Goal: Task Accomplishment & Management: Manage account settings

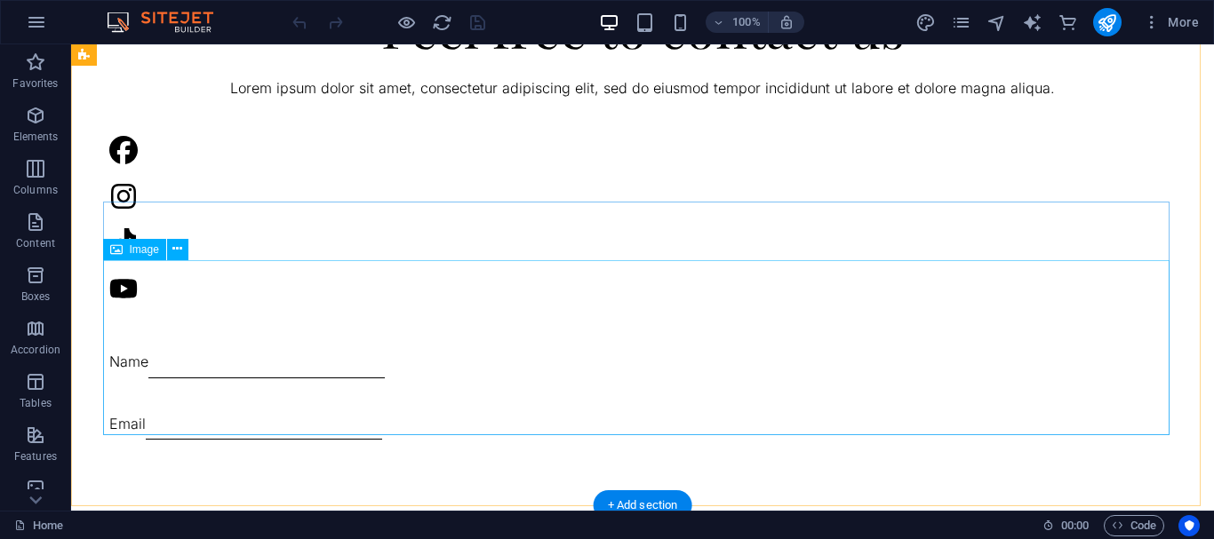
scroll to position [3076, 0]
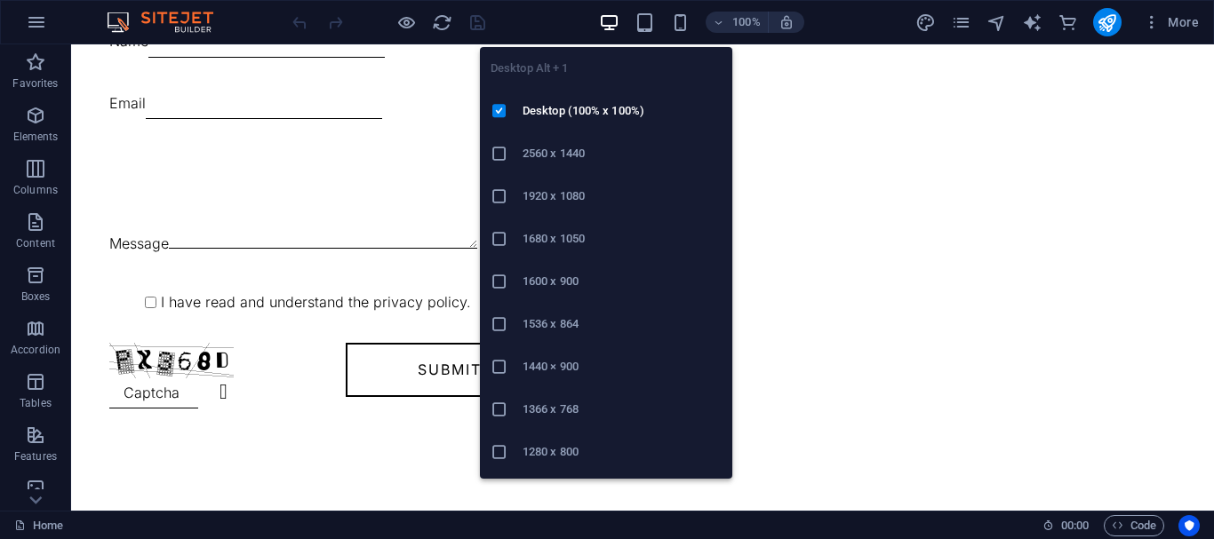
click at [579, 423] on li "1366 x 768" at bounding box center [606, 409] width 252 height 43
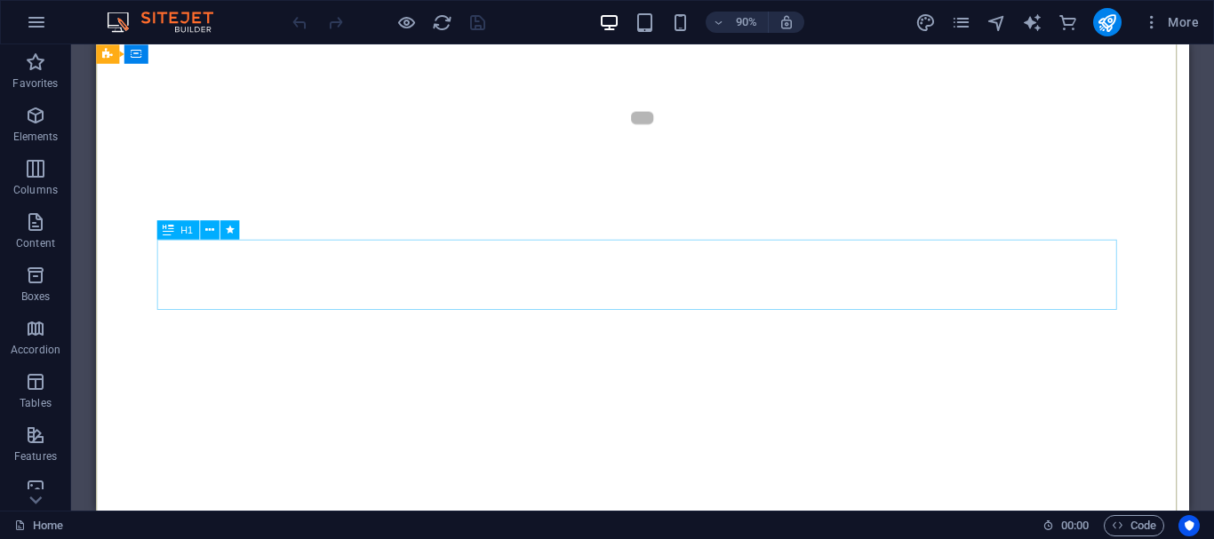
scroll to position [0, 0]
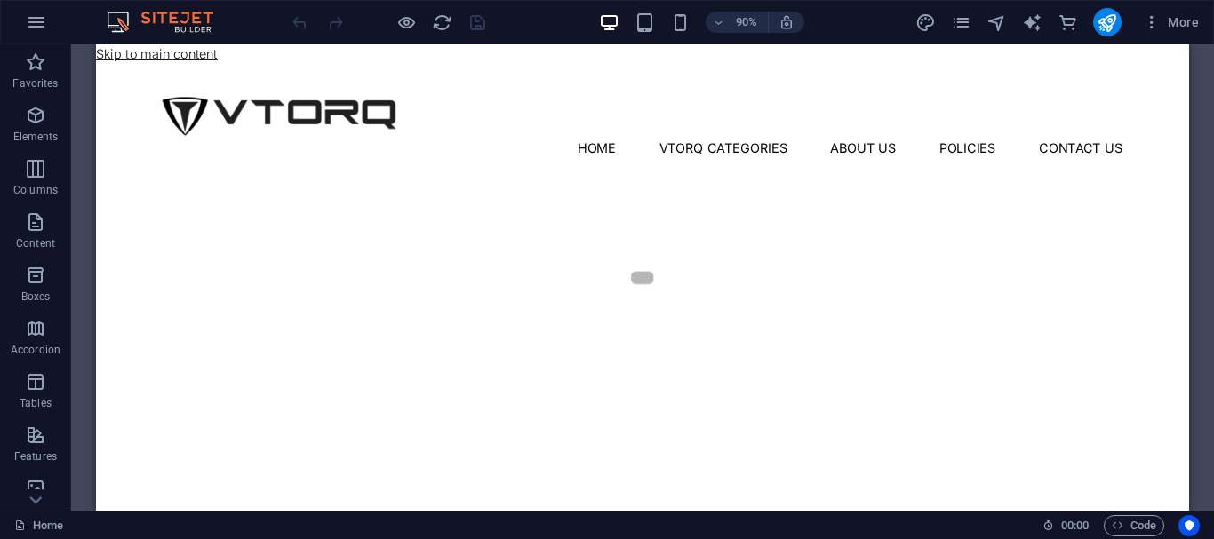
click at [180, 51] on link "Skip to main content" at bounding box center [163, 55] width 135 height 18
click at [921, 31] on icon "design" at bounding box center [925, 22] width 20 height 20
select select "px"
select select "300"
select select "px"
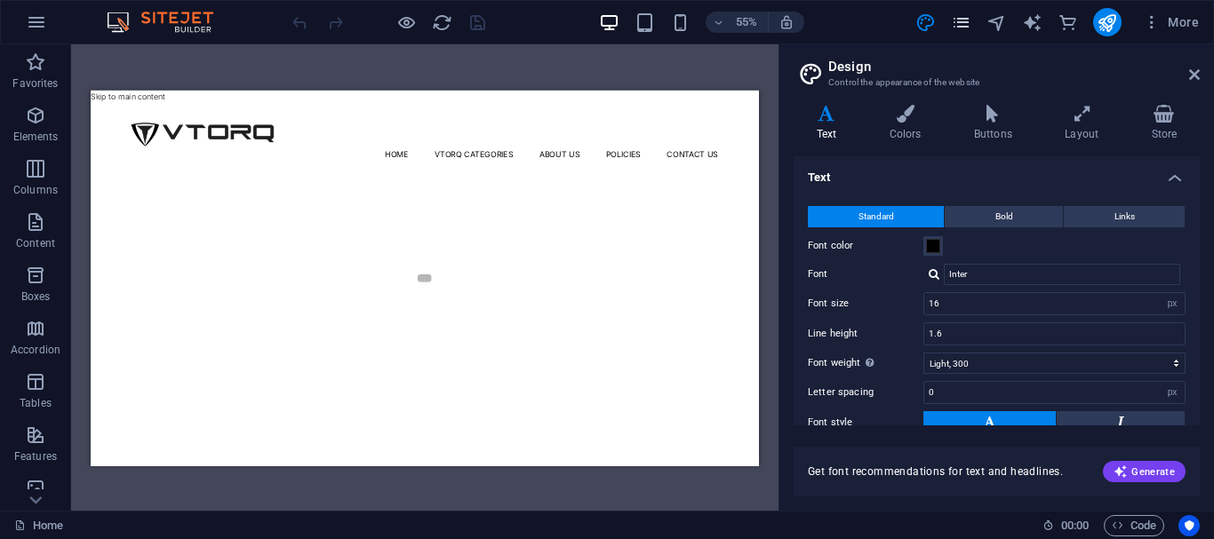
click at [963, 12] on icon "pages" at bounding box center [961, 22] width 20 height 20
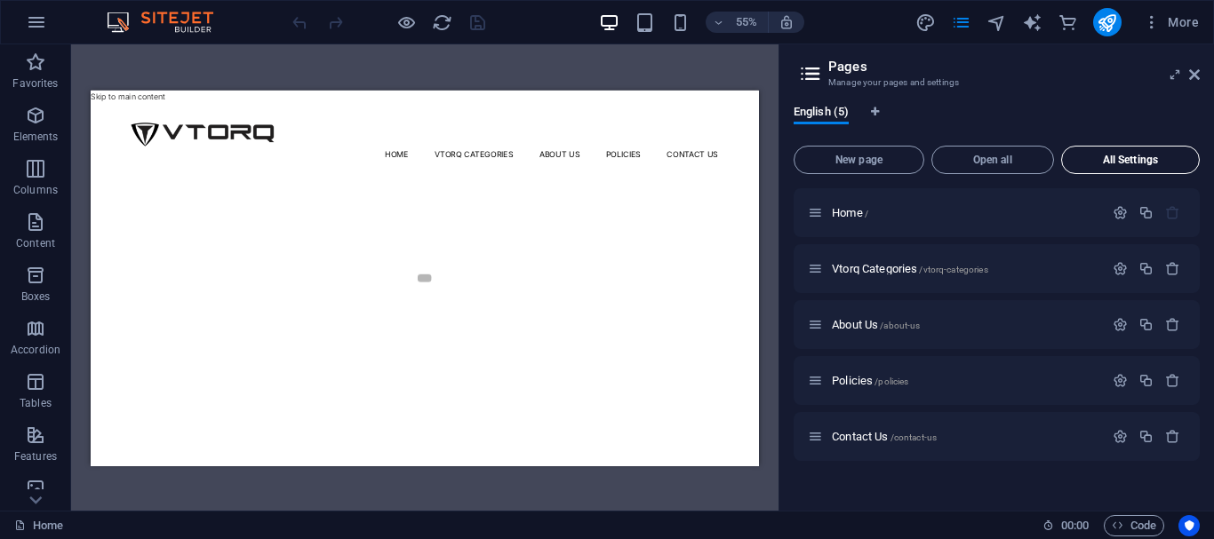
click at [1198, 163] on button "All Settings" at bounding box center [1130, 160] width 139 height 28
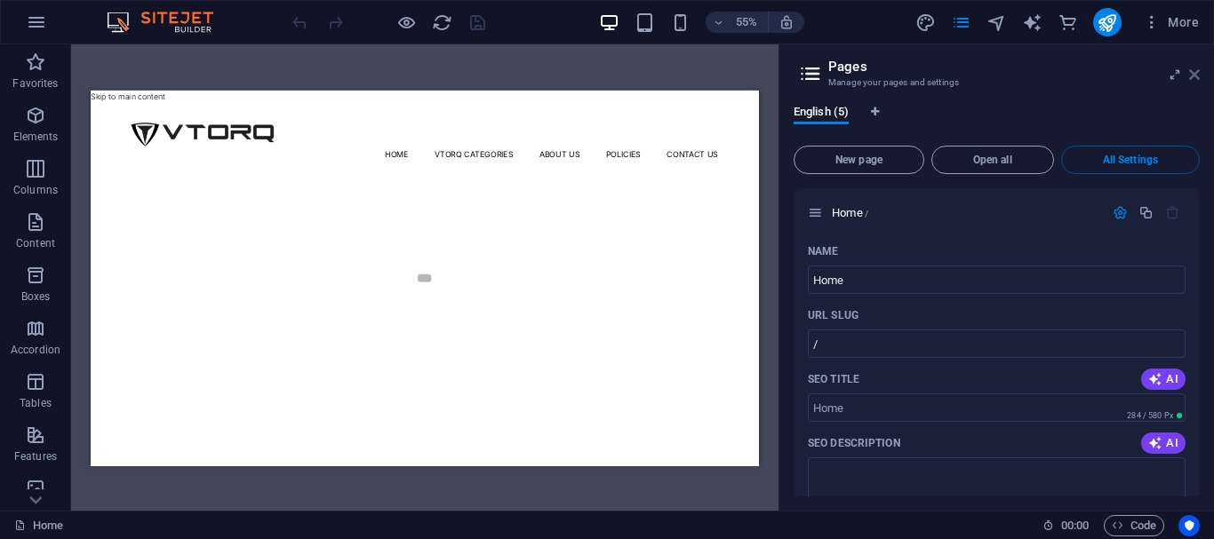
click at [1194, 73] on icon at bounding box center [1194, 75] width 11 height 14
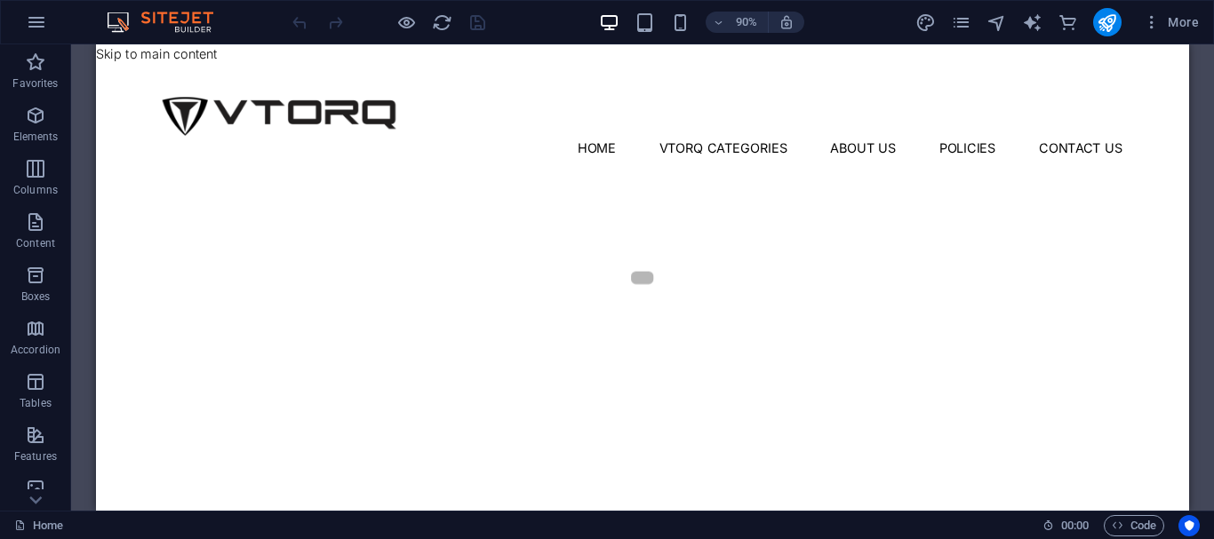
click at [1086, 22] on div "More" at bounding box center [1060, 22] width 291 height 28
click at [1196, 23] on span "More" at bounding box center [1171, 22] width 56 height 18
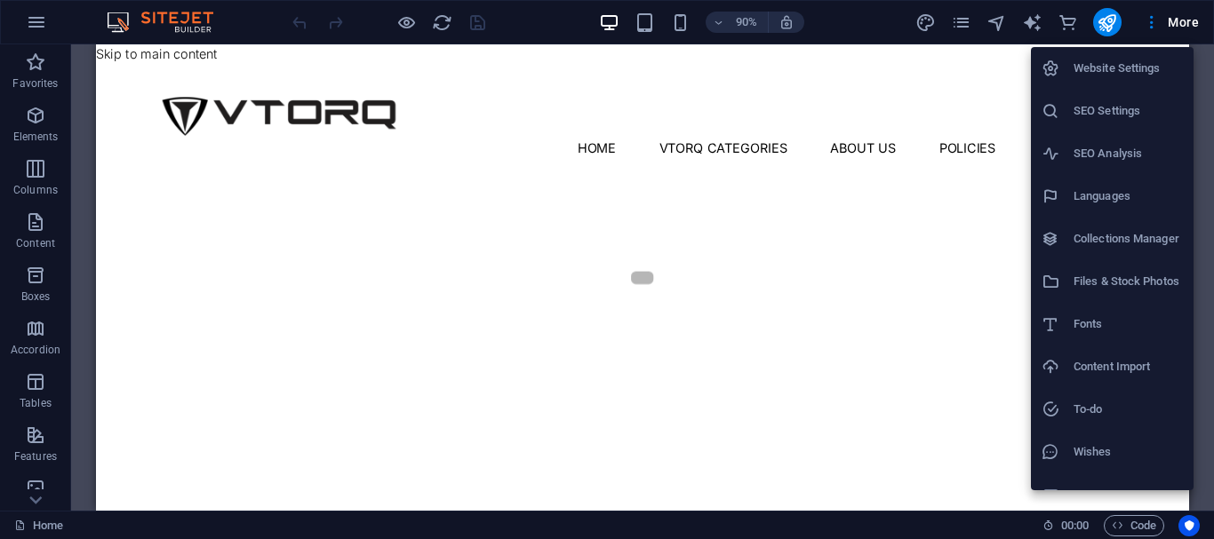
click at [1087, 122] on li "SEO Settings" at bounding box center [1112, 111] width 163 height 43
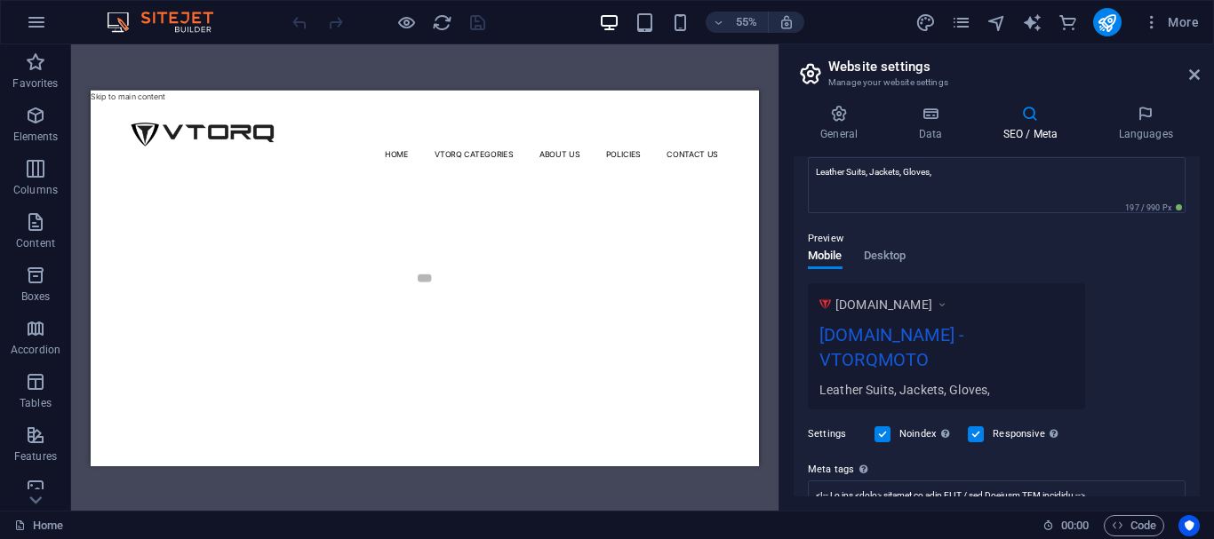
scroll to position [314, 0]
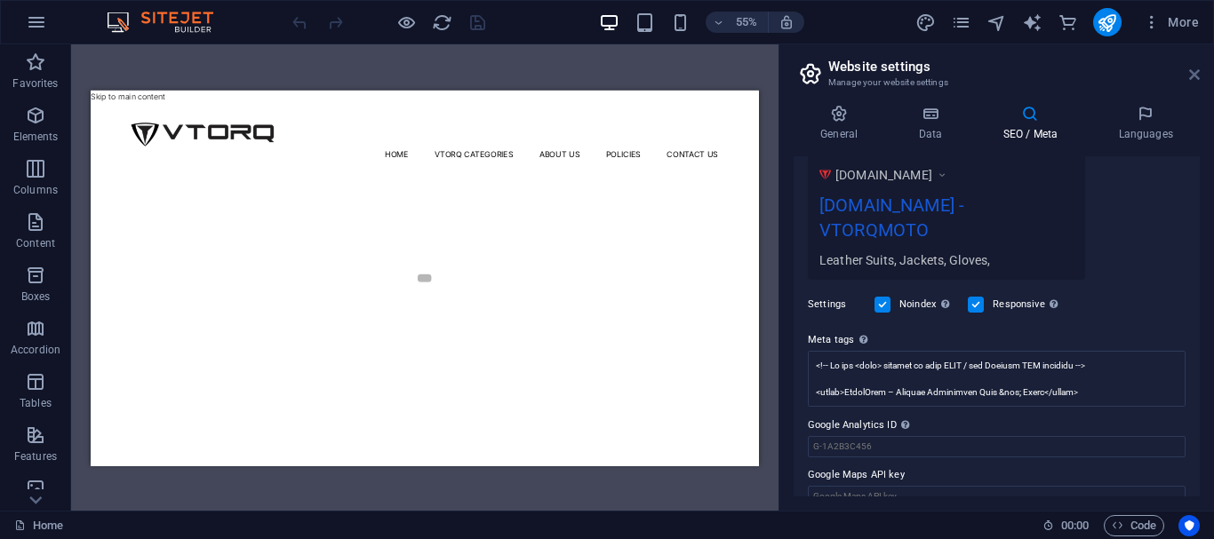
click at [1192, 69] on icon at bounding box center [1194, 75] width 11 height 14
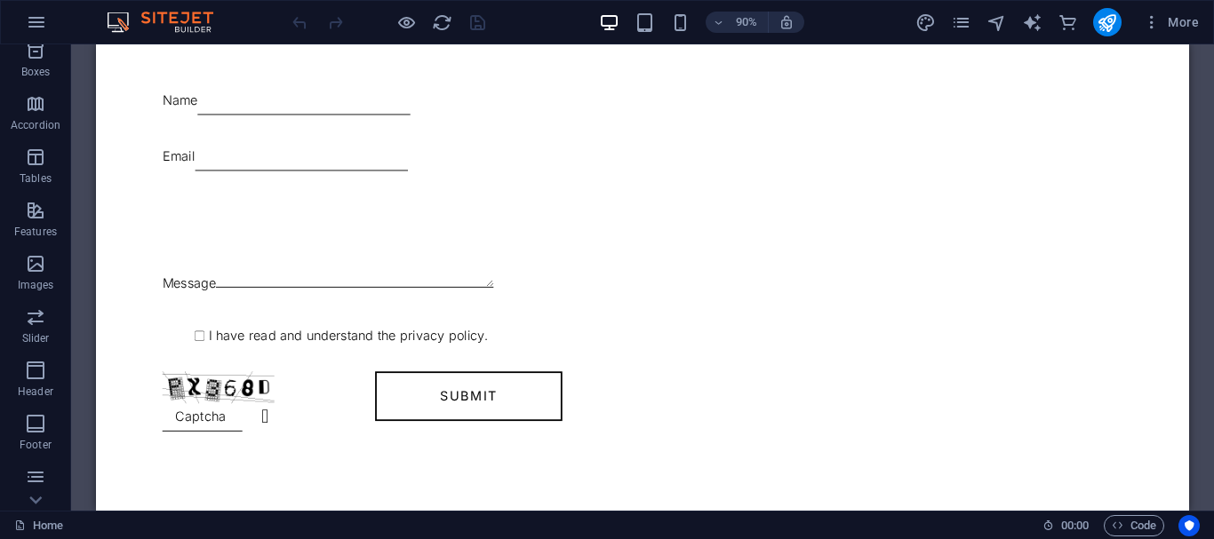
scroll to position [387, 0]
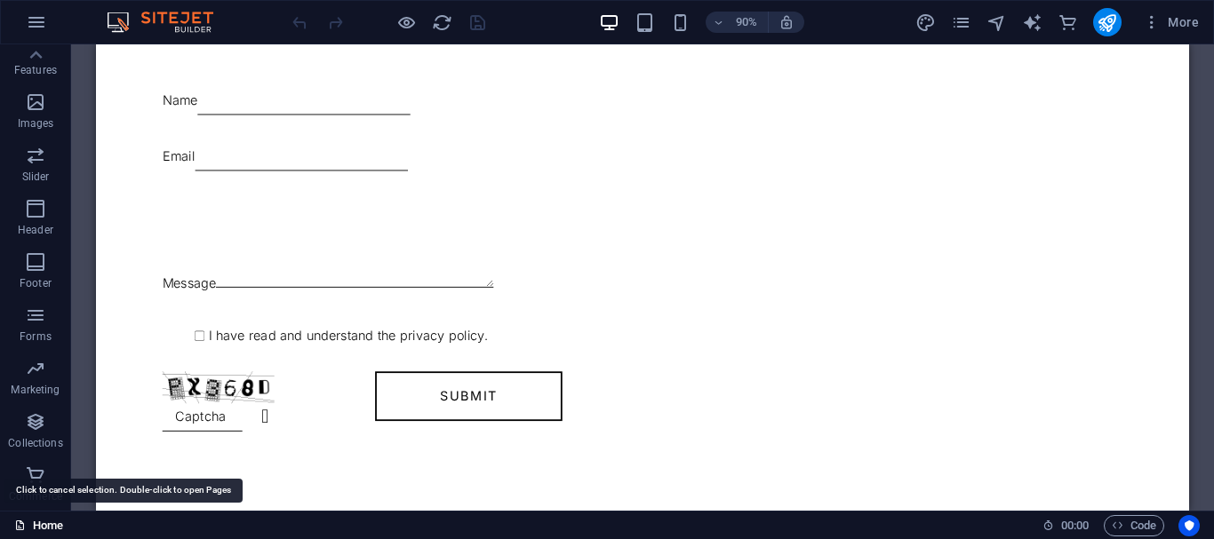
click at [40, 533] on link "Home" at bounding box center [38, 525] width 49 height 21
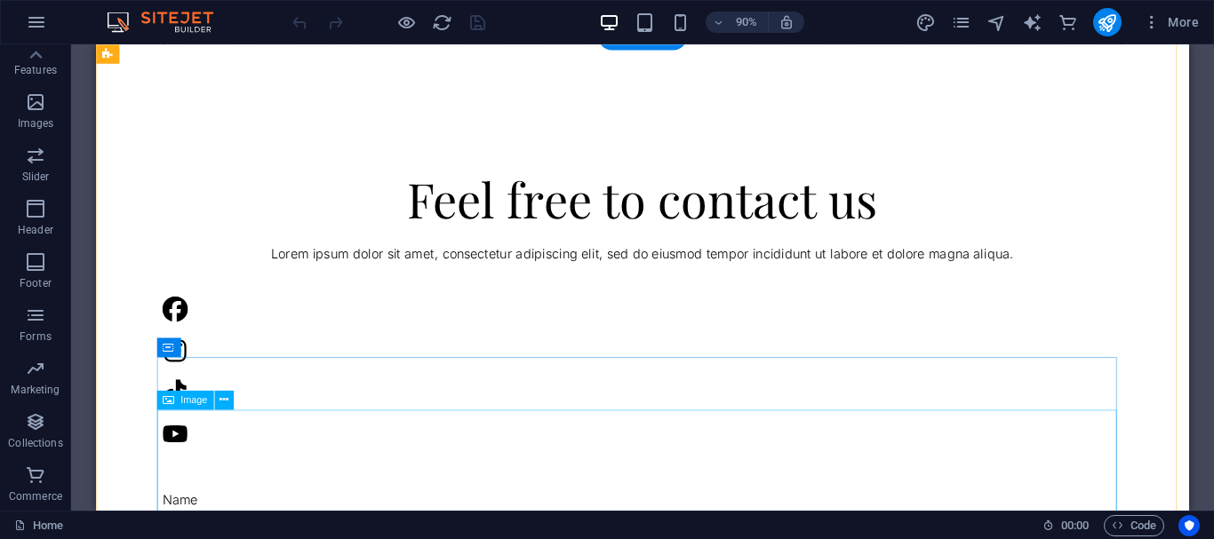
scroll to position [2247, 0]
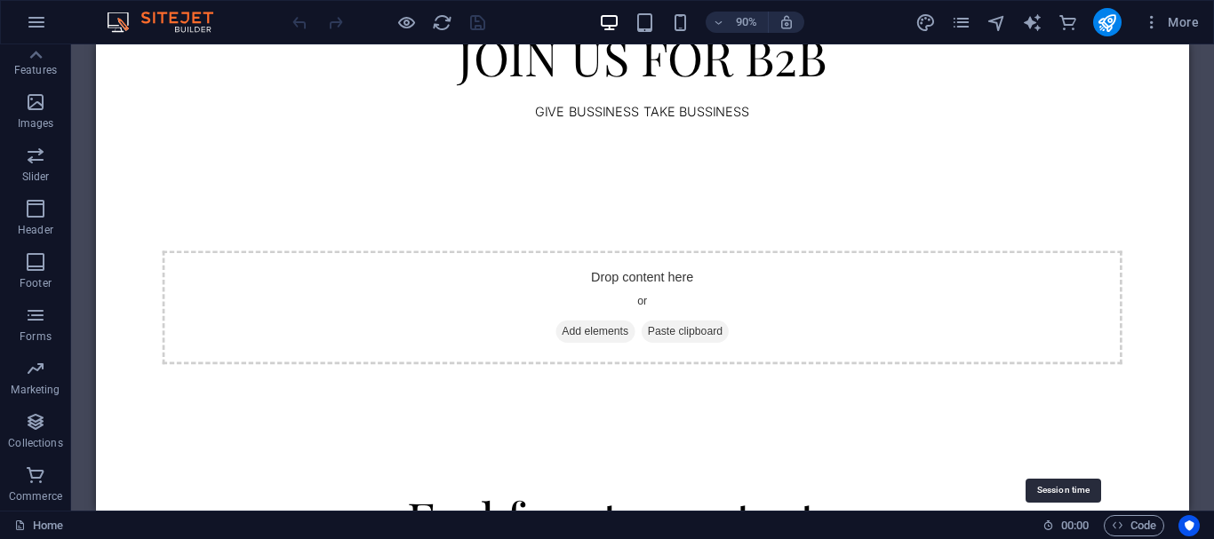
click at [1061, 523] on span "00 : 00" at bounding box center [1075, 525] width 28 height 21
click at [1079, 519] on span "00 : 00" at bounding box center [1075, 525] width 28 height 21
click at [1080, 519] on span "00 : 00" at bounding box center [1075, 525] width 28 height 21
click at [1022, 530] on div "Home" at bounding box center [521, 525] width 1014 height 21
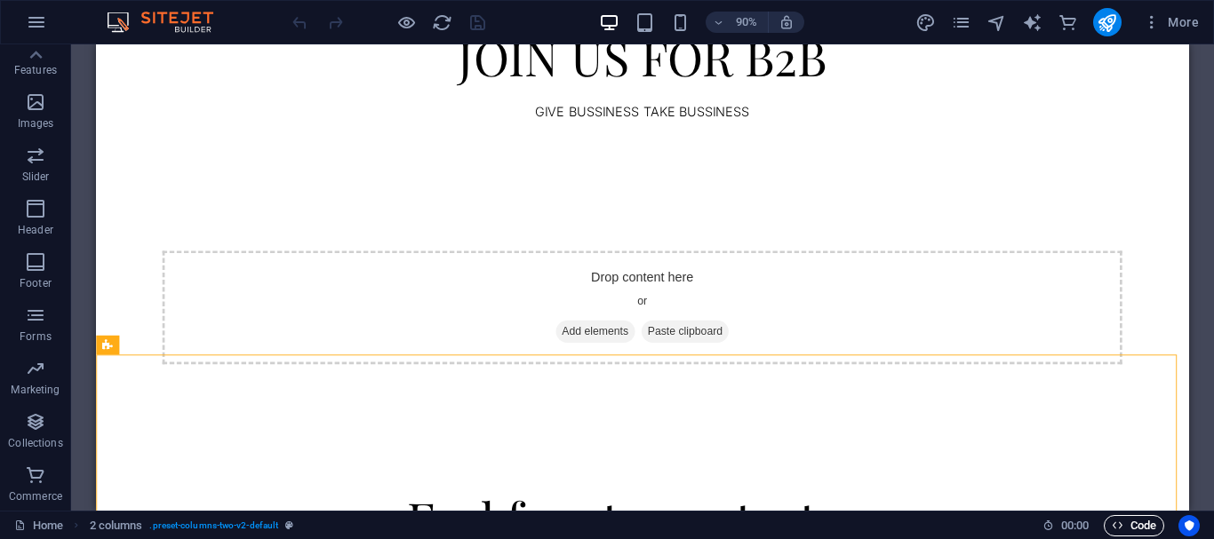
click at [1133, 523] on span "Code" at bounding box center [1134, 525] width 44 height 21
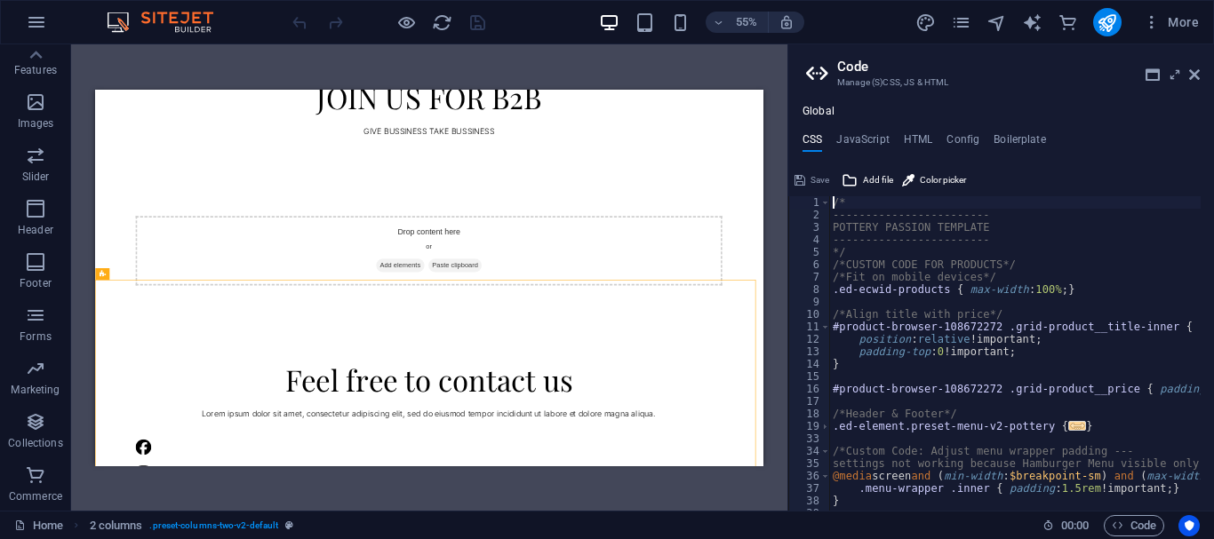
scroll to position [267, 0]
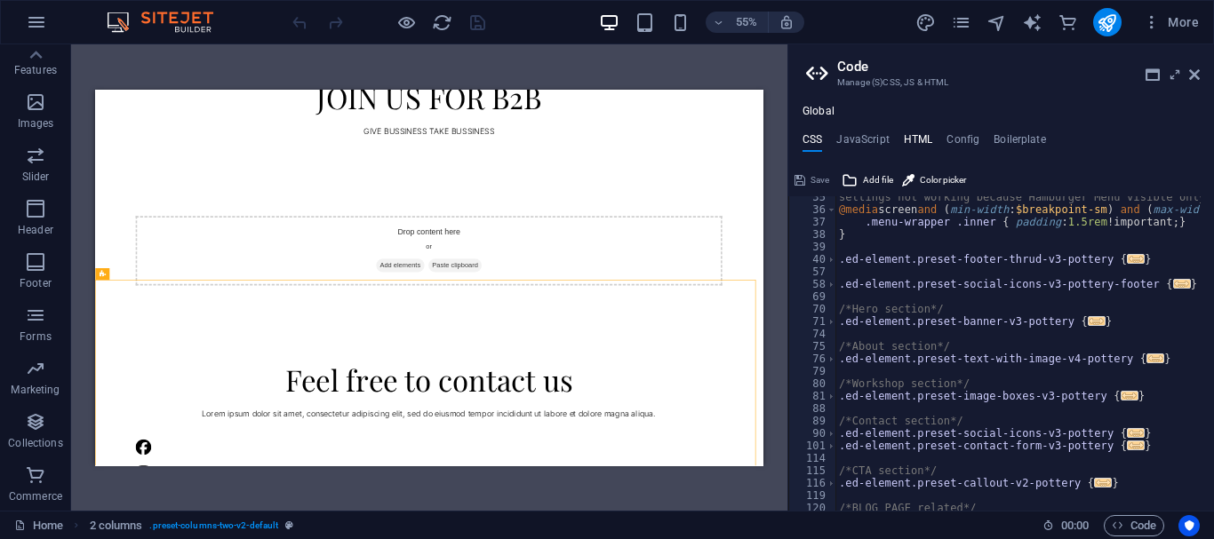
click at [914, 145] on h4 "HTML" at bounding box center [918, 143] width 29 height 20
type textarea "<a href="#main-contenclass="wv-link-content button">Skip to main content</a>"
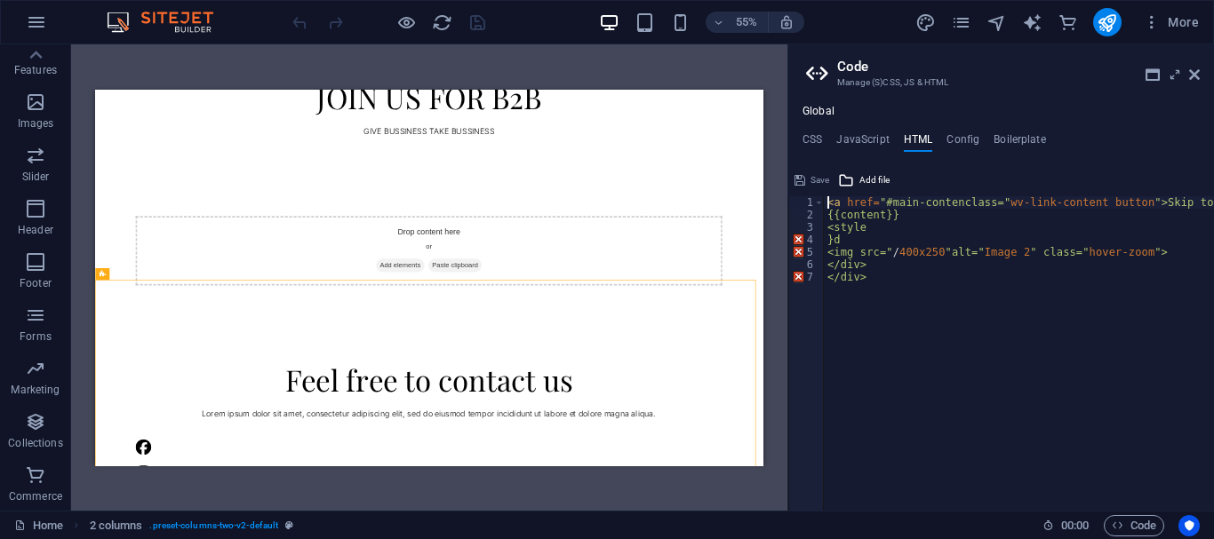
click at [1192, 75] on icon at bounding box center [1194, 75] width 11 height 14
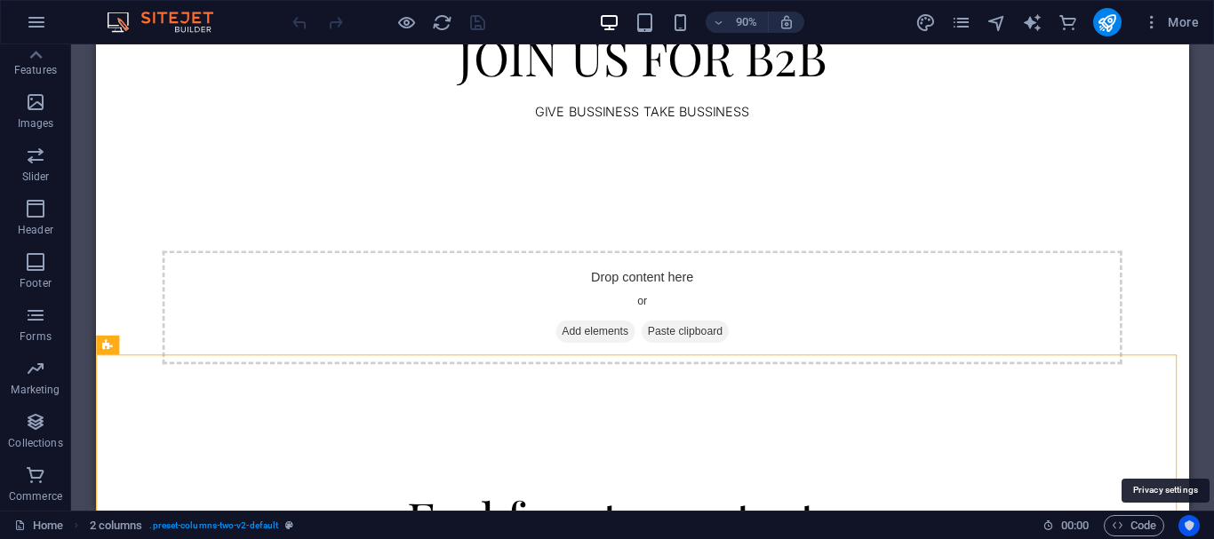
click at [1189, 524] on icon "Usercentrics" at bounding box center [1189, 526] width 12 height 12
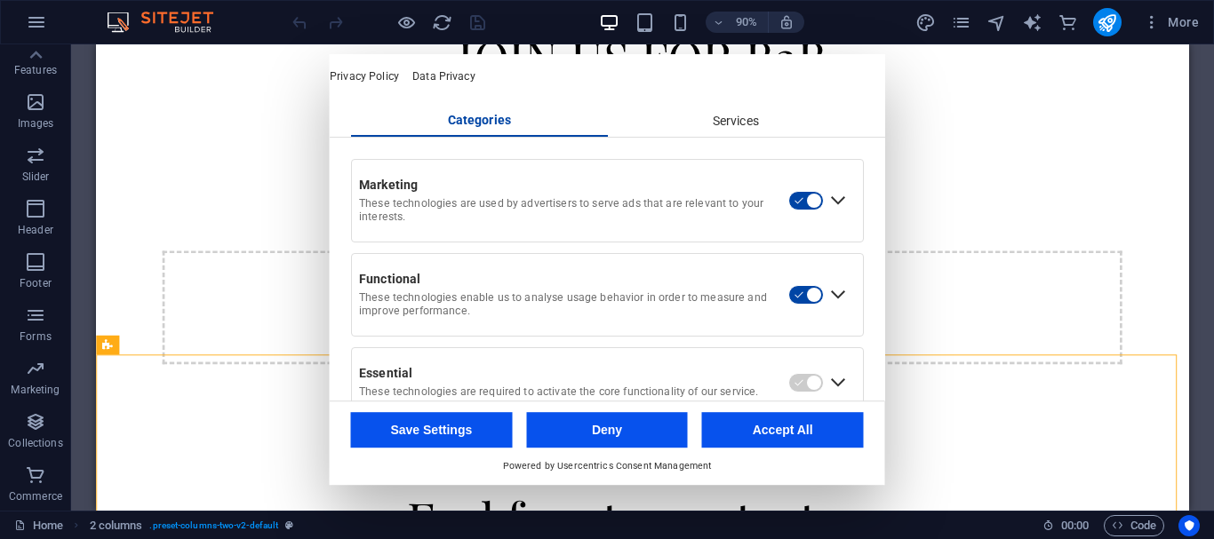
scroll to position [0, 0]
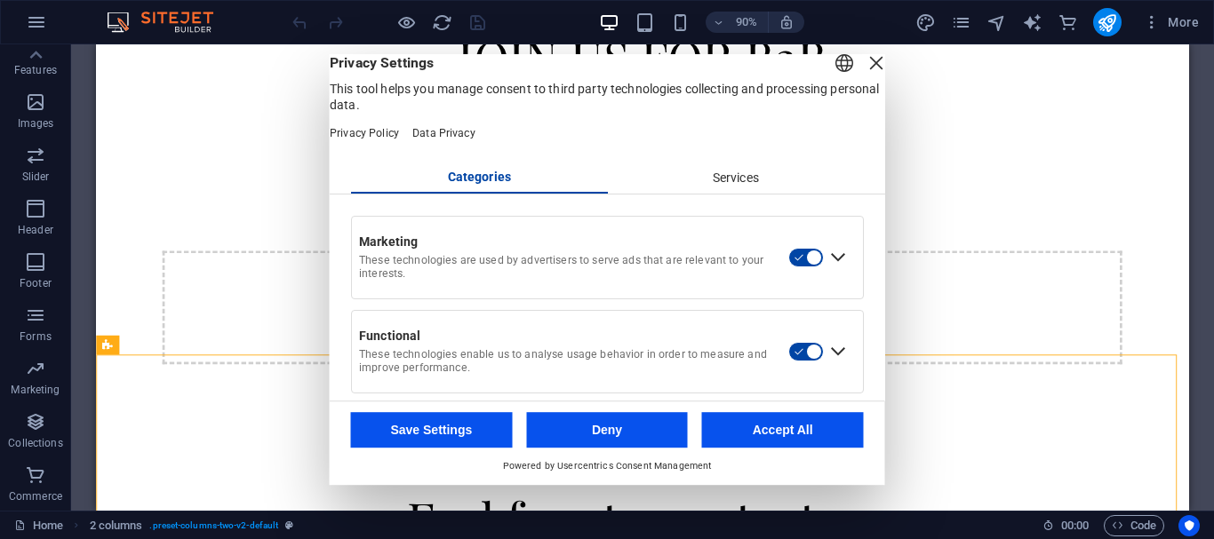
click at [686, 163] on header "English Deutsch Privacy Settings This tool helps you manage consent to third pa…" at bounding box center [607, 108] width 555 height 108
click at [691, 194] on div "Services" at bounding box center [735, 179] width 257 height 30
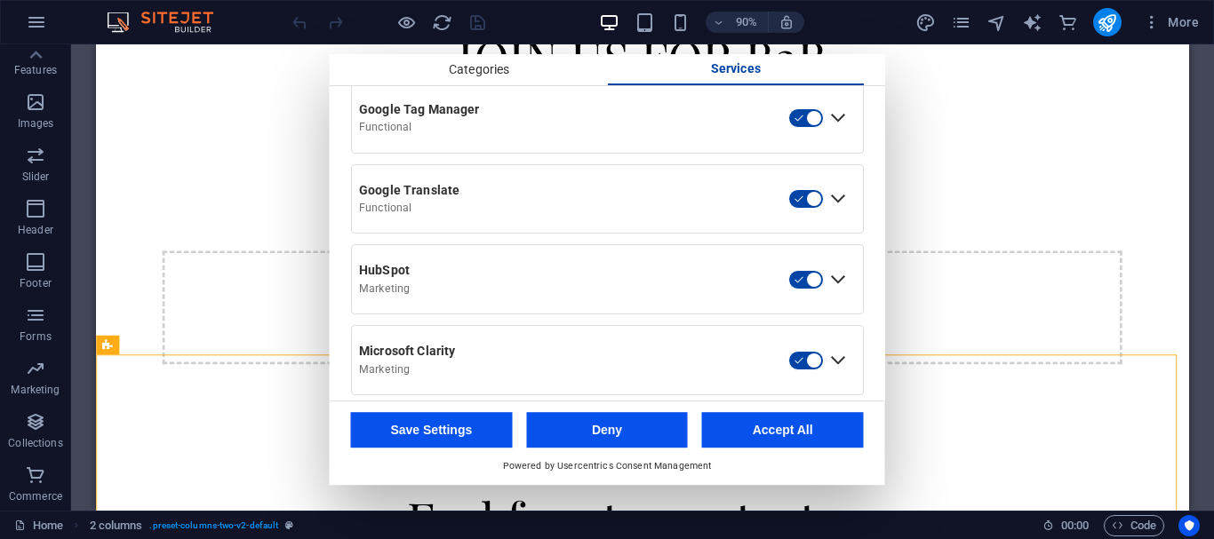
scroll to position [960, 0]
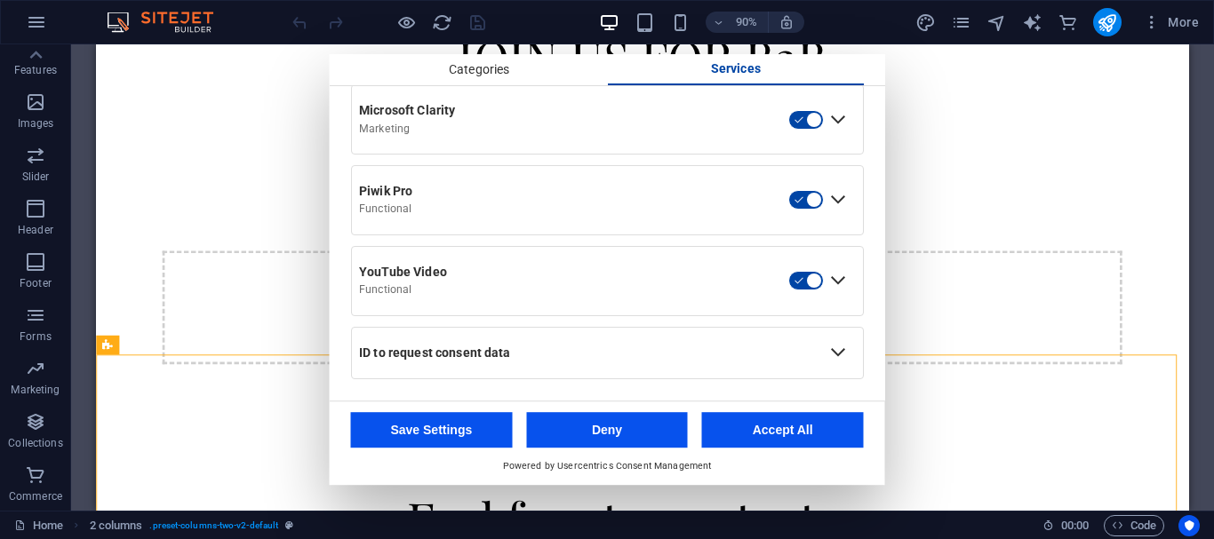
click at [650, 339] on div "ID to request consent data" at bounding box center [588, 354] width 472 height 30
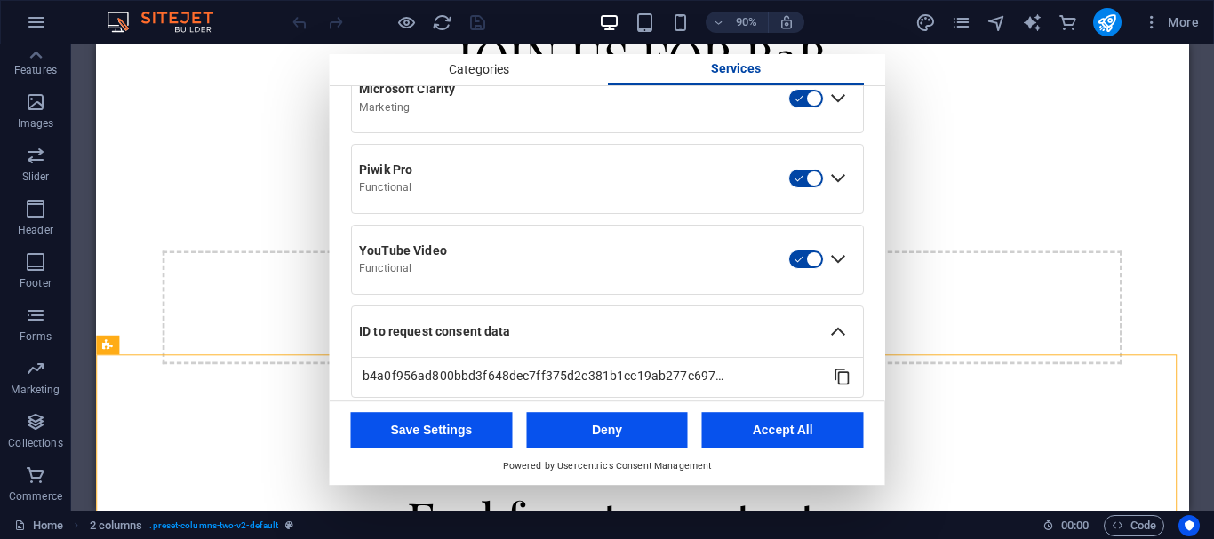
scroll to position [1000, 0]
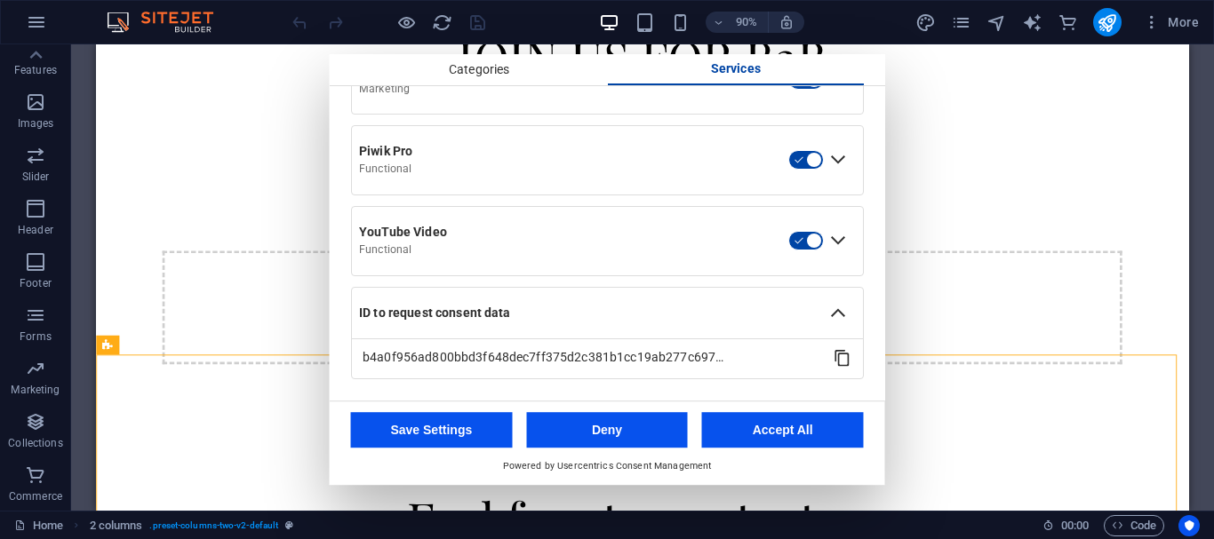
click at [657, 316] on div "ID to request consent data" at bounding box center [588, 314] width 458 height 16
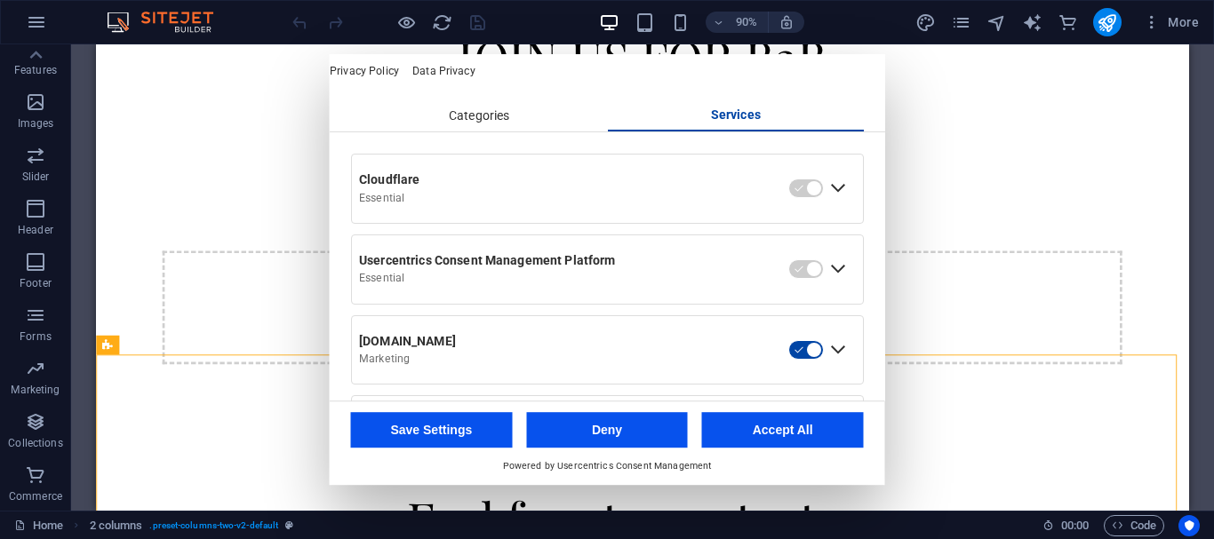
scroll to position [0, 0]
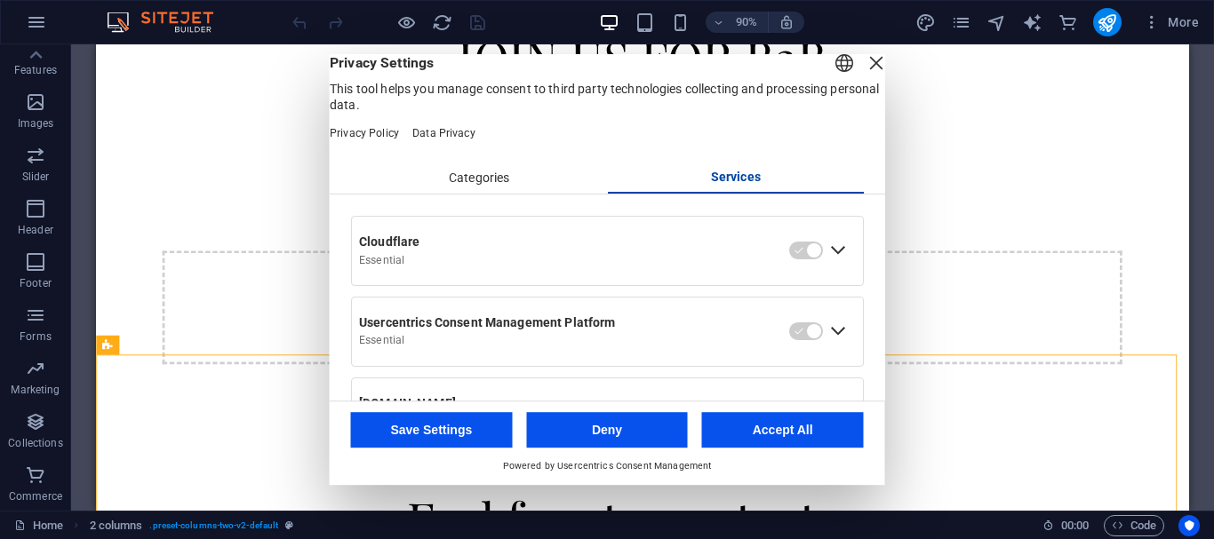
click at [824, 266] on div "Expand Cloudflare" at bounding box center [838, 251] width 28 height 28
click at [825, 266] on div "Collapse Cloudflare" at bounding box center [838, 251] width 28 height 28
click at [864, 76] on div "Close Layer" at bounding box center [876, 63] width 25 height 25
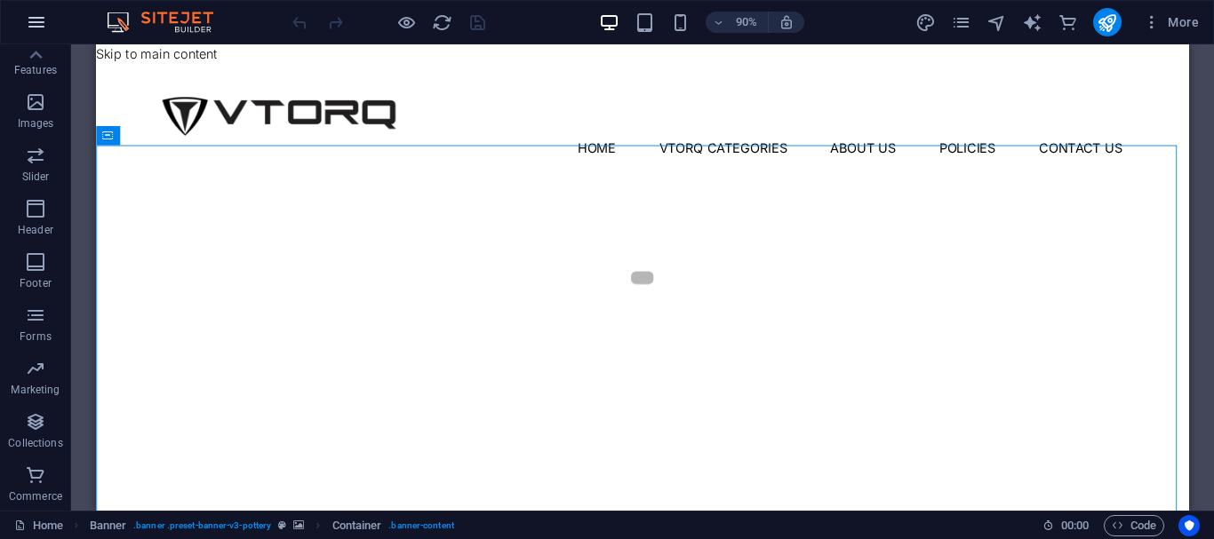
click at [44, 29] on icon "button" at bounding box center [36, 22] width 21 height 21
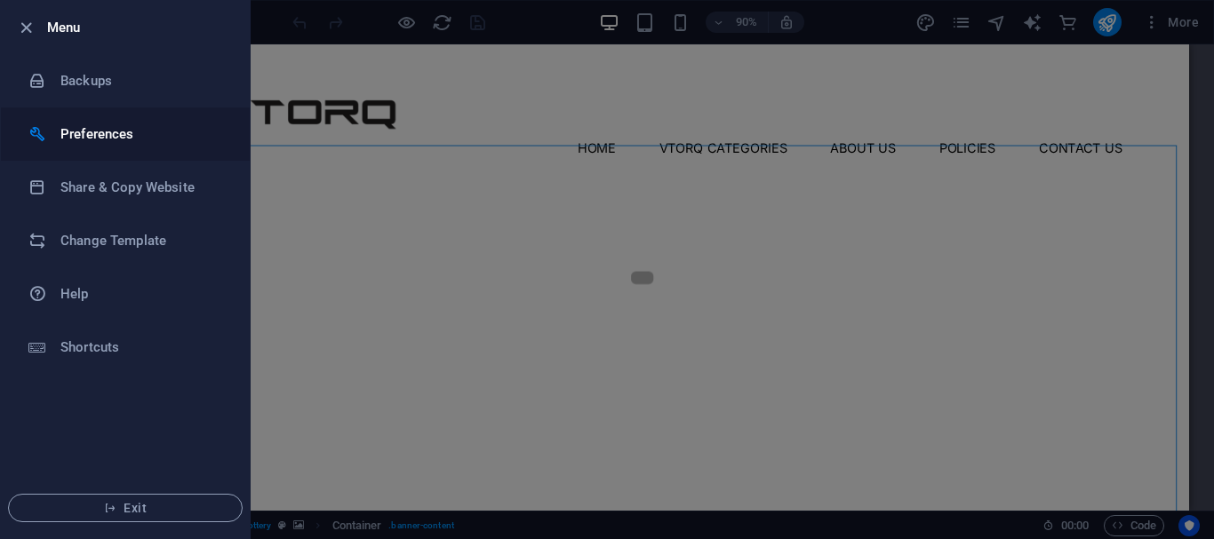
click at [87, 147] on li "Preferences" at bounding box center [125, 134] width 249 height 53
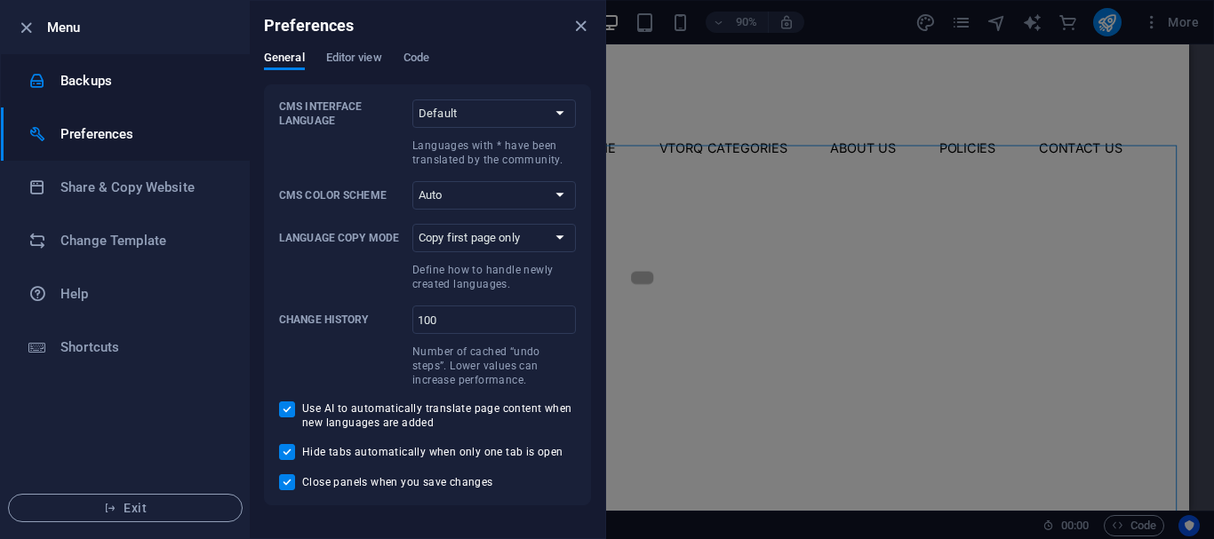
click at [137, 76] on h6 "Backups" at bounding box center [142, 80] width 164 height 21
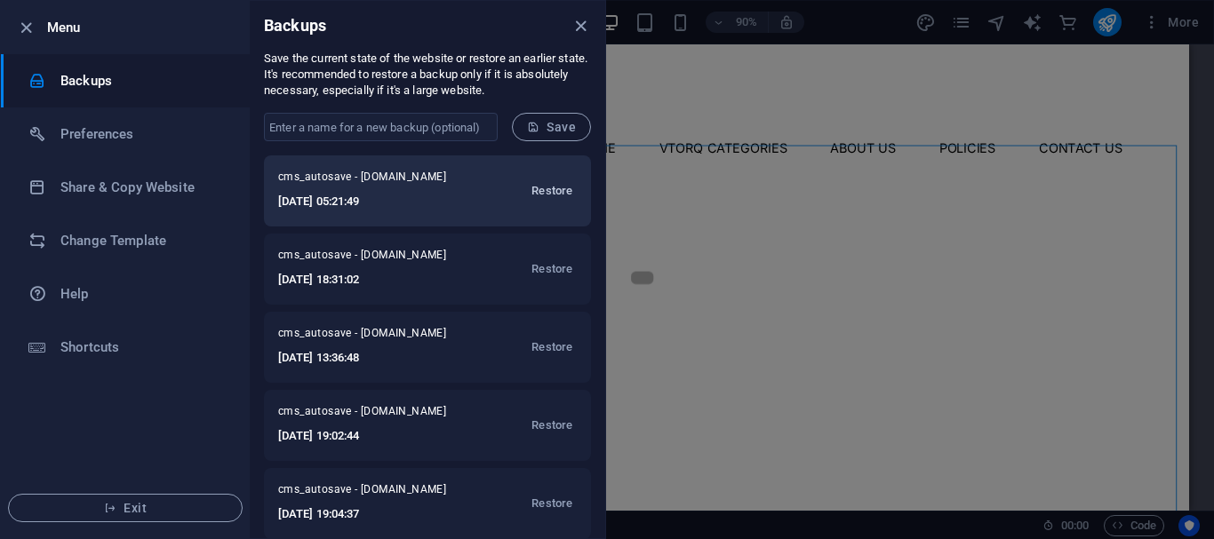
click at [559, 183] on span "Restore" at bounding box center [551, 190] width 41 height 21
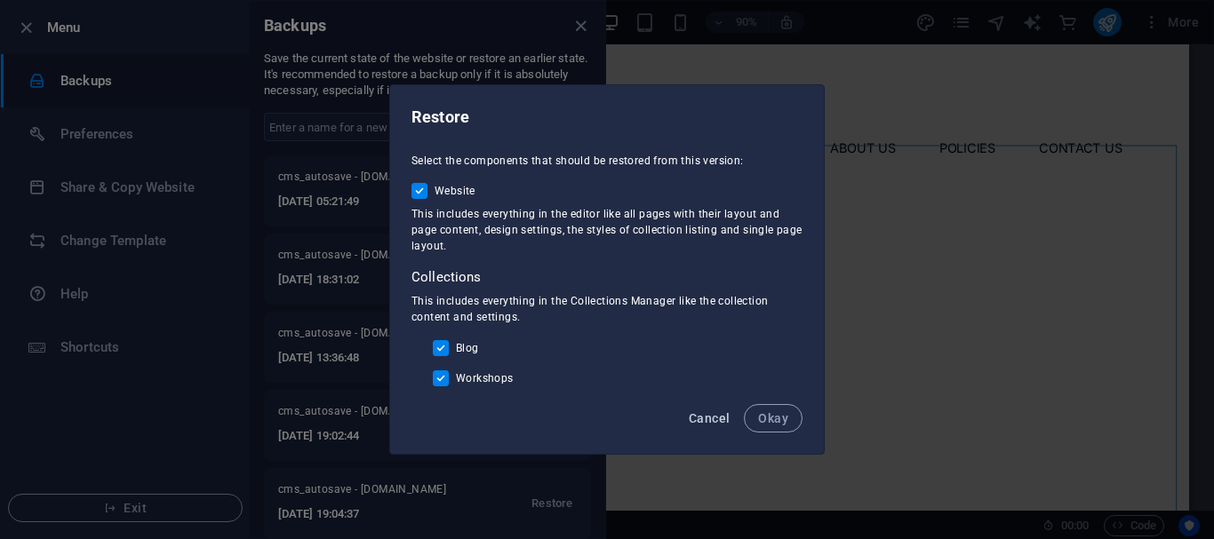
click at [703, 431] on button "Cancel" at bounding box center [709, 418] width 55 height 28
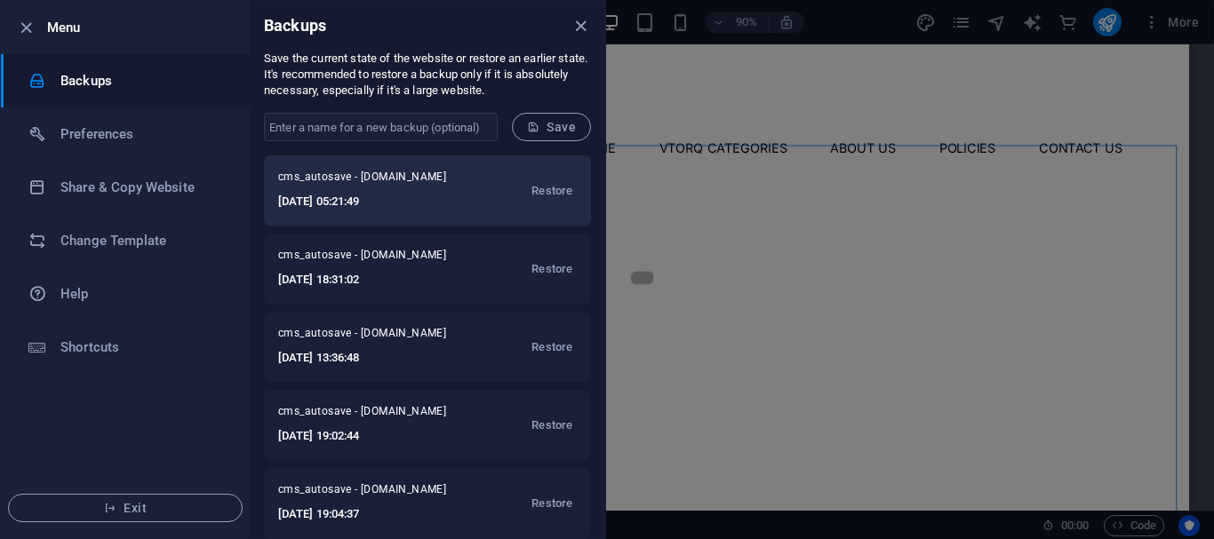
drag, startPoint x: 333, startPoint y: 181, endPoint x: 390, endPoint y: 173, distance: 57.4
click at [390, 173] on span "cms_autosave - vtorqmoto.com" at bounding box center [373, 180] width 191 height 21
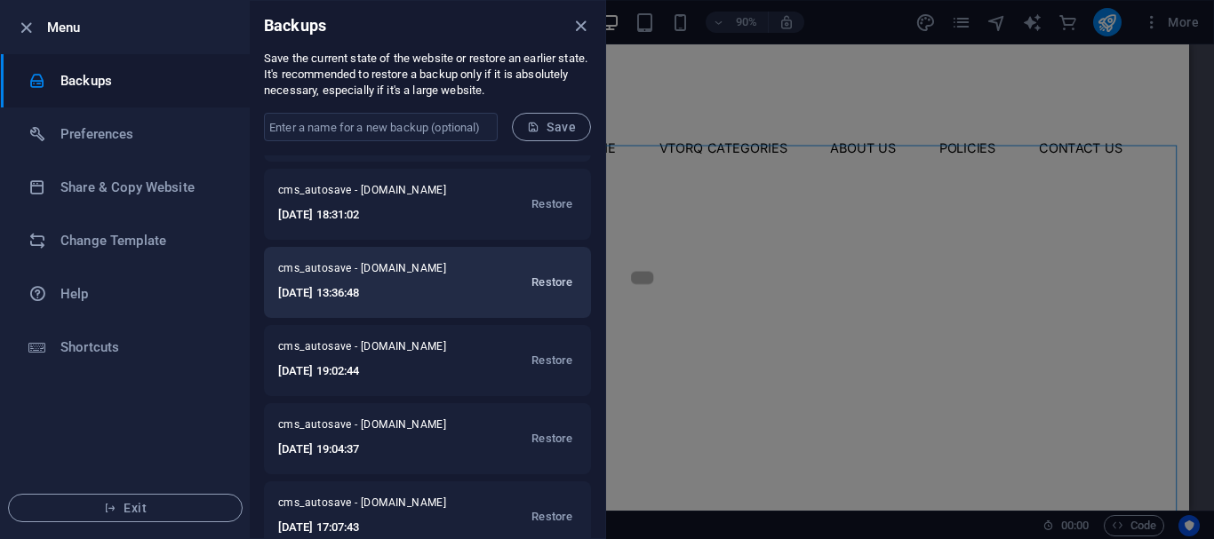
scroll to position [89, 0]
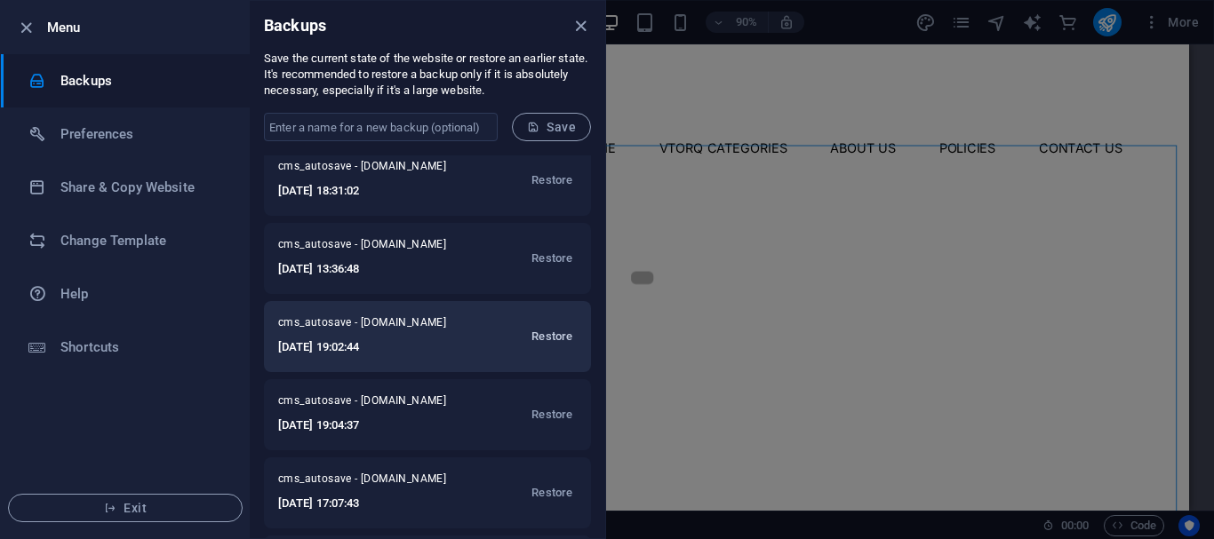
click at [549, 331] on span "Restore" at bounding box center [551, 336] width 41 height 21
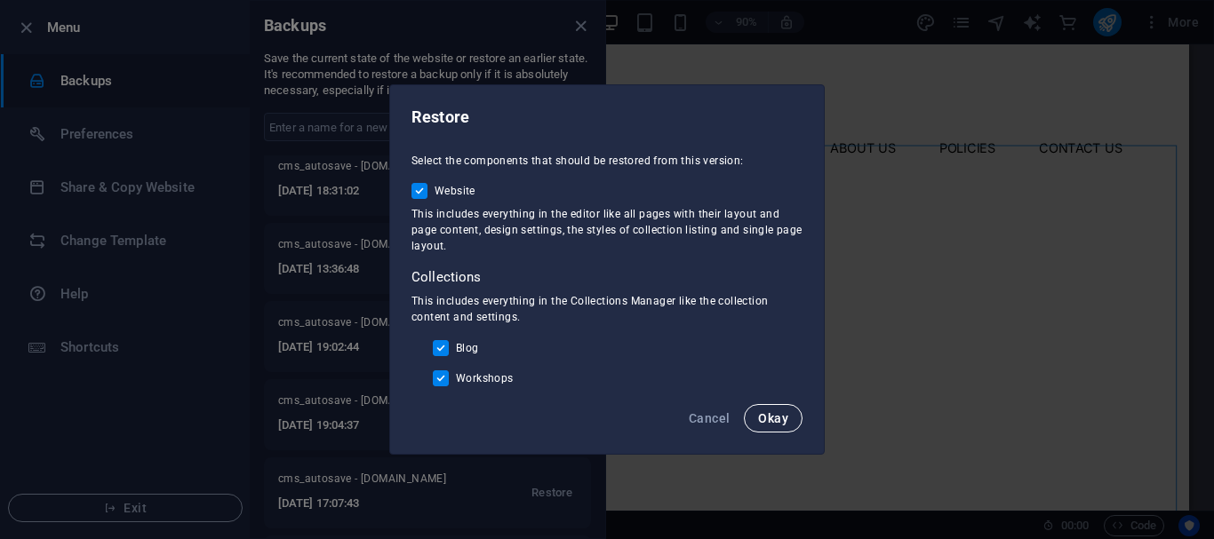
click at [770, 426] on span "Okay" at bounding box center [773, 418] width 30 height 14
checkbox input "false"
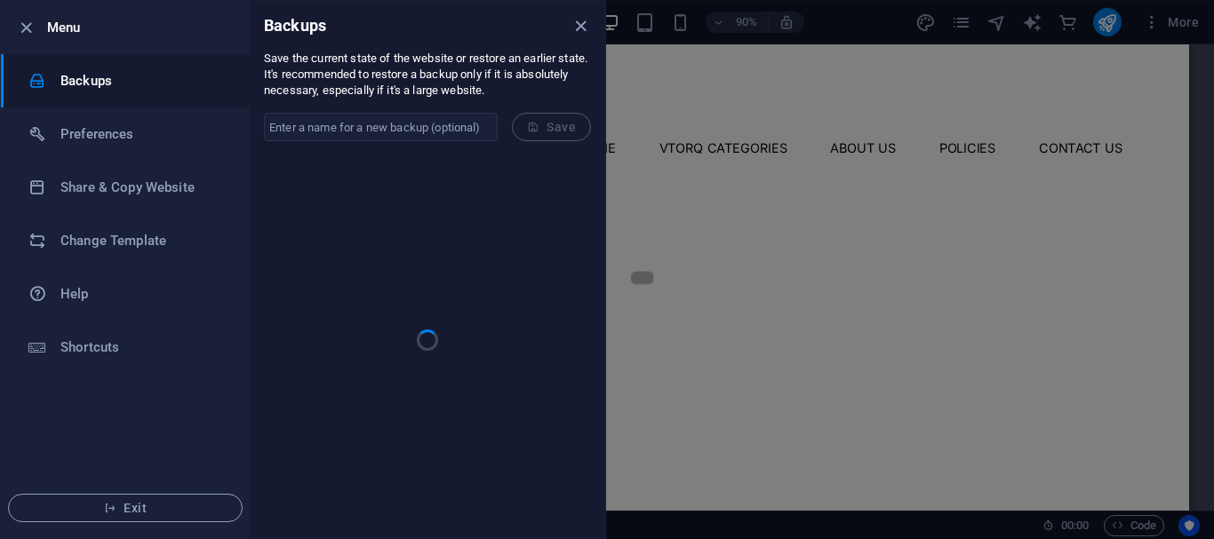
scroll to position [0, 0]
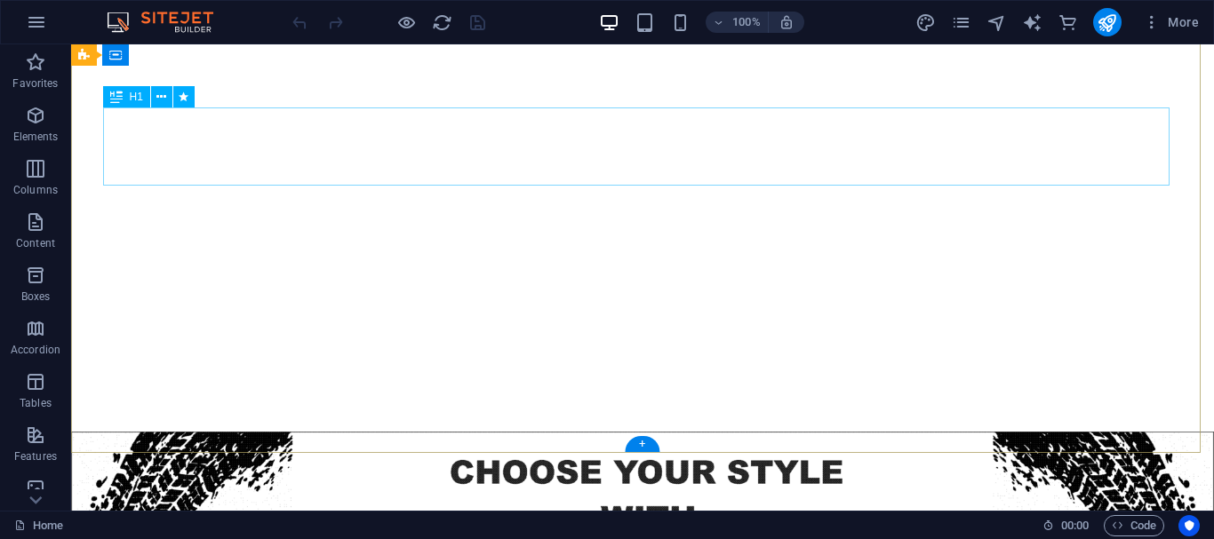
scroll to position [267, 0]
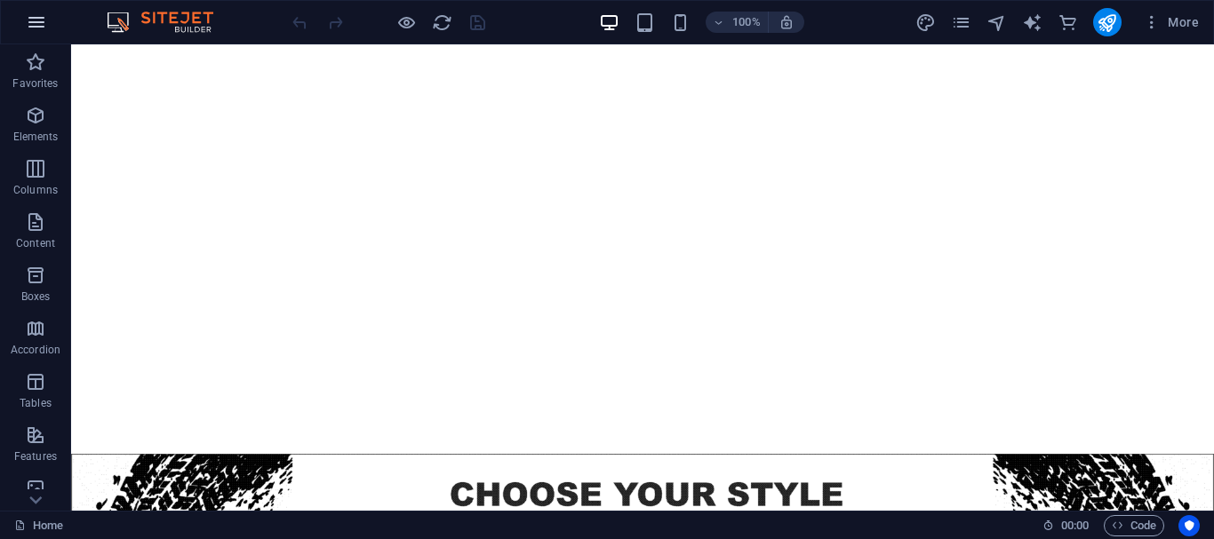
click at [20, 21] on button "button" at bounding box center [36, 22] width 43 height 43
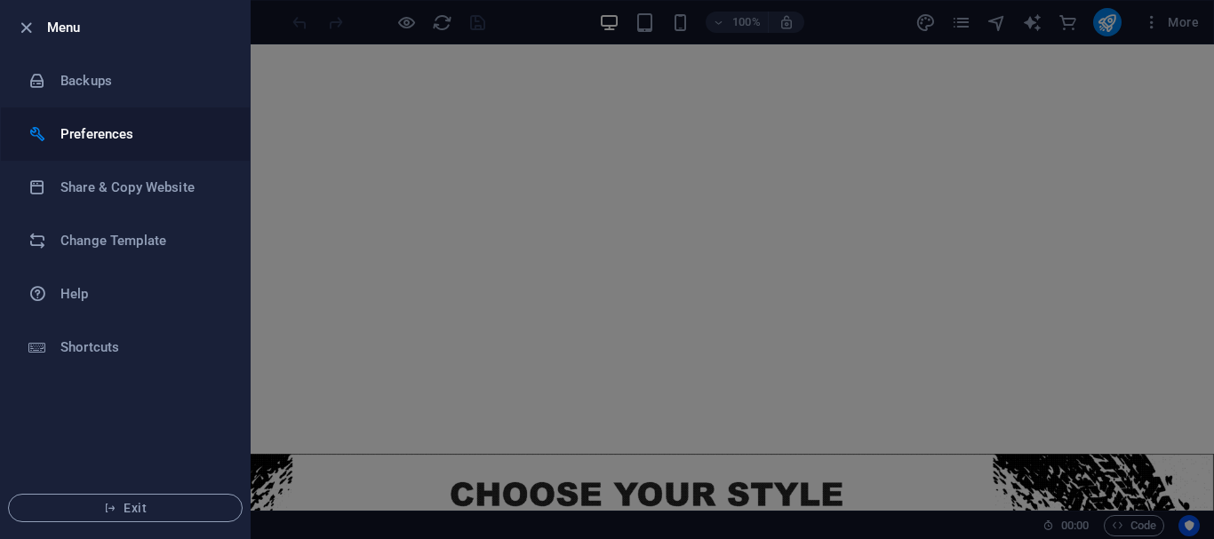
click at [156, 140] on h6 "Preferences" at bounding box center [142, 134] width 164 height 21
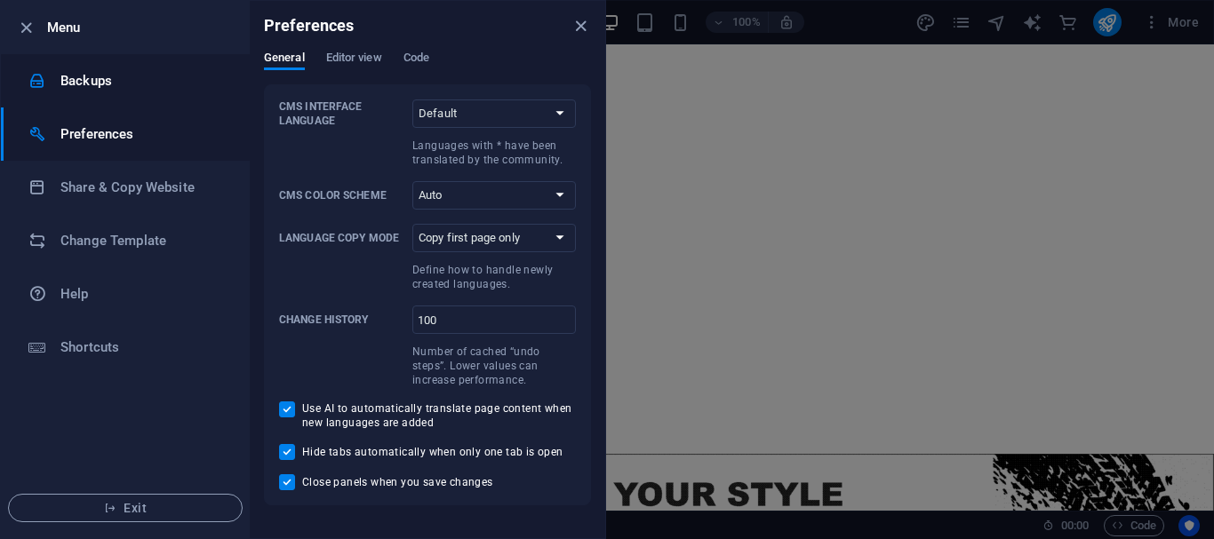
click at [156, 88] on h6 "Backups" at bounding box center [142, 80] width 164 height 21
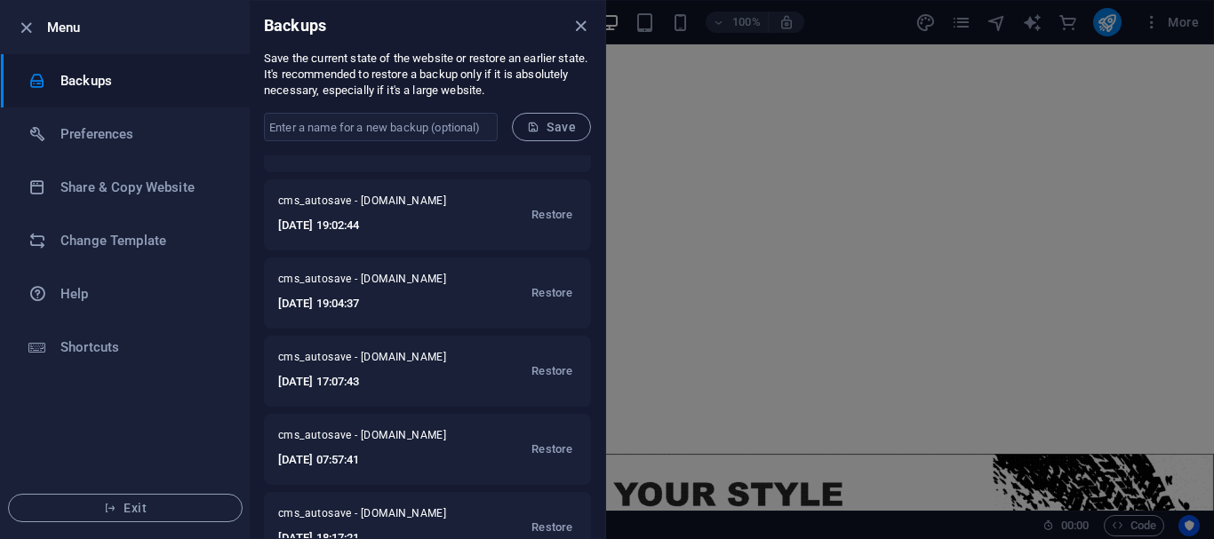
scroll to position [317, 0]
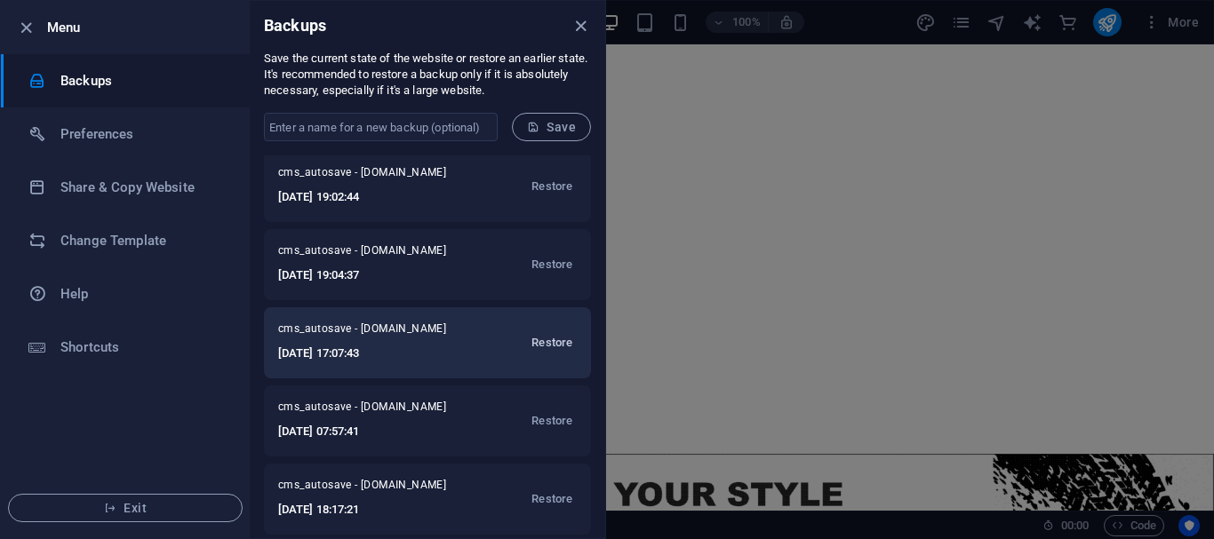
click at [544, 341] on span "Restore" at bounding box center [551, 342] width 41 height 21
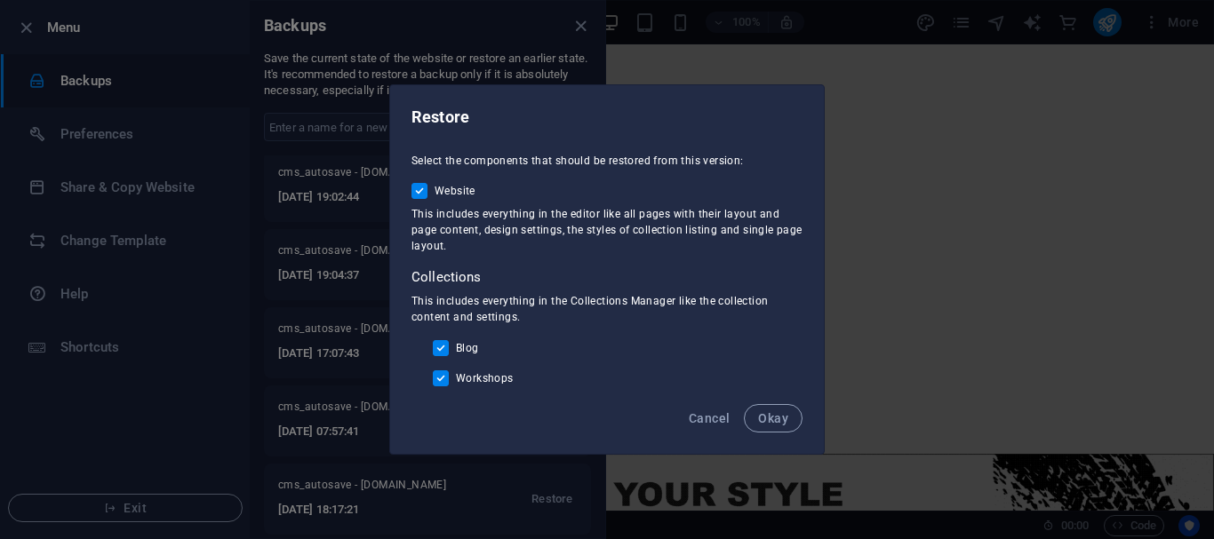
click at [778, 406] on button "Okay" at bounding box center [773, 418] width 59 height 28
checkbox input "false"
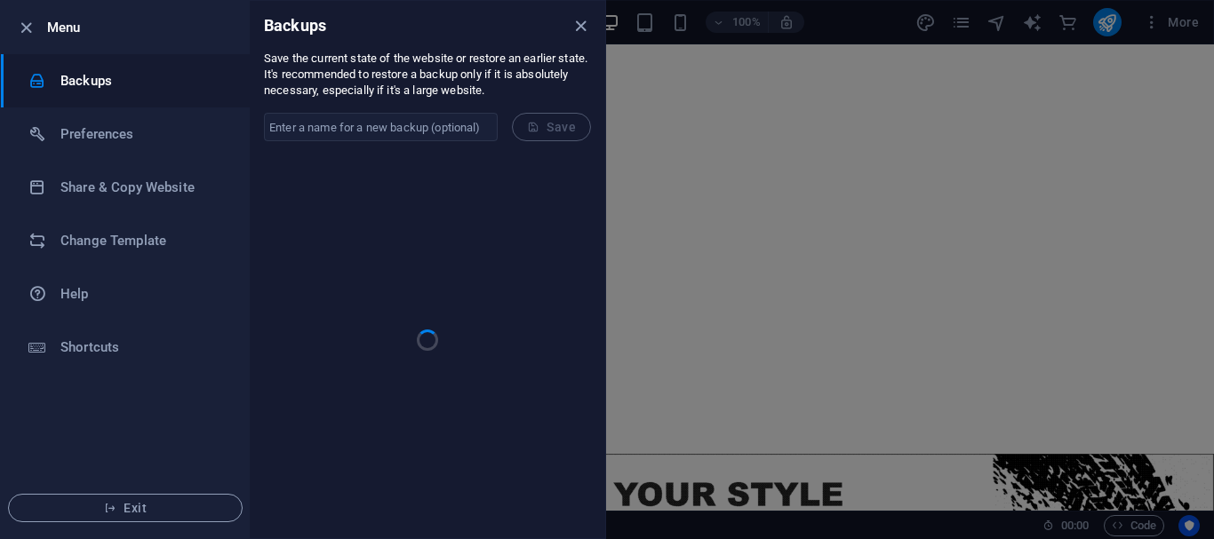
scroll to position [0, 0]
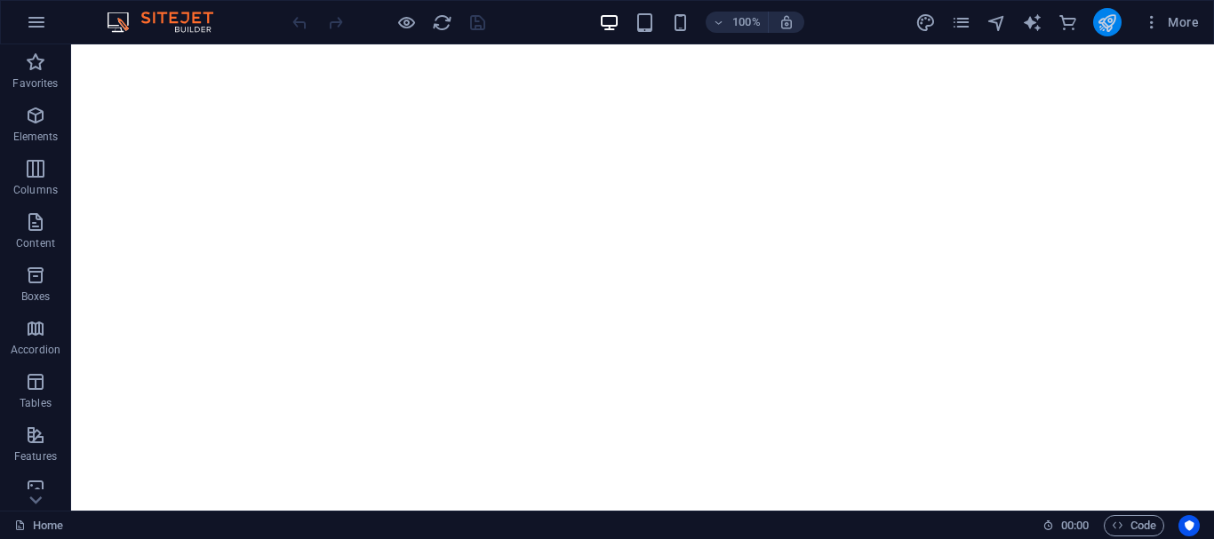
click at [1117, 28] on icon "publish" at bounding box center [1107, 22] width 20 height 20
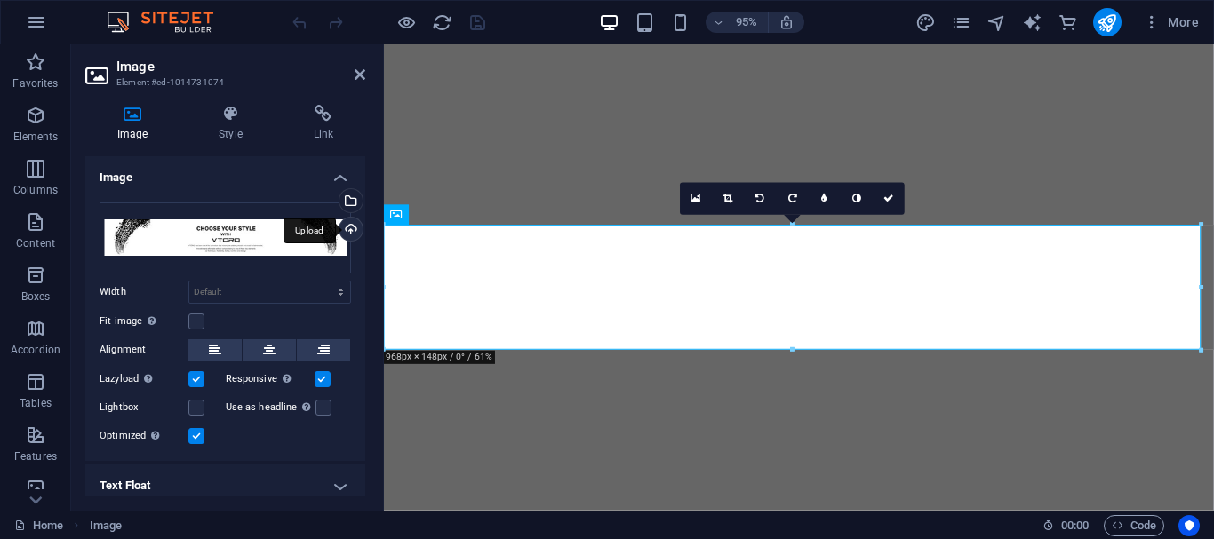
click at [340, 223] on div "Upload" at bounding box center [349, 231] width 27 height 27
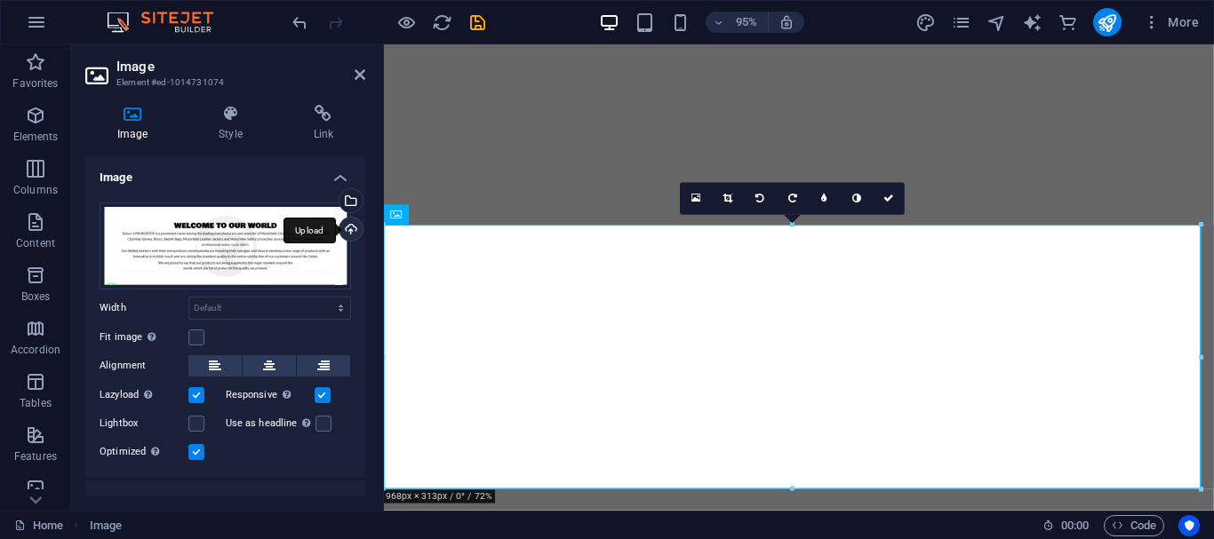
click at [342, 233] on div "Upload" at bounding box center [349, 231] width 27 height 27
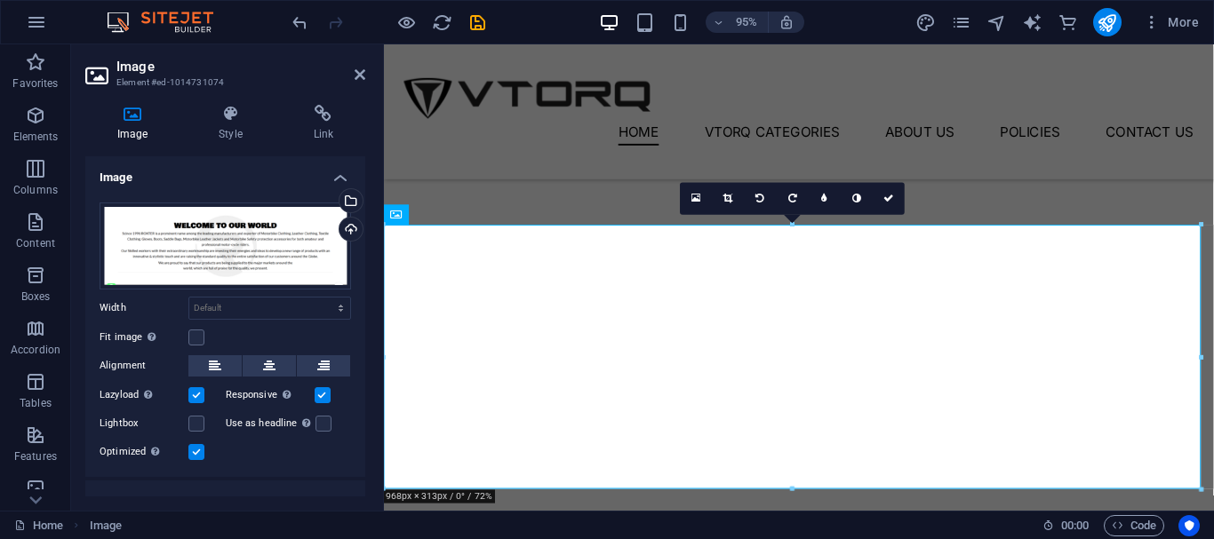
scroll to position [355, 0]
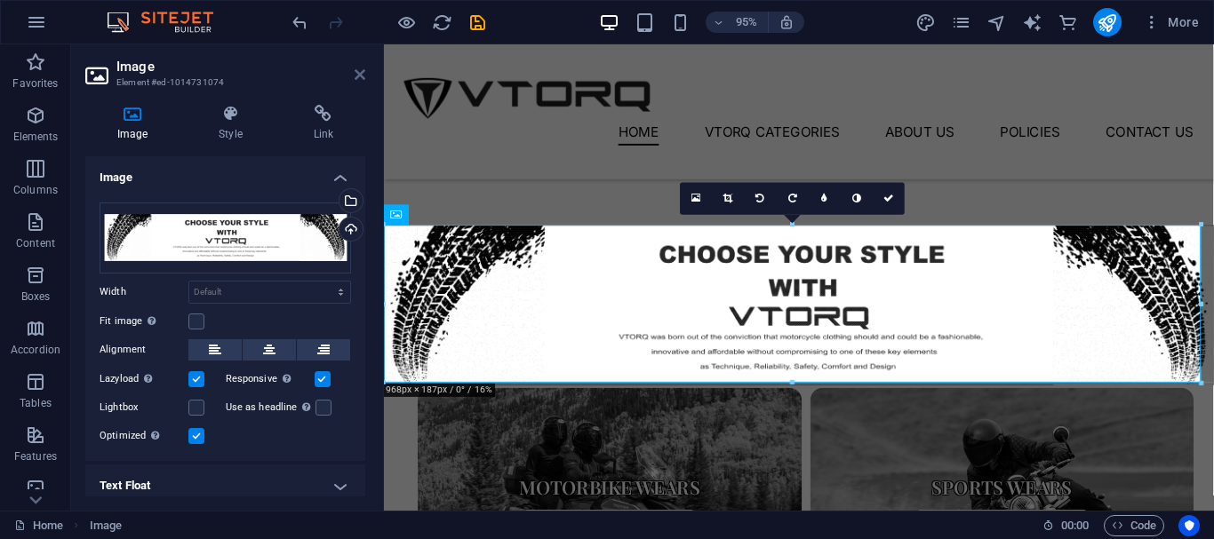
click at [355, 77] on icon at bounding box center [360, 75] width 11 height 14
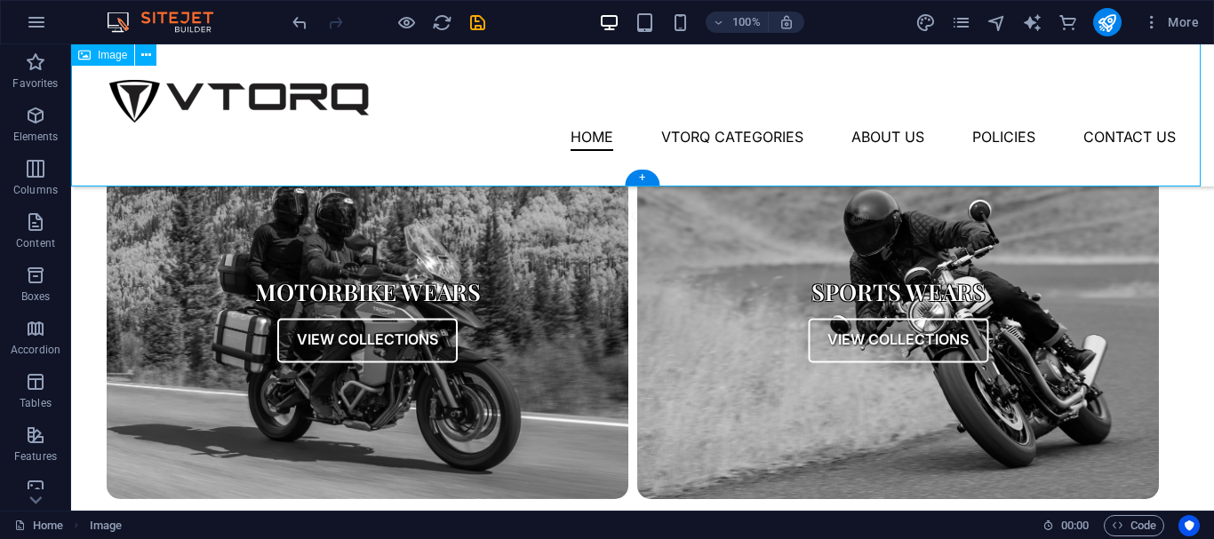
scroll to position [622, 0]
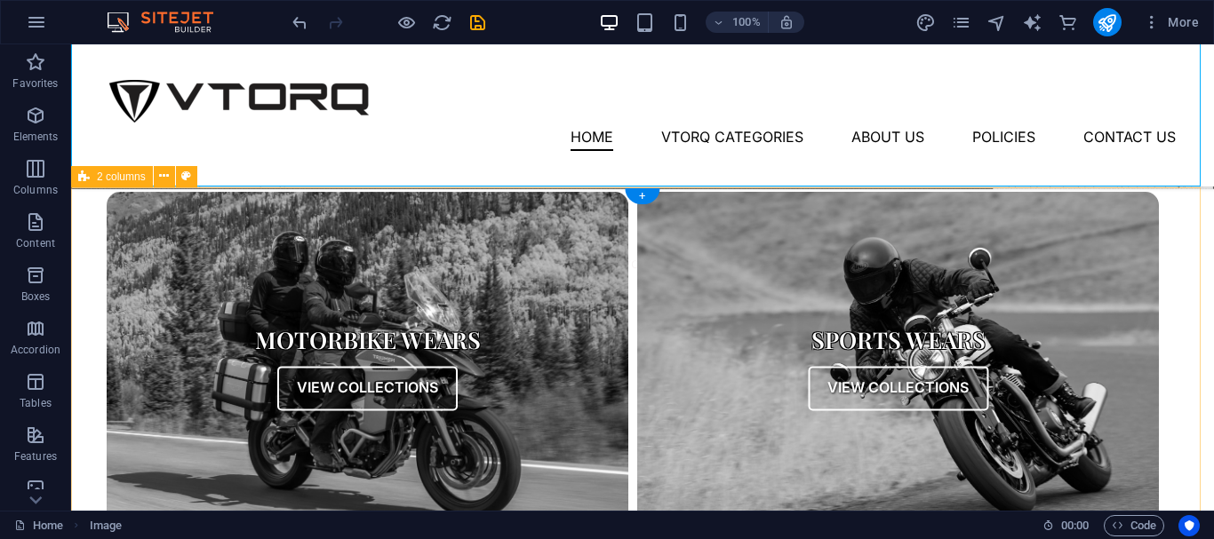
click at [88, 247] on div "Collections Motorbike Wears View Collections Sports Wears View Collections" at bounding box center [642, 374] width 1143 height 368
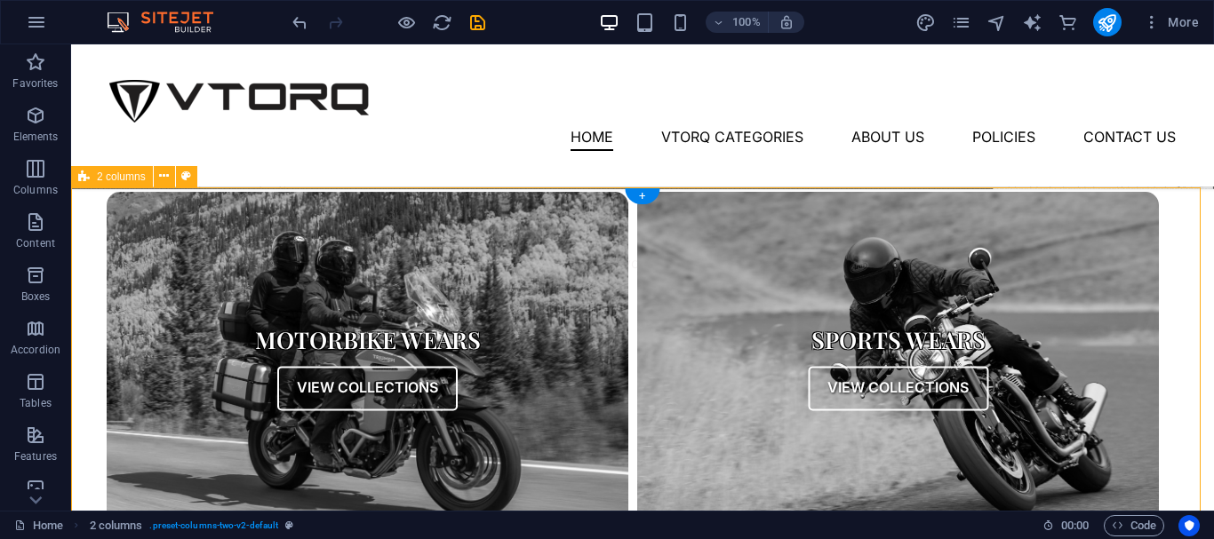
click at [79, 291] on div "Collections Motorbike Wears View Collections Sports Wears View Collections" at bounding box center [642, 374] width 1143 height 368
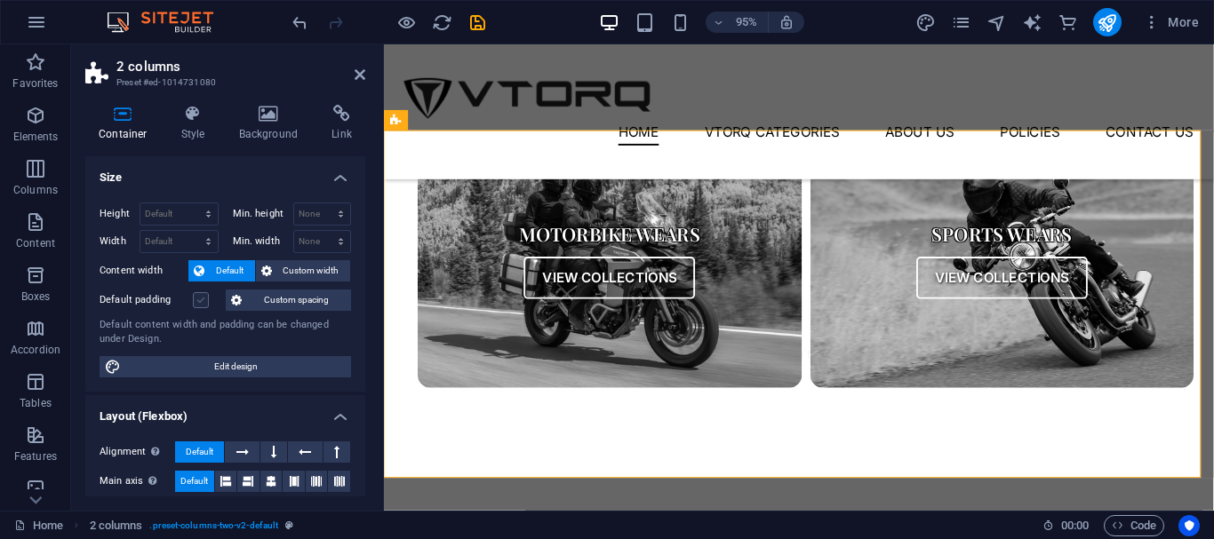
click at [196, 297] on label at bounding box center [201, 300] width 16 height 16
click at [0, 0] on input "Default padding" at bounding box center [0, 0] width 0 height 0
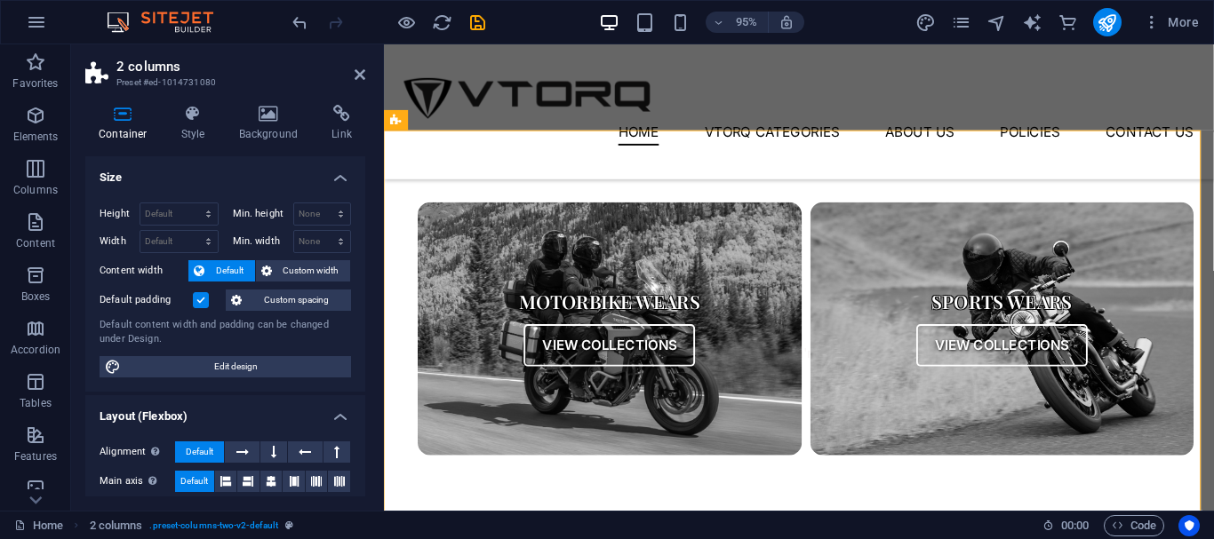
click at [196, 298] on label at bounding box center [201, 300] width 16 height 16
click at [0, 0] on input "Default padding" at bounding box center [0, 0] width 0 height 0
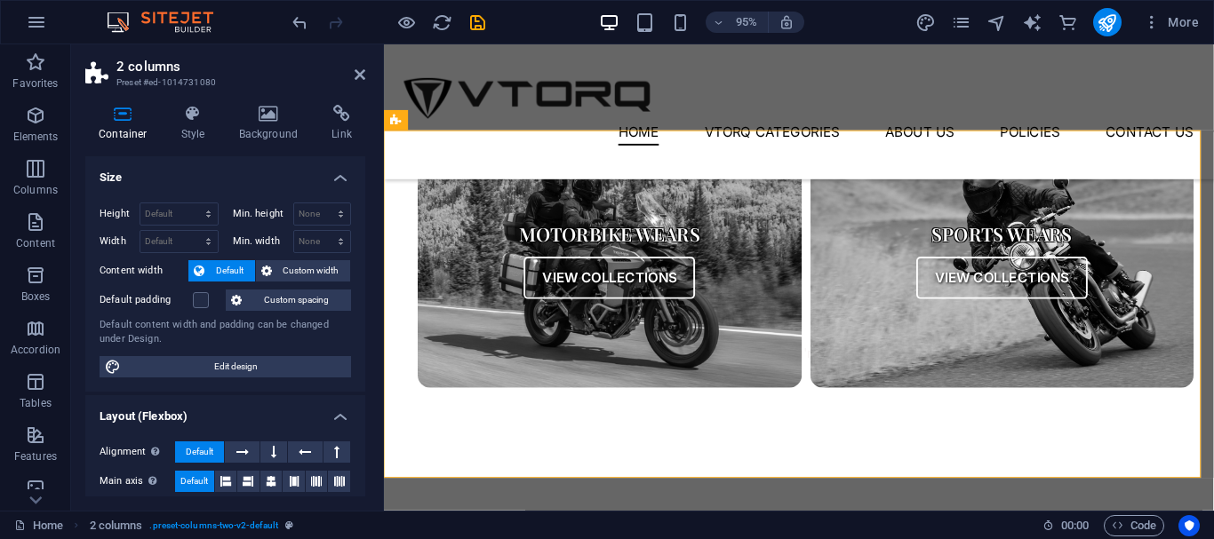
click at [363, 83] on header "2 columns Preset #ed-1014731080" at bounding box center [225, 67] width 280 height 46
click at [355, 74] on icon at bounding box center [360, 75] width 11 height 14
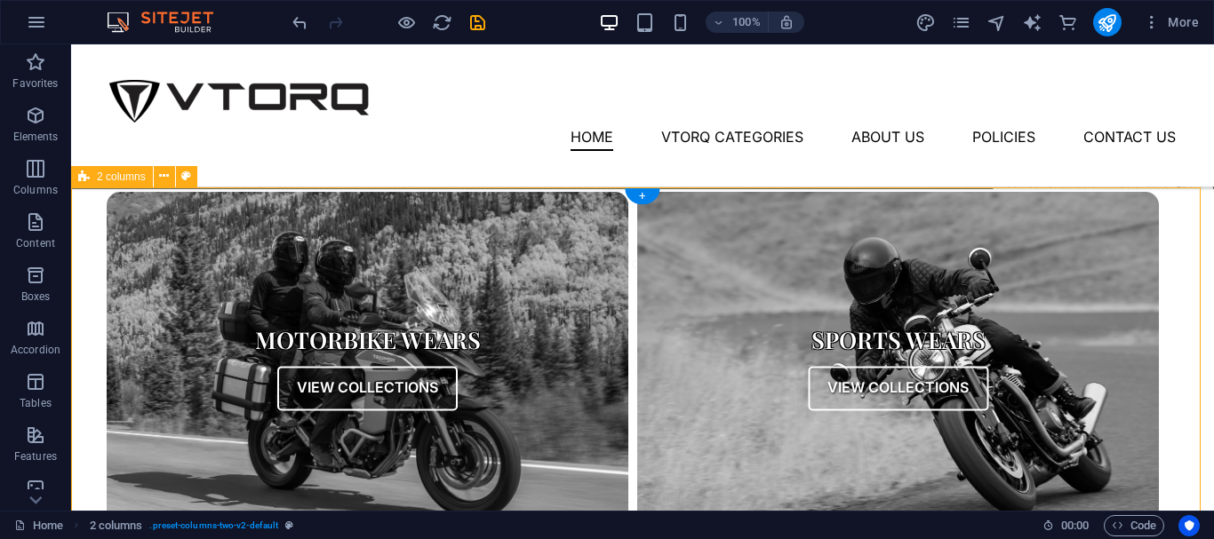
click at [72, 261] on div "Collections Motorbike Wears View Collections Sports Wears View Collections" at bounding box center [642, 374] width 1143 height 368
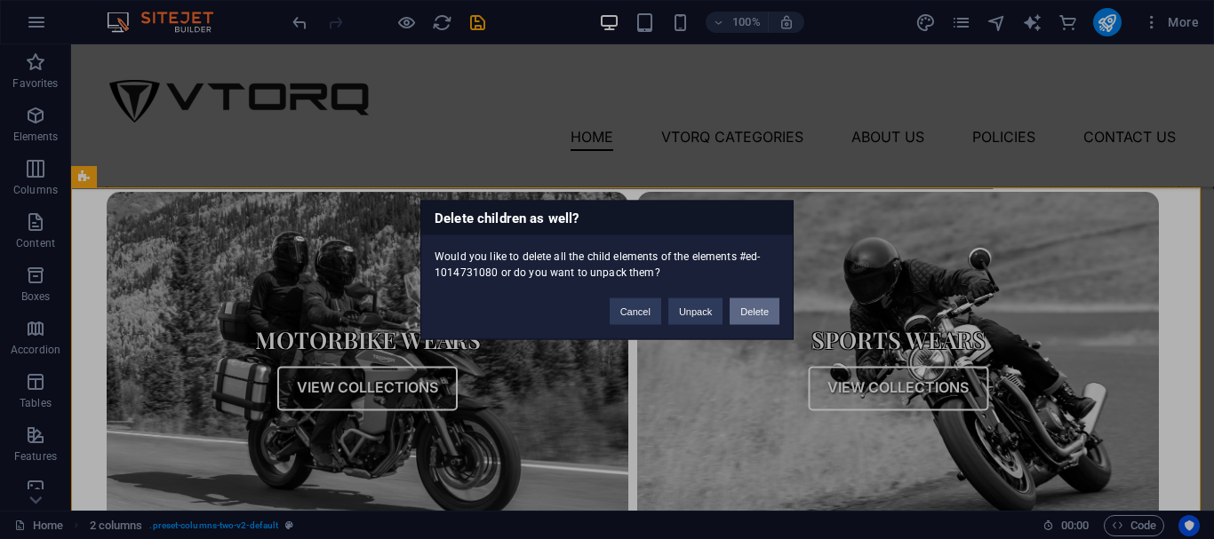
click at [757, 314] on button "Delete" at bounding box center [755, 311] width 50 height 27
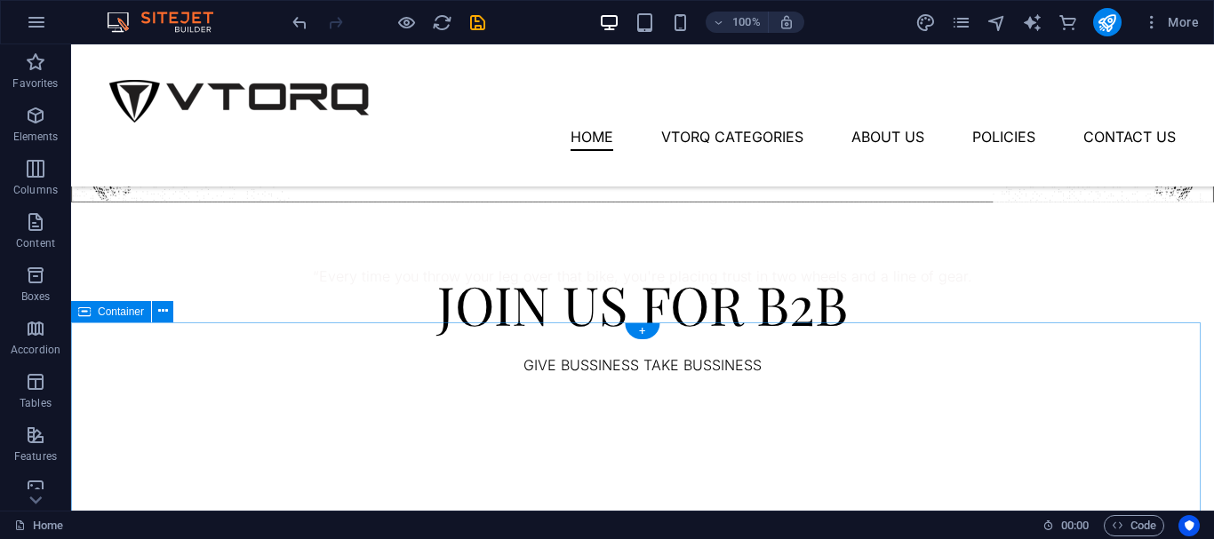
scroll to position [355, 0]
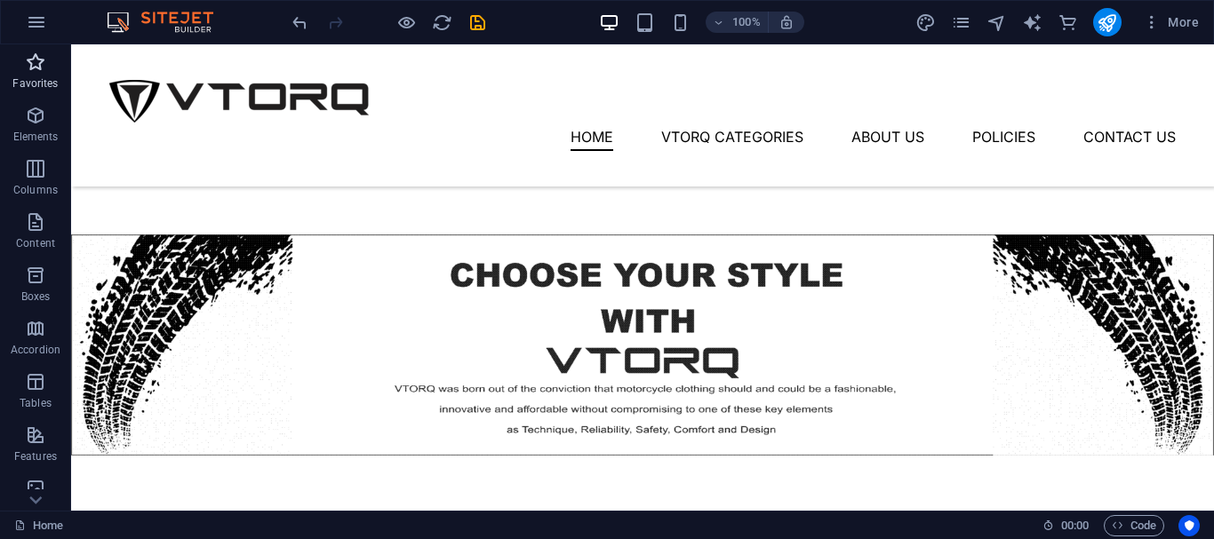
click at [37, 60] on icon "button" at bounding box center [35, 62] width 21 height 21
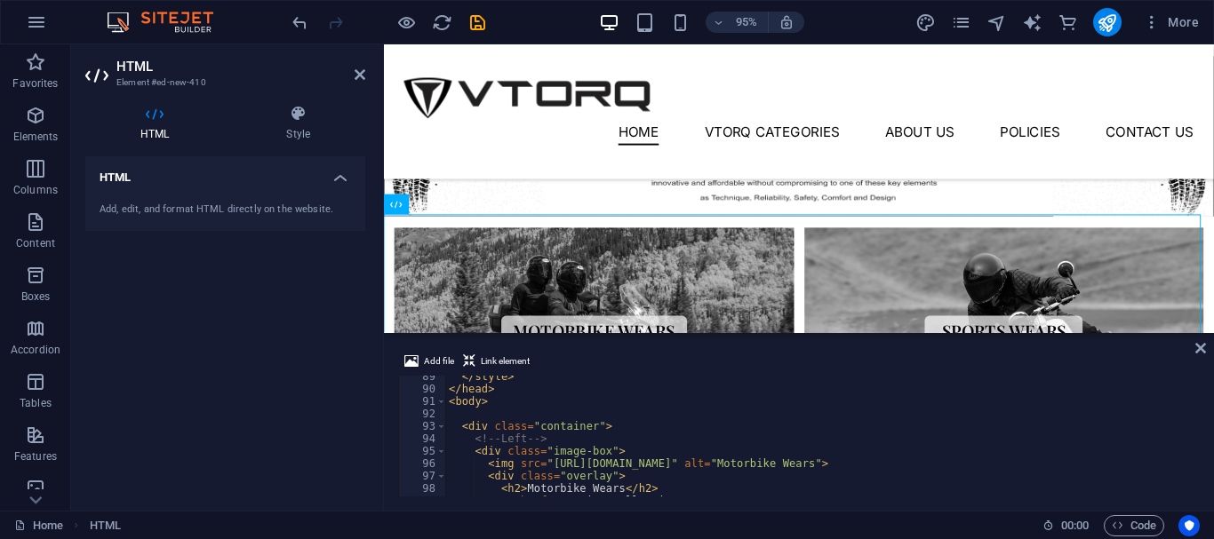
scroll to position [1207, 0]
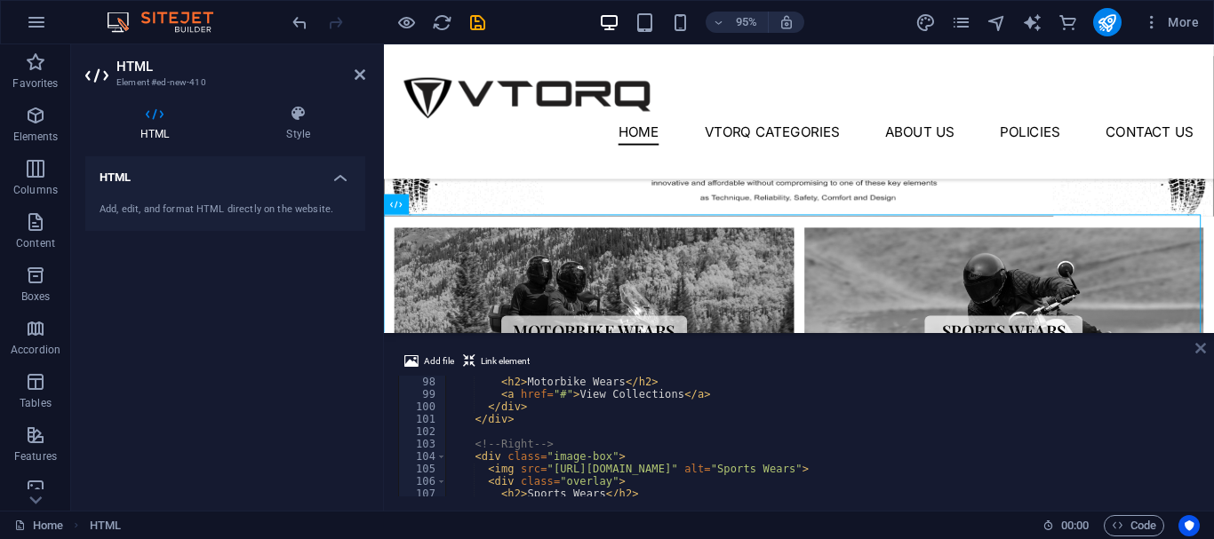
click at [1200, 352] on icon at bounding box center [1200, 348] width 11 height 14
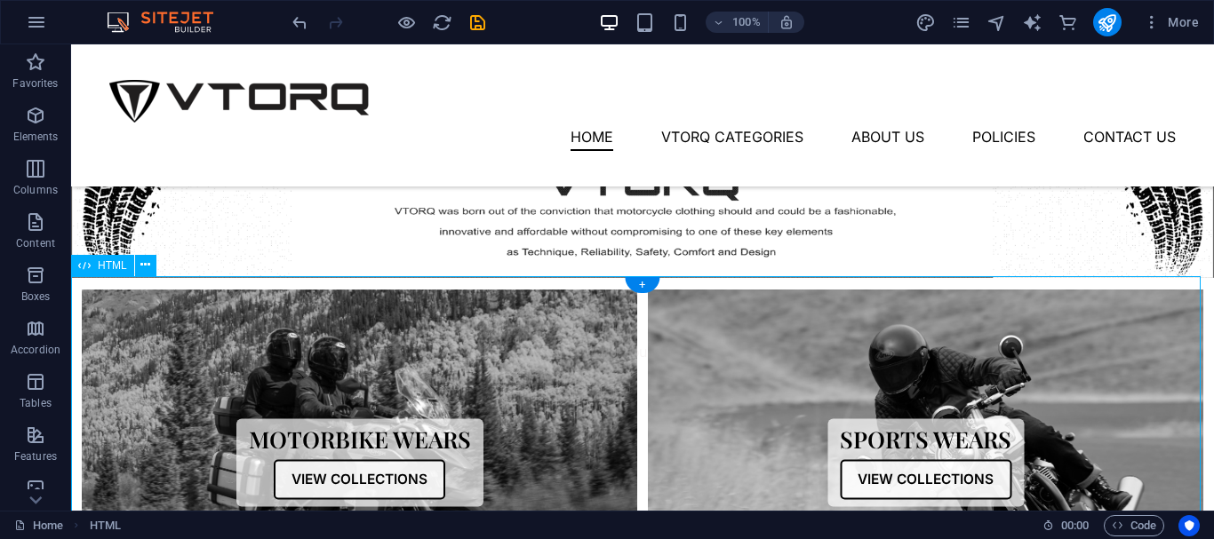
checkbox input "false"
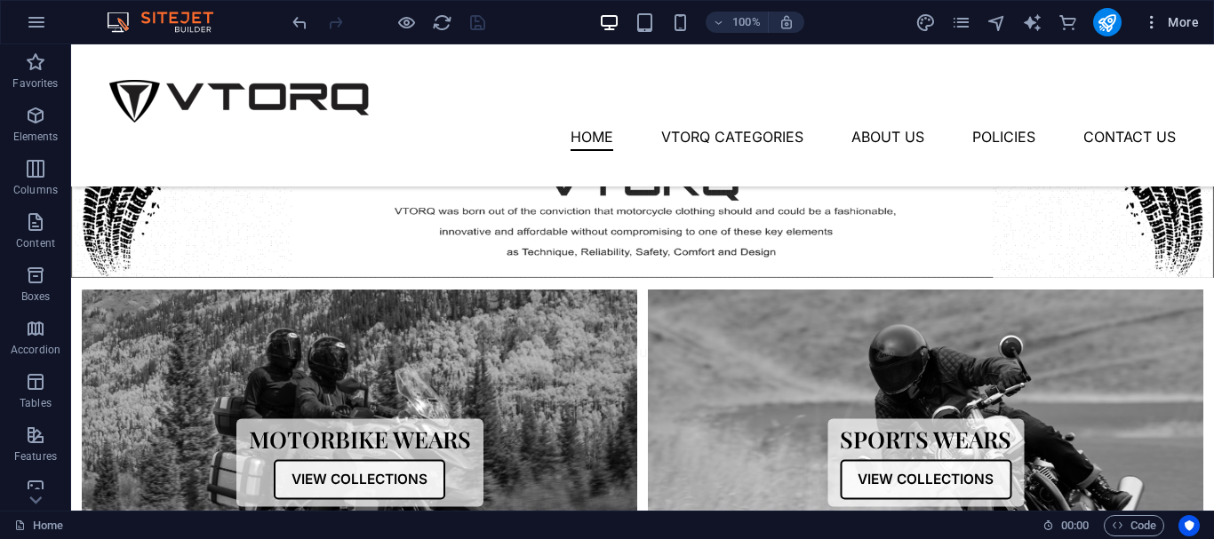
click at [1160, 28] on icon "button" at bounding box center [1152, 22] width 18 height 18
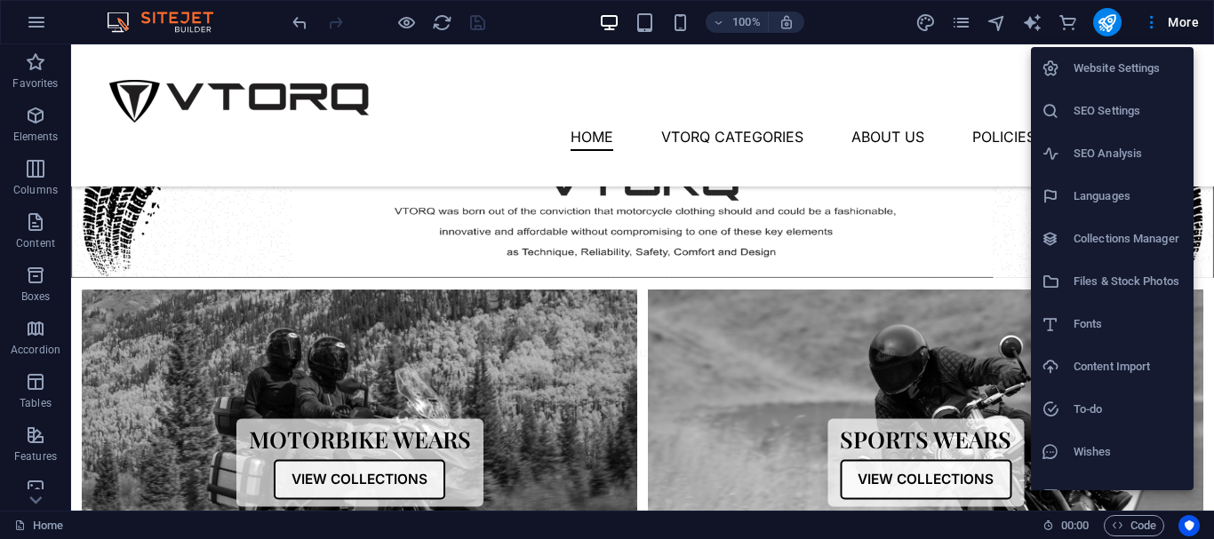
scroll to position [26, 0]
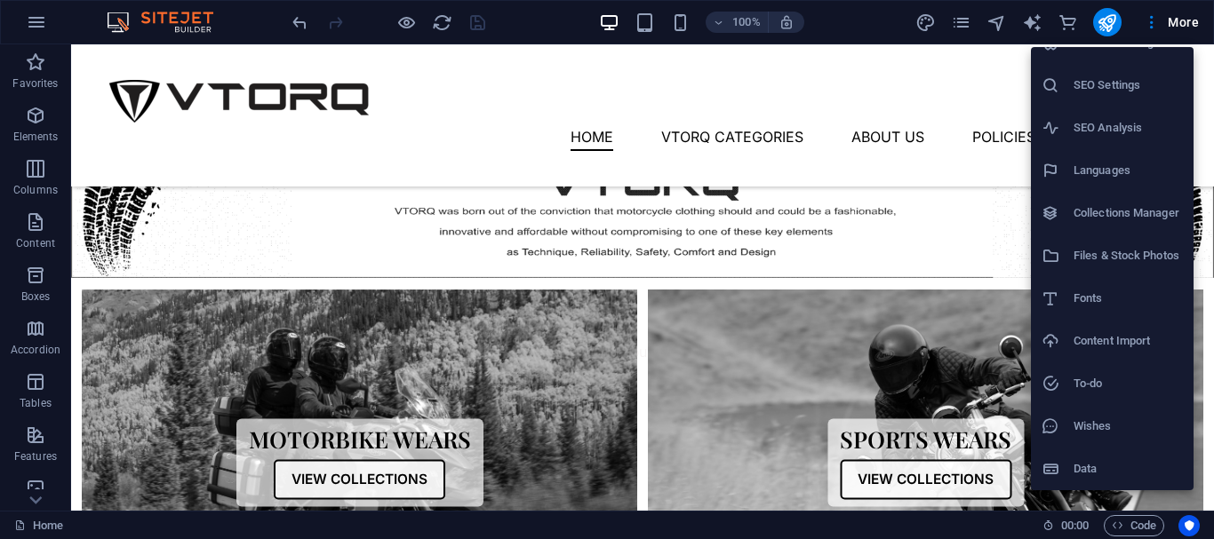
click at [1093, 259] on h6 "Files & Stock Photos" at bounding box center [1128, 255] width 109 height 21
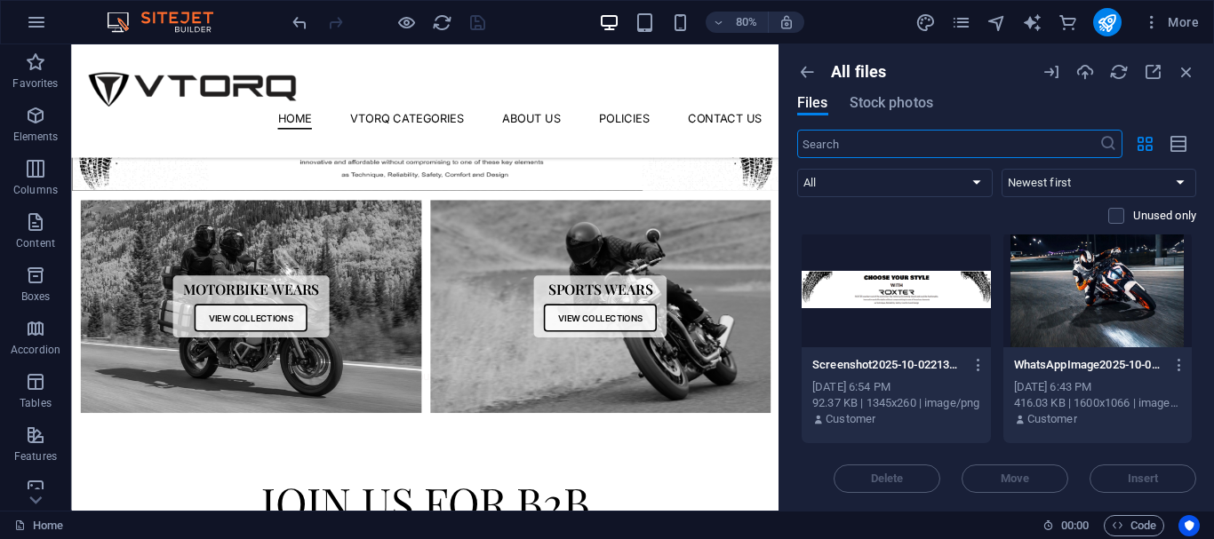
scroll to position [1422, 0]
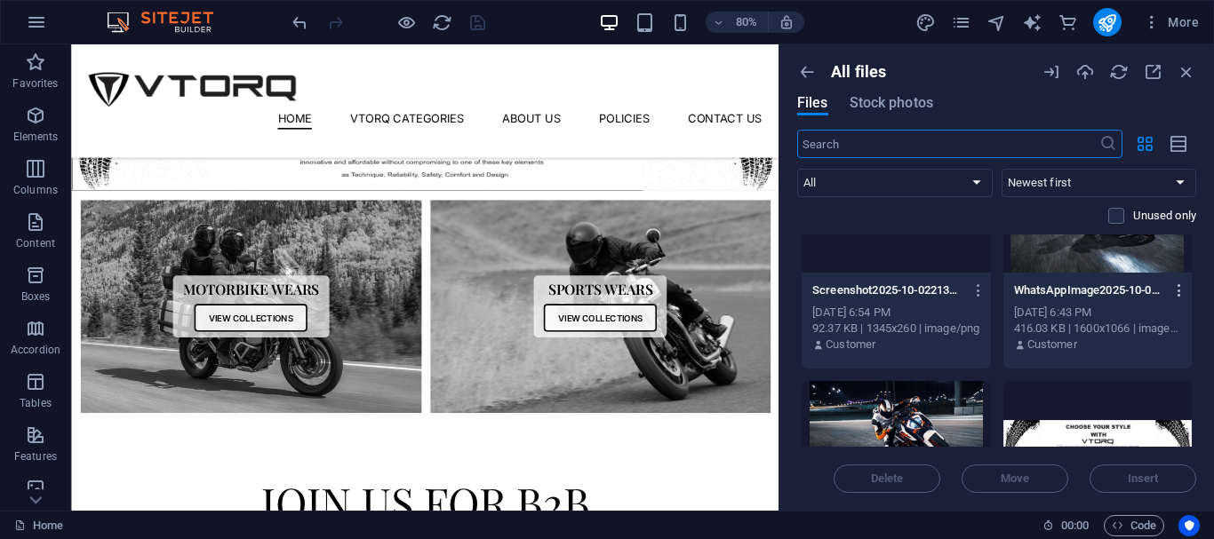
click at [1176, 288] on icon "button" at bounding box center [1179, 291] width 17 height 16
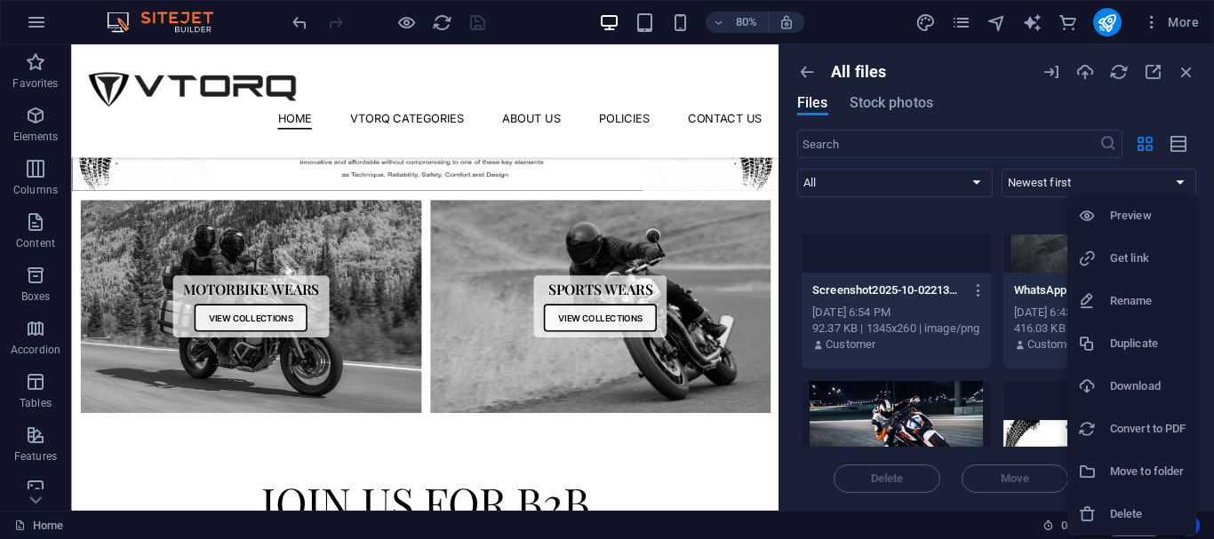
click at [1122, 248] on h6 "Get link" at bounding box center [1148, 258] width 76 height 21
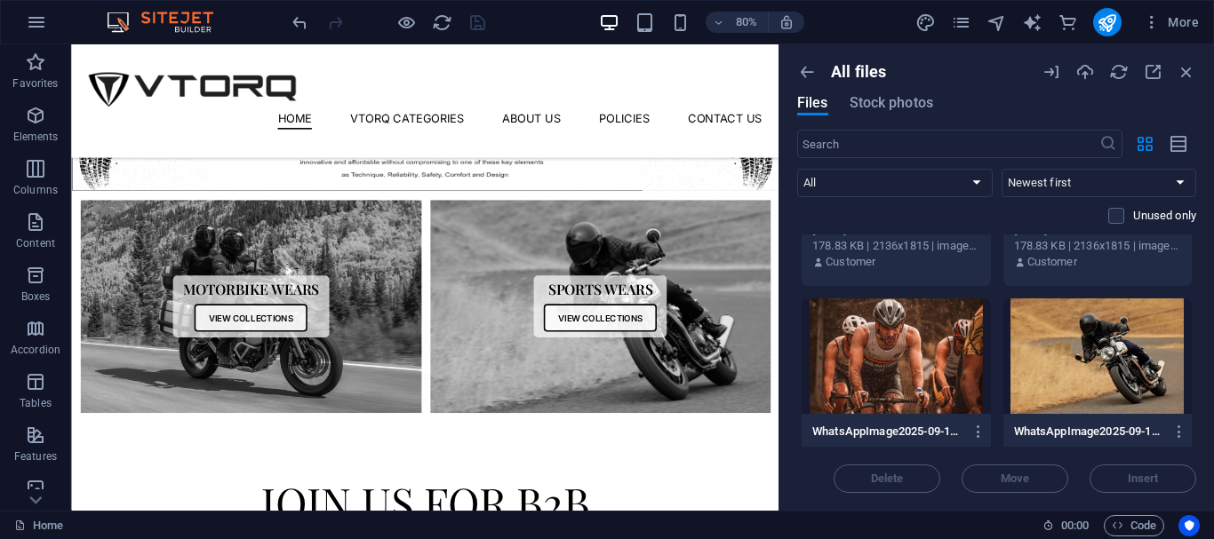
scroll to position [2399, 0]
click at [973, 432] on icon "button" at bounding box center [978, 433] width 17 height 16
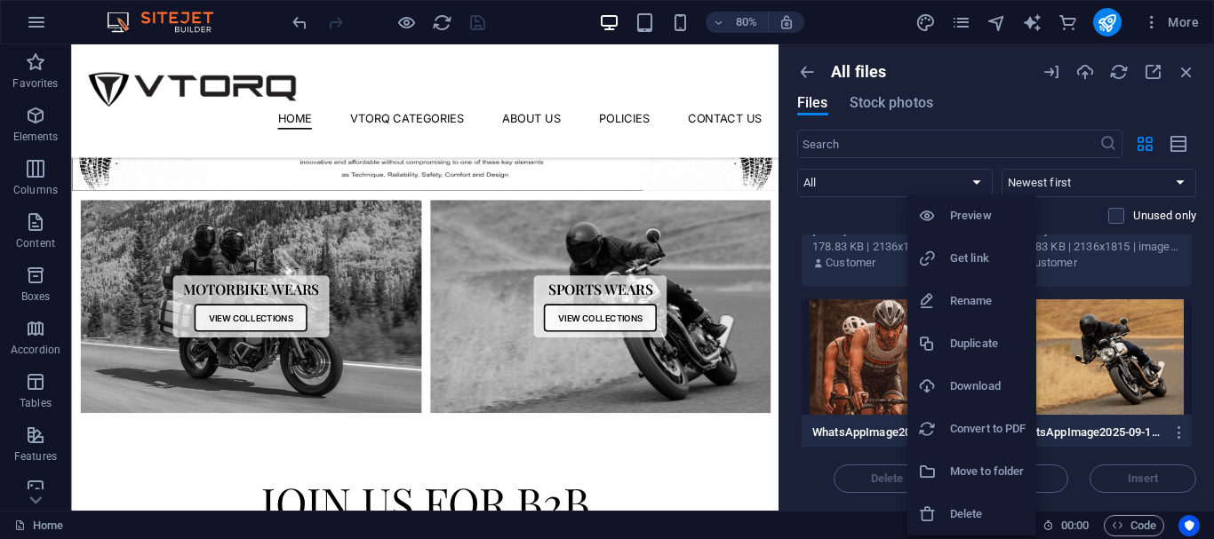
click at [985, 257] on h6 "Get link" at bounding box center [988, 258] width 76 height 21
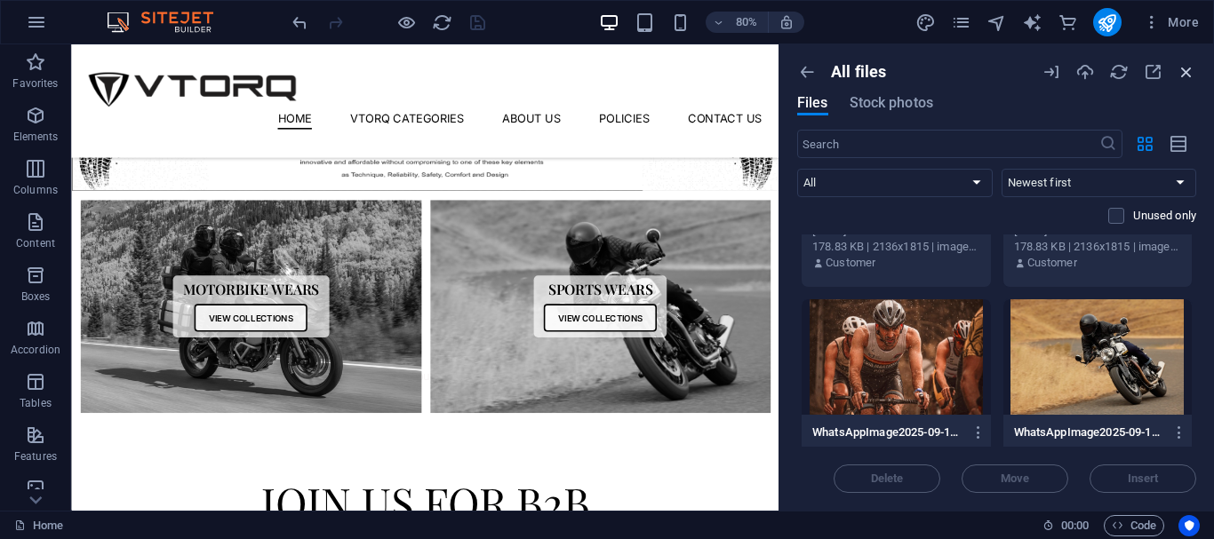
click at [1185, 77] on icon "button" at bounding box center [1187, 72] width 20 height 20
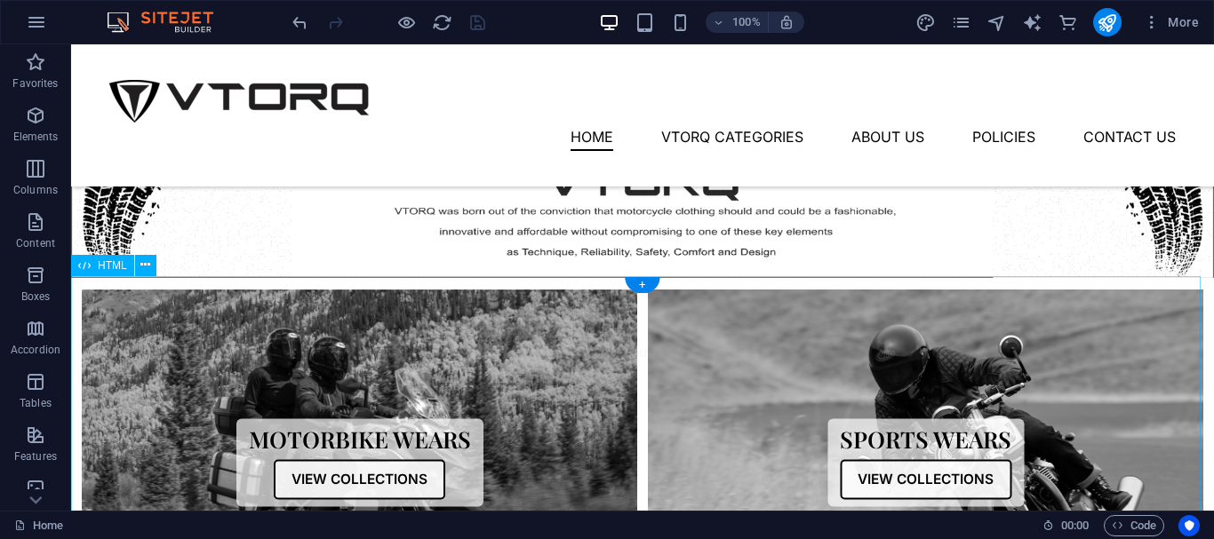
click at [690, 370] on div "Collections Motorbike Wears View Collections Sports Wears View Collections" at bounding box center [642, 463] width 1143 height 369
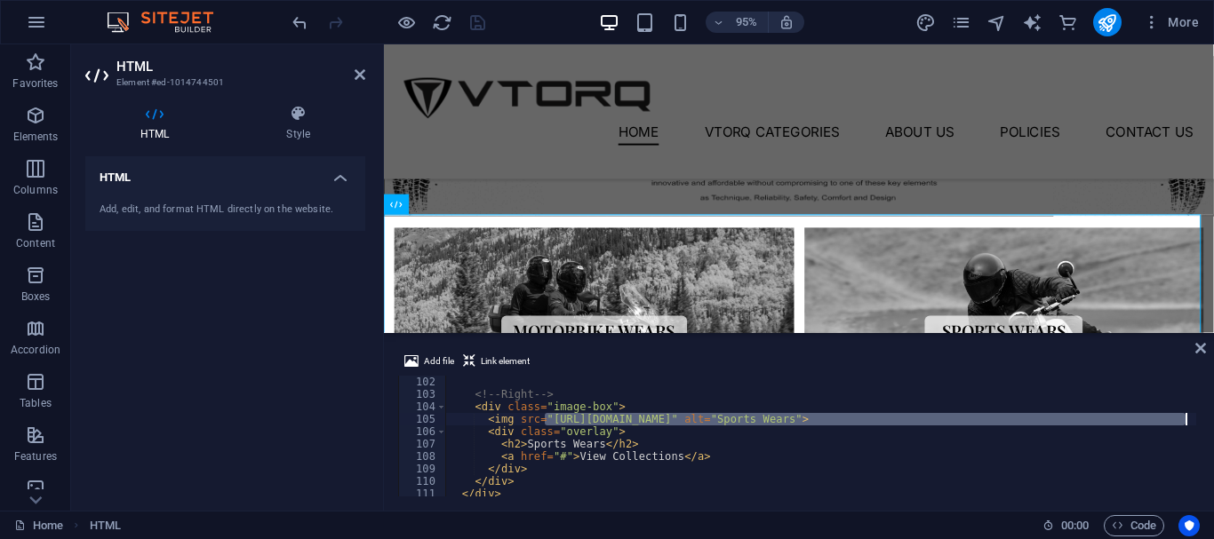
scroll to position [0, 2]
drag, startPoint x: 543, startPoint y: 416, endPoint x: 1190, endPoint y: 420, distance: 647.0
click at [1190, 420] on div "<!-- Right --> < div class = "image-box" > < img src = "https://cdn1.site-media…" at bounding box center [887, 447] width 888 height 142
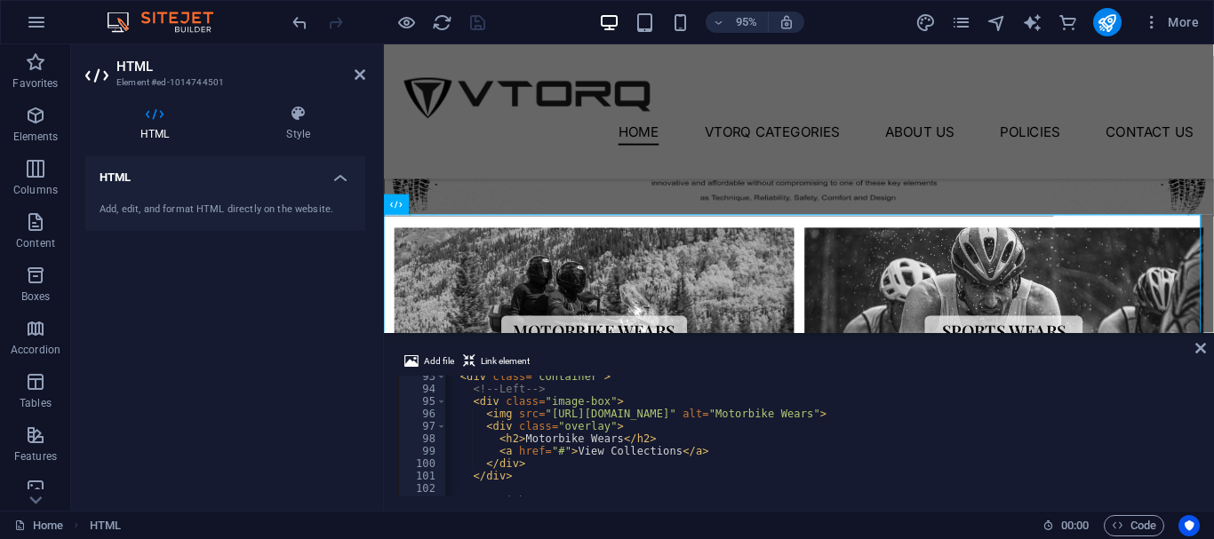
scroll to position [1150, 0]
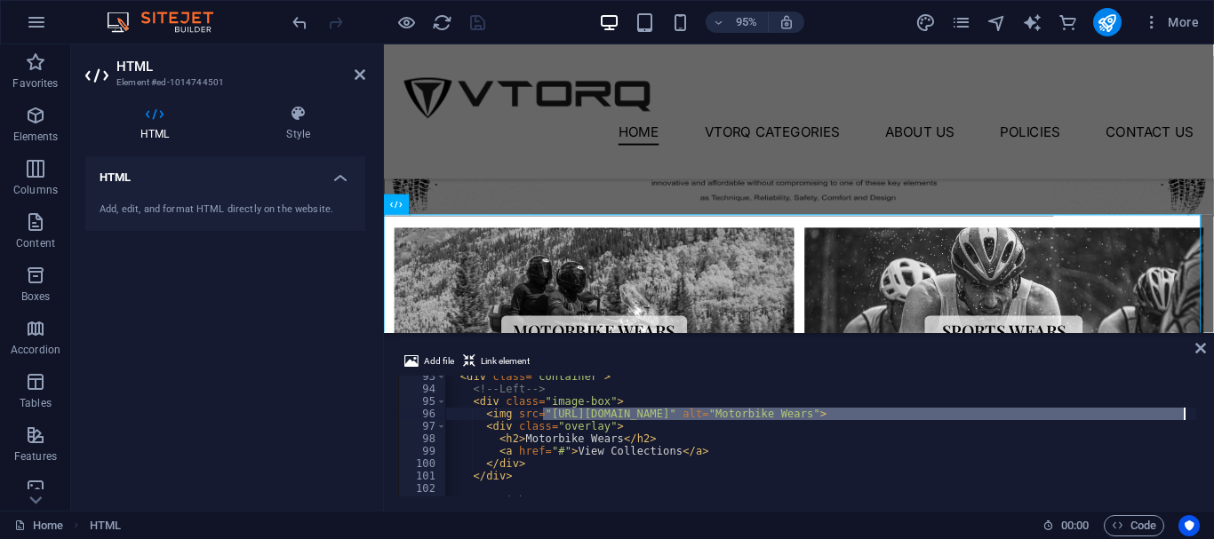
drag, startPoint x: 544, startPoint y: 414, endPoint x: 1183, endPoint y: 413, distance: 639.0
click at [1183, 413] on div "< div class = "container" > <!-- Left --> < div class = "image-box" > < img src…" at bounding box center [887, 442] width 888 height 142
type textarea "<img src="https://cdn1.site-media.eu/images/0/19670672/WhatsAppImage2025-10-03a…"
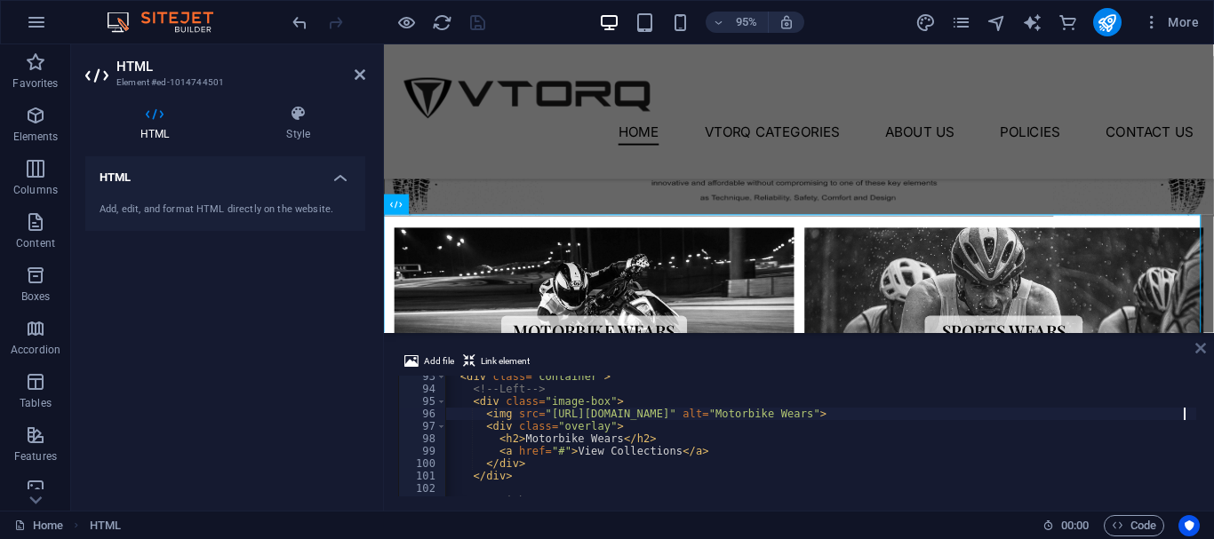
click at [1199, 346] on icon at bounding box center [1200, 348] width 11 height 14
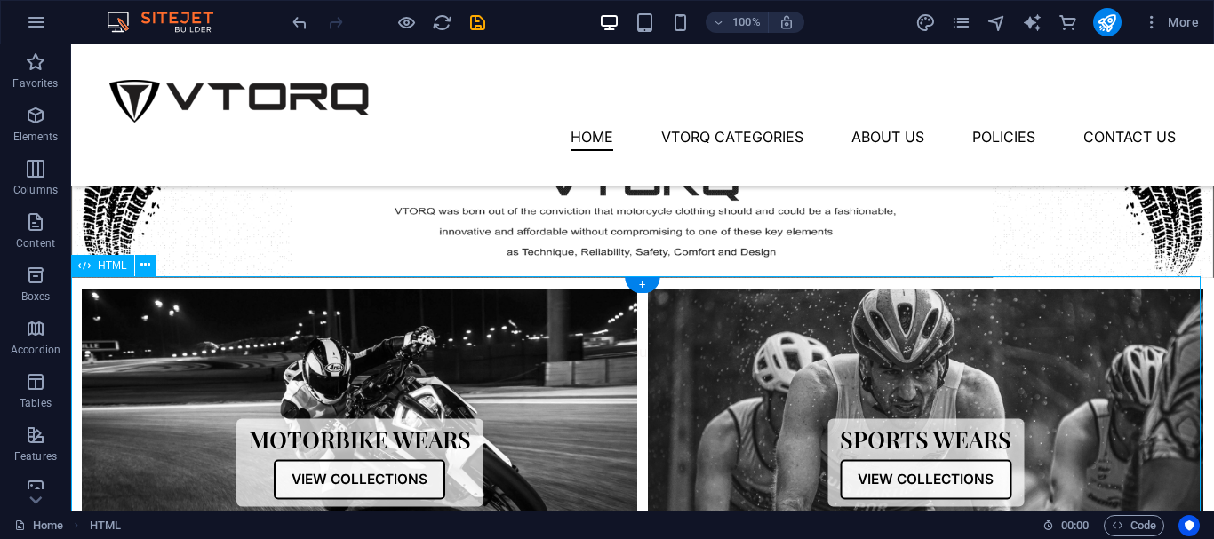
scroll to position [622, 0]
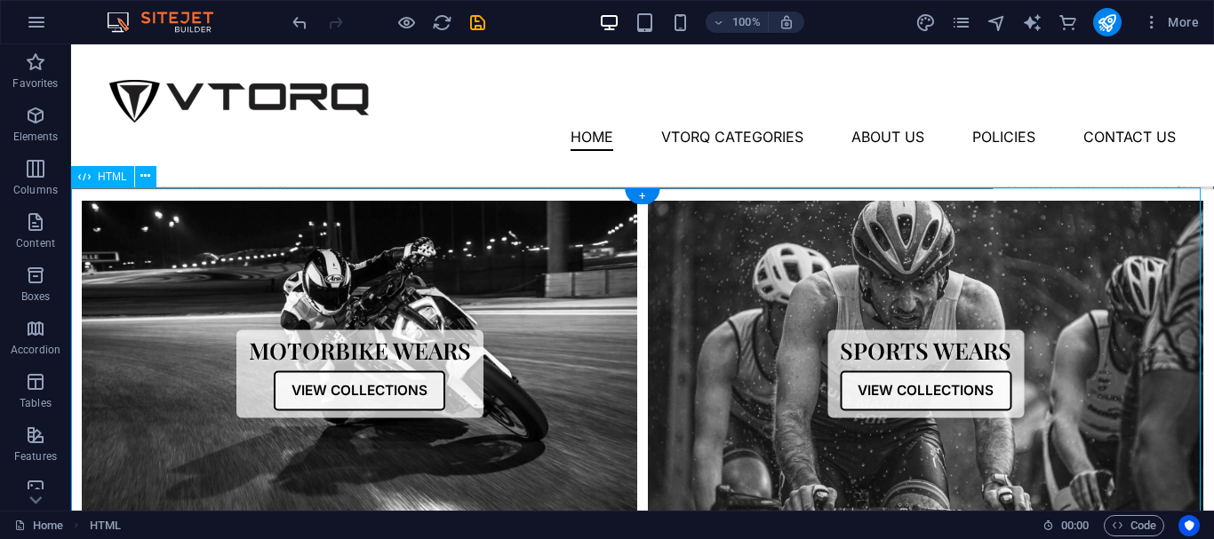
checkbox input "false"
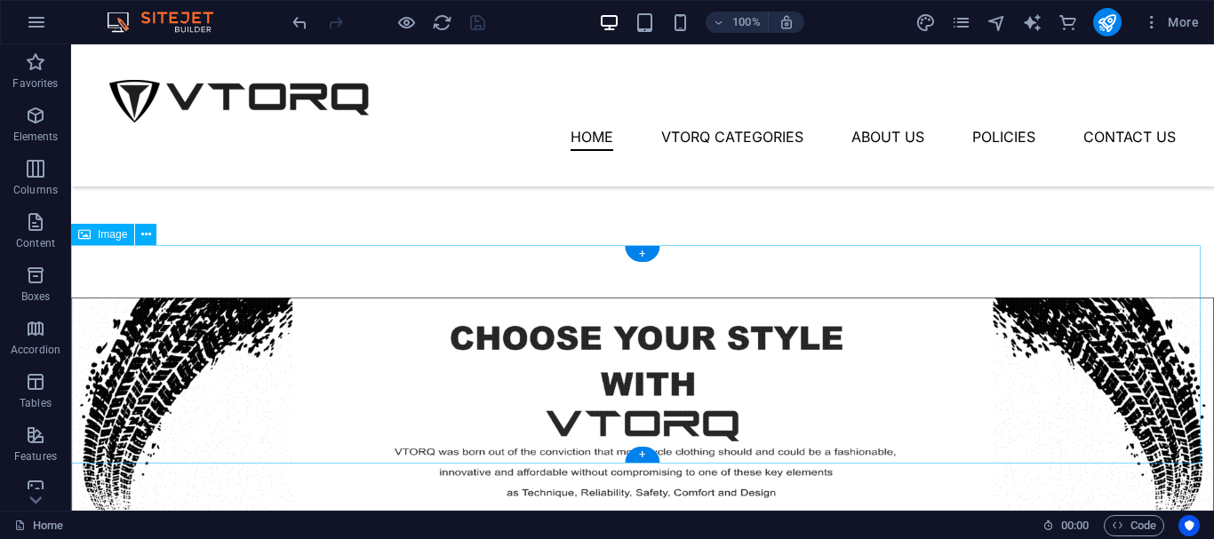
scroll to position [267, 0]
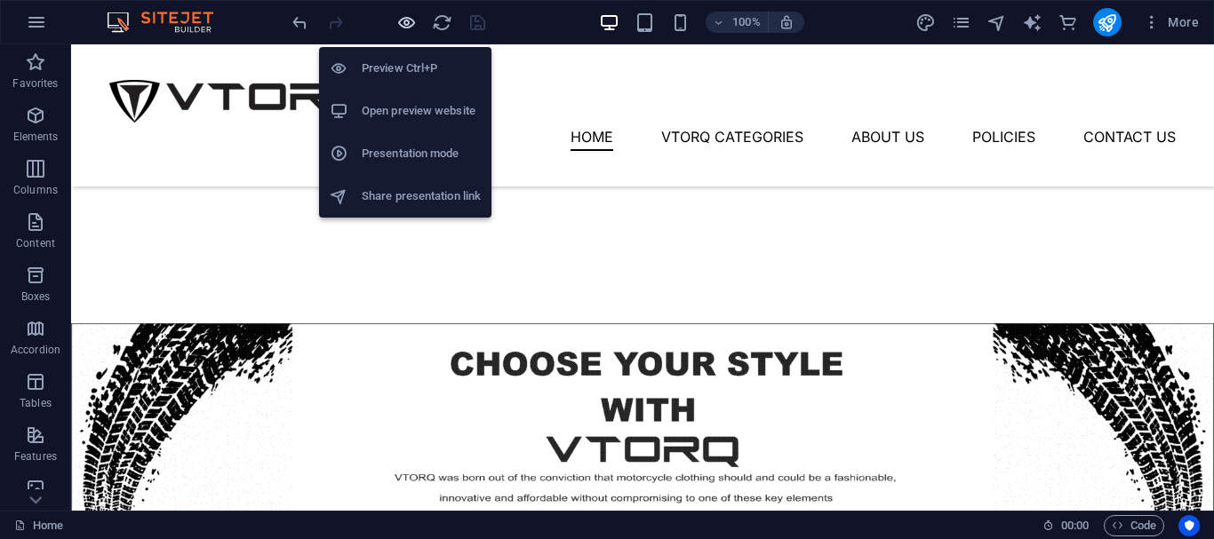
click at [400, 16] on icon "button" at bounding box center [406, 22] width 20 height 20
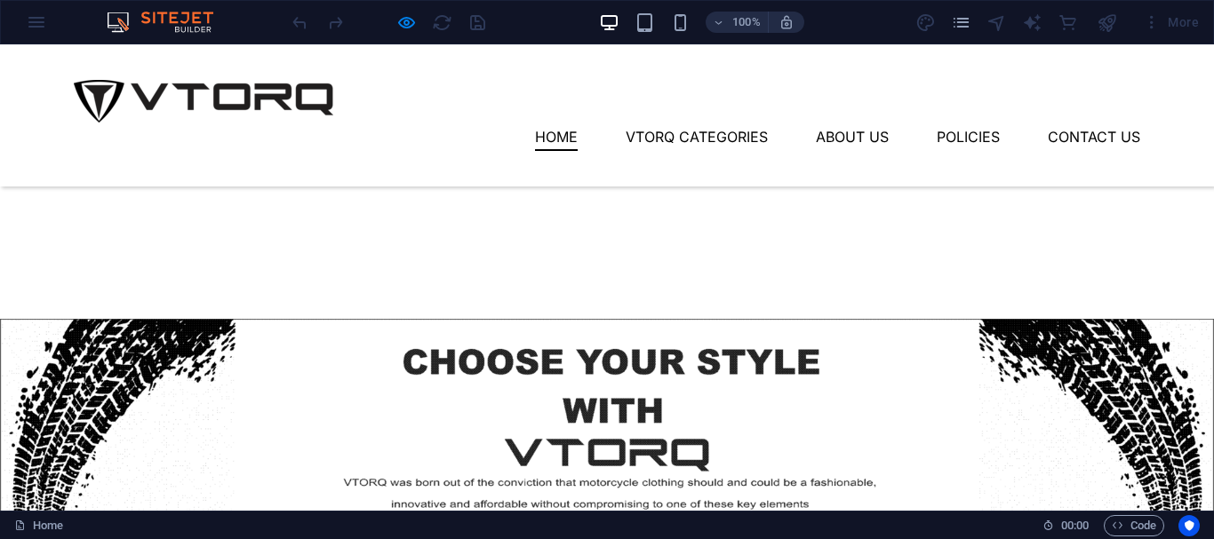
scroll to position [355, 0]
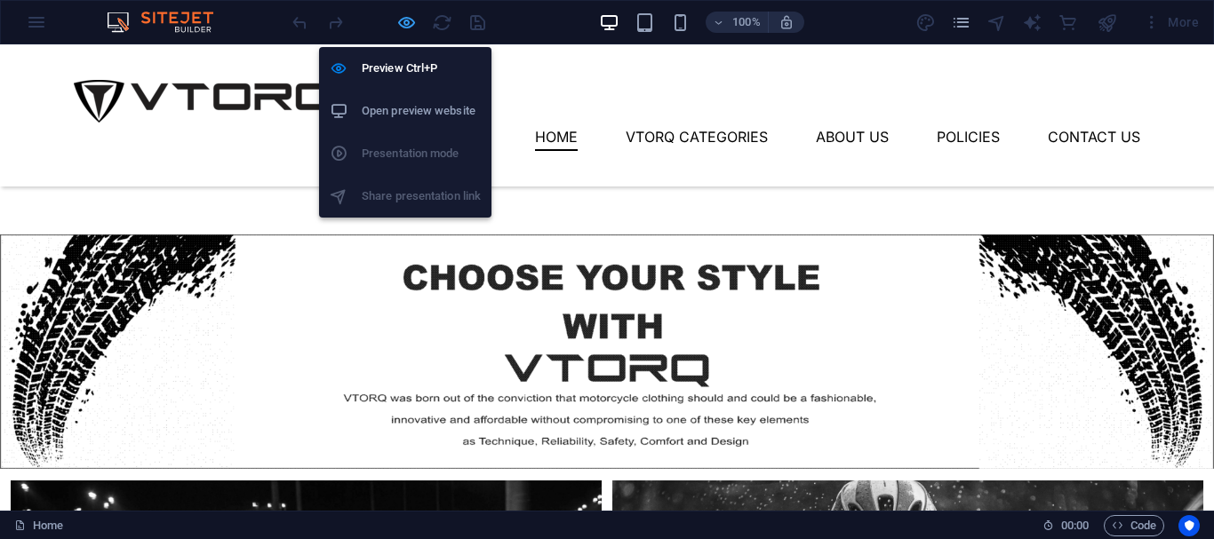
click at [410, 23] on icon "button" at bounding box center [406, 22] width 20 height 20
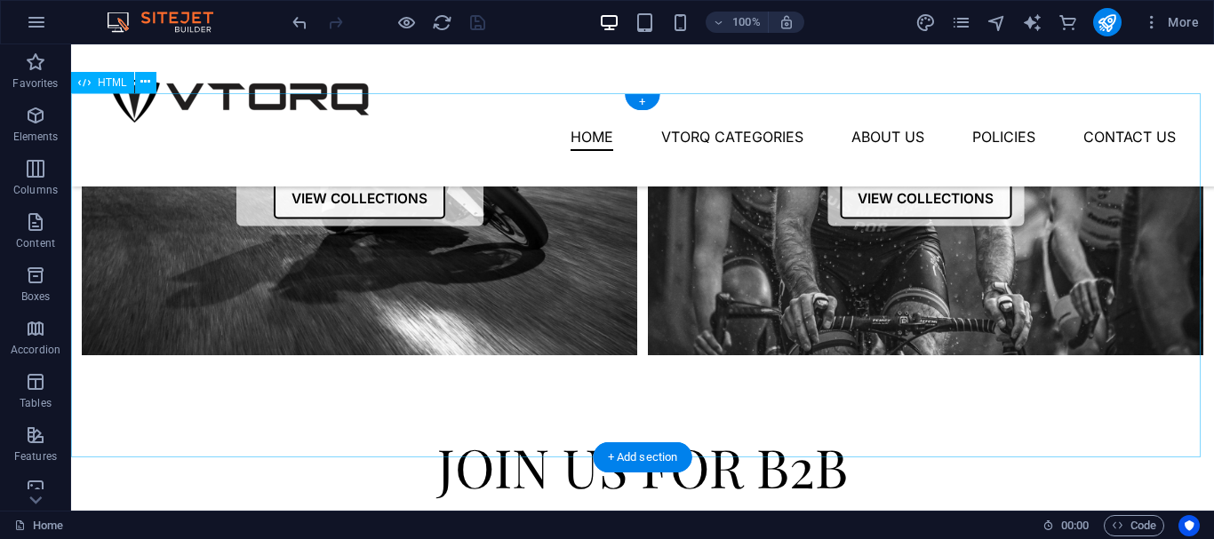
scroll to position [889, 0]
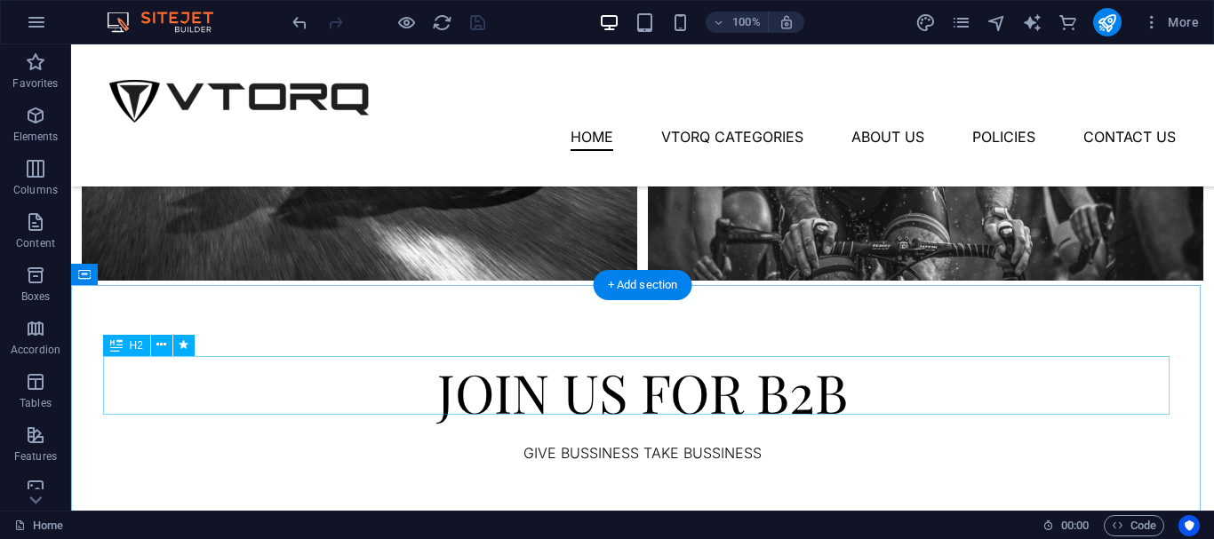
click at [507, 381] on div "JOIN US FOR B2B" at bounding box center [642, 392] width 1066 height 59
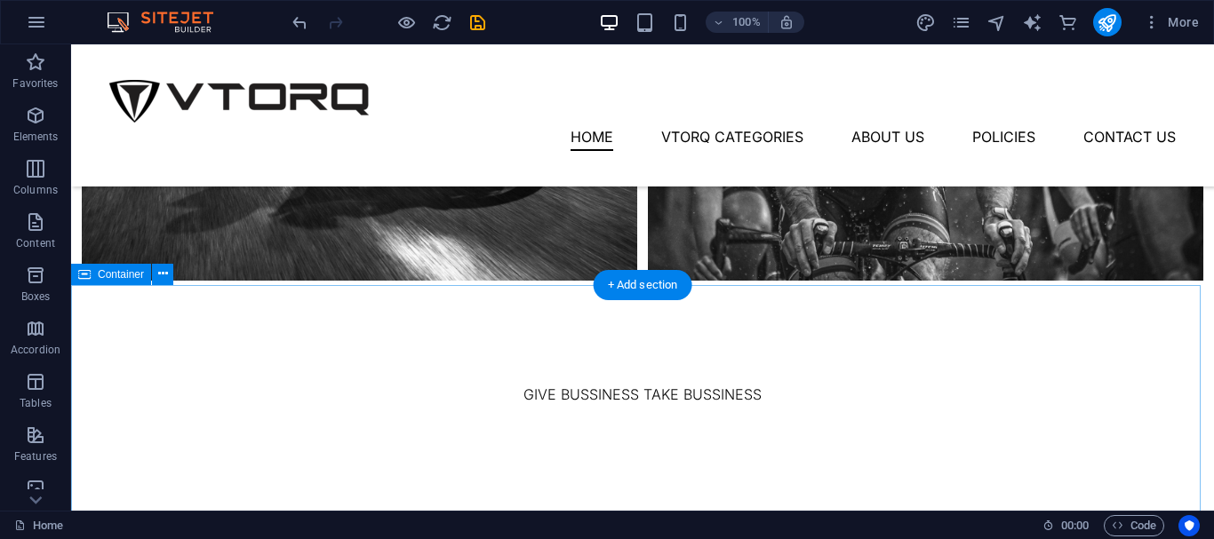
click at [527, 310] on div "GIVE BUSSINESS TAKE BUSSINESS Drop content here or Add elements Paste clipboard" at bounding box center [642, 518] width 1143 height 455
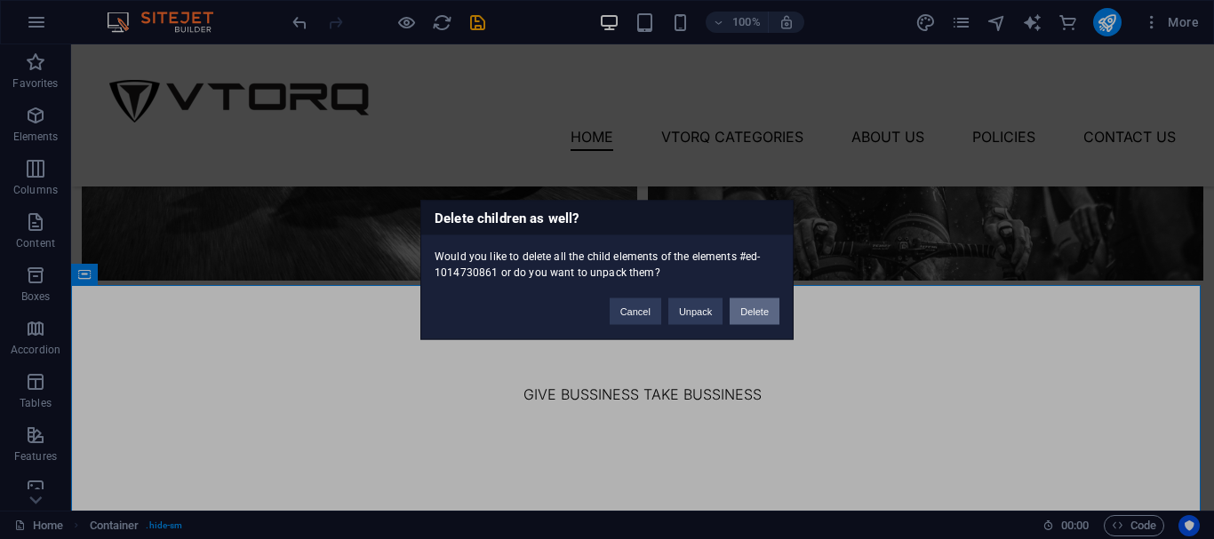
click at [754, 306] on button "Delete" at bounding box center [755, 311] width 50 height 27
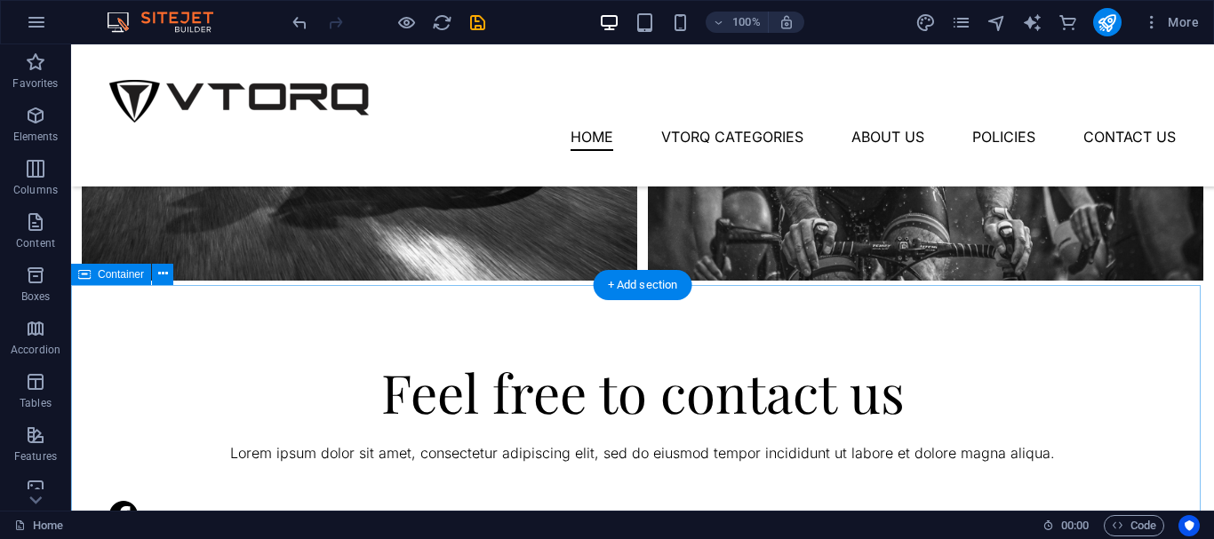
scroll to position [1066, 0]
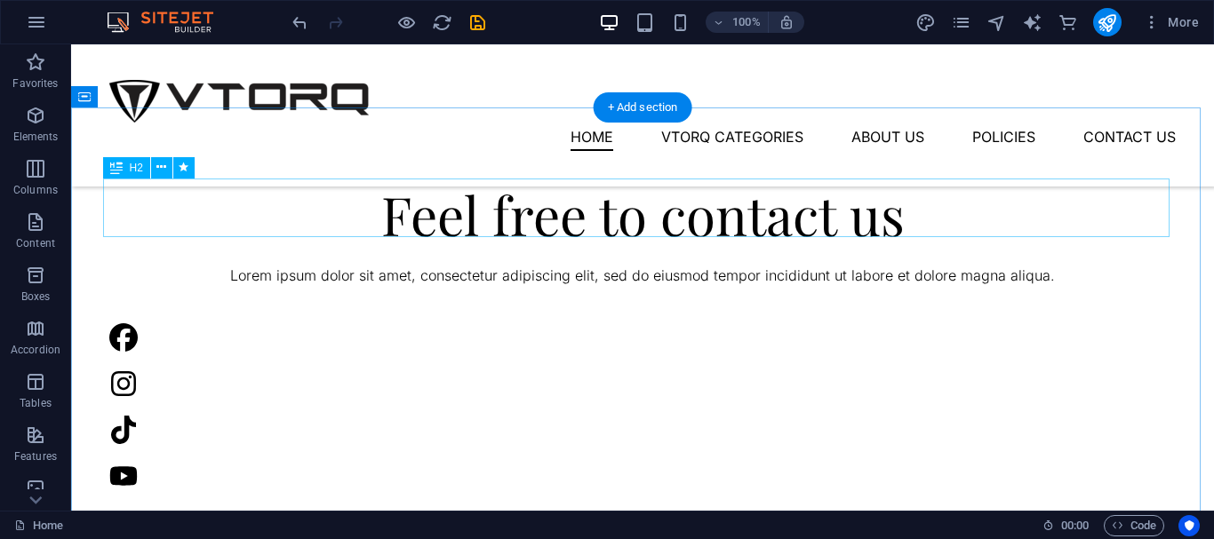
click at [286, 185] on div "Feel free to contact us" at bounding box center [642, 214] width 1066 height 59
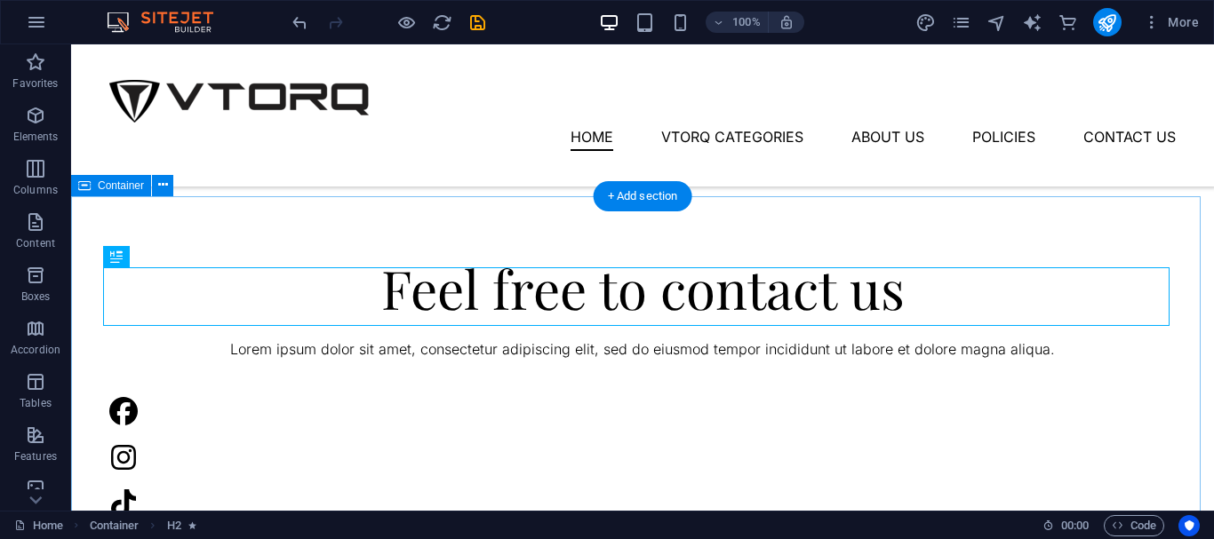
scroll to position [978, 0]
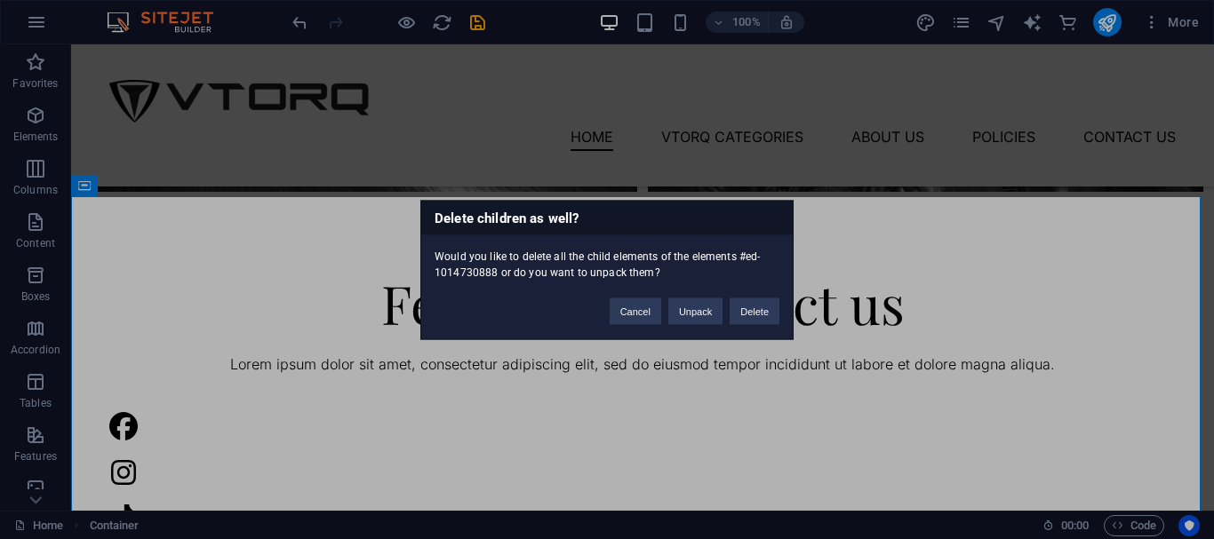
click at [779, 309] on div "Cancel Unpack Delete" at bounding box center [694, 302] width 196 height 45
click at [770, 312] on button "Delete" at bounding box center [755, 311] width 50 height 27
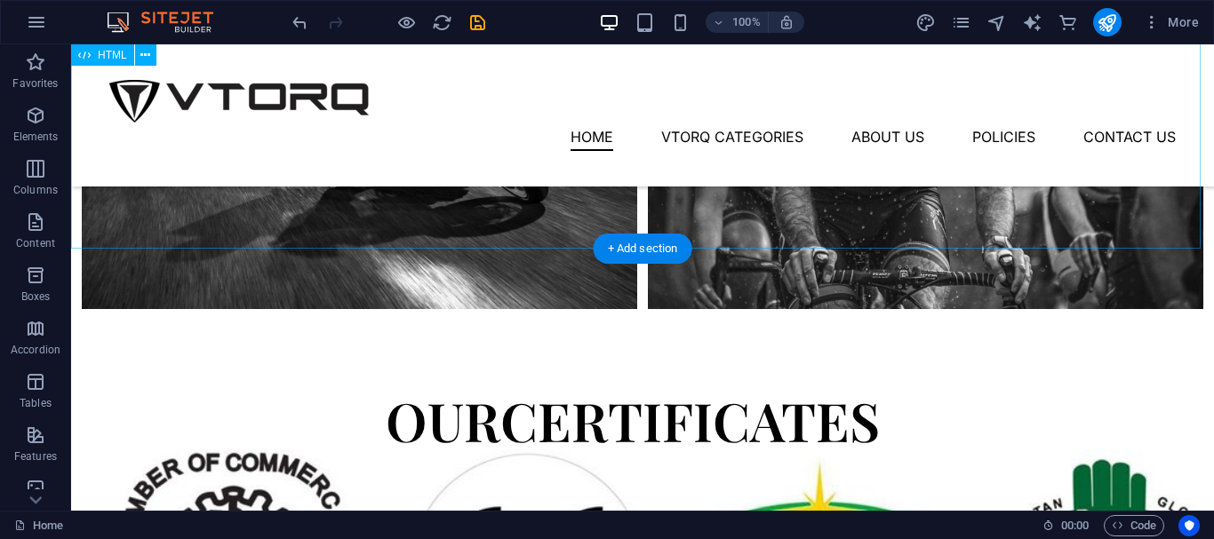
scroll to position [711, 0]
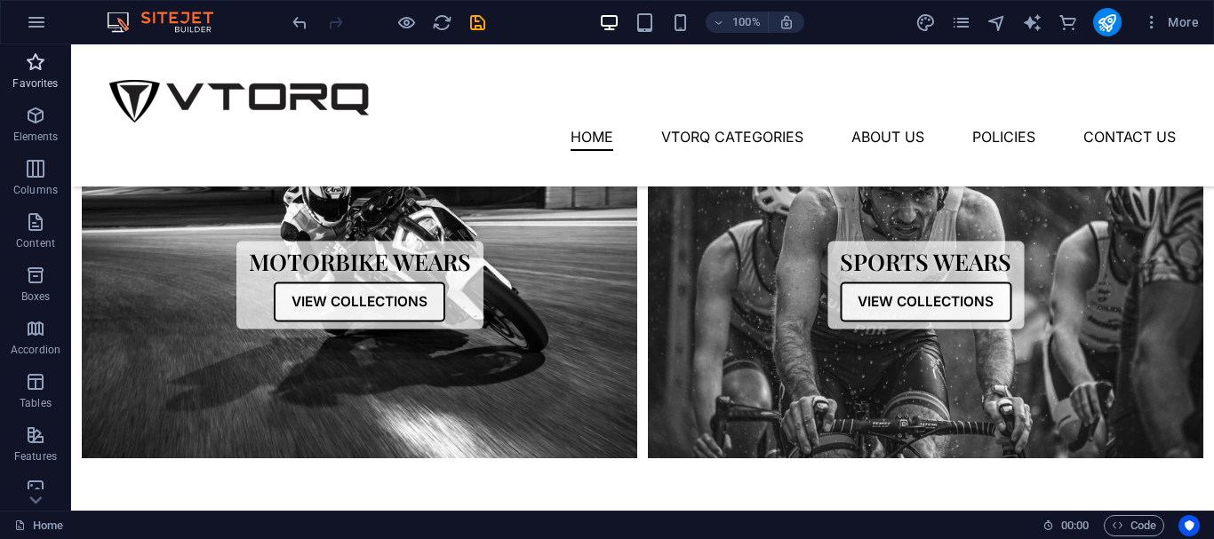
click at [33, 75] on span "Favorites" at bounding box center [35, 73] width 71 height 43
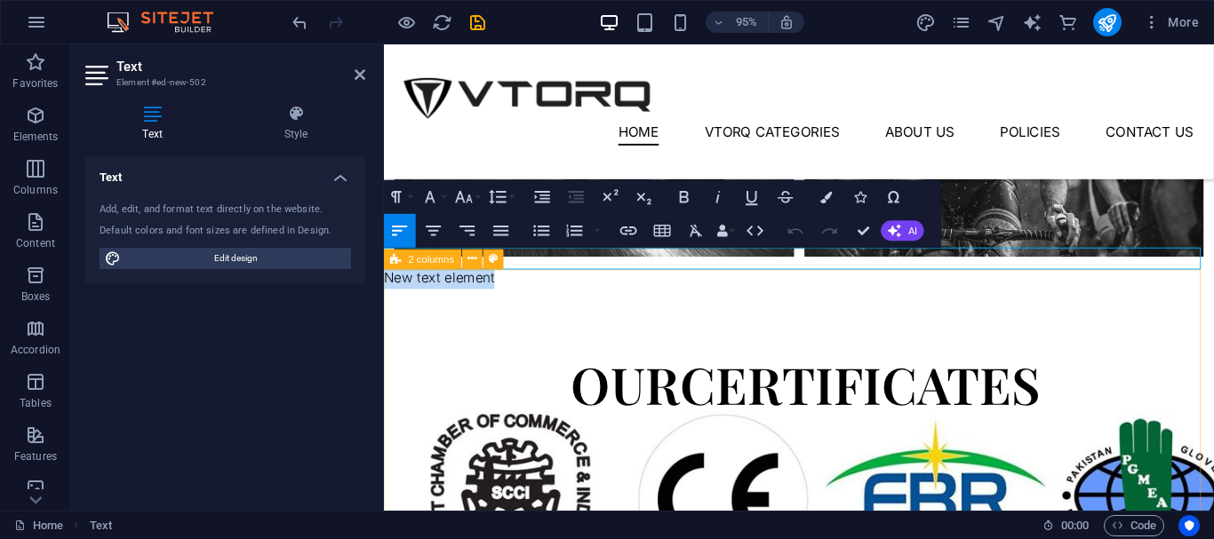
scroll to position [800, 0]
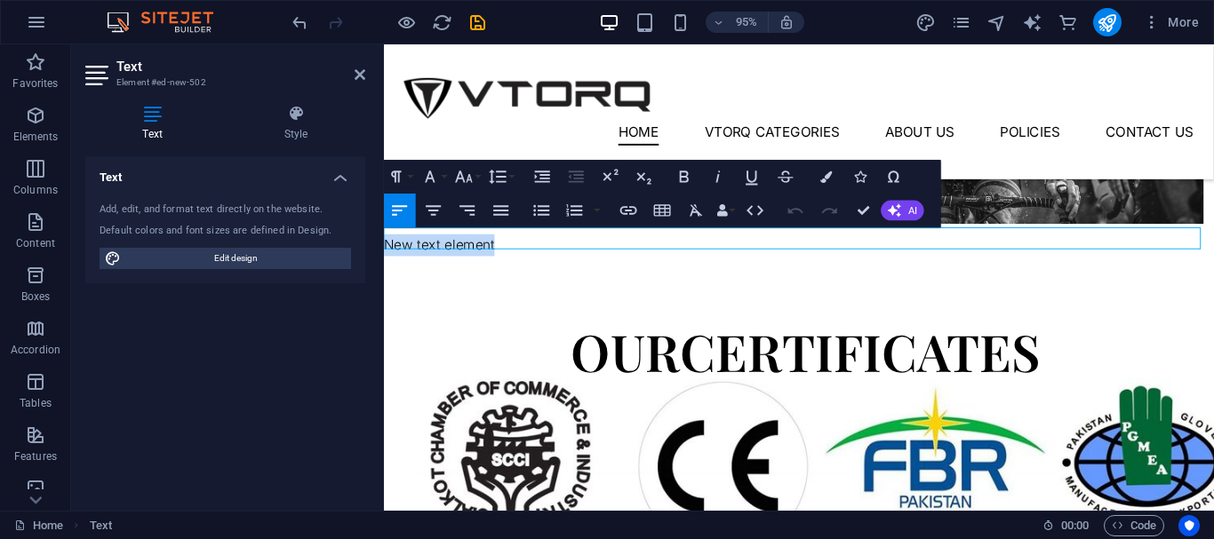
click at [554, 248] on p "New text element" at bounding box center [821, 255] width 874 height 23
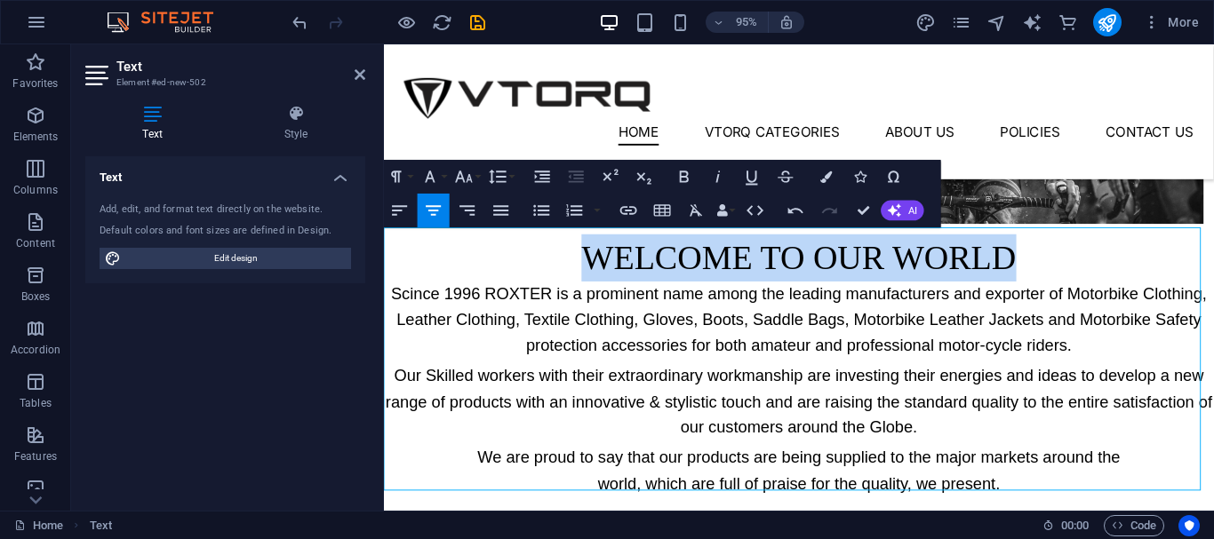
drag, startPoint x: 568, startPoint y: 255, endPoint x: 1049, endPoint y: 269, distance: 481.0
click at [1049, 269] on h1 "WELCOME TO OUR WORLD" at bounding box center [821, 269] width 874 height 50
click at [689, 180] on icon "button" at bounding box center [685, 177] width 20 height 20
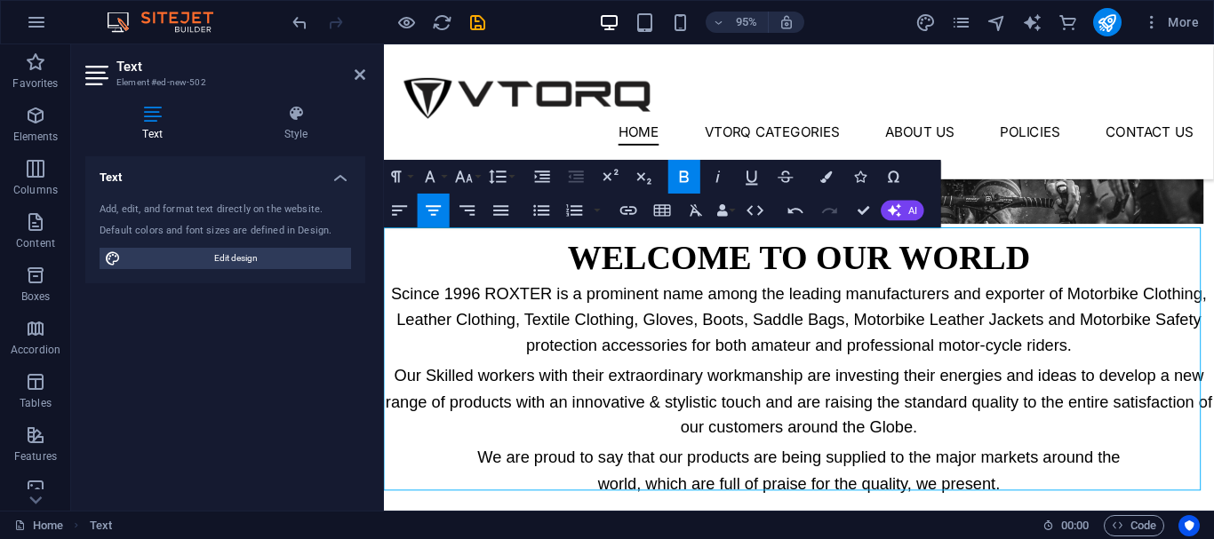
click at [678, 298] on p "Scince 1996 ROXTER is a prominent name among the leading manufacturers and expo…" at bounding box center [821, 335] width 874 height 82
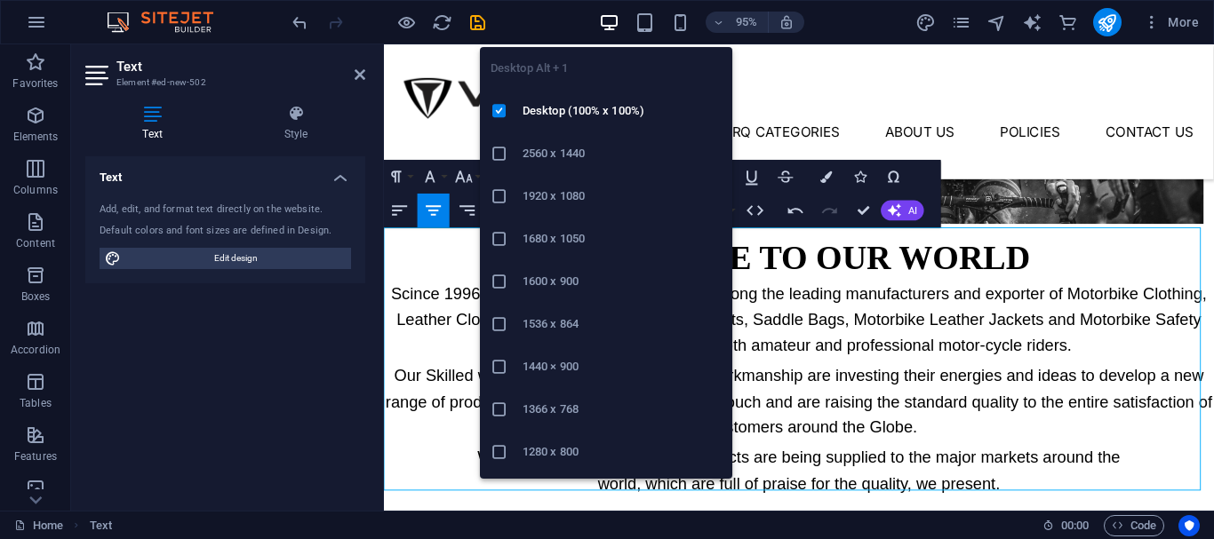
click at [557, 399] on h6 "1366 x 768" at bounding box center [622, 409] width 199 height 21
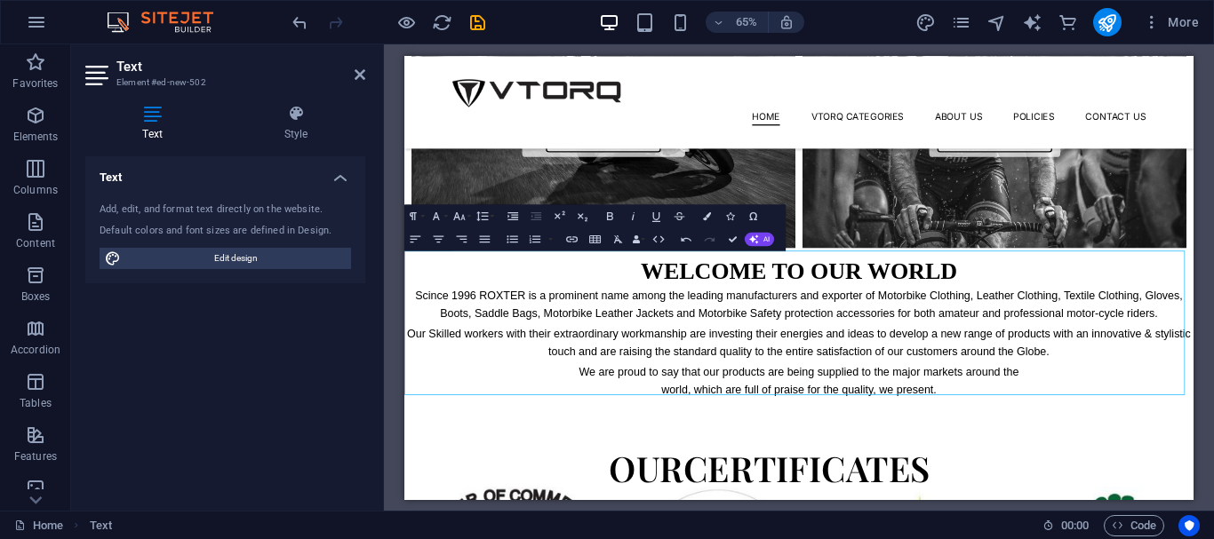
click at [491, 457] on p "Scince 1996 ROXTER is a prominent name among the leading manufacturers and expo…" at bounding box center [1011, 438] width 1214 height 54
click at [1023, 450] on p "Scince 1996 ROXTER is a prominent name among the leading manufacturers and expo…" at bounding box center [1011, 438] width 1214 height 54
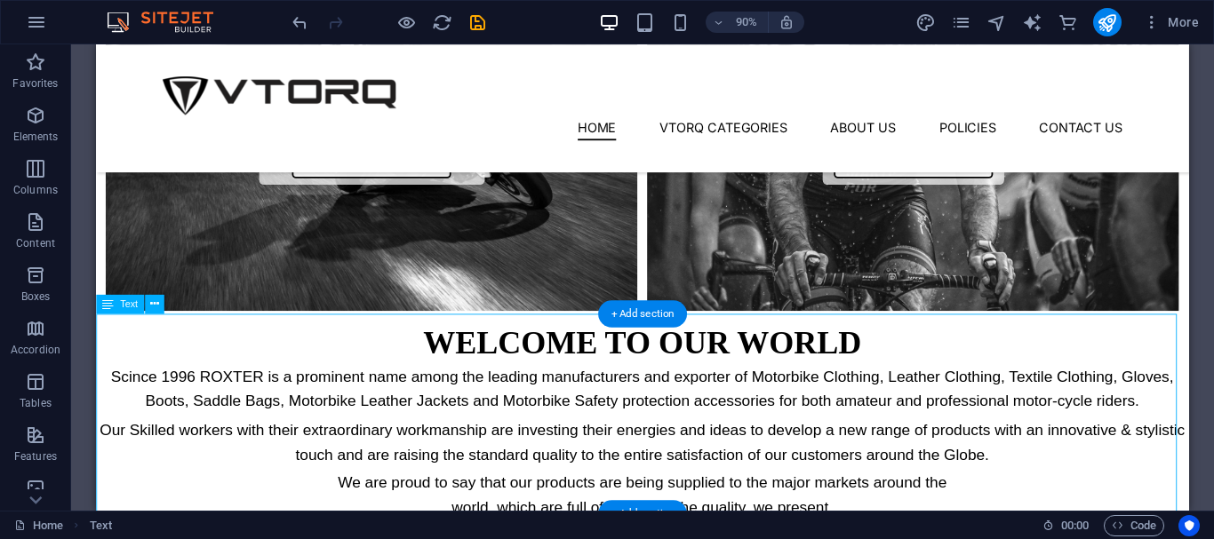
click at [675, 397] on div "WELCOME TO OUR WORLD Scince 1996 ROXTER is a prominent name among the leading m…" at bounding box center [703, 462] width 1214 height 222
click at [351, 371] on div "WELCOME TO OUR WORLD Scince 1996 ROXTER is a prominent name among the leading m…" at bounding box center [703, 462] width 1214 height 222
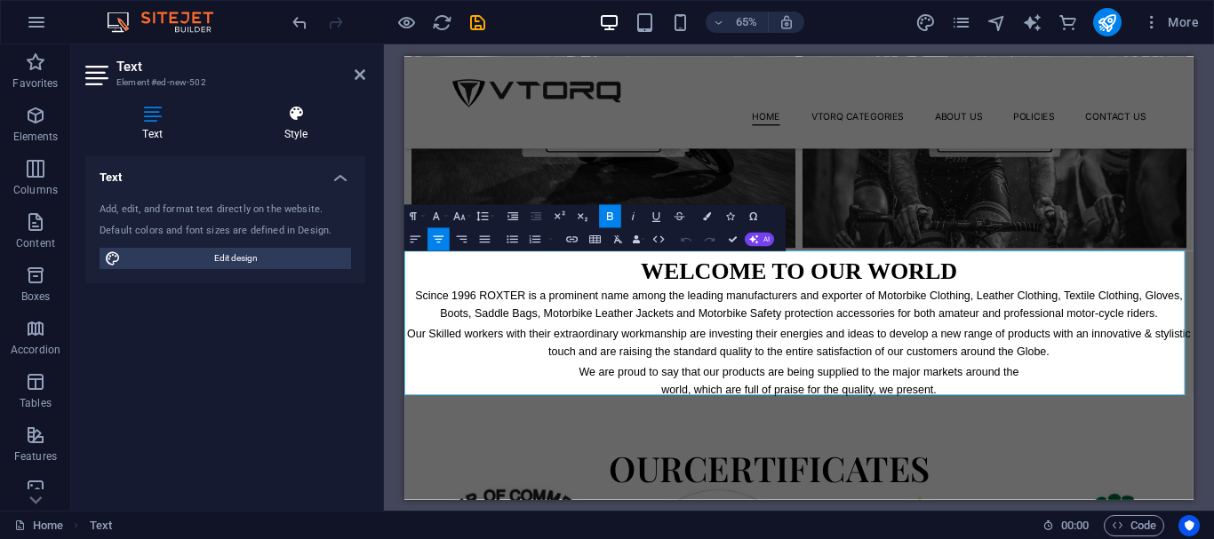
click at [298, 120] on icon at bounding box center [296, 114] width 139 height 18
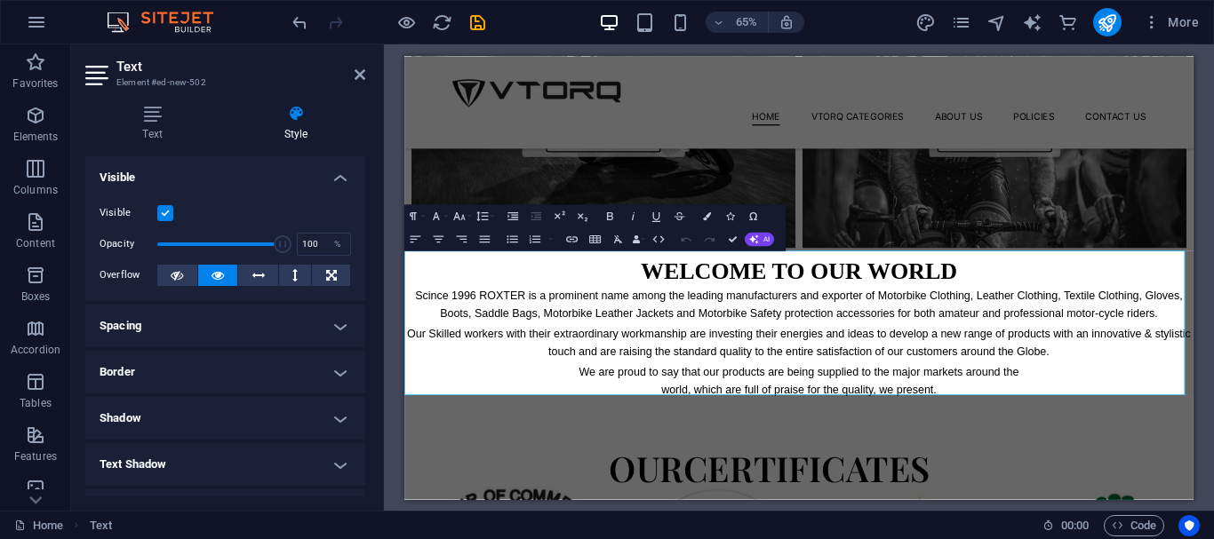
click at [202, 320] on h4 "Spacing" at bounding box center [225, 326] width 280 height 43
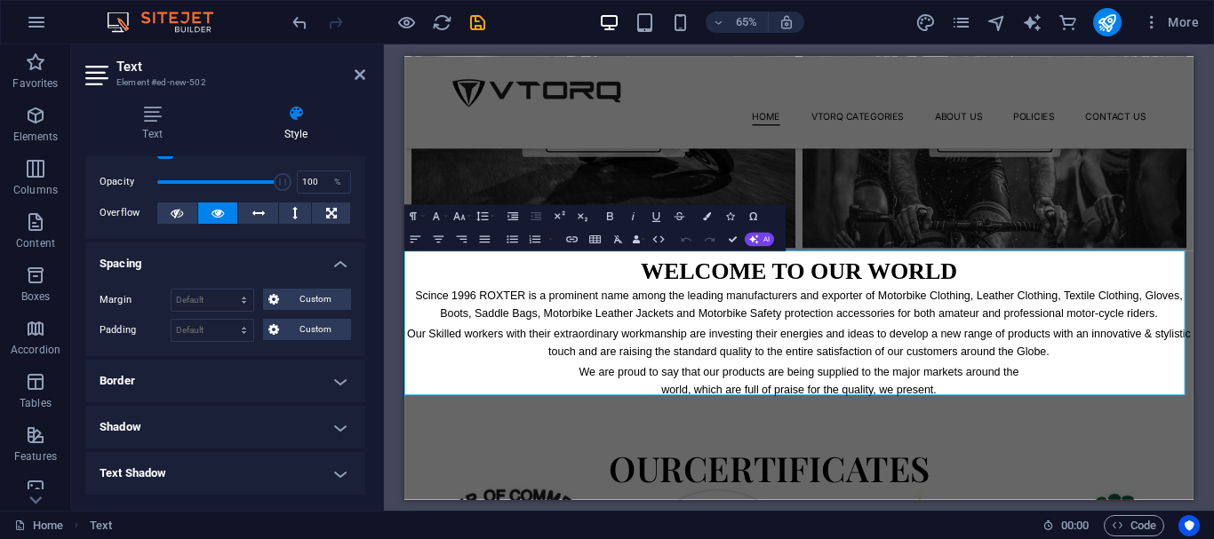
scroll to position [89, 0]
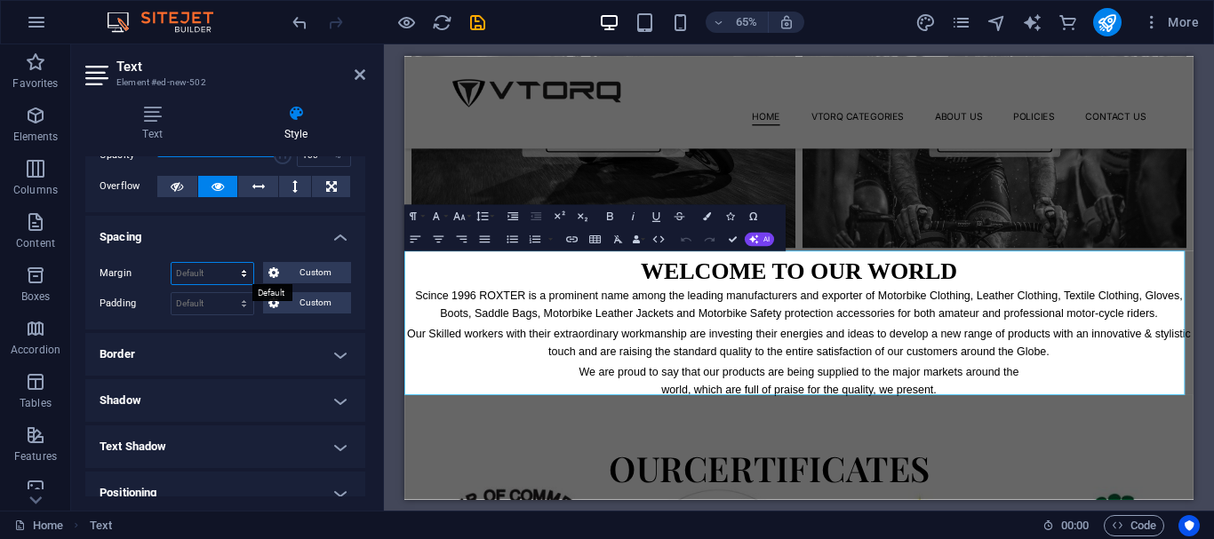
click at [210, 276] on select "Default auto px % rem vw vh Custom" at bounding box center [213, 273] width 82 height 21
click at [172, 263] on select "Default auto px % rem vw vh Custom" at bounding box center [213, 273] width 82 height 21
click at [211, 283] on select "Default auto px % rem vw vh Custom" at bounding box center [213, 273] width 82 height 21
select select "px"
click at [227, 263] on select "Default auto px % rem vw vh Custom" at bounding box center [213, 273] width 82 height 21
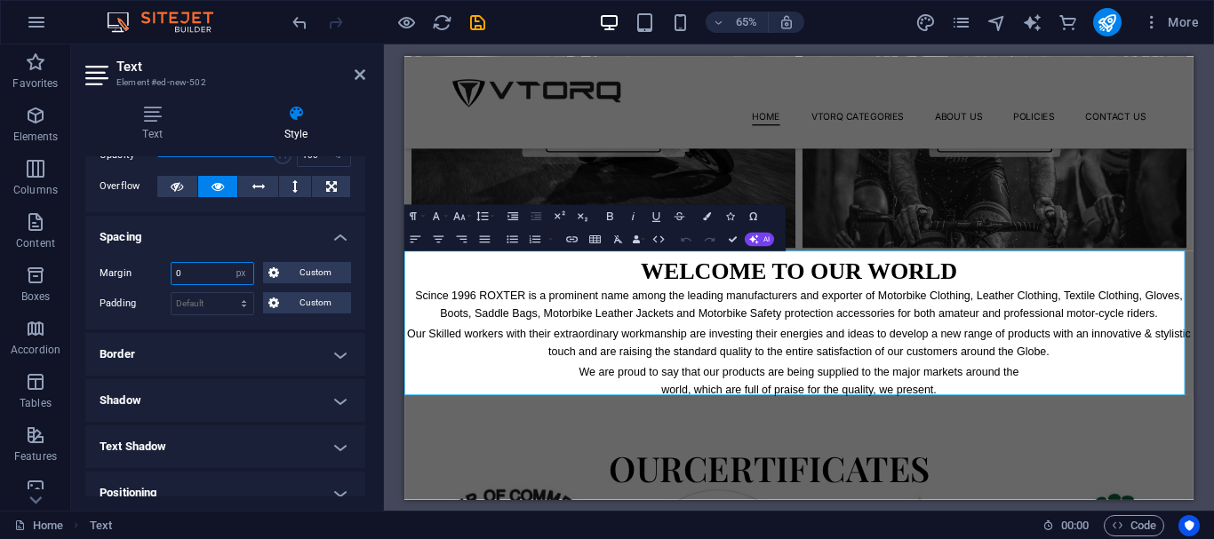
click at [206, 273] on input "0" at bounding box center [213, 273] width 82 height 21
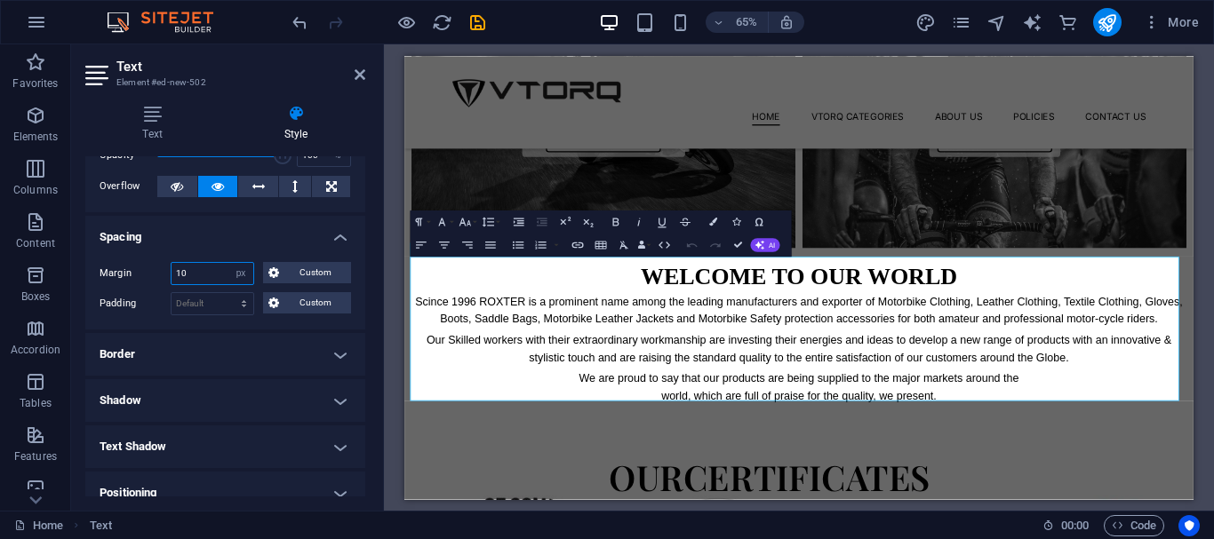
click at [199, 272] on input "10" at bounding box center [213, 273] width 82 height 21
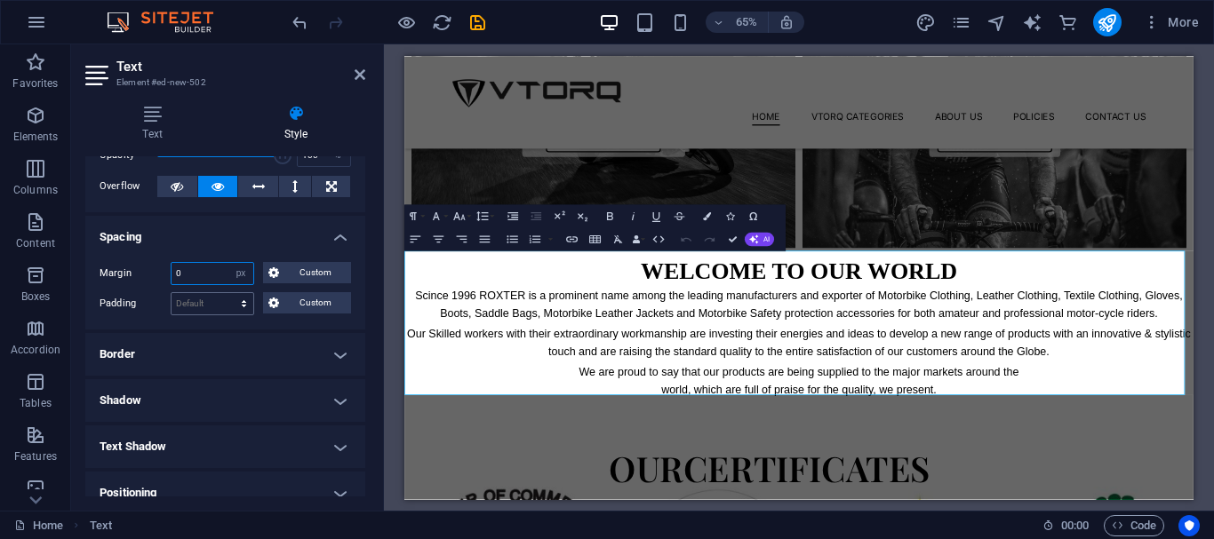
type input "0"
click at [205, 295] on select "Default px rem % vh vw Custom" at bounding box center [213, 303] width 82 height 21
select select "px"
click at [227, 293] on select "Default px rem % vh vw Custom" at bounding box center [213, 303] width 82 height 21
type input "0"
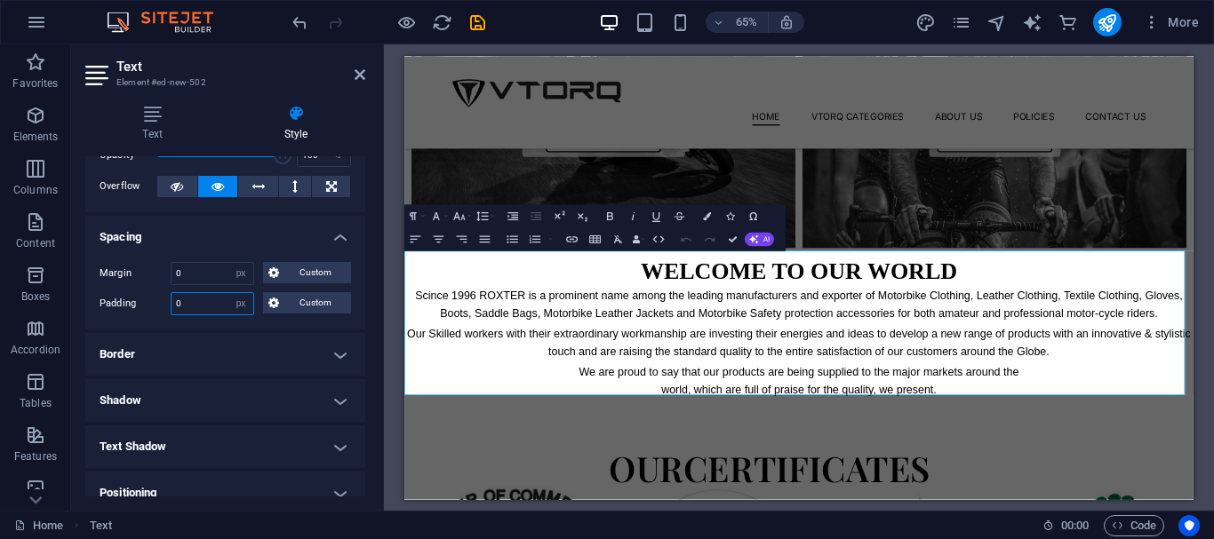
click at [202, 304] on input "0" at bounding box center [213, 303] width 82 height 21
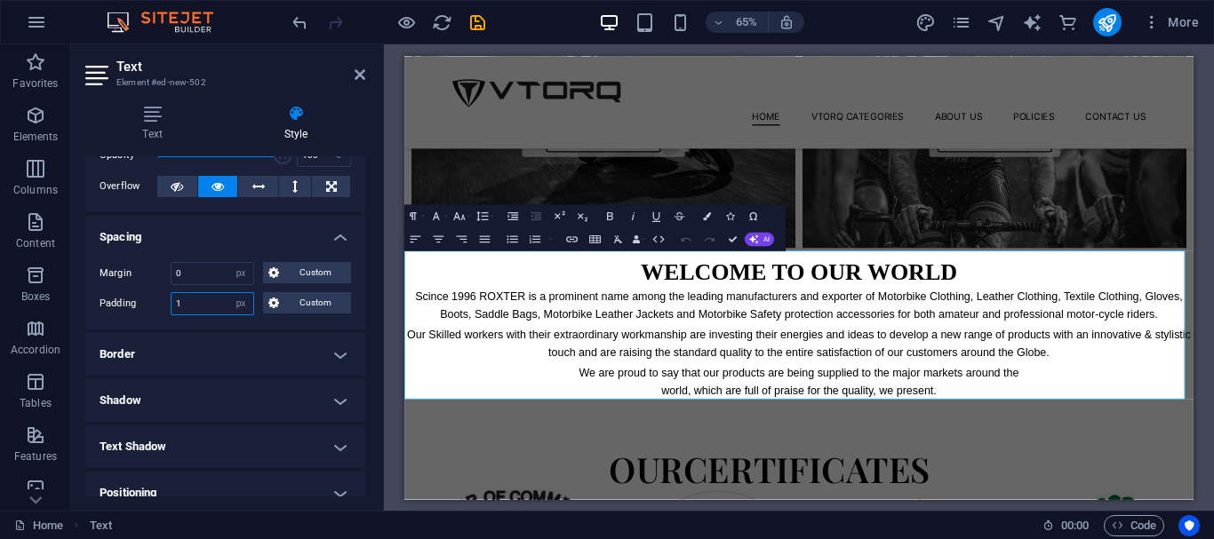
click at [196, 296] on input "1" at bounding box center [213, 303] width 82 height 21
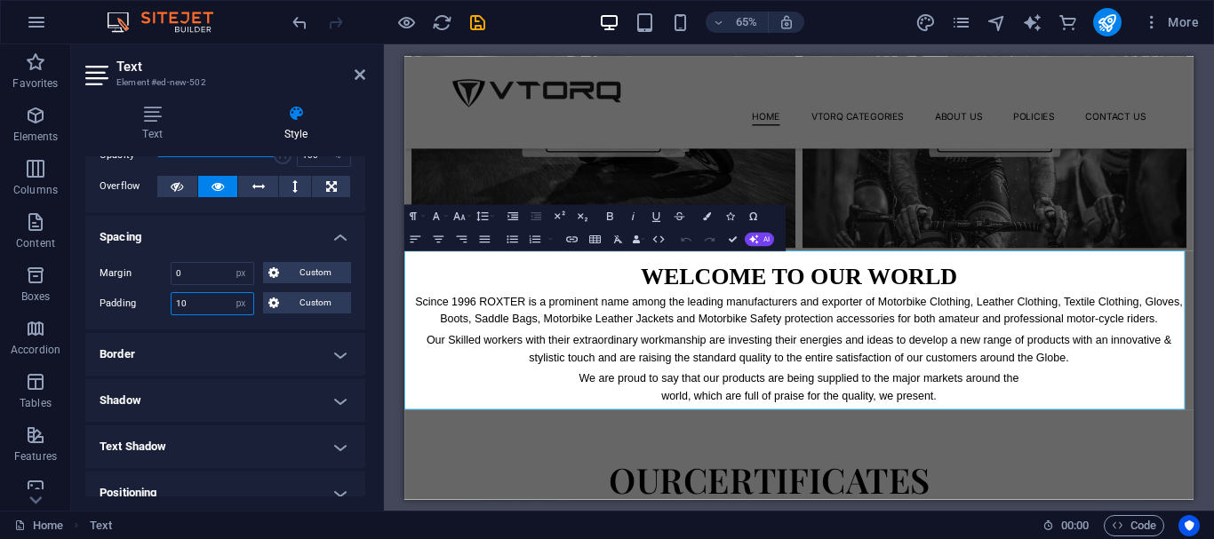
click at [196, 298] on input "10" at bounding box center [213, 303] width 82 height 21
click at [196, 299] on input "10" at bounding box center [213, 303] width 82 height 21
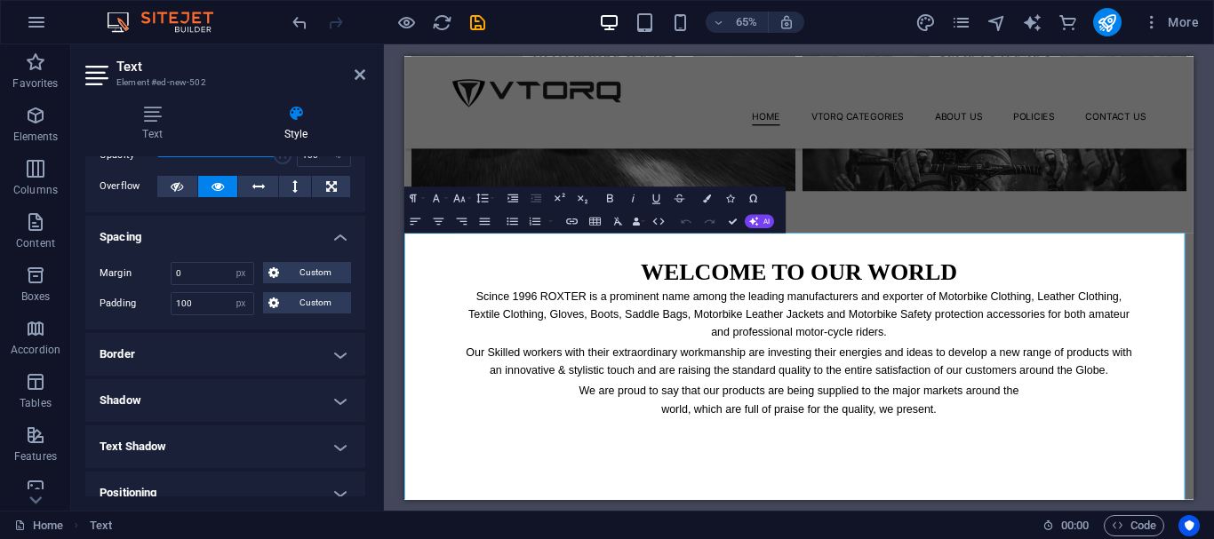
scroll to position [1043, 0]
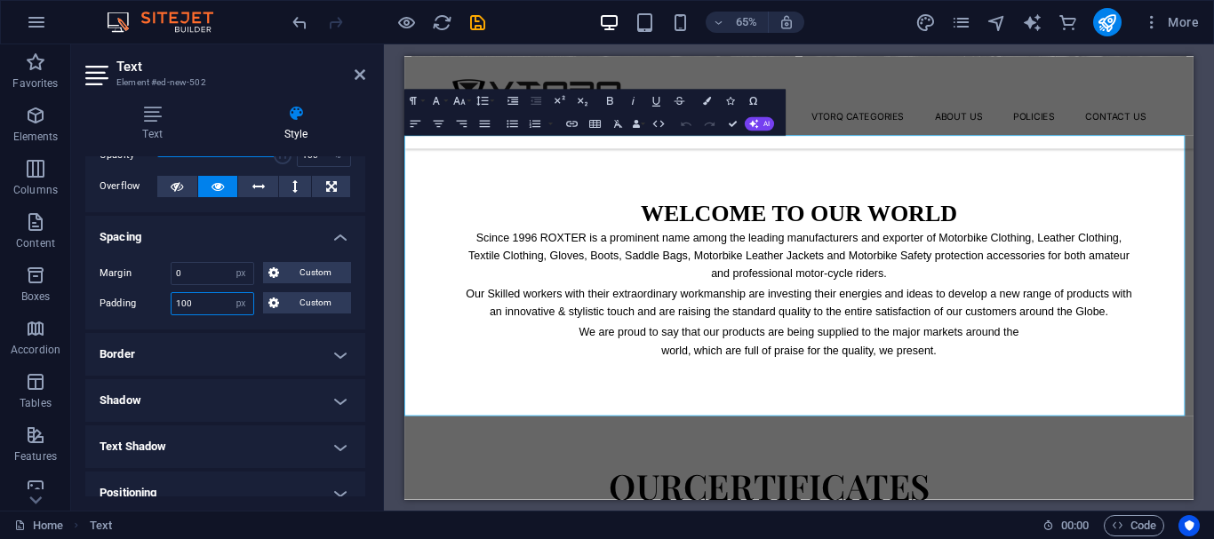
click at [206, 307] on input "100" at bounding box center [213, 303] width 82 height 21
type input "50"
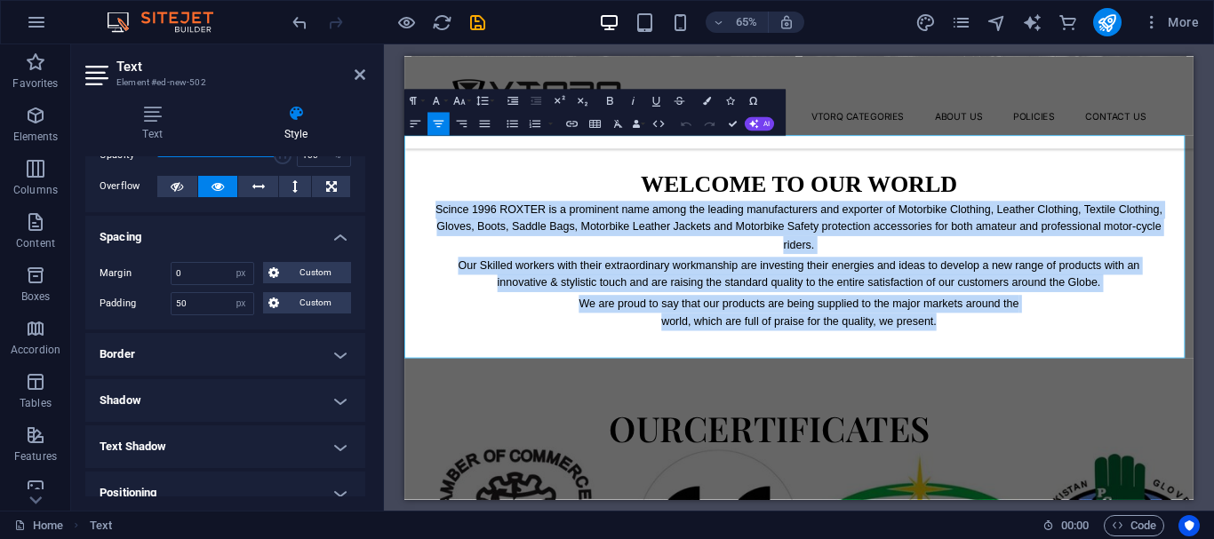
drag, startPoint x: 482, startPoint y: 284, endPoint x: 1251, endPoint y: 473, distance: 792.3
click at [1213, 473] on div "WELCOME TO OUR WORLD Scince 1996 ROXTER is a prominent name among the leading m…" at bounding box center [1011, 355] width 1214 height 343
click at [607, 100] on icon "button" at bounding box center [610, 100] width 6 height 8
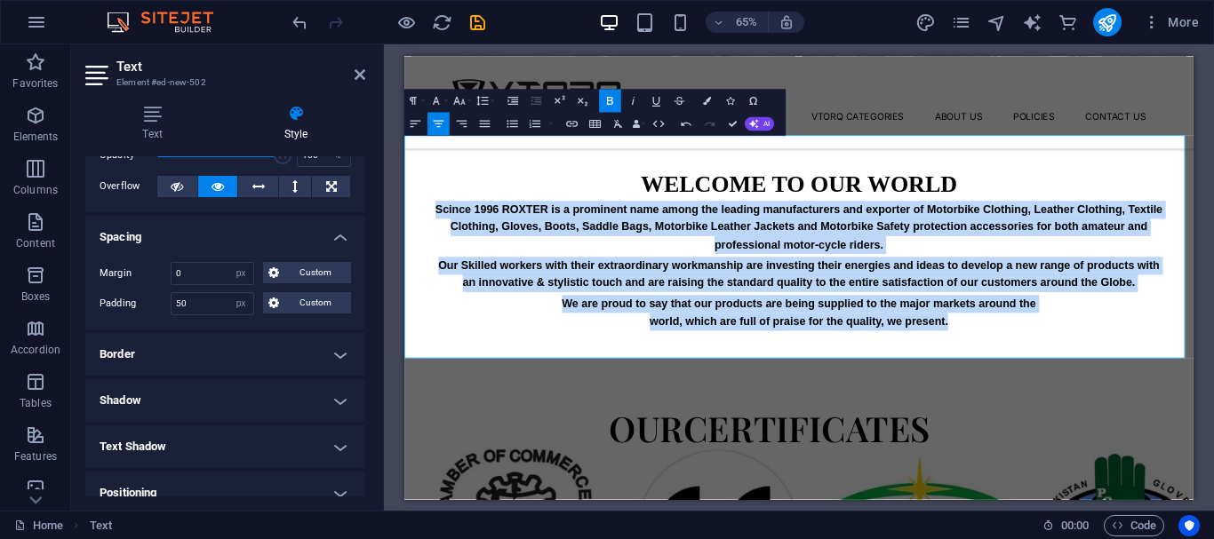
click at [607, 100] on icon "button" at bounding box center [610, 100] width 6 height 8
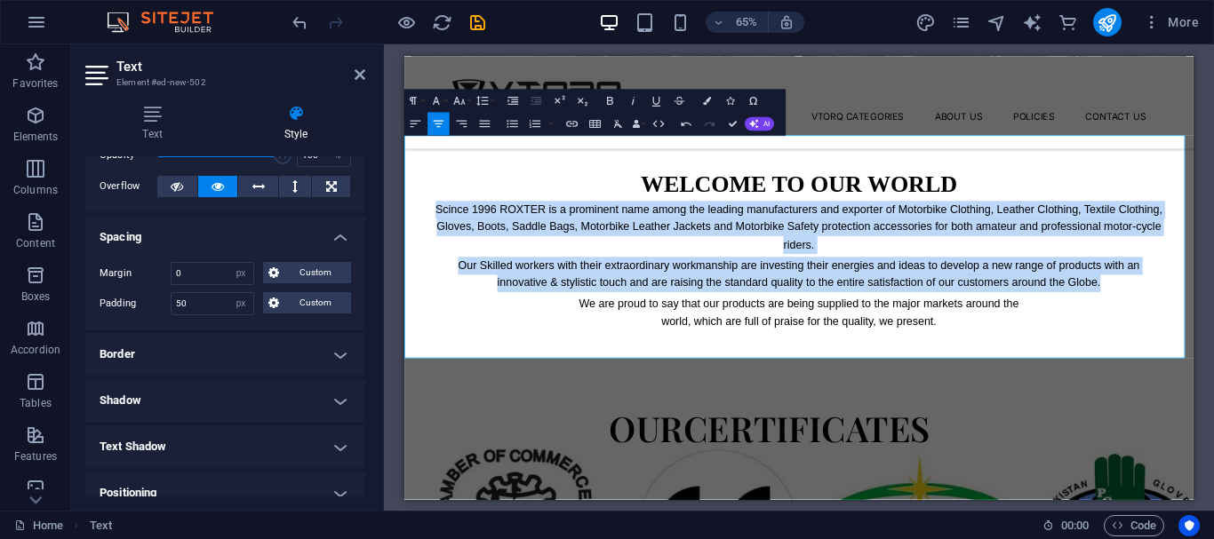
click at [733, 316] on p "Scince 1996 ROXTER is a prominent name among the leading manufacturers and expo…" at bounding box center [1011, 319] width 1125 height 82
click at [583, 295] on p "Scince 1996 ROXTER is a prominent name among the leading manufacturers and expo…" at bounding box center [1011, 319] width 1125 height 82
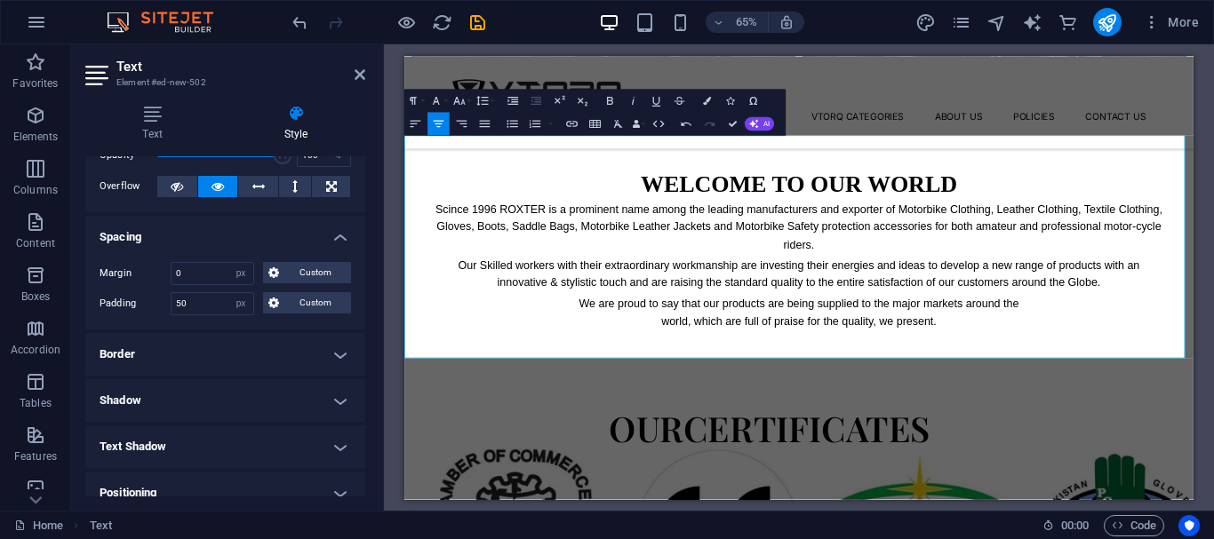
click at [570, 281] on p "Scince 1996 ROXTER is a prominent name among the leading manufacturers and expo…" at bounding box center [1011, 319] width 1125 height 82
drag, startPoint x: 598, startPoint y: 284, endPoint x: 651, endPoint y: 286, distance: 53.4
click at [651, 286] on p "Scince 1996 ROXTER is a prominent name among the leading manufacturers and expo…" at bounding box center [1011, 319] width 1125 height 82
click at [547, 284] on p "Scince 1996VTORQ is a prominent name among the leading manufacturers and export…" at bounding box center [1011, 319] width 1125 height 82
click at [555, 312] on p "Scince 1996 VTORQ is a prominent name among the leading manufacturers and expor…" at bounding box center [1011, 319] width 1125 height 82
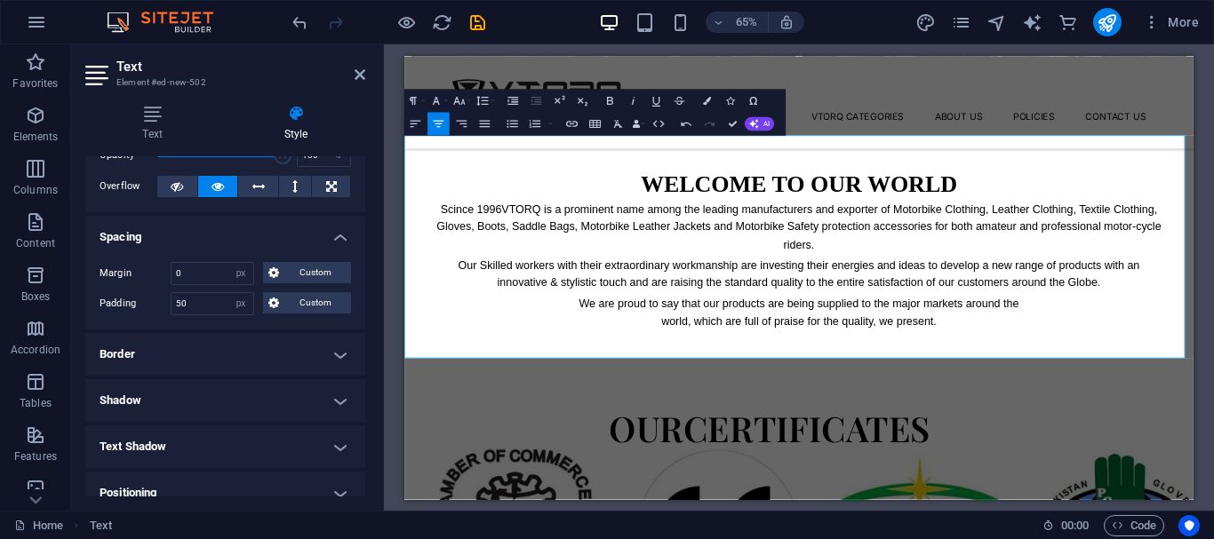
click at [732, 364] on p "Our Skilled workers with their extraordinary workmanship are investing their en…" at bounding box center [1011, 391] width 1125 height 54
click at [1213, 384] on p "Our Skilled workers with their extraordinary workmanship are investing their en…" at bounding box center [1011, 391] width 1125 height 54
click at [996, 423] on p "We are proud to say that our products are being supplied to the major markets a…" at bounding box center [1011, 450] width 1125 height 54
click at [844, 464] on p "We are proud to say that our products are being supplied to the major markets a…" at bounding box center [1011, 450] width 1125 height 54
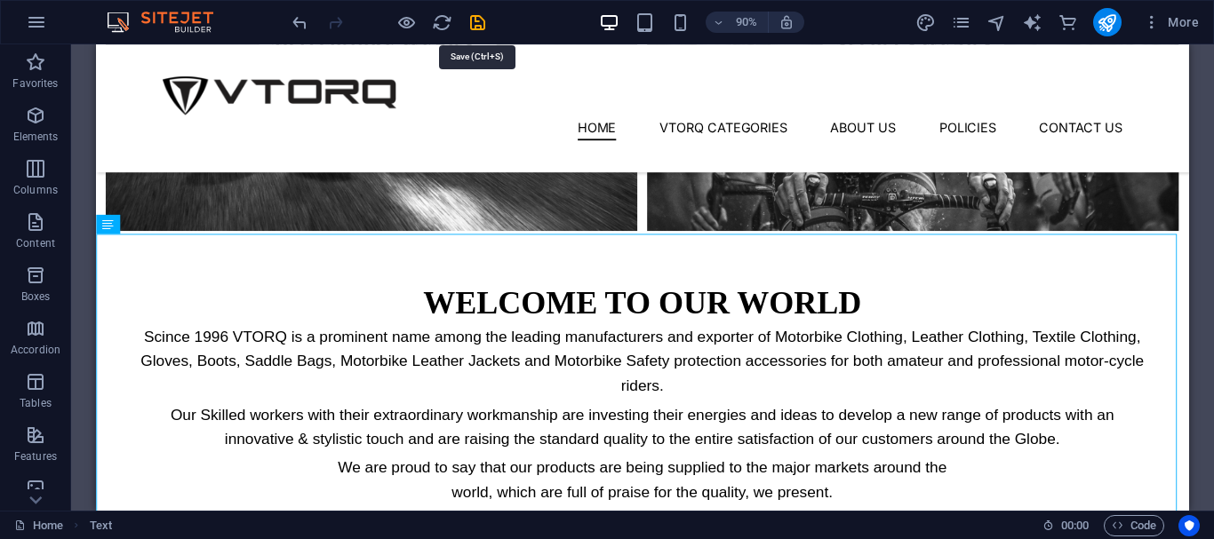
click at [476, 23] on icon "save" at bounding box center [477, 22] width 20 height 20
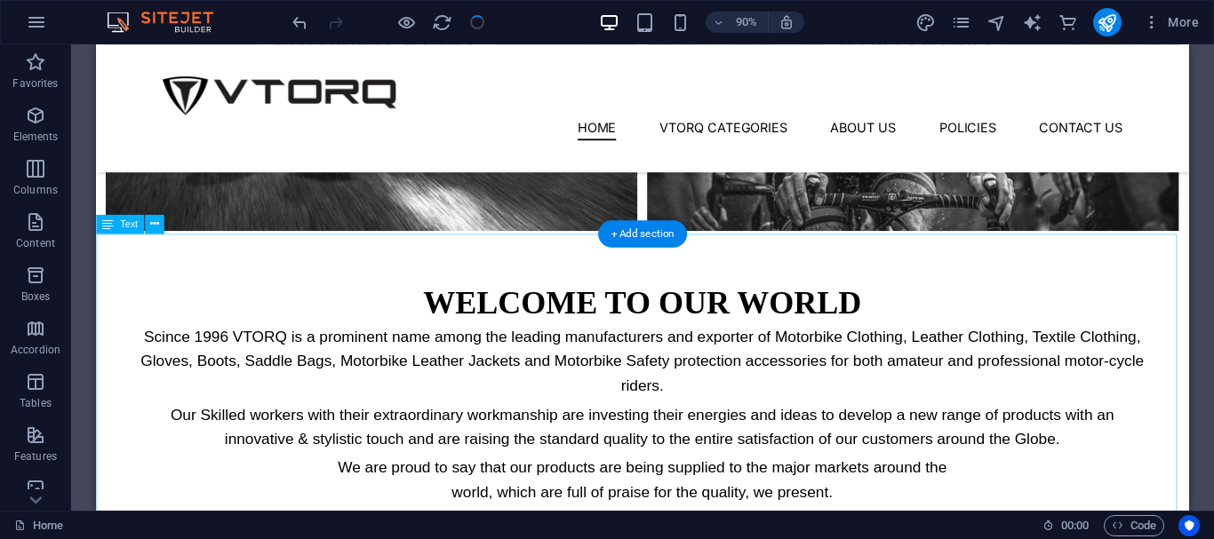
scroll to position [1043, 0]
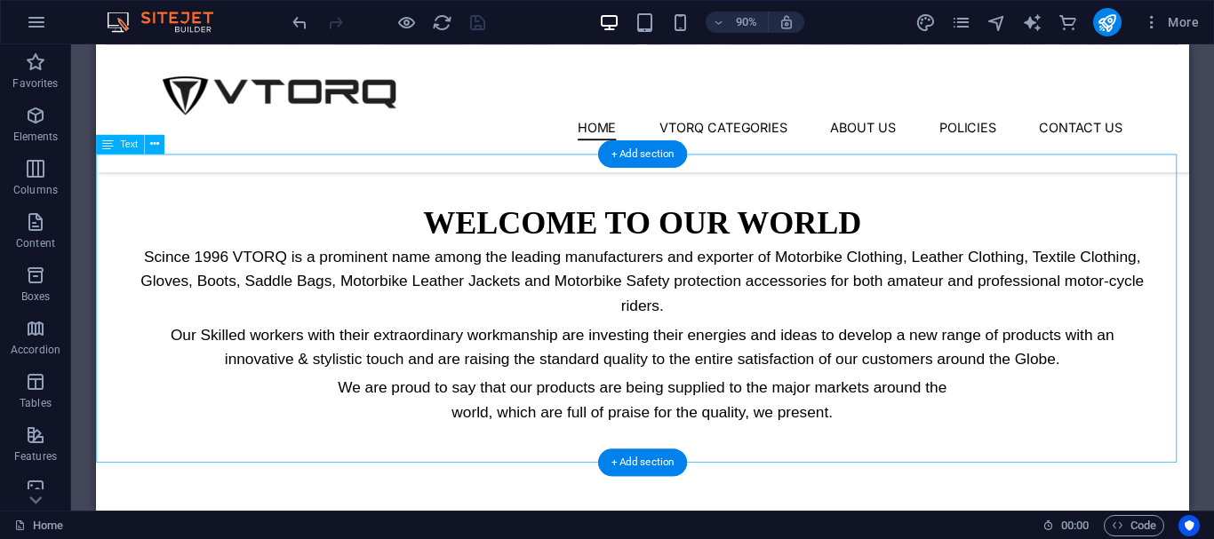
click at [319, 225] on div "WELCOME TO OUR WORLD Scince 1996 VTORQ is a prominent name among the leading ma…" at bounding box center [703, 344] width 1214 height 343
select select "px"
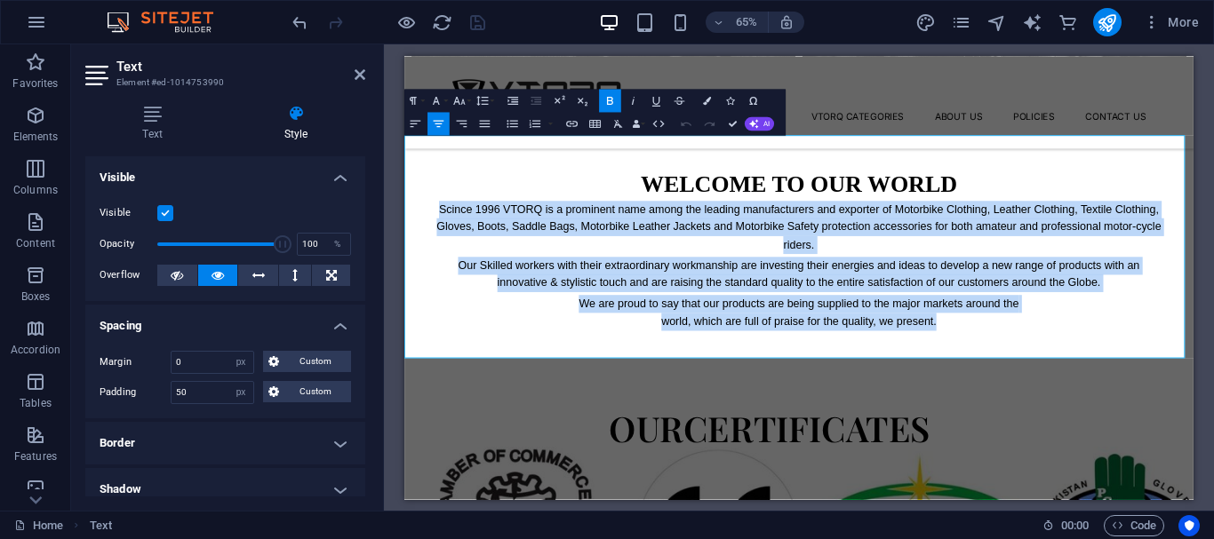
drag, startPoint x: 448, startPoint y: 284, endPoint x: 1321, endPoint y: 473, distance: 893.7
click at [1213, 473] on div "WELCOME TO OUR WORLD Scince 1996 VTORQ is a prominent name among the leading ma…" at bounding box center [1011, 355] width 1214 height 343
click at [750, 106] on icon "button" at bounding box center [754, 100] width 14 height 14
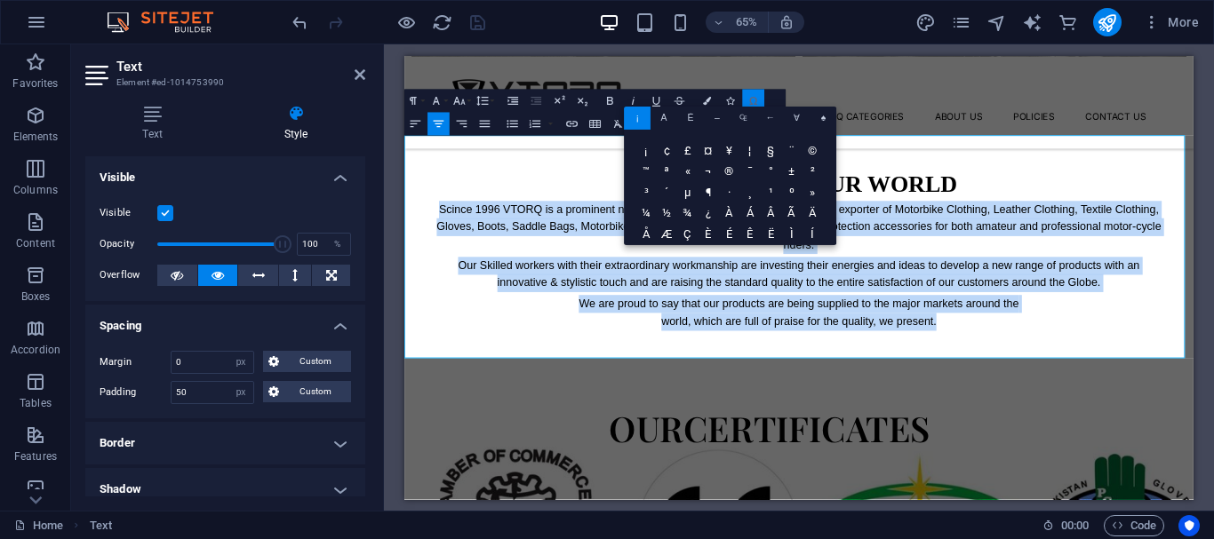
click at [752, 103] on icon "button" at bounding box center [753, 100] width 8 height 8
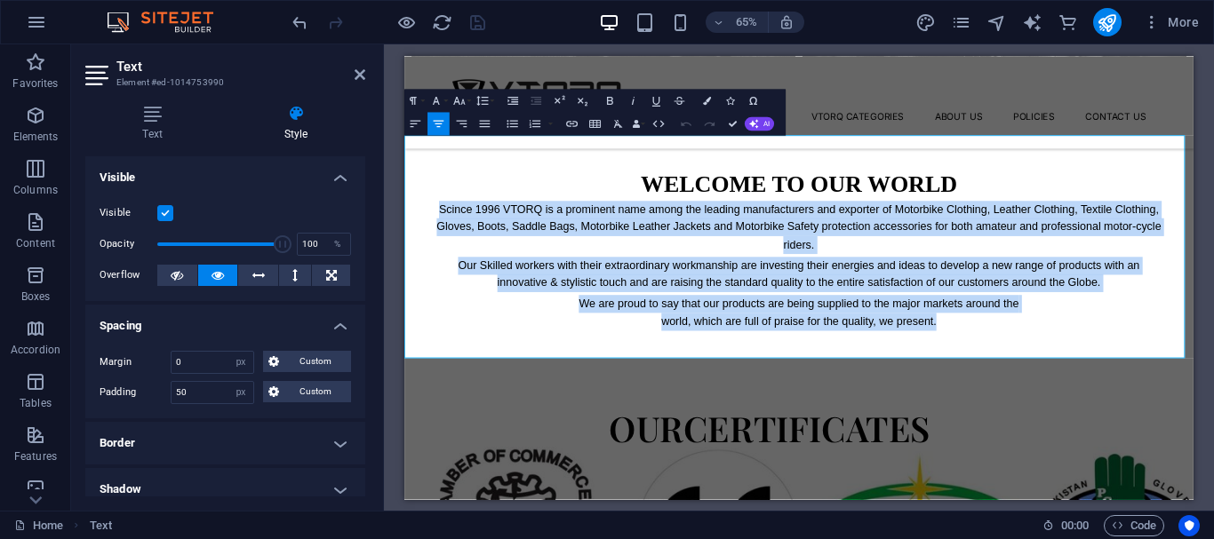
click at [440, 124] on icon "button" at bounding box center [439, 123] width 11 height 7
click at [513, 100] on icon "button" at bounding box center [512, 100] width 11 height 8
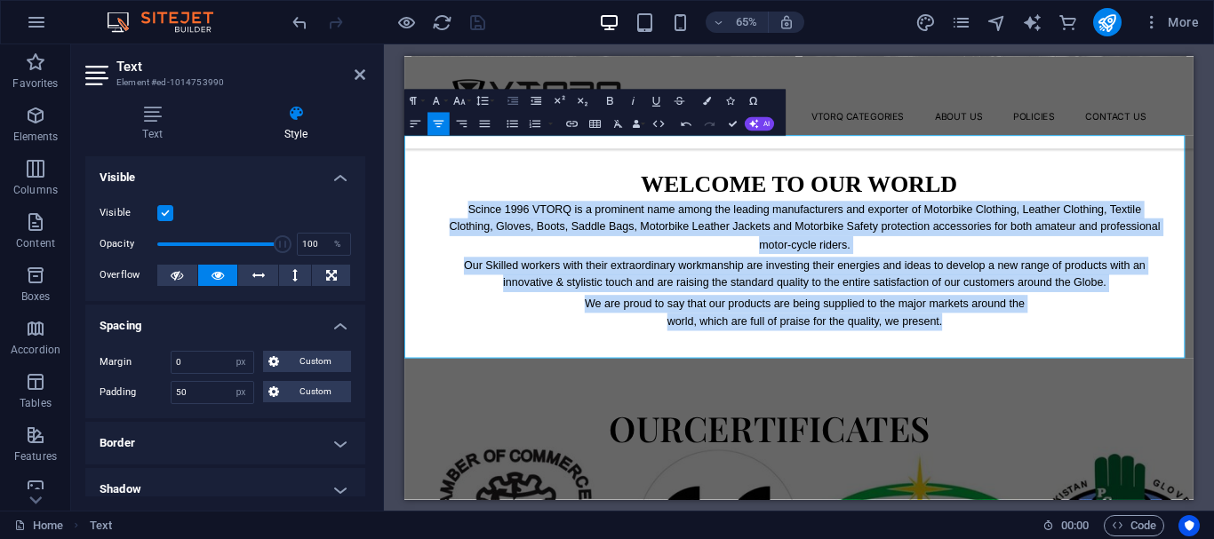
click at [513, 100] on icon "button" at bounding box center [512, 100] width 11 height 8
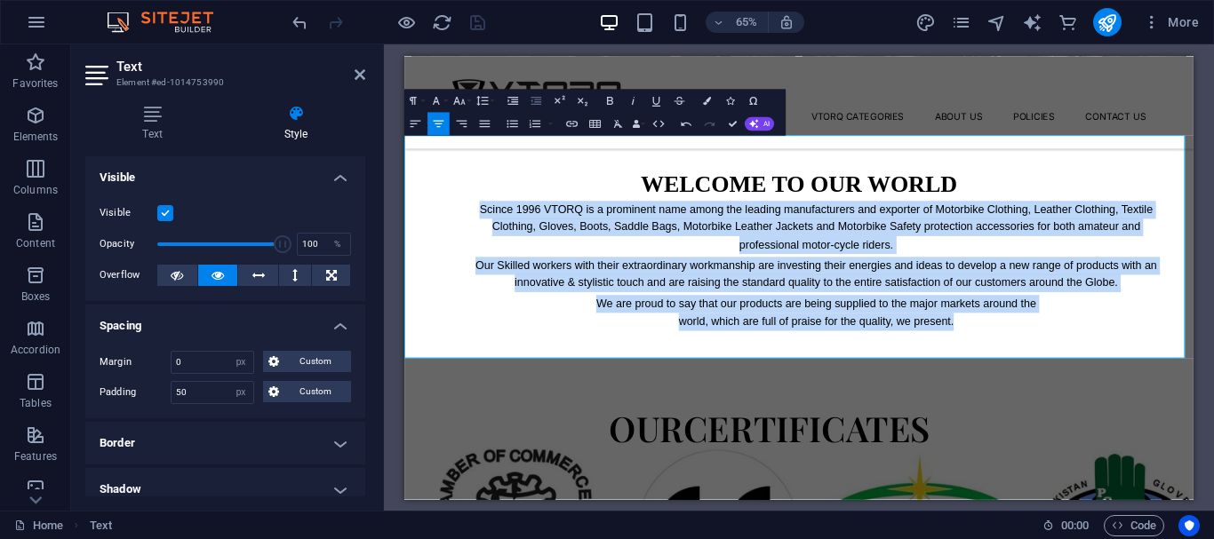
click at [539, 100] on icon "button" at bounding box center [536, 100] width 11 height 8
click at [539, 99] on icon "button" at bounding box center [536, 100] width 14 height 14
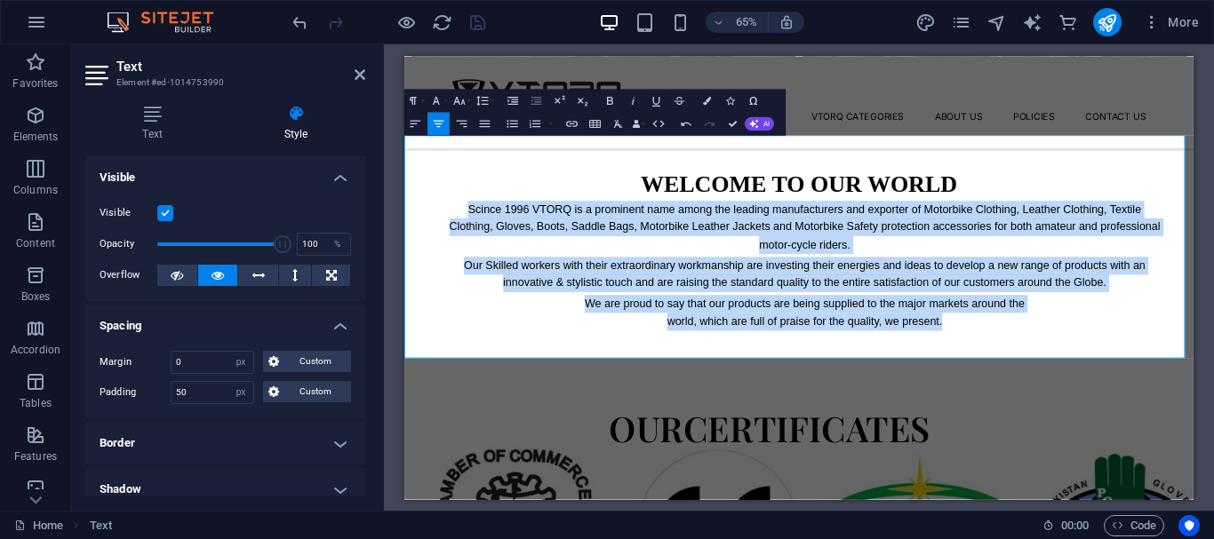
click at [539, 99] on icon "button" at bounding box center [536, 100] width 14 height 14
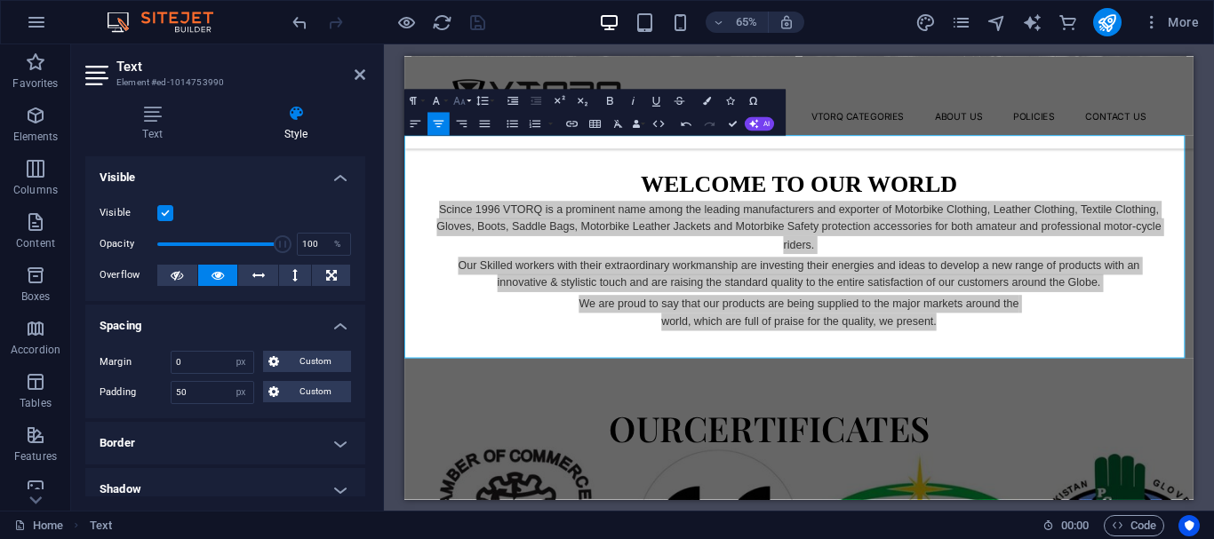
click at [451, 102] on button "Font Size" at bounding box center [462, 100] width 22 height 23
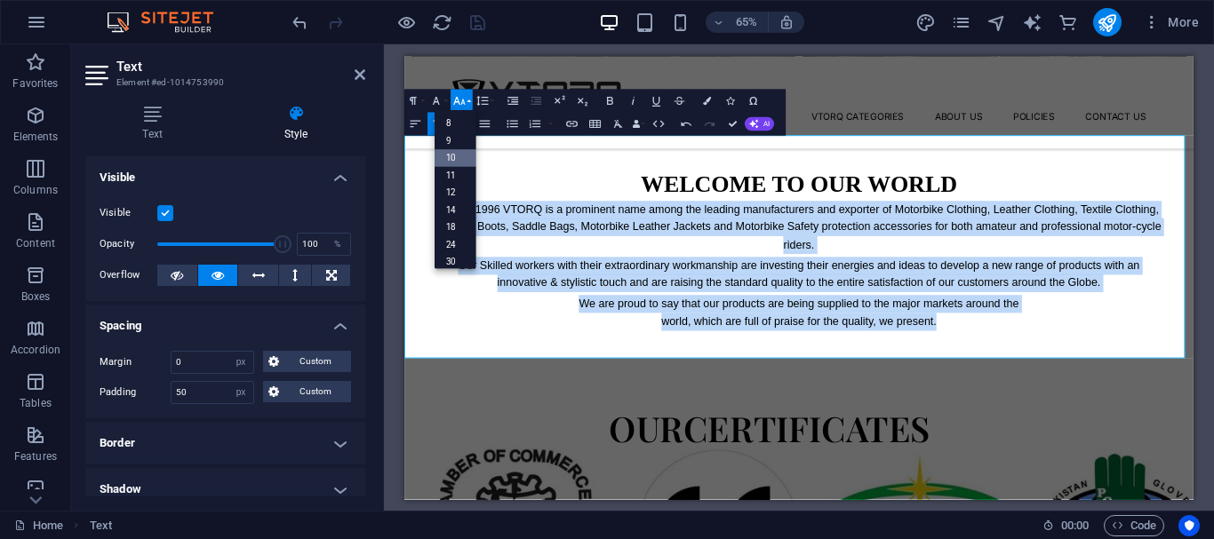
click at [458, 154] on link "10" at bounding box center [456, 158] width 42 height 18
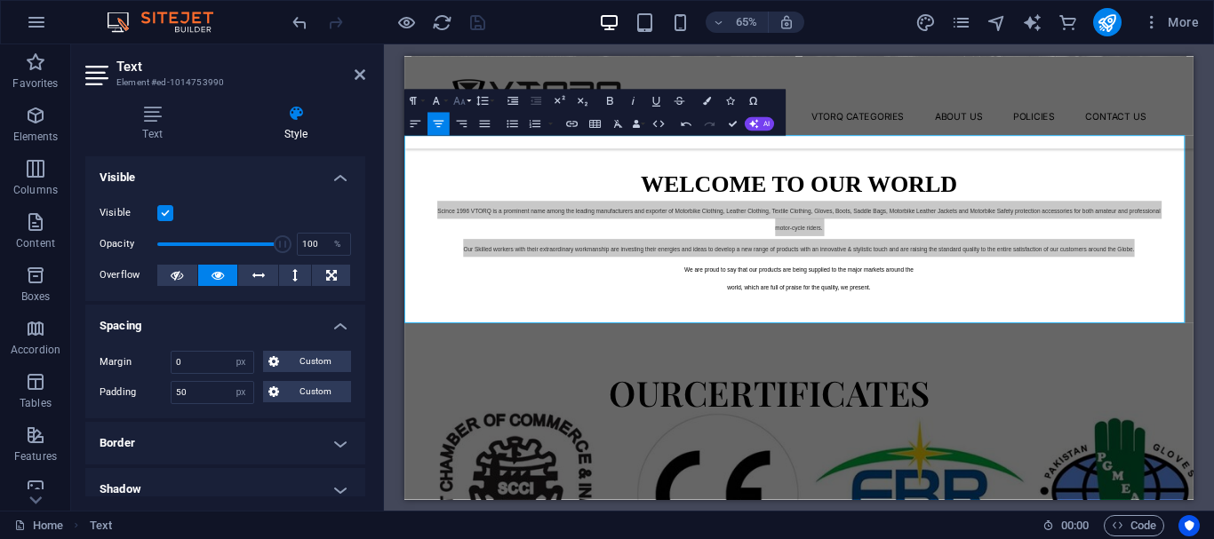
click at [464, 102] on icon "button" at bounding box center [459, 100] width 12 height 8
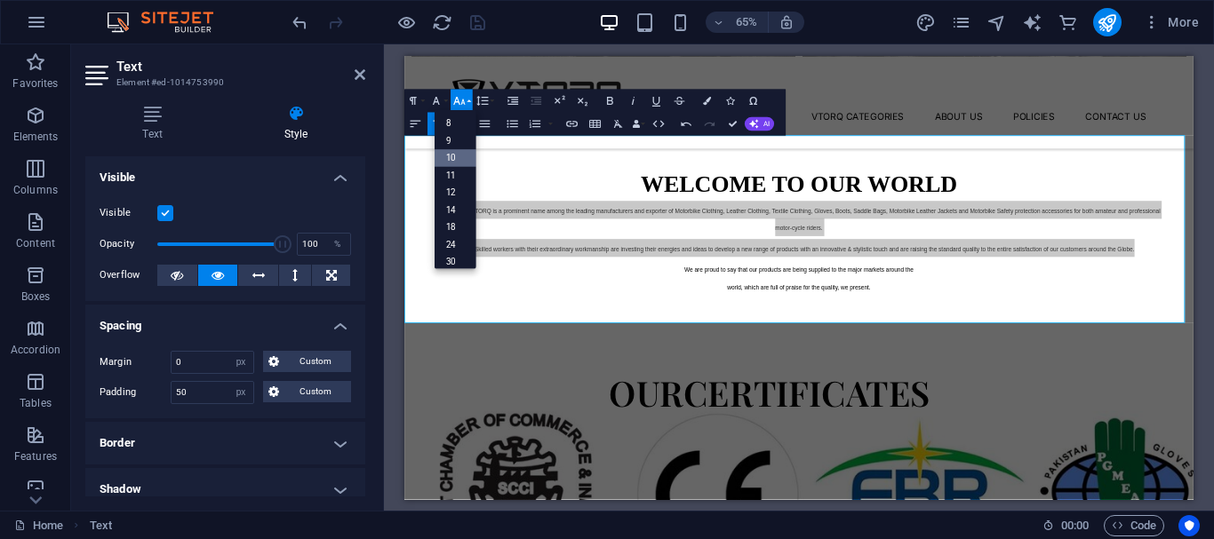
scroll to position [74, 0]
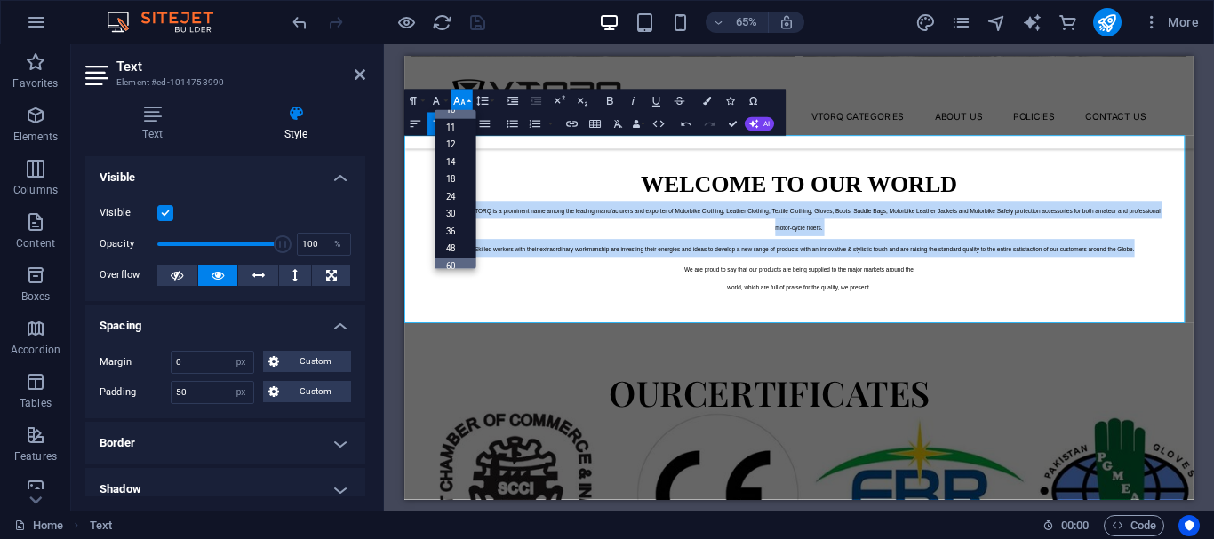
click at [454, 260] on link "60" at bounding box center [456, 266] width 42 height 18
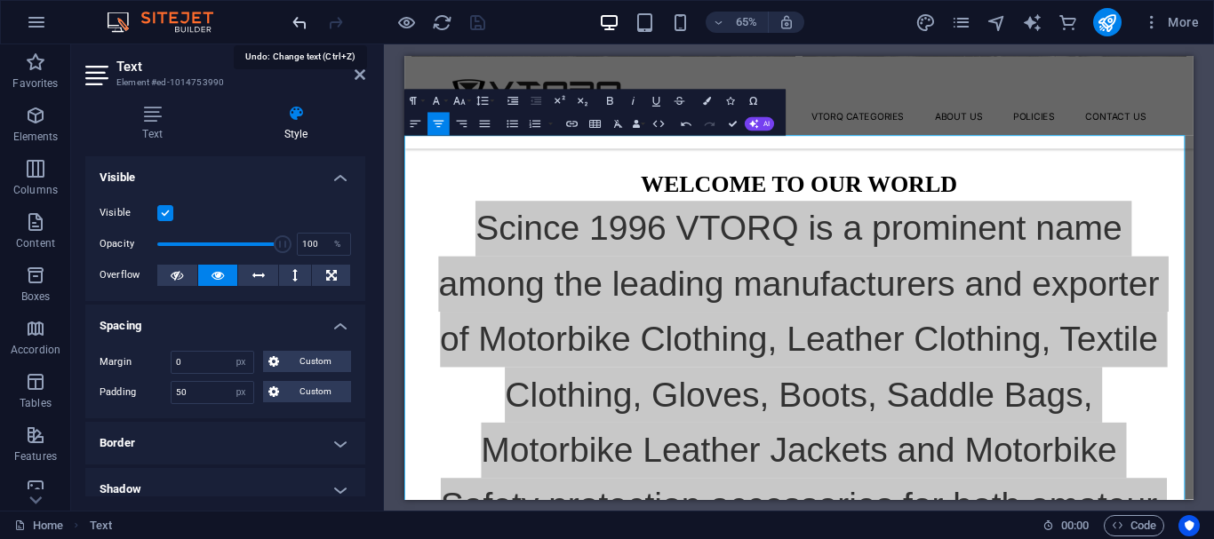
click at [297, 27] on icon "undo" at bounding box center [300, 22] width 20 height 20
click at [301, 17] on icon "undo" at bounding box center [300, 22] width 20 height 20
click at [290, 18] on icon "undo" at bounding box center [300, 22] width 20 height 20
click at [297, 14] on icon "undo" at bounding box center [300, 22] width 20 height 20
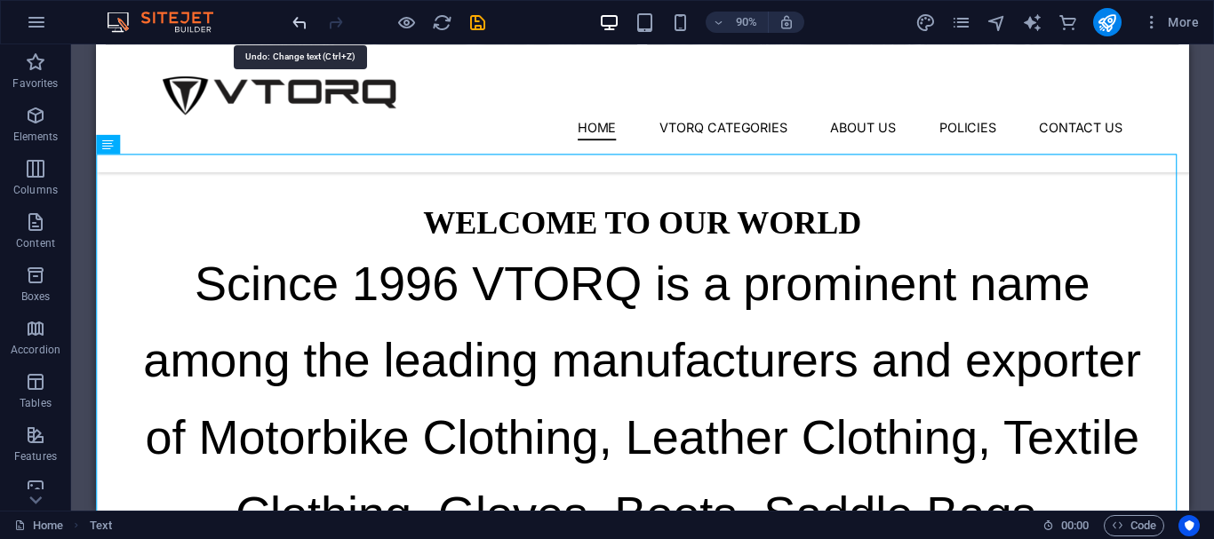
click at [303, 24] on icon "undo" at bounding box center [300, 22] width 20 height 20
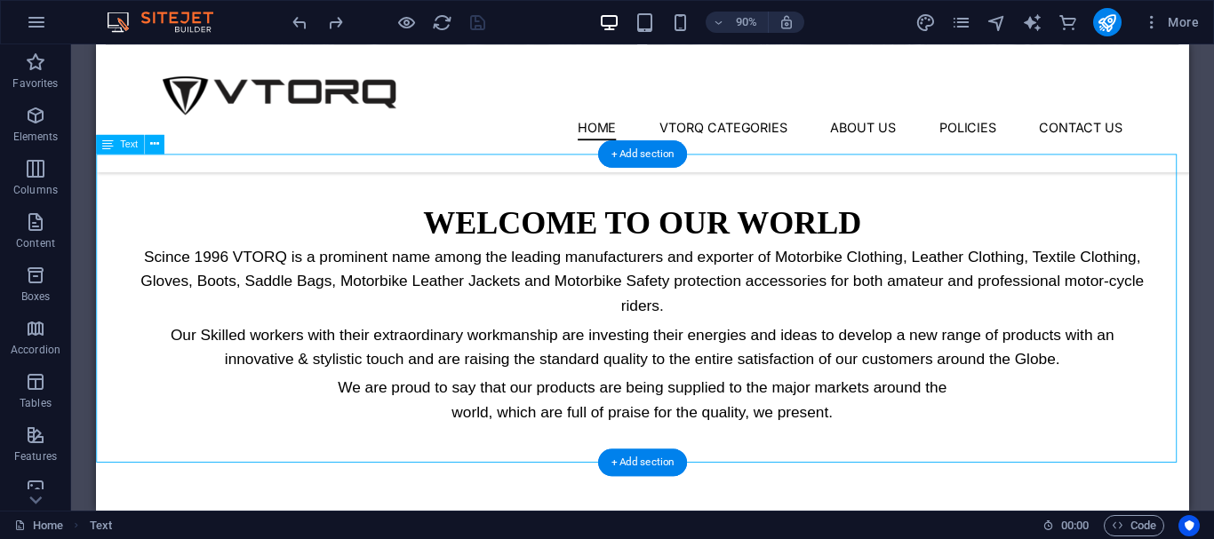
drag, startPoint x: 584, startPoint y: 288, endPoint x: 671, endPoint y: 317, distance: 91.9
click at [671, 317] on div "WELCOME TO OUR WORLD Scince 1996 VTORQ is a prominent name among the leading ma…" at bounding box center [703, 344] width 1214 height 343
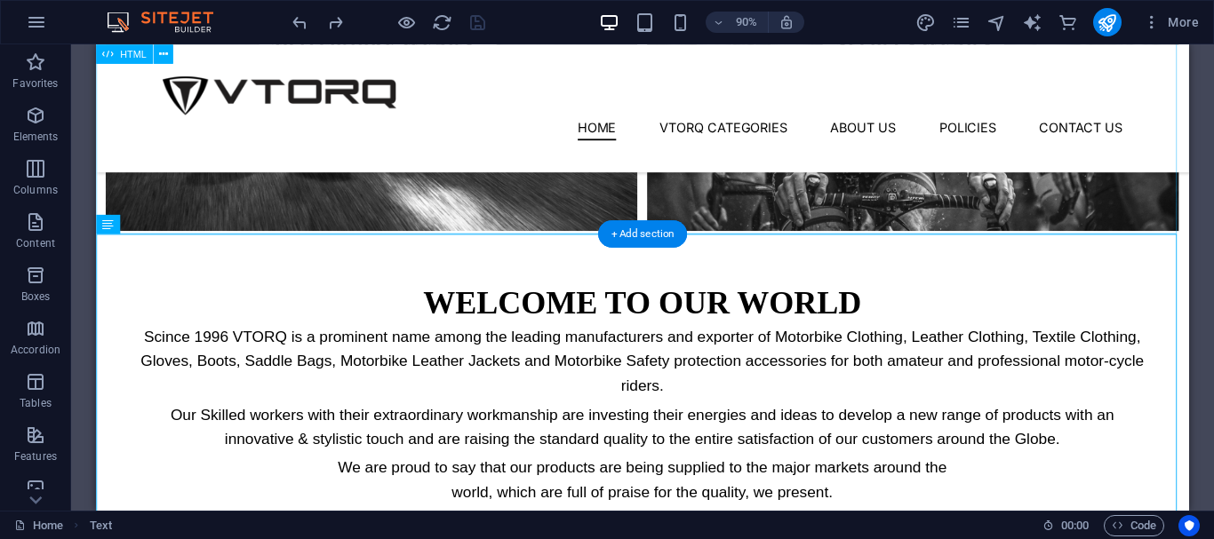
scroll to position [1043, 0]
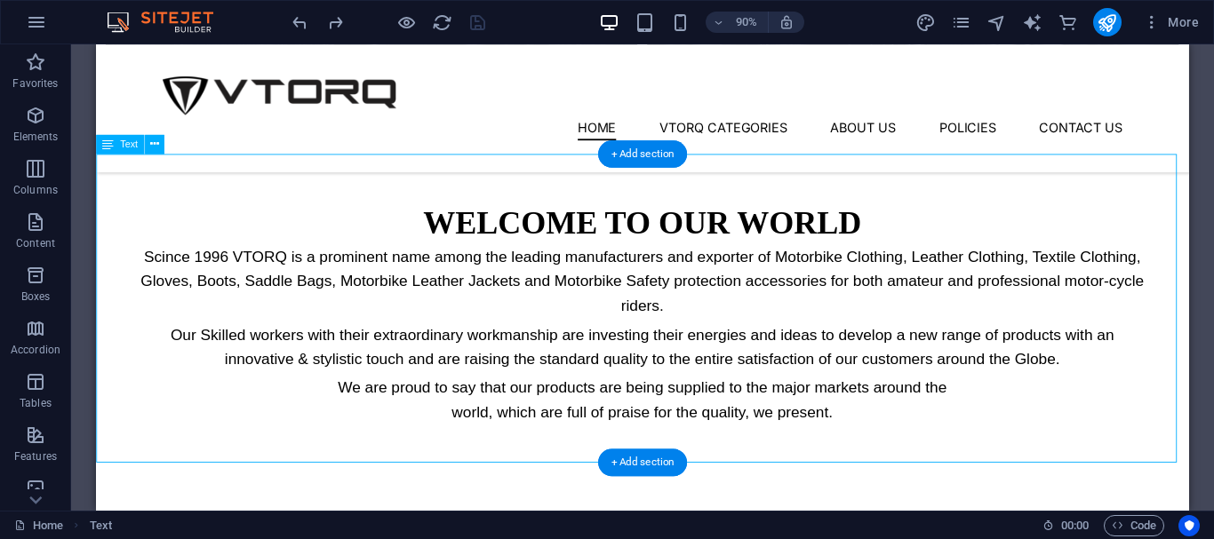
click at [279, 204] on div "WELCOME TO OUR WORLD Scince 1996 VTORQ is a prominent name among the leading ma…" at bounding box center [703, 344] width 1214 height 343
select select "px"
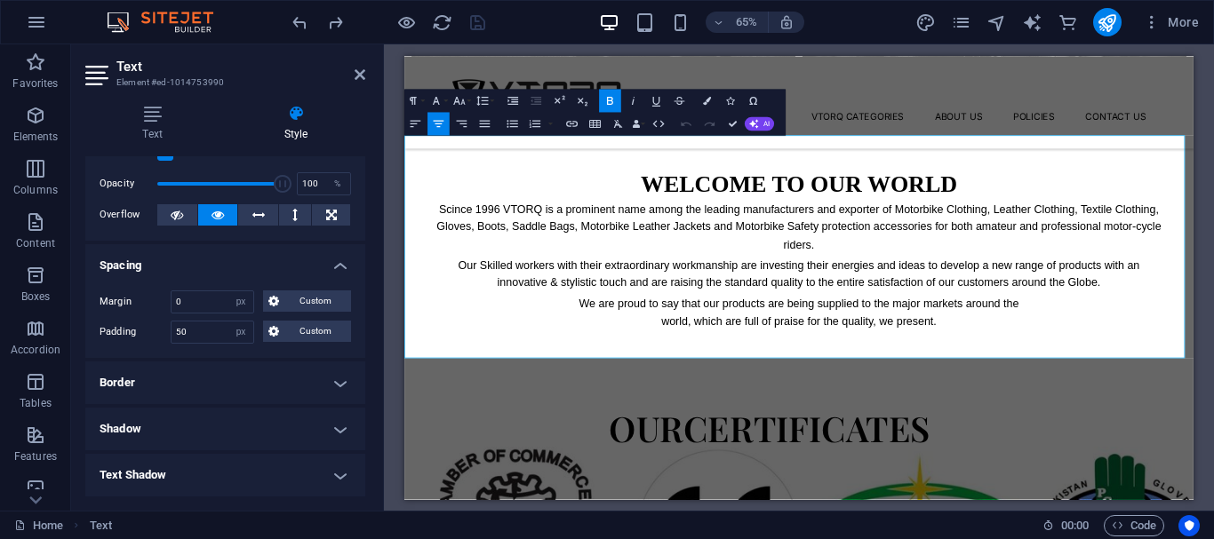
scroll to position [89, 0]
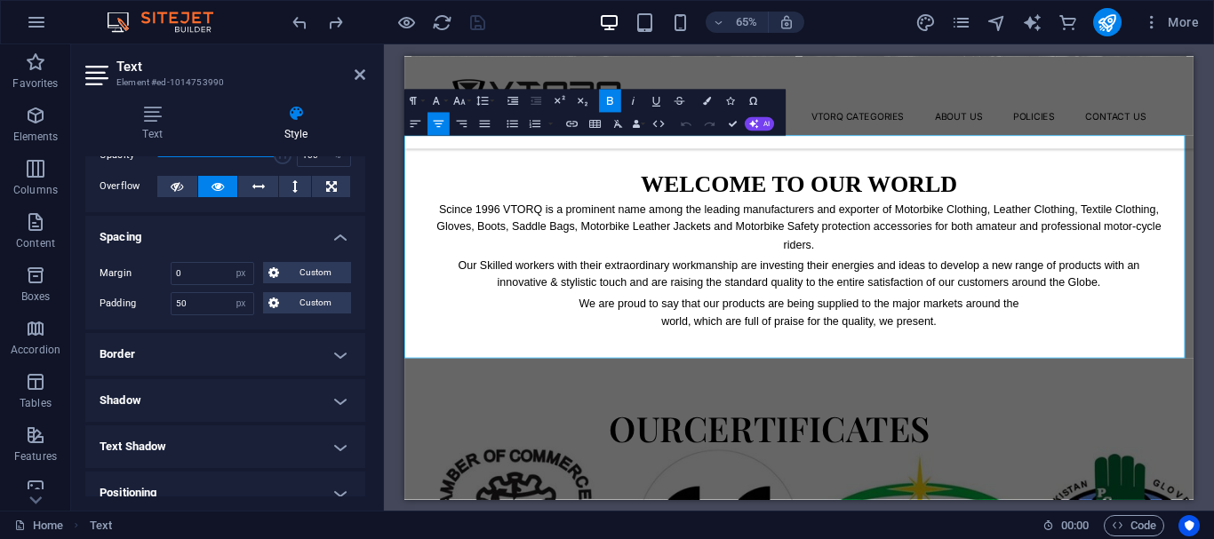
click at [311, 238] on h4 "Spacing" at bounding box center [225, 232] width 280 height 32
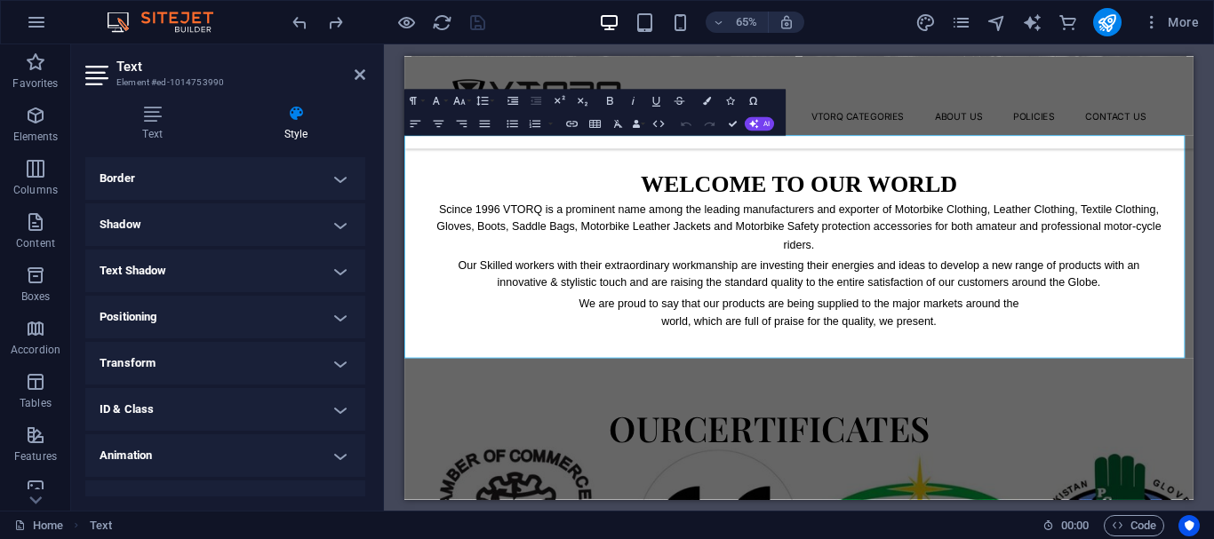
scroll to position [220, 0]
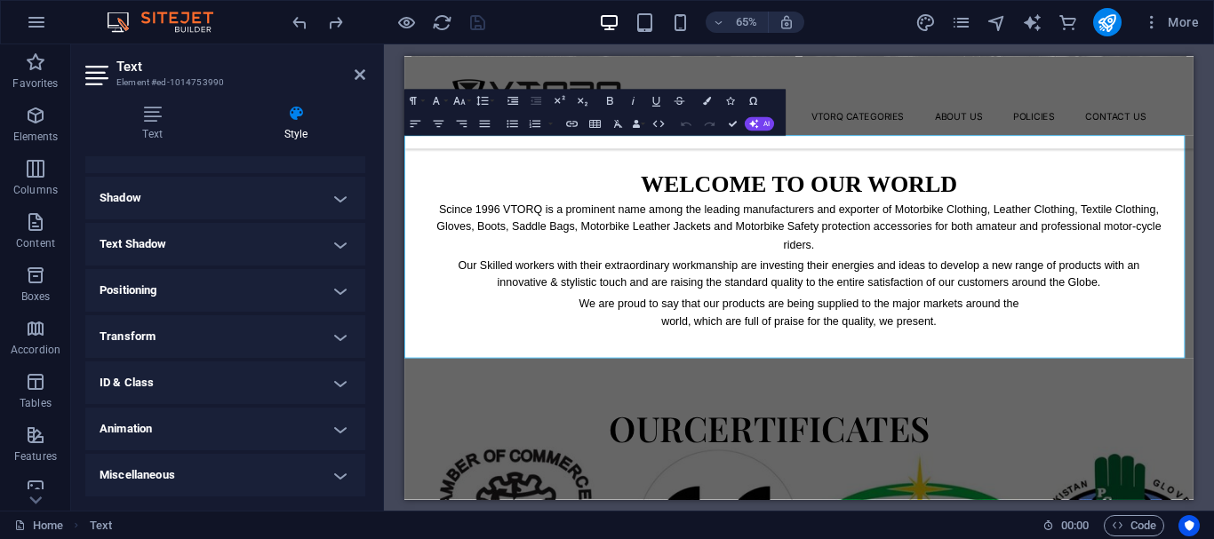
click at [313, 382] on h4 "ID & Class" at bounding box center [225, 383] width 280 height 43
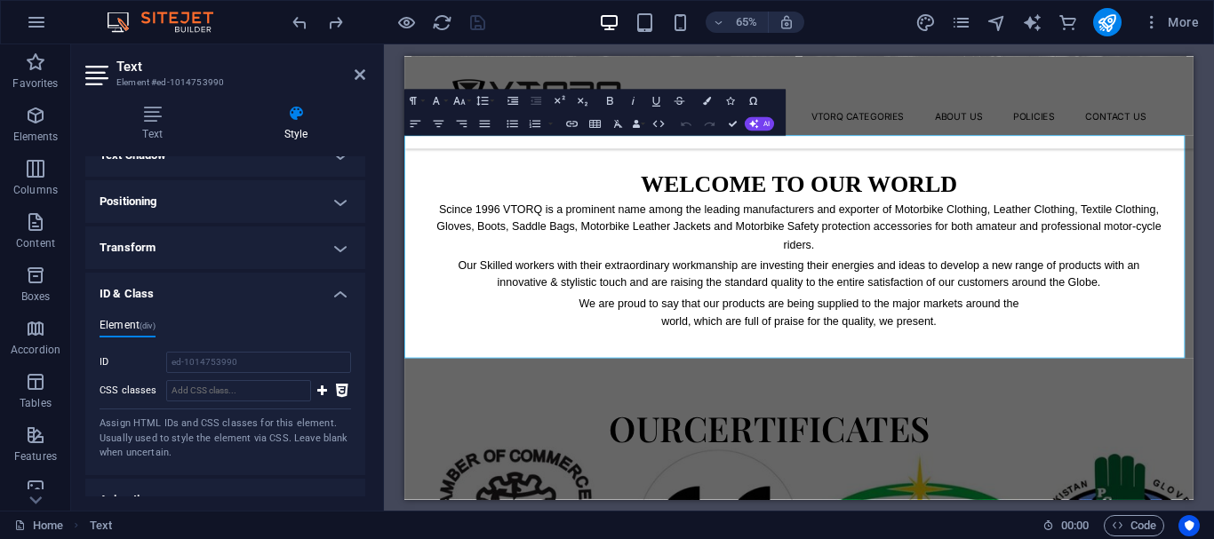
click at [339, 297] on h4 "ID & Class" at bounding box center [225, 289] width 280 height 32
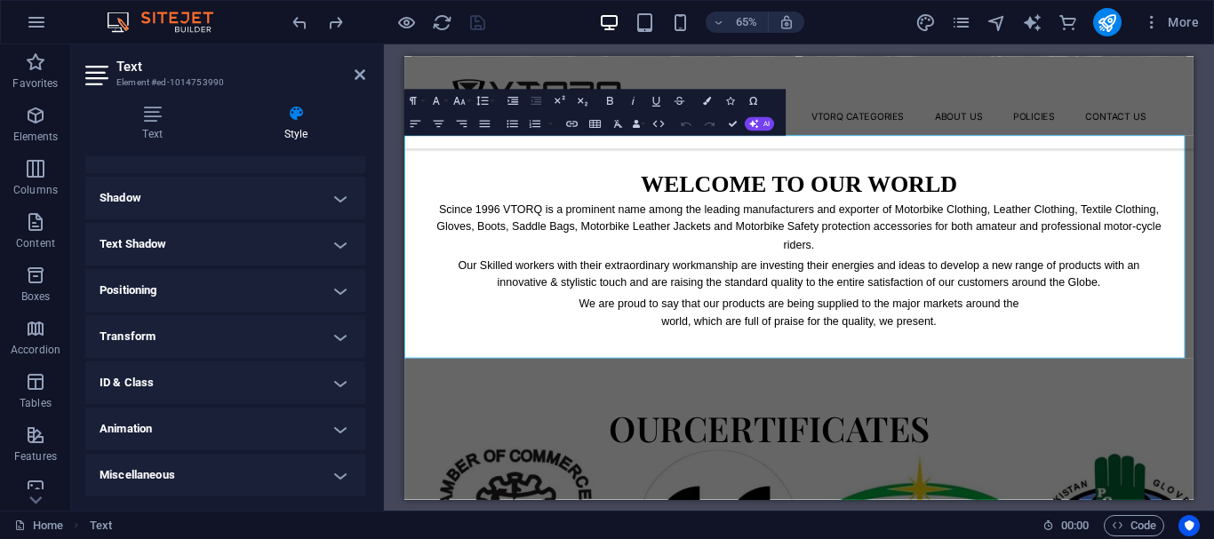
click at [294, 427] on h4 "Animation" at bounding box center [225, 429] width 280 height 43
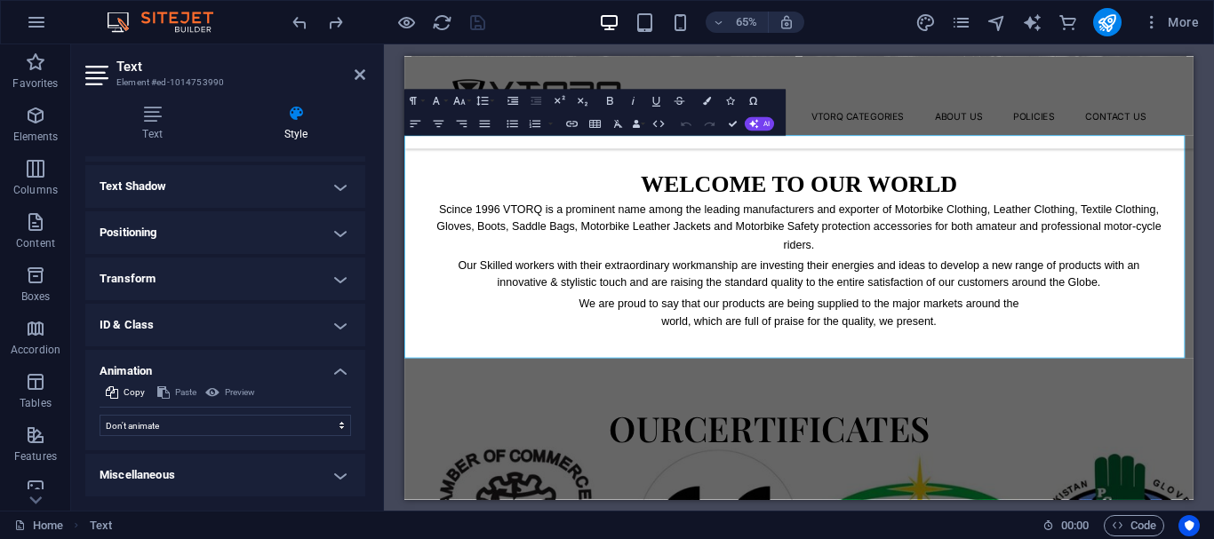
click at [317, 362] on h4 "Animation" at bounding box center [225, 366] width 280 height 32
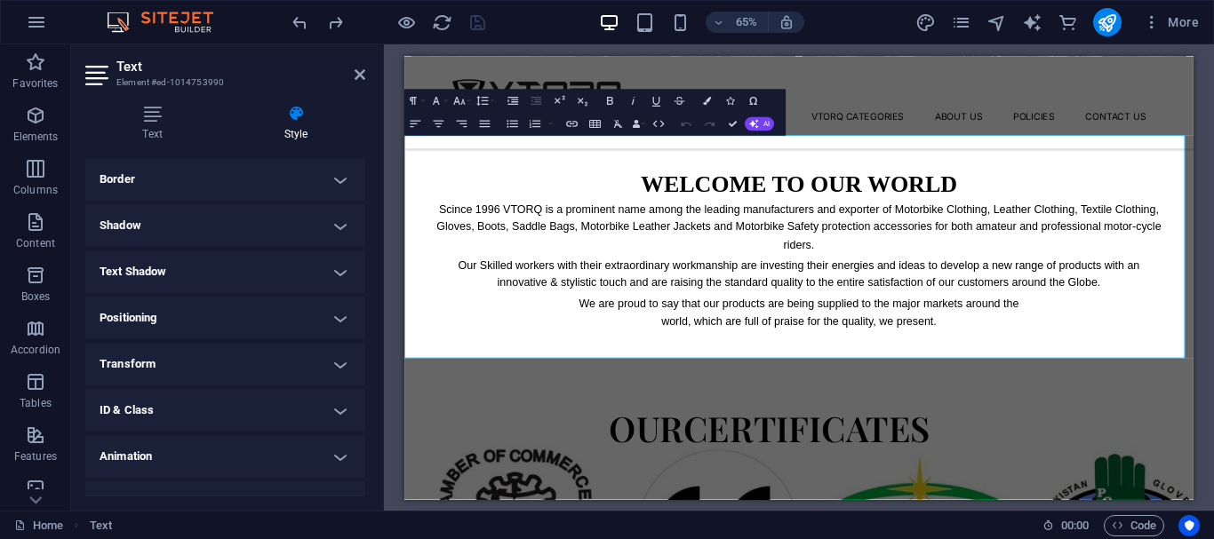
scroll to position [220, 0]
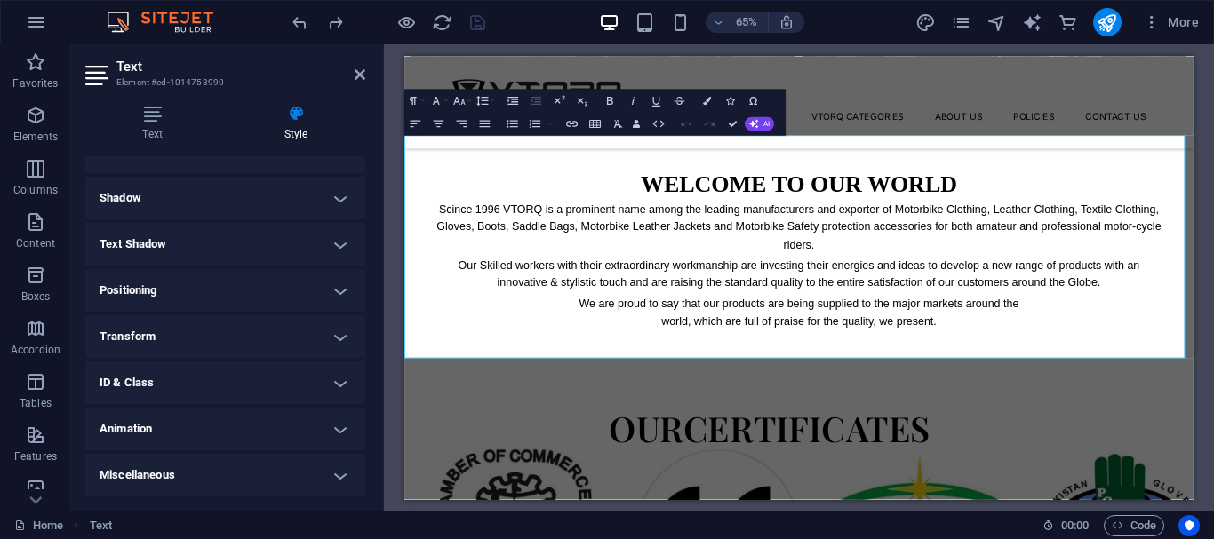
click at [315, 426] on h4 "Animation" at bounding box center [225, 429] width 280 height 43
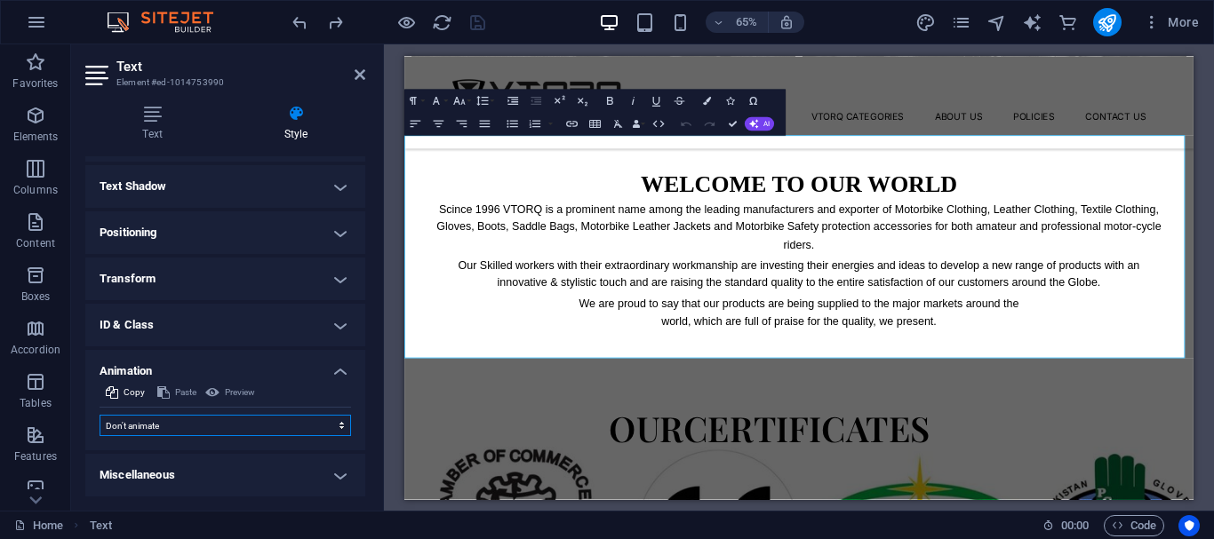
click at [275, 427] on select "Don't animate Show / Hide Slide up/down Zoom in/out Slide left to right Slide r…" at bounding box center [225, 425] width 251 height 21
select select "slide"
click at [100, 415] on select "Don't animate Show / Hide Slide up/down Zoom in/out Slide left to right Slide r…" at bounding box center [225, 425] width 251 height 21
select select "scroll"
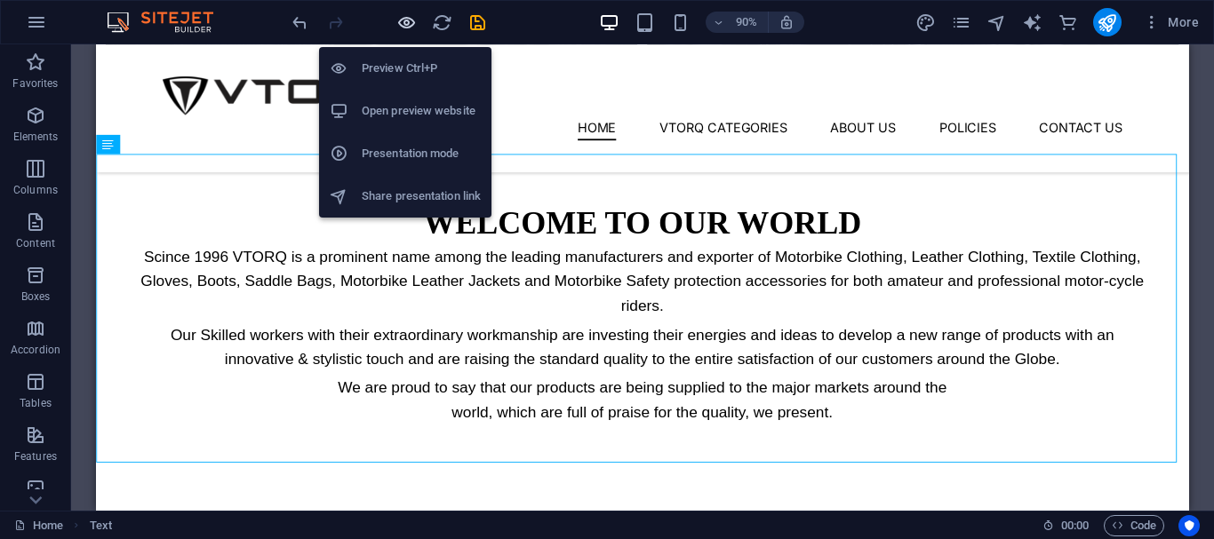
click at [402, 17] on icon "button" at bounding box center [406, 22] width 20 height 20
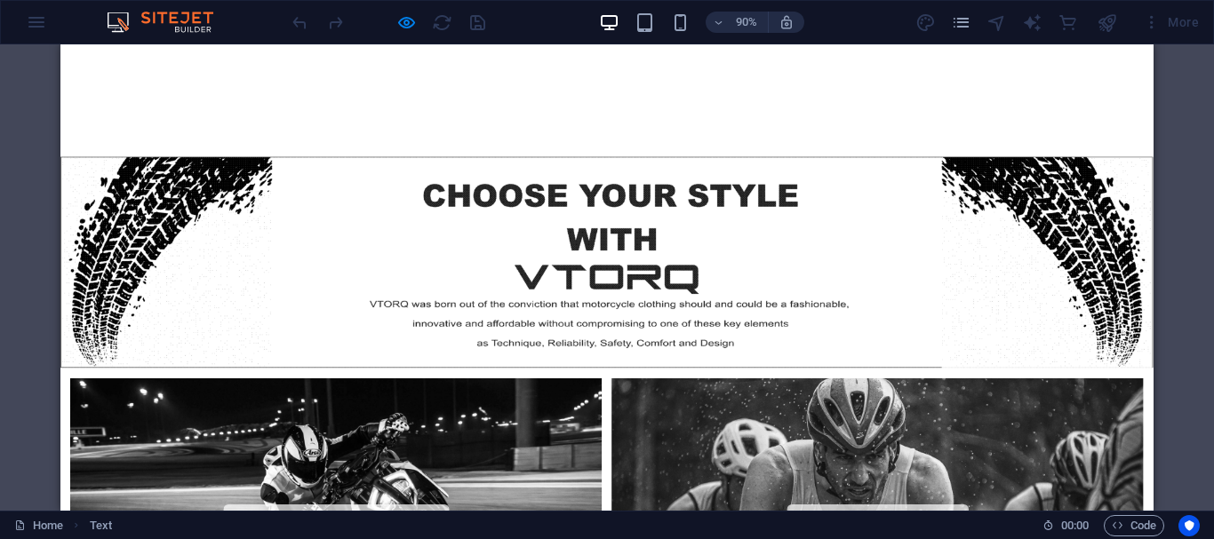
scroll to position [0, 0]
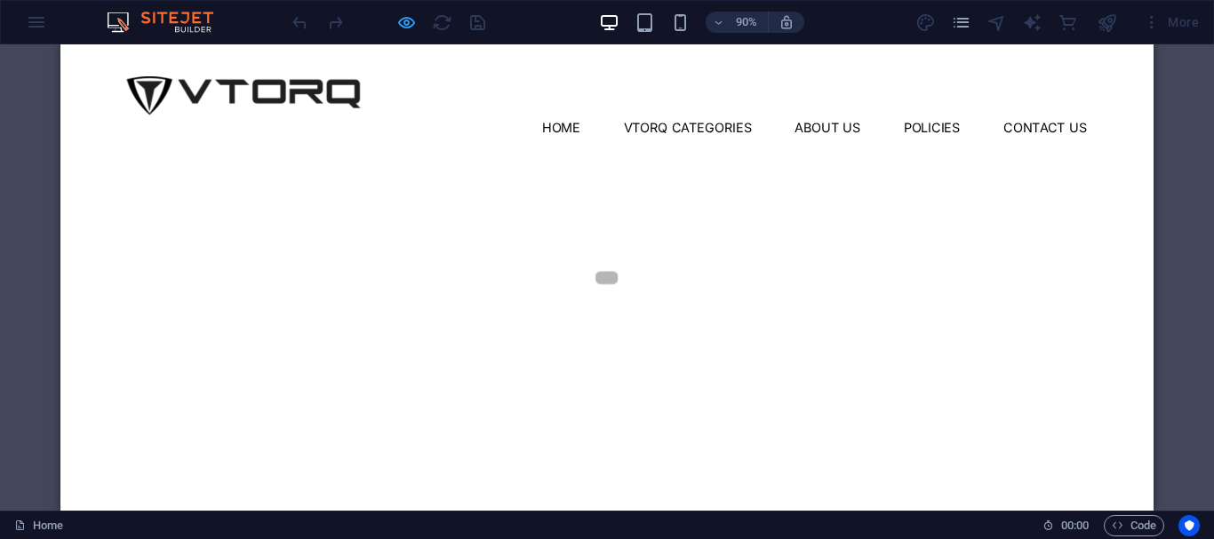
click at [406, 24] on icon "button" at bounding box center [406, 22] width 20 height 20
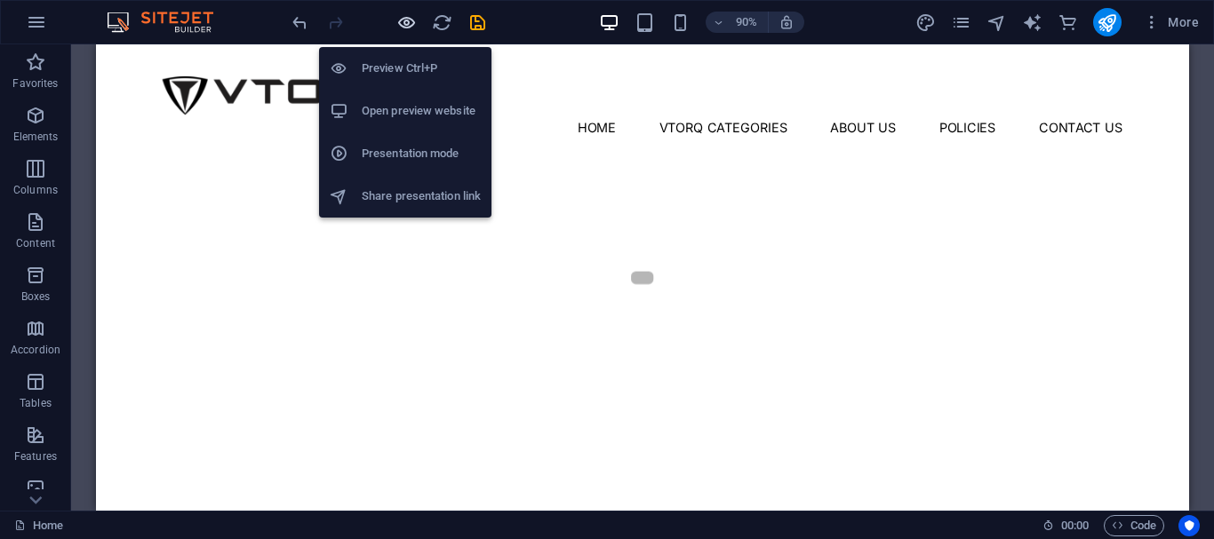
click at [408, 25] on icon "button" at bounding box center [406, 22] width 20 height 20
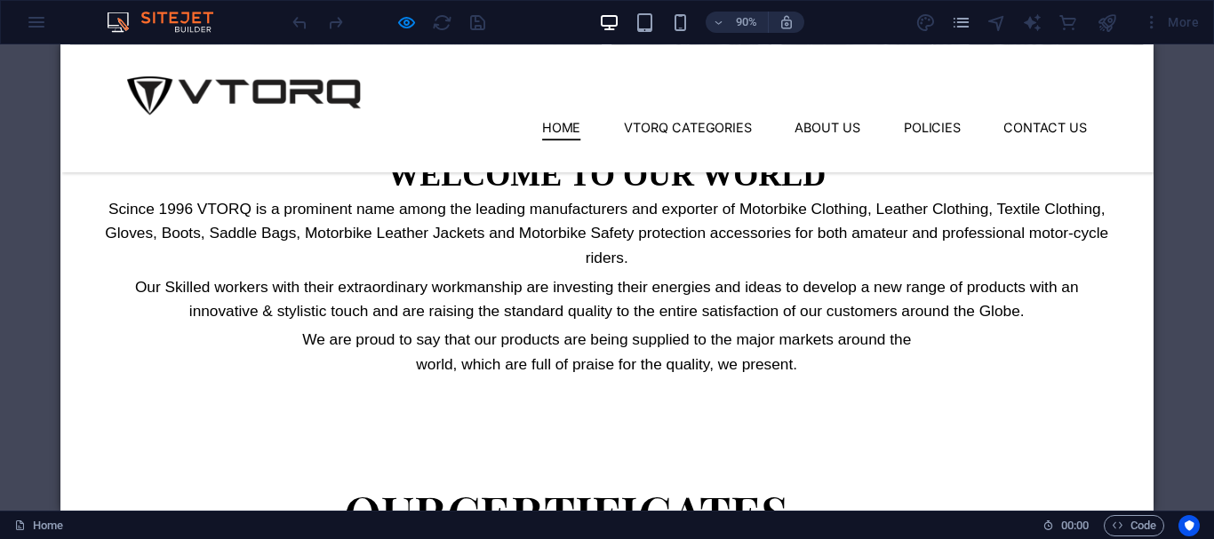
scroll to position [1066, 0]
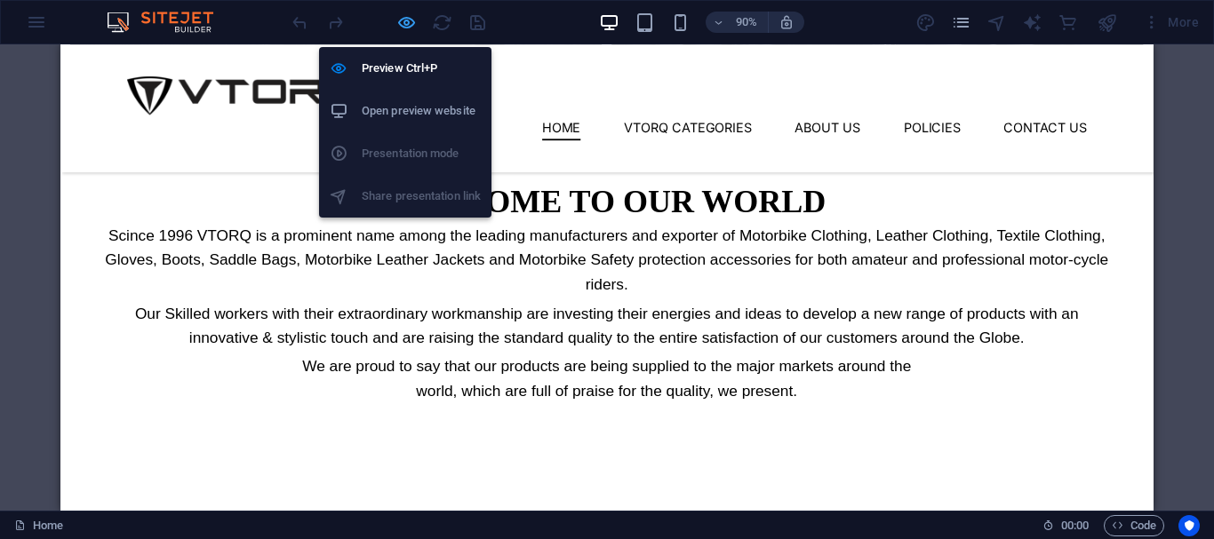
click at [399, 36] on div "Preview Ctrl+P Open preview website Presentation mode Share presentation link" at bounding box center [405, 125] width 172 height 185
click at [405, 19] on icon "button" at bounding box center [406, 22] width 20 height 20
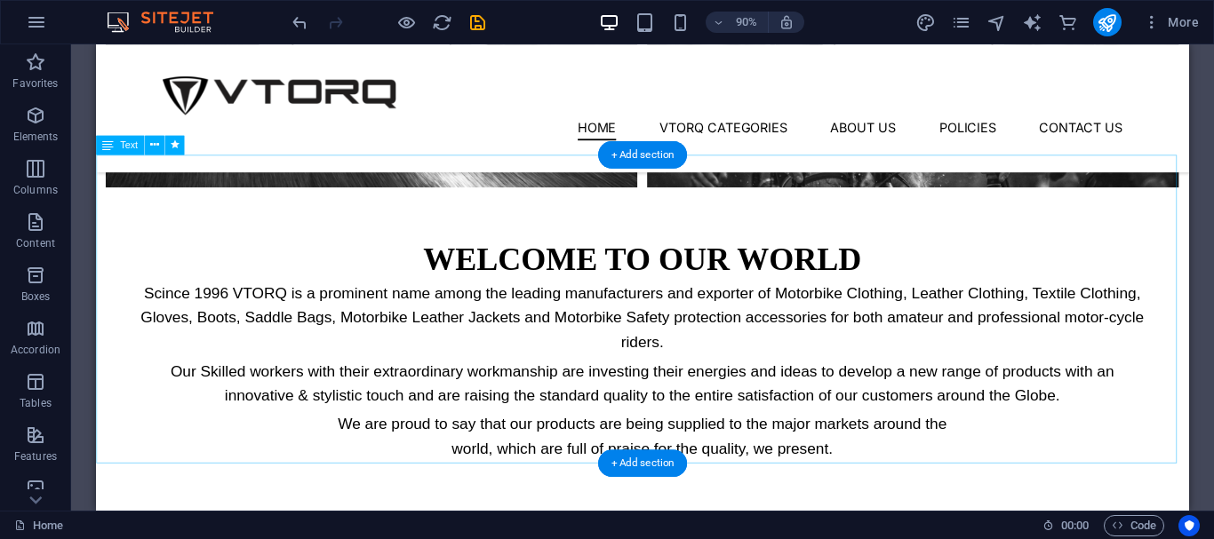
scroll to position [978, 0]
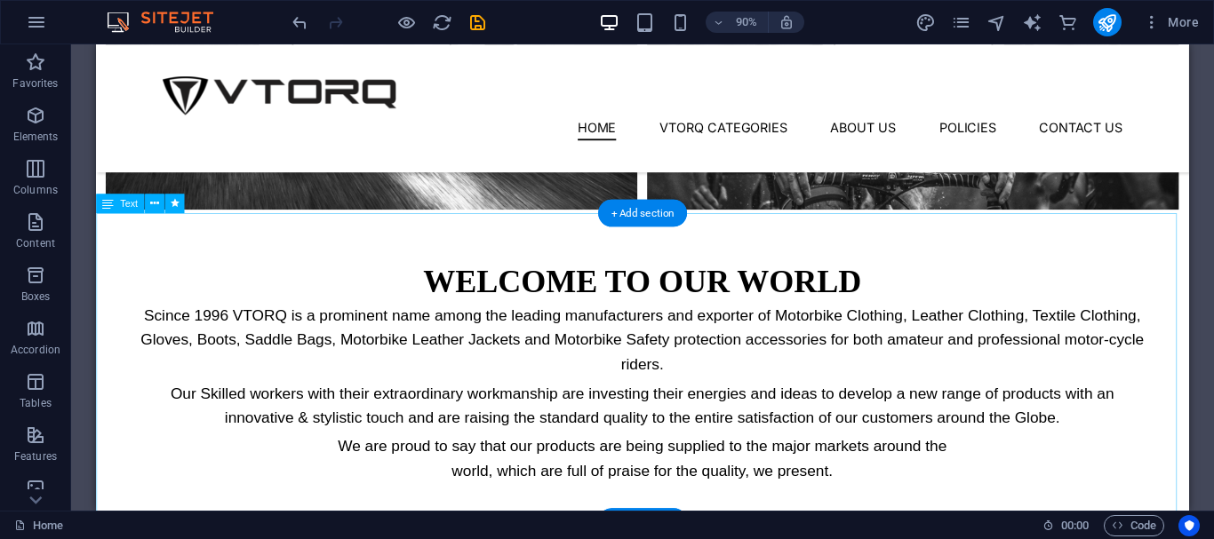
click at [181, 291] on div "WELCOME TO OUR WORLD Scince 1996 VTORQ is a prominent name among the leading ma…" at bounding box center [703, 410] width 1214 height 343
click at [117, 529] on link "Text" at bounding box center [108, 525] width 37 height 21
click at [103, 528] on span "Text" at bounding box center [101, 525] width 22 height 21
click at [103, 527] on span "Text" at bounding box center [101, 525] width 22 height 21
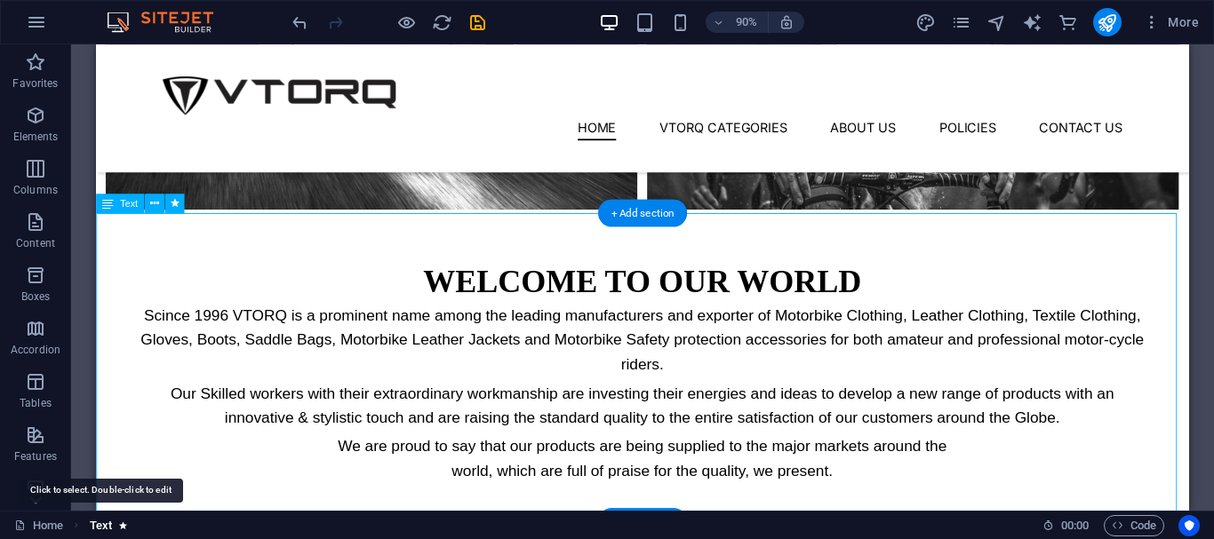
select select "slide"
select select "s"
select select "scroll"
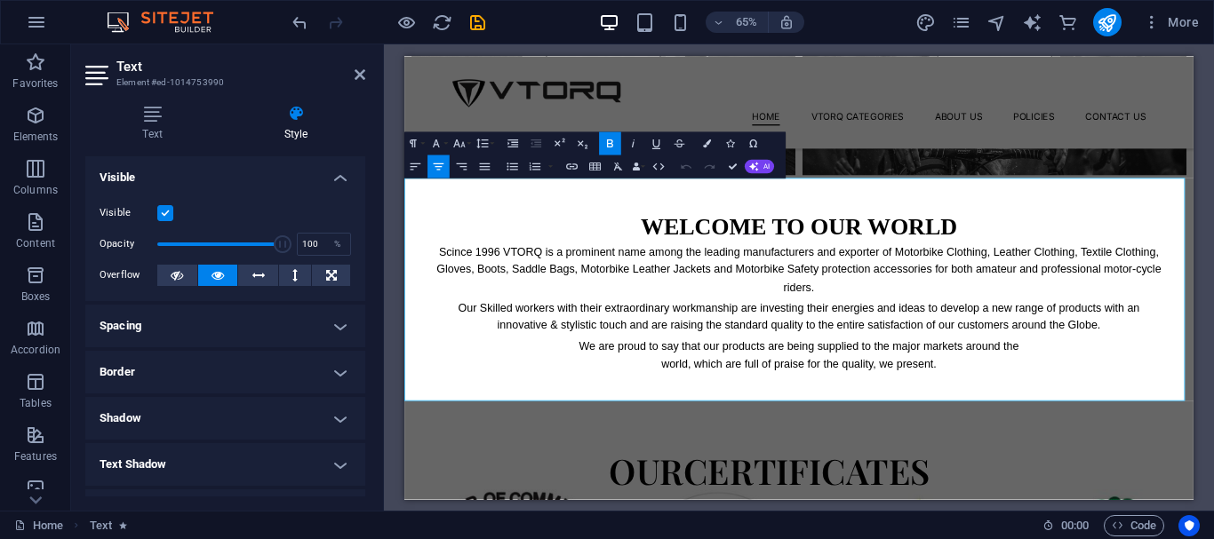
click at [154, 76] on h3 "Element #ed-1014753990" at bounding box center [222, 83] width 213 height 16
click at [151, 87] on h3 "Element #ed-1014753990" at bounding box center [222, 83] width 213 height 16
click at [157, 108] on icon at bounding box center [152, 114] width 134 height 18
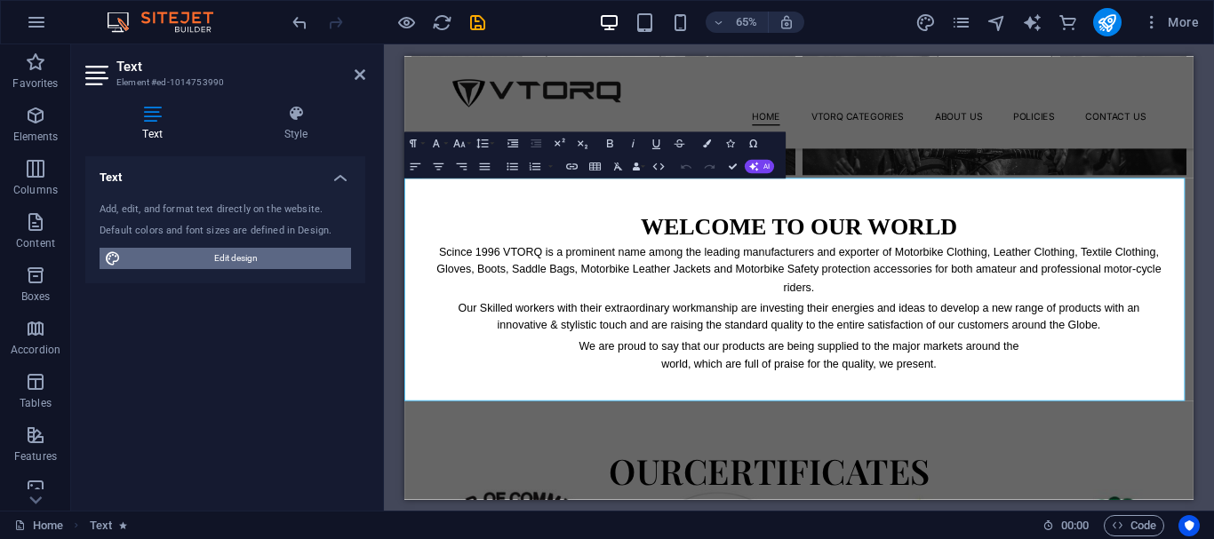
click at [216, 252] on span "Edit design" at bounding box center [236, 258] width 220 height 21
select select "px"
select select "300"
select select "px"
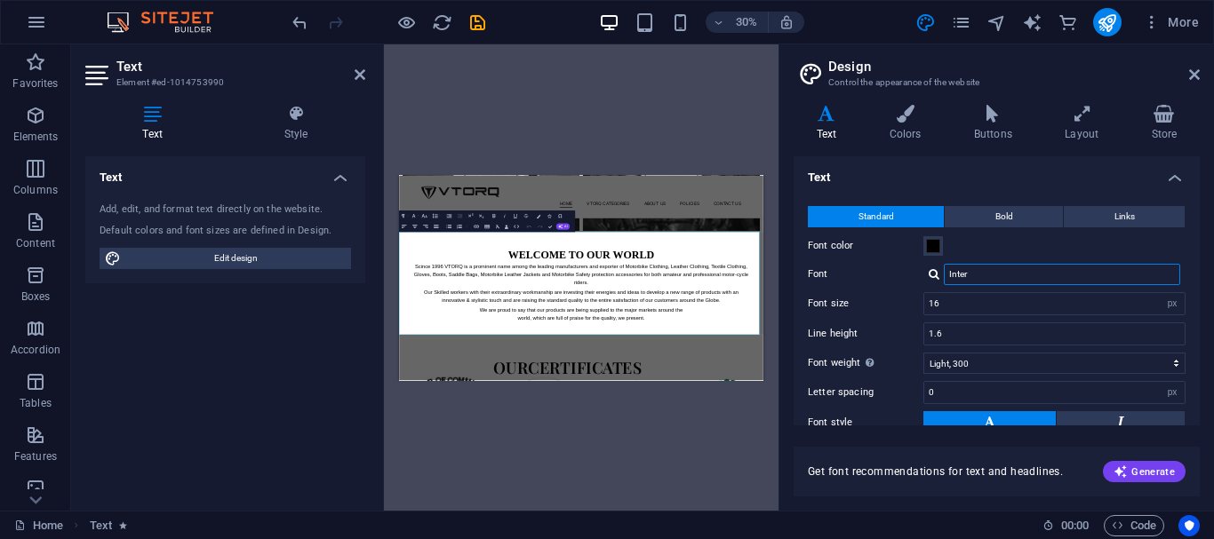
click at [985, 271] on input "Inter" at bounding box center [1062, 274] width 236 height 21
click at [922, 275] on label "Font" at bounding box center [866, 274] width 116 height 21
click at [944, 275] on input "Inter" at bounding box center [1062, 274] width 236 height 21
click at [930, 273] on div at bounding box center [934, 274] width 11 height 12
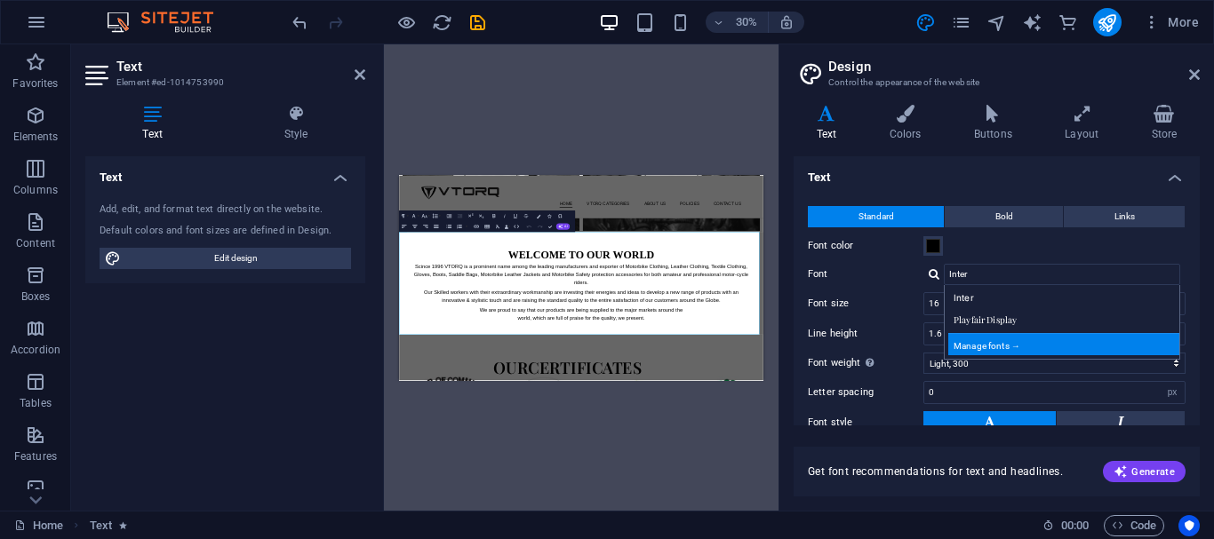
click at [976, 343] on div "Manage fonts →" at bounding box center [1065, 344] width 235 height 22
select select "popularity"
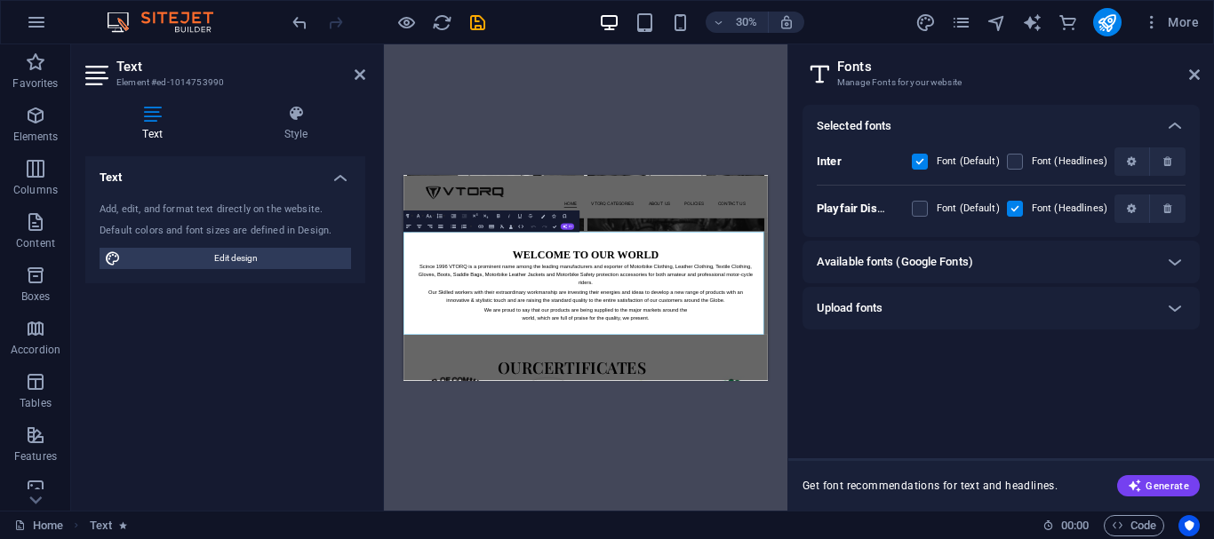
click at [978, 256] on div "Available fonts (Google Fonts)" at bounding box center [985, 261] width 337 height 21
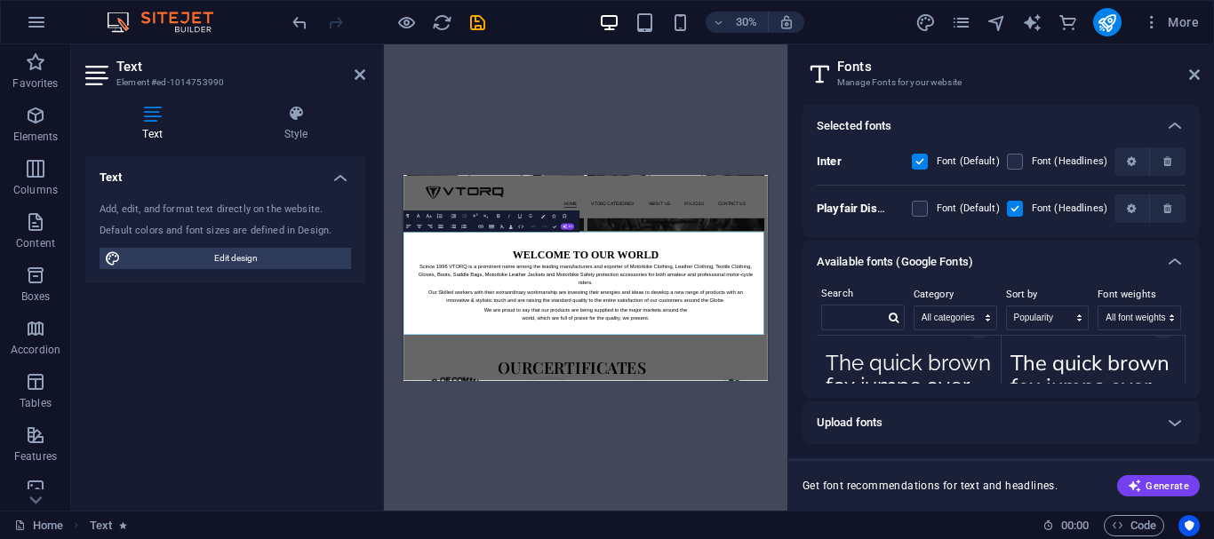
scroll to position [889, 0]
click at [1157, 255] on div at bounding box center [1175, 262] width 43 height 43
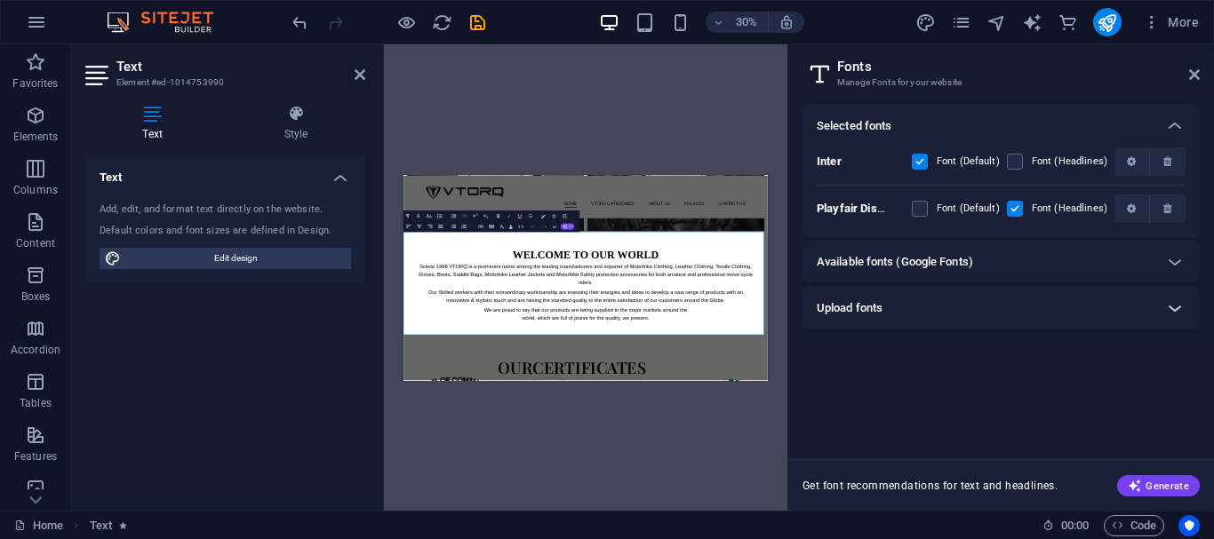
click at [1180, 291] on div at bounding box center [1175, 308] width 43 height 43
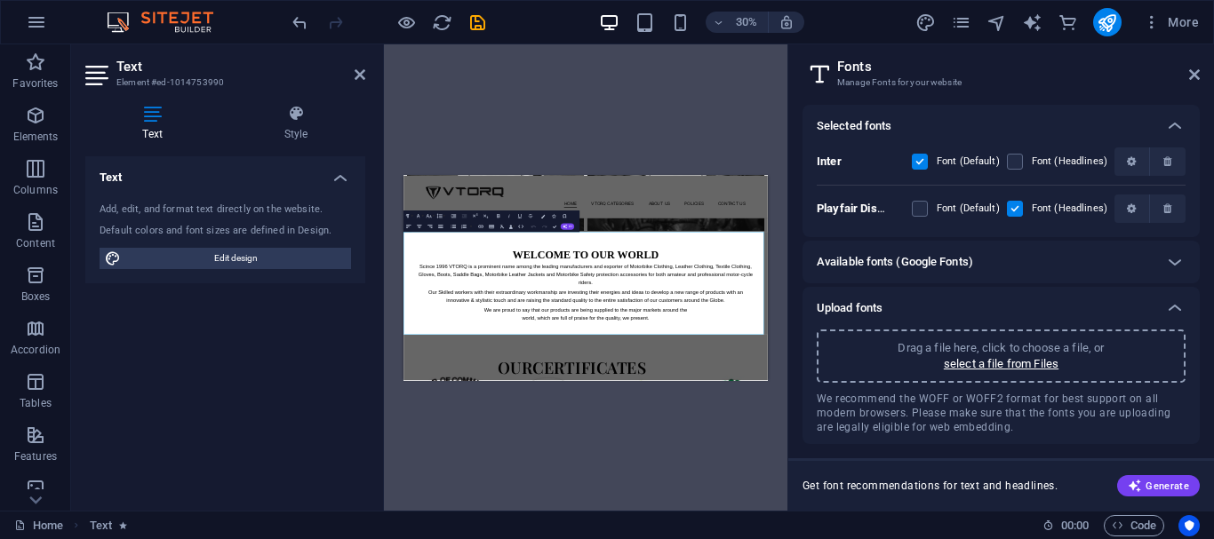
drag, startPoint x: 919, startPoint y: 405, endPoint x: 929, endPoint y: 403, distance: 10.1
click at [927, 403] on span "We recommend the WOFF or WOFF2 format for best support on all modern browsers. …" at bounding box center [1001, 413] width 369 height 43
click at [934, 403] on span "We recommend the WOFF or WOFF2 format for best support on all modern browsers. …" at bounding box center [1001, 413] width 369 height 43
drag, startPoint x: 1036, startPoint y: 409, endPoint x: 1048, endPoint y: 408, distance: 11.6
click at [1047, 409] on span "We recommend the WOFF or WOFF2 format for best support on all modern browsers. …" at bounding box center [1001, 413] width 369 height 43
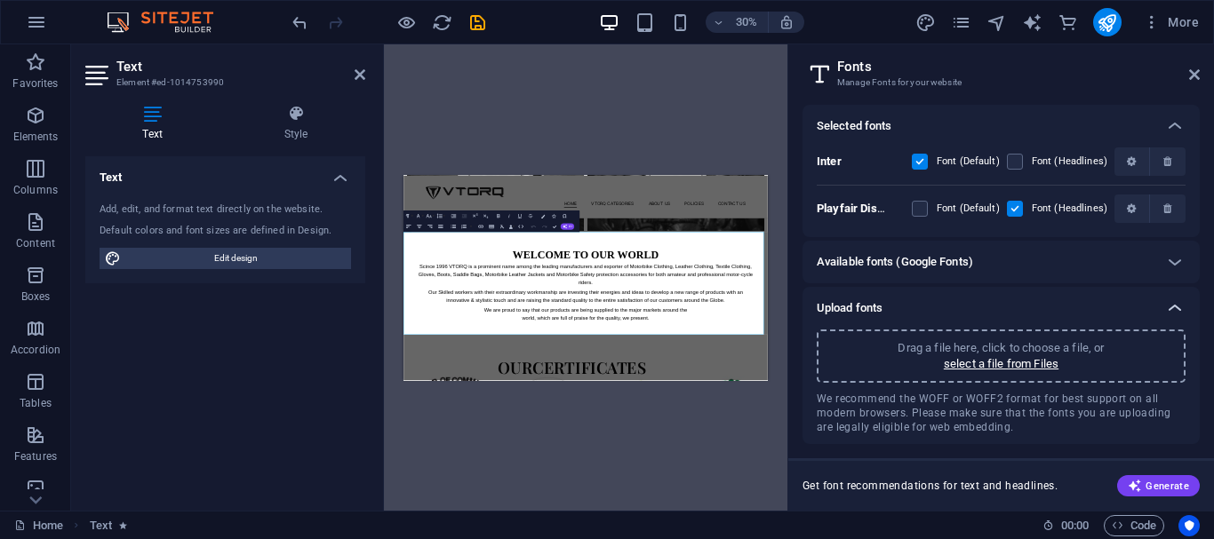
click at [1168, 310] on icon at bounding box center [1174, 308] width 21 height 21
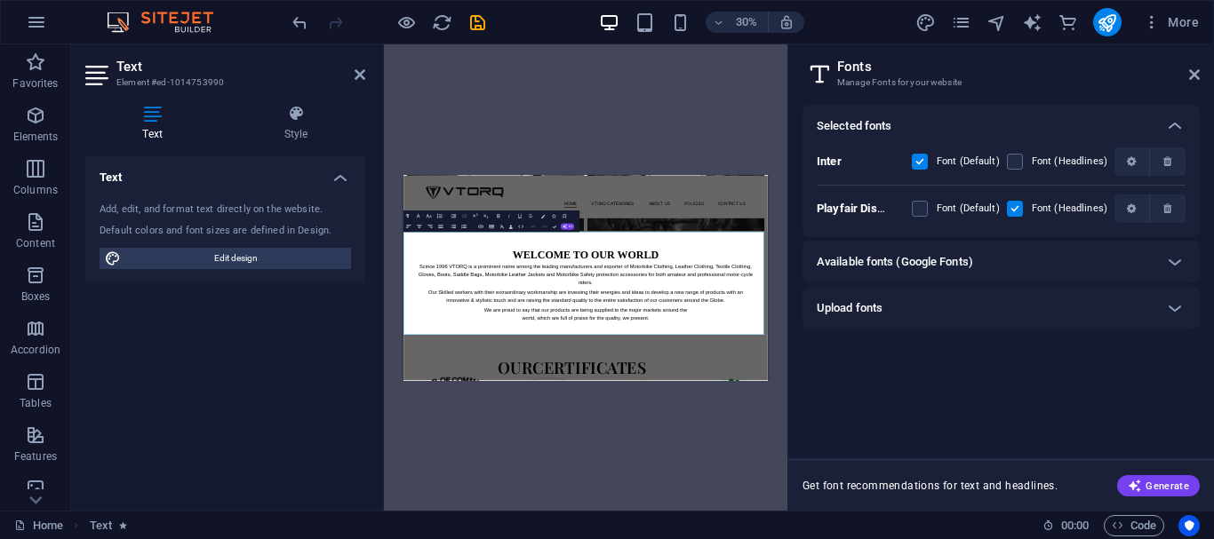
click at [1072, 312] on div "Upload fonts" at bounding box center [985, 308] width 337 height 21
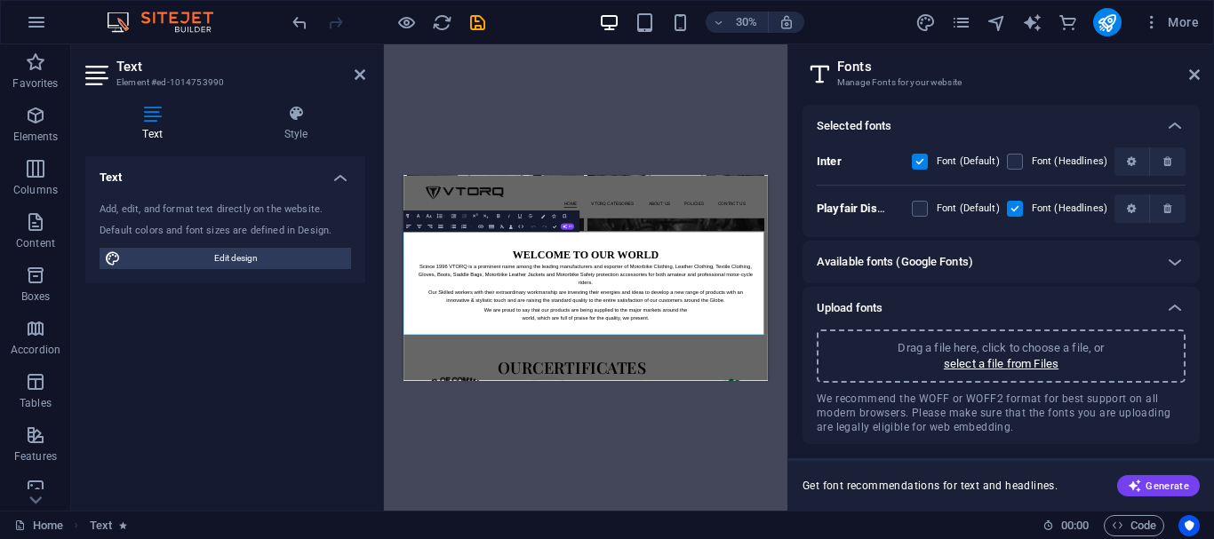
drag, startPoint x: 936, startPoint y: 409, endPoint x: 961, endPoint y: 404, distance: 25.3
click at [961, 404] on span "We recommend the WOFF or WOFF2 format for best support on all modern browsers. …" at bounding box center [1001, 413] width 369 height 43
click at [962, 404] on span "We recommend the WOFF or WOFF2 format for best support on all modern browsers. …" at bounding box center [1001, 413] width 369 height 43
click at [1009, 371] on p "select a file from Files" at bounding box center [1001, 364] width 115 height 16
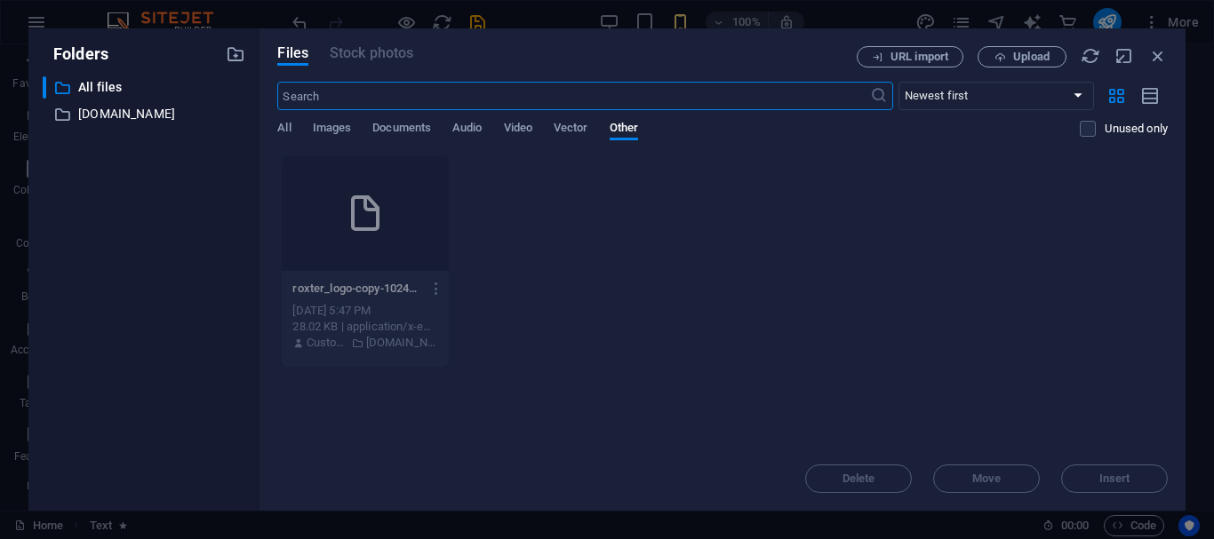
click at [385, 92] on input "text" at bounding box center [573, 96] width 592 height 28
click at [289, 137] on span "All" at bounding box center [283, 129] width 13 height 25
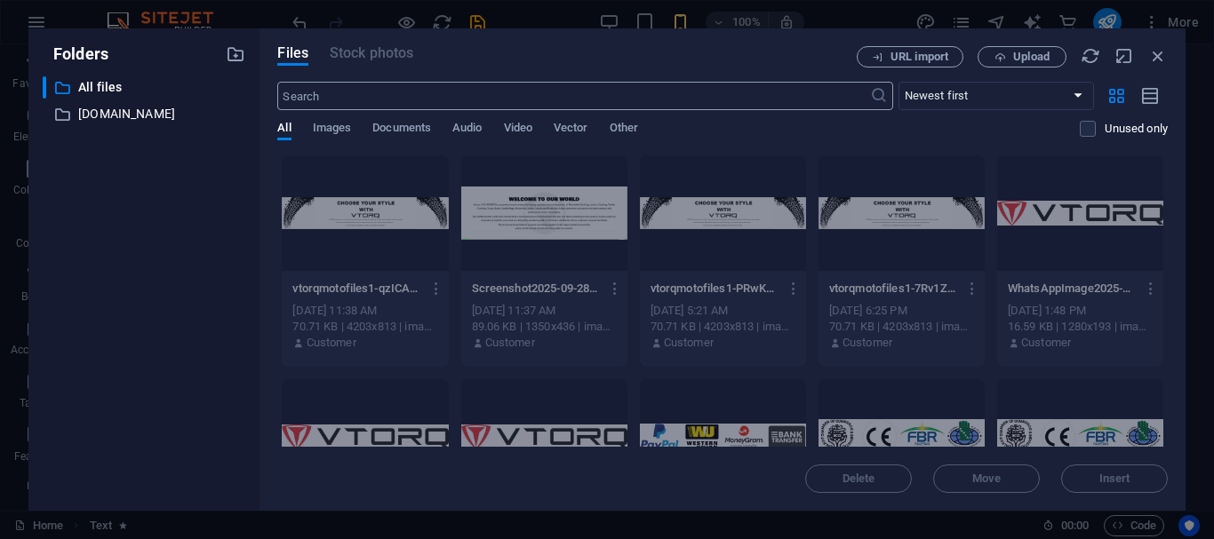
click at [399, 90] on input "text" at bounding box center [573, 96] width 592 height 28
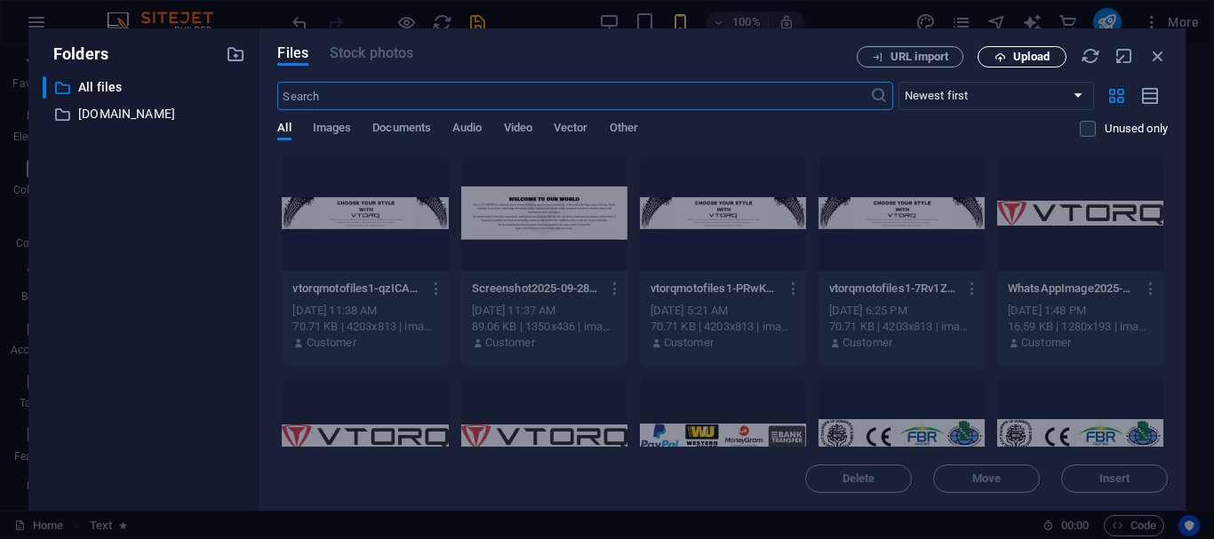
click at [1012, 50] on button "Upload" at bounding box center [1022, 56] width 89 height 21
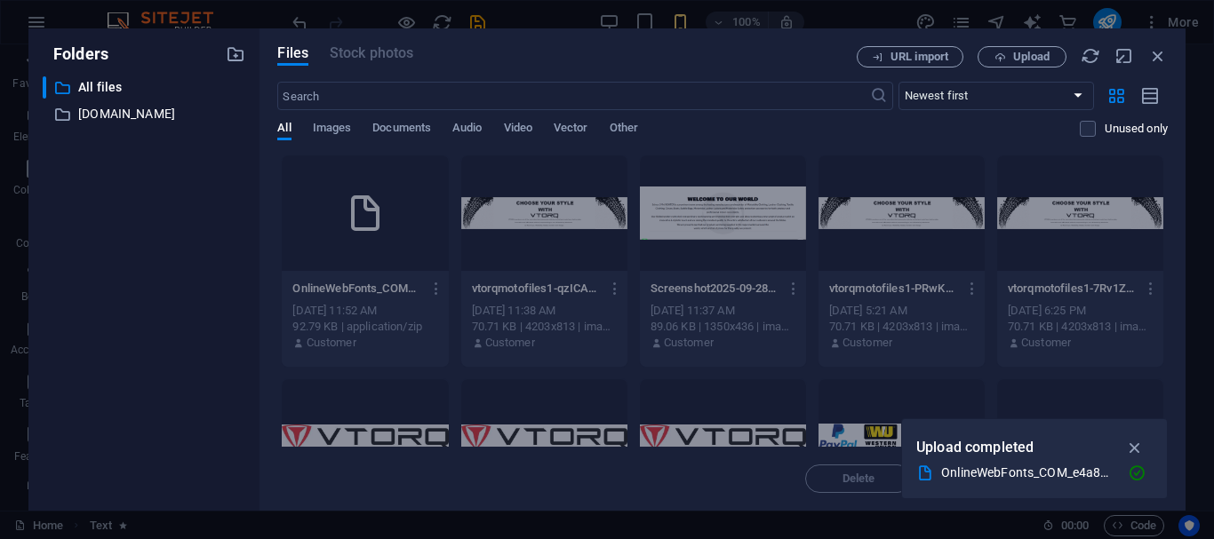
drag, startPoint x: 1007, startPoint y: 475, endPoint x: 1039, endPoint y: 469, distance: 32.4
click at [1039, 469] on div "OnlineWebFonts_COM_e4a8ecff3c037a2e25de5a1ba50a957e.zip" at bounding box center [1027, 473] width 172 height 20
click at [778, 469] on div "Get font recommendations for text and headlines. Generate" at bounding box center [566, 485] width 426 height 52
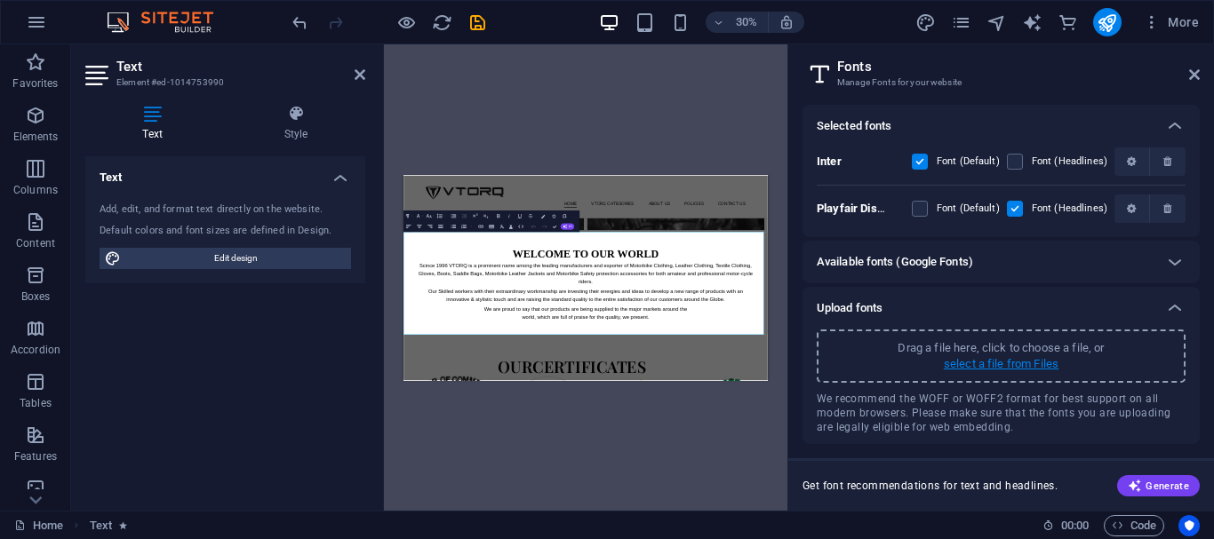
click at [996, 363] on p "select a file from Files" at bounding box center [1001, 364] width 115 height 16
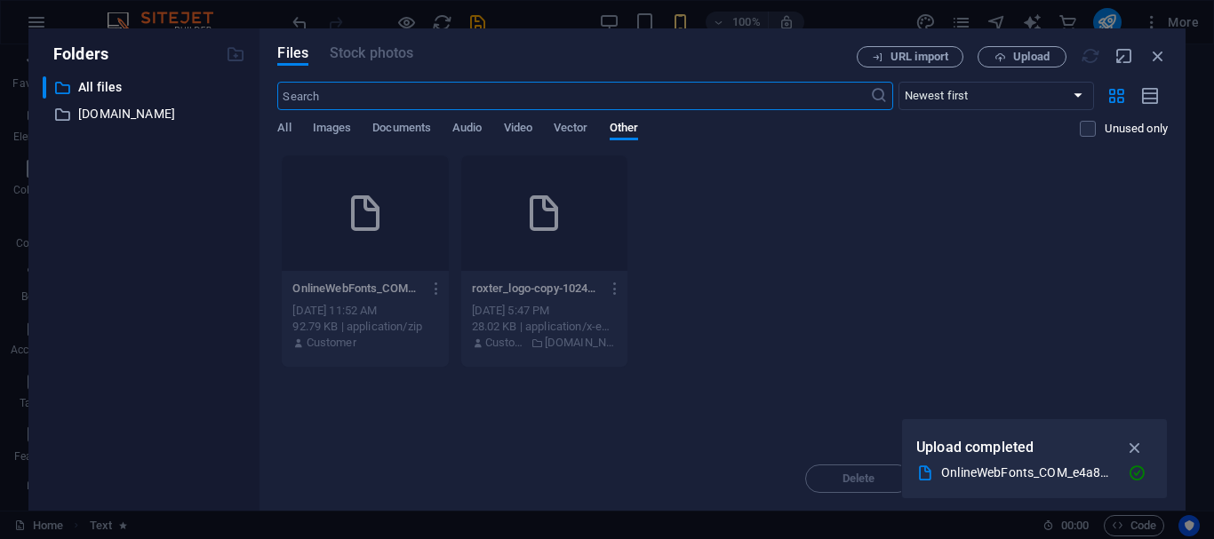
scroll to position [640, 0]
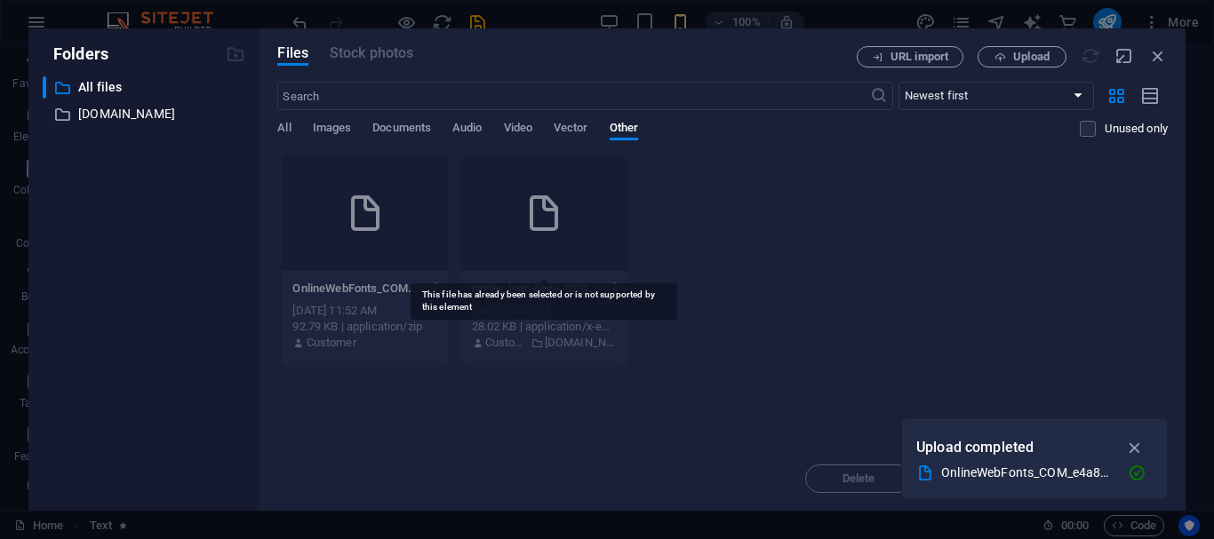
click at [474, 244] on div at bounding box center [544, 214] width 166 height 116
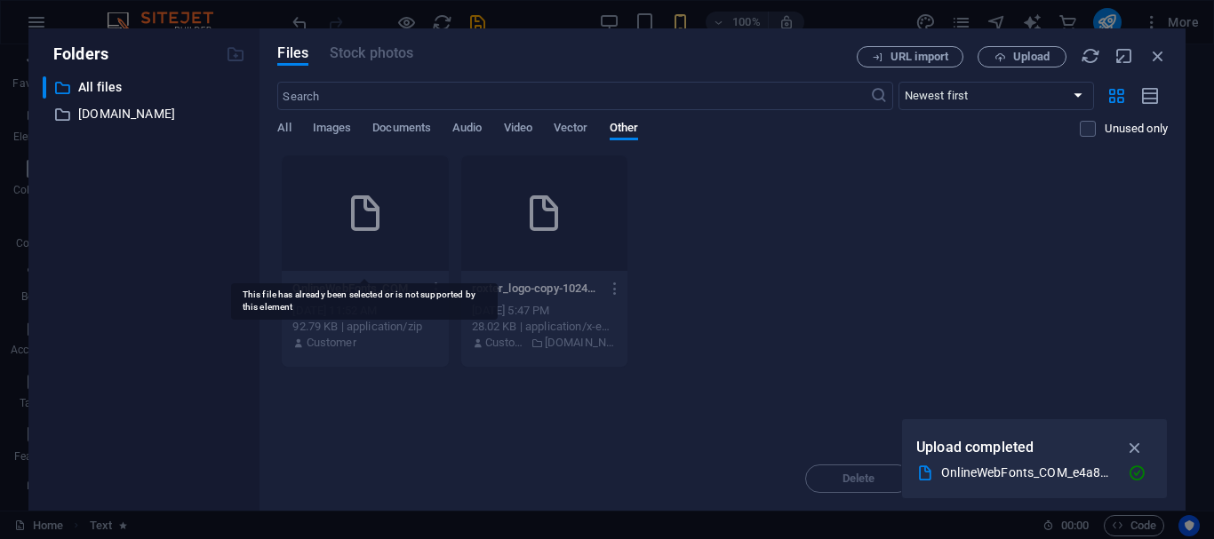
click at [409, 261] on div at bounding box center [365, 214] width 166 height 116
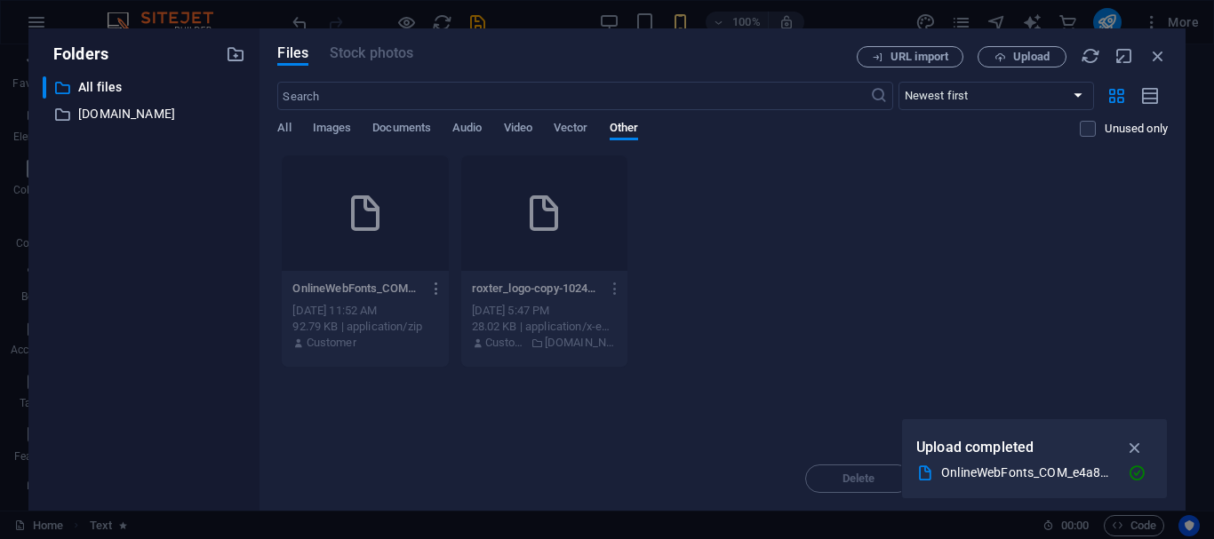
click at [431, 286] on icon "button" at bounding box center [436, 289] width 17 height 16
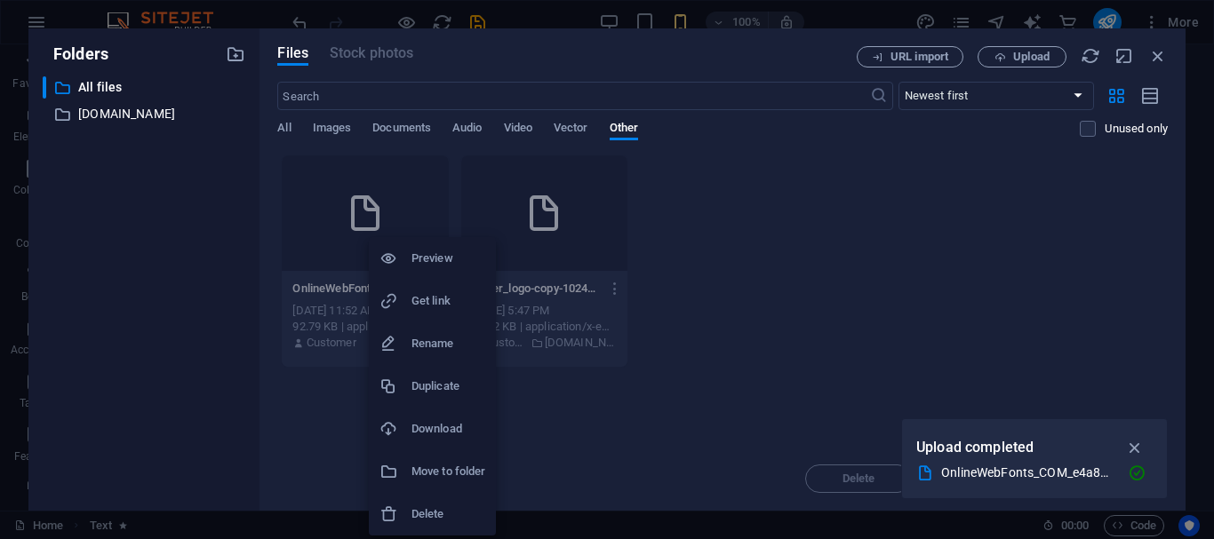
click at [723, 372] on div at bounding box center [607, 269] width 1214 height 539
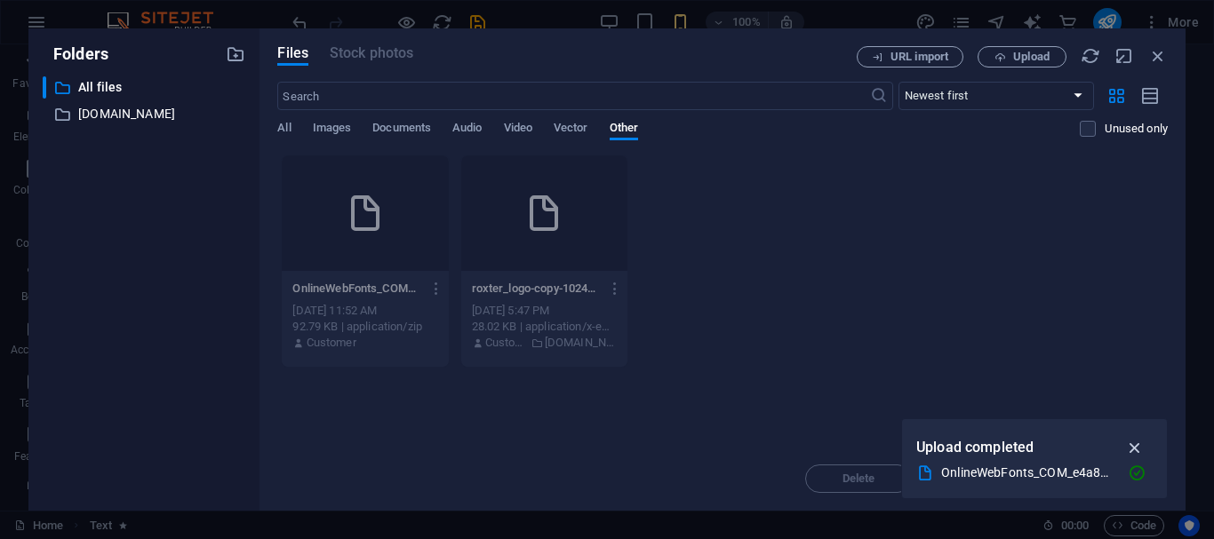
click at [1138, 443] on icon "button" at bounding box center [1135, 448] width 20 height 20
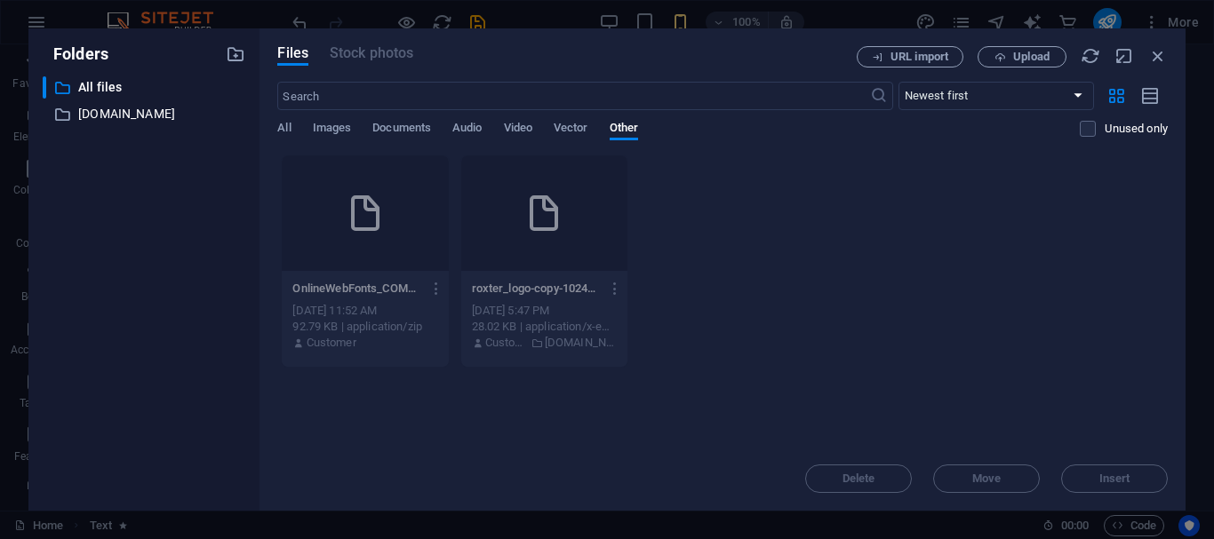
click at [454, 539] on div "Folders ​ All files All files ​ roxtermoto.com roxtermoto.com Files Stock photo…" at bounding box center [607, 269] width 1214 height 539
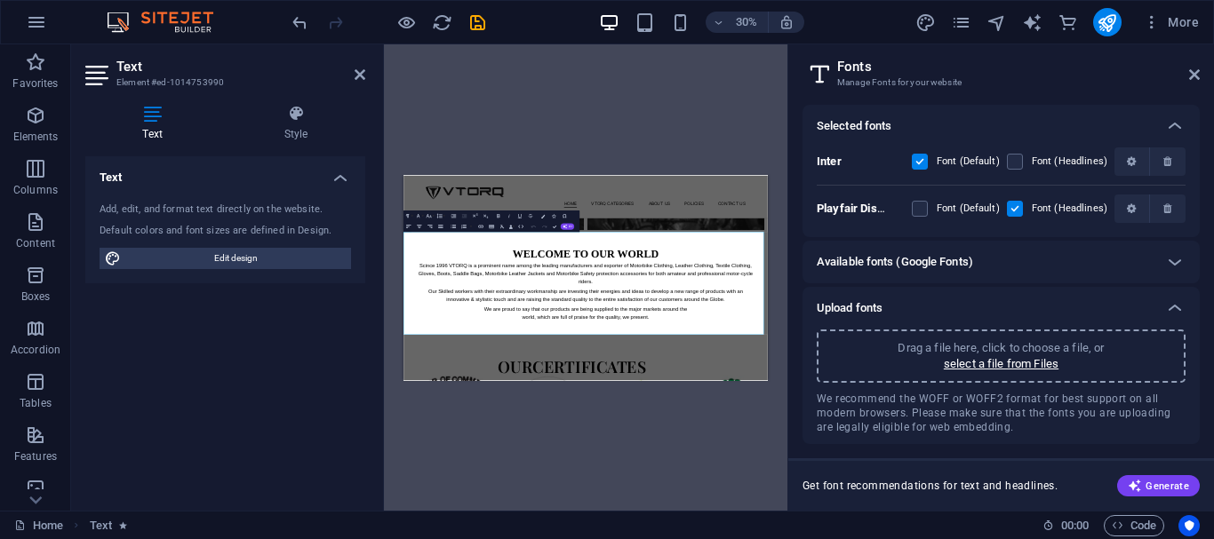
click at [955, 345] on p "Drag a file here, click to choose a file, or" at bounding box center [1001, 348] width 206 height 16
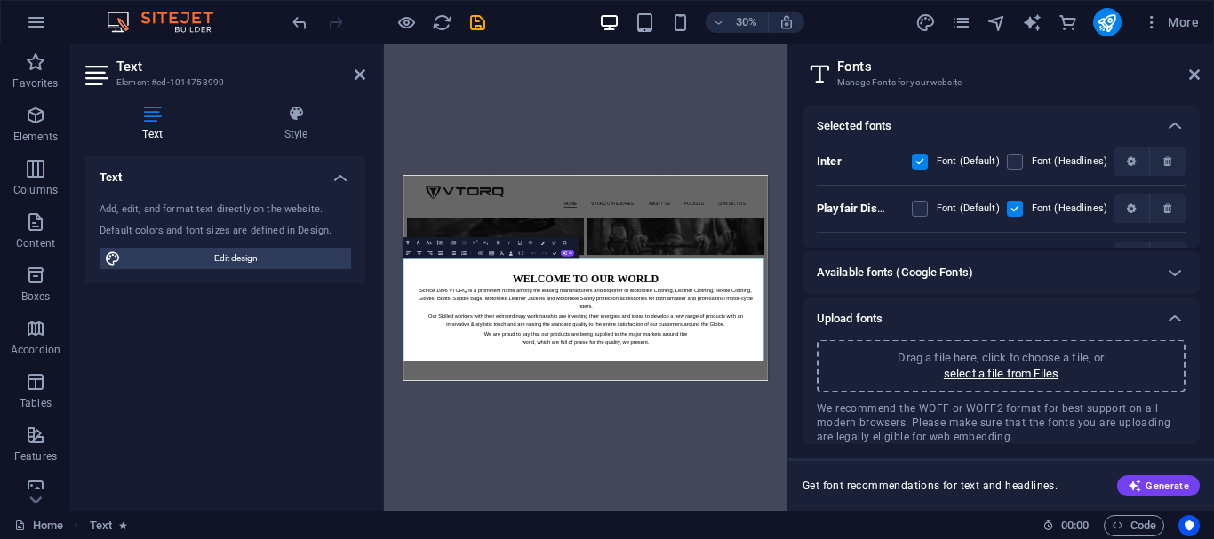
scroll to position [833, 0]
click at [914, 416] on span "We recommend the WOFF or WOFF2 format for best support on all modern browsers. …" at bounding box center [1001, 423] width 369 height 43
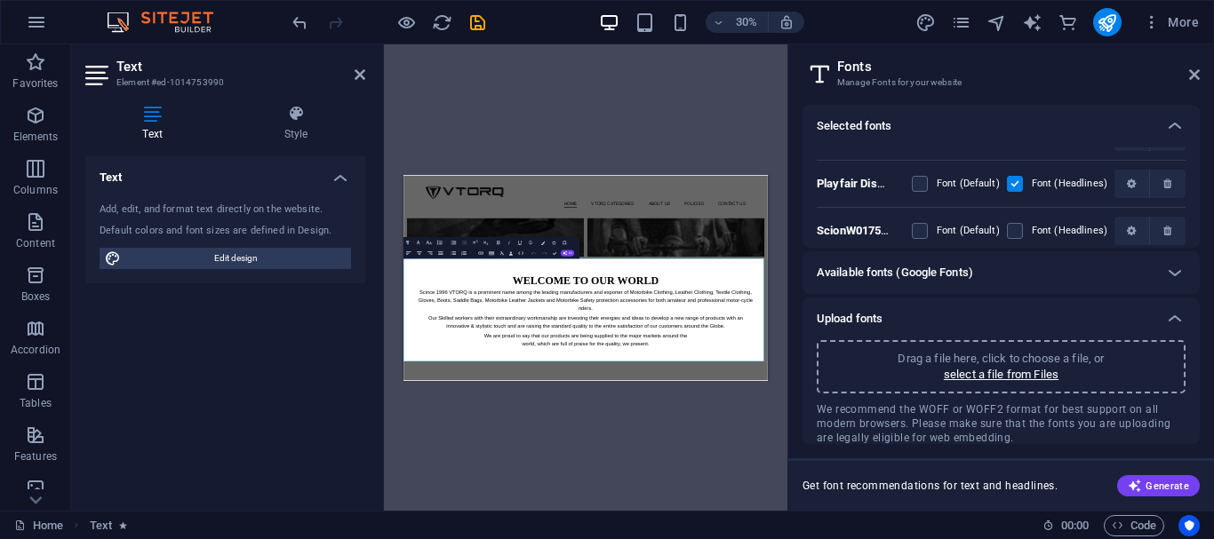
scroll to position [0, 0]
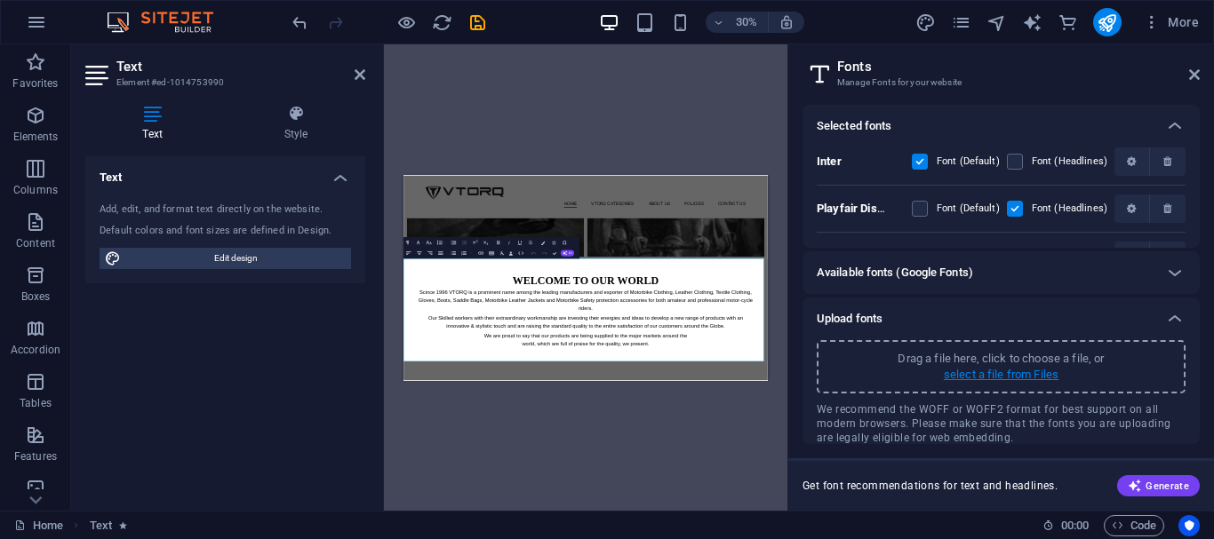
click at [1007, 371] on p "select a file from Files" at bounding box center [1001, 375] width 115 height 16
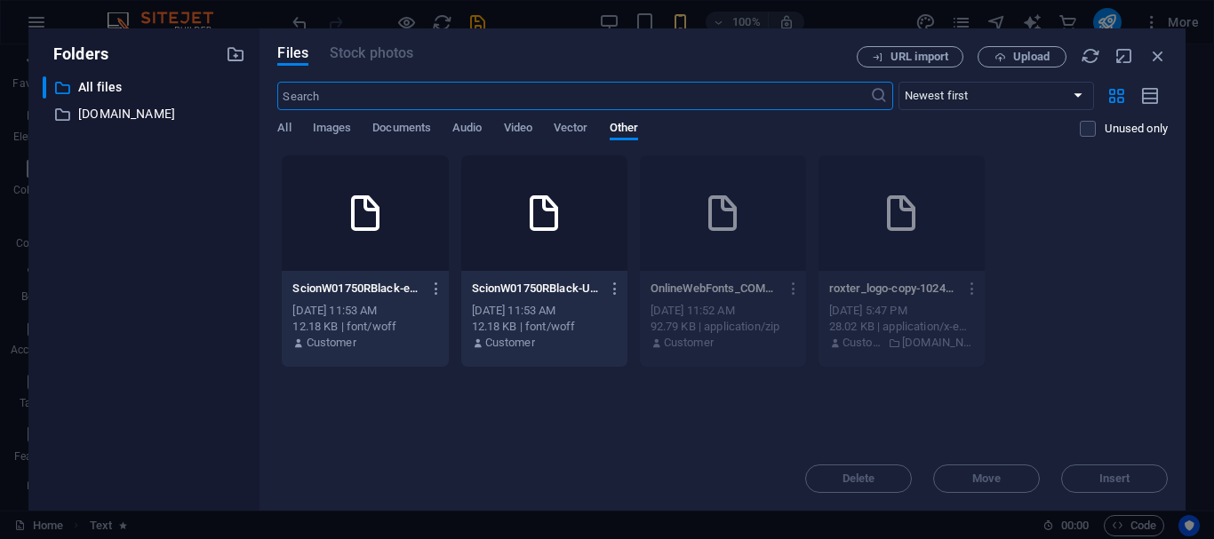
click at [527, 268] on div at bounding box center [544, 214] width 166 height 116
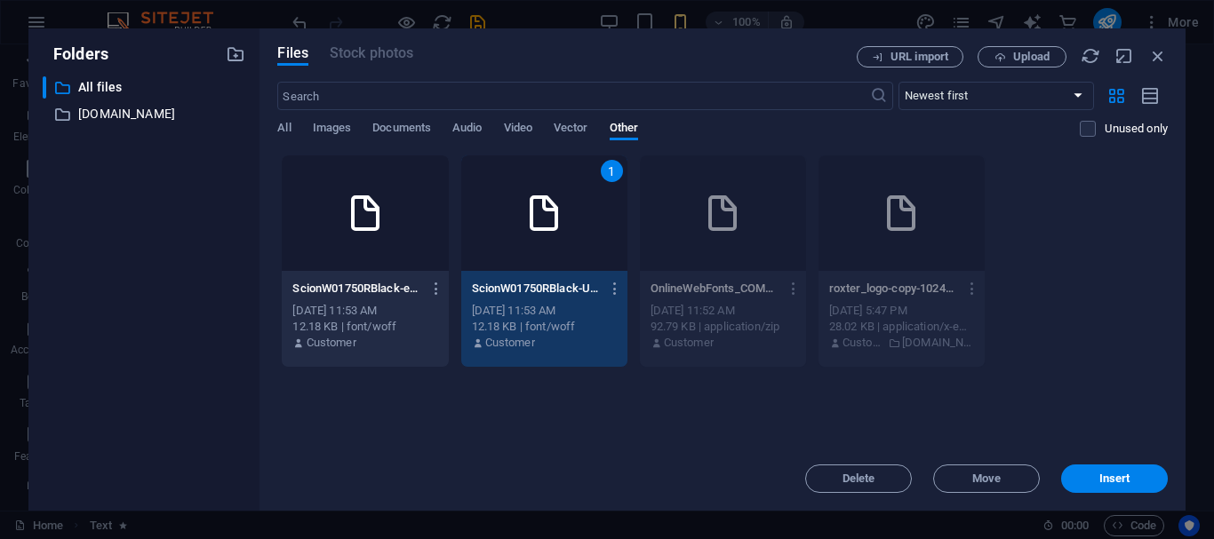
click at [527, 268] on div "1" at bounding box center [544, 214] width 166 height 116
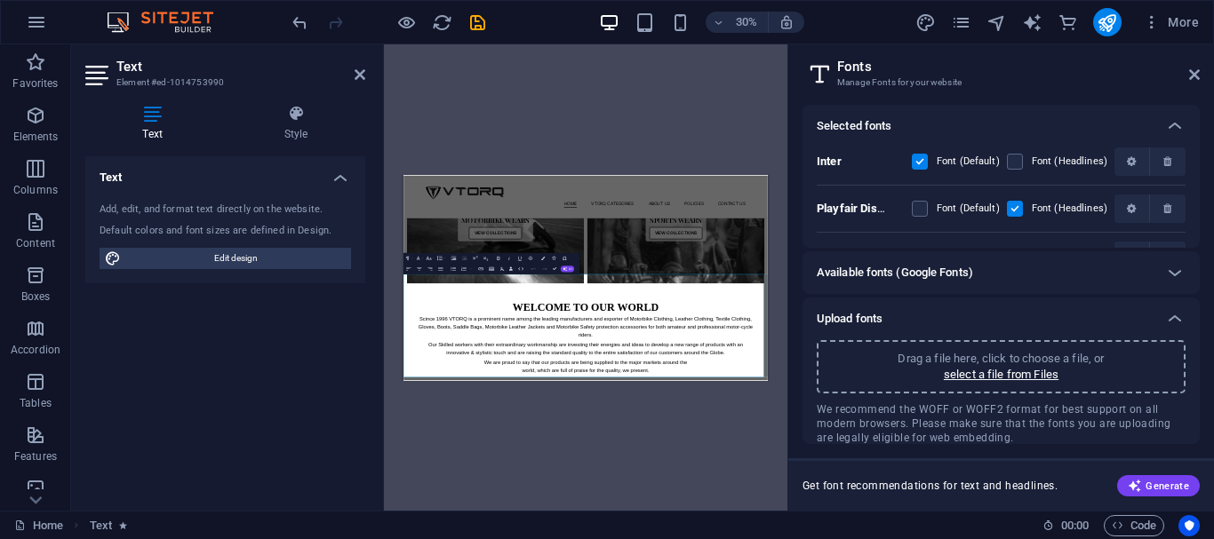
scroll to position [833, 0]
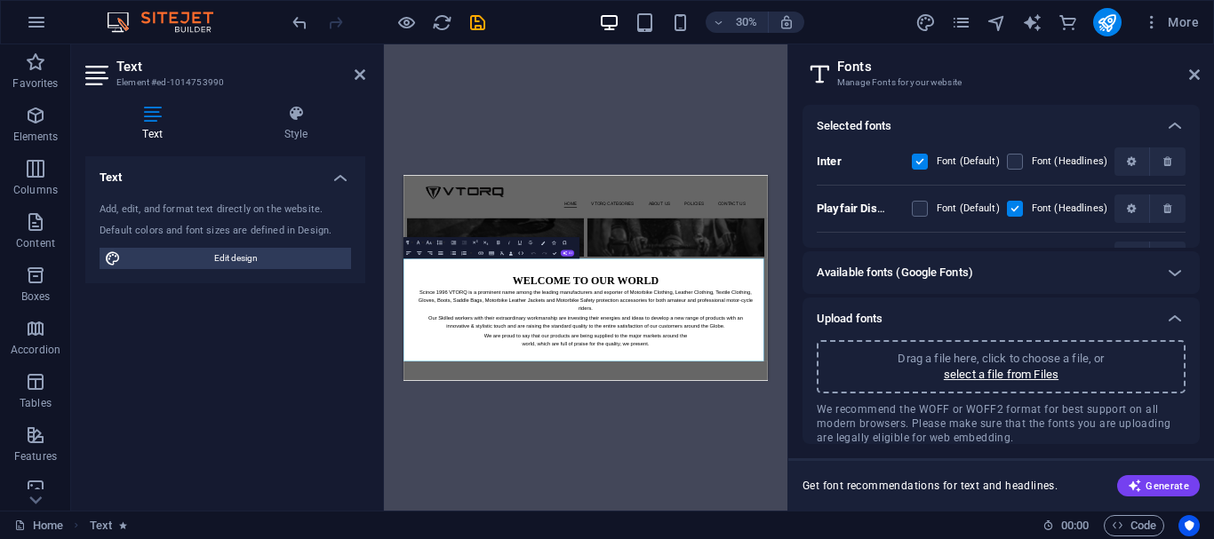
click at [1186, 67] on h2 "Fonts" at bounding box center [1018, 67] width 363 height 16
click at [1189, 76] on icon at bounding box center [1194, 75] width 11 height 14
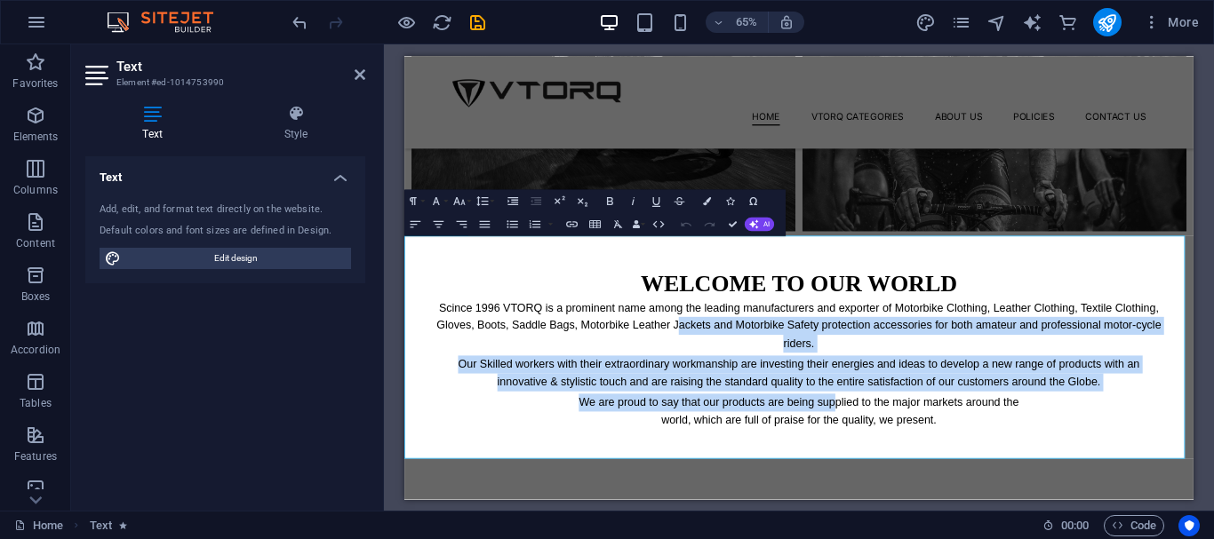
drag, startPoint x: 842, startPoint y: 462, endPoint x: 1063, endPoint y: 577, distance: 248.4
click at [1063, 539] on div "Scince 1996 VTORQ is a prominent name among the leading manufacturers and expor…" at bounding box center [1011, 530] width 1125 height 200
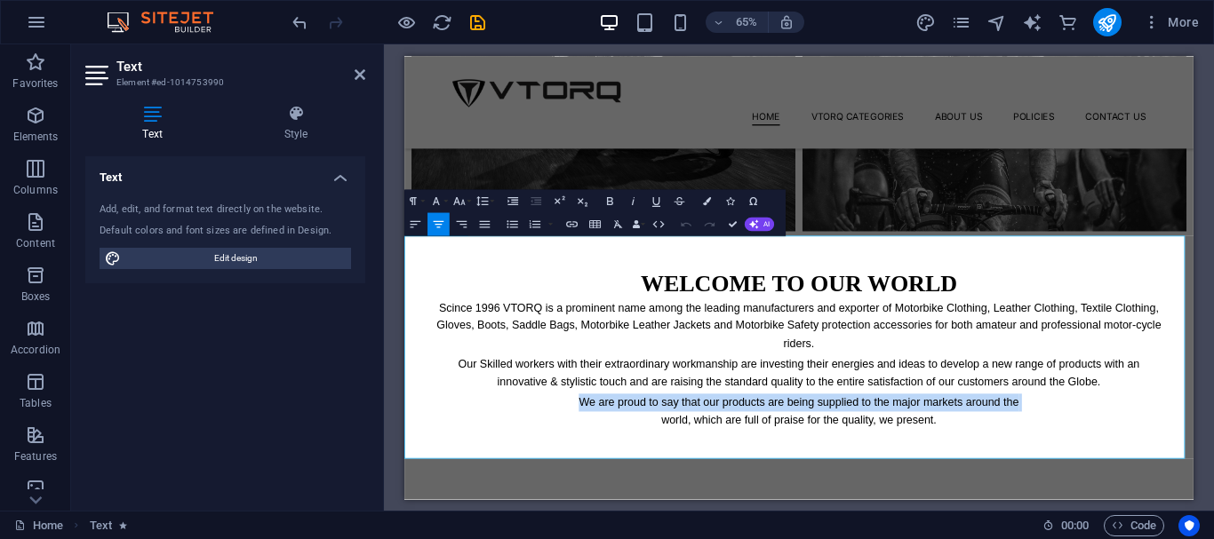
click at [829, 490] on p "Scince 1996 VTORQ is a prominent name among the leading manufacturers and expor…" at bounding box center [1011, 471] width 1125 height 82
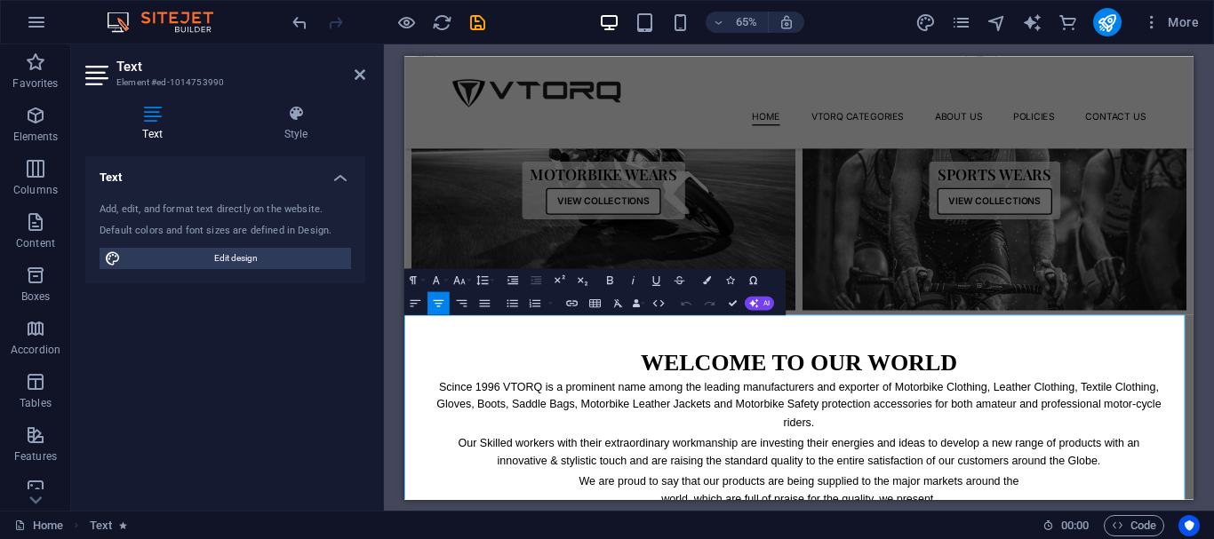
scroll to position [889, 0]
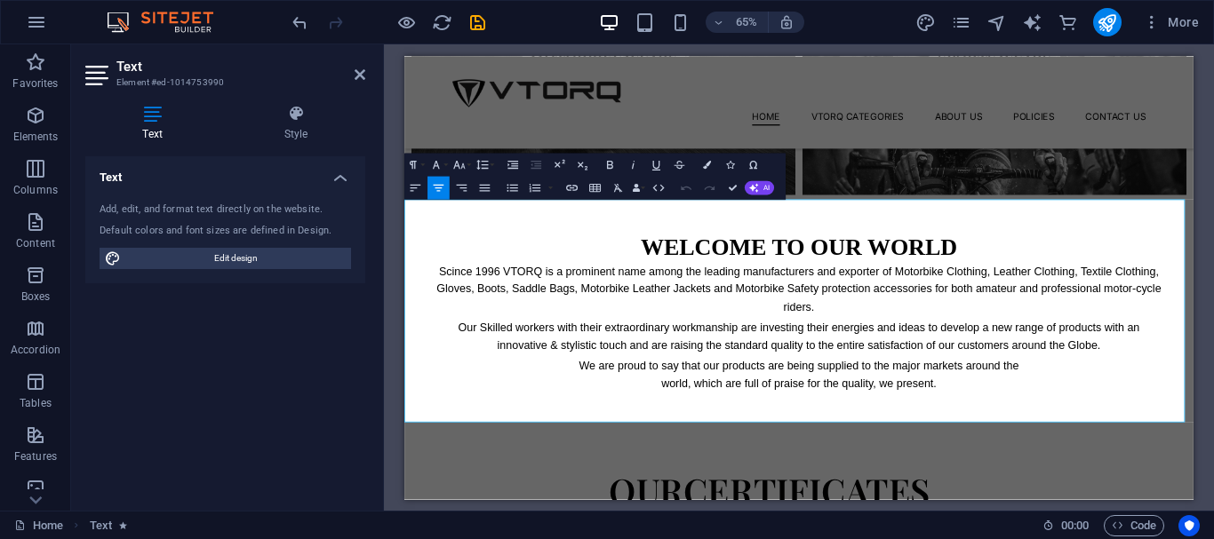
click at [834, 497] on p "Our Skilled workers with their extraordinary workmanship are investing their en…" at bounding box center [1011, 487] width 1125 height 54
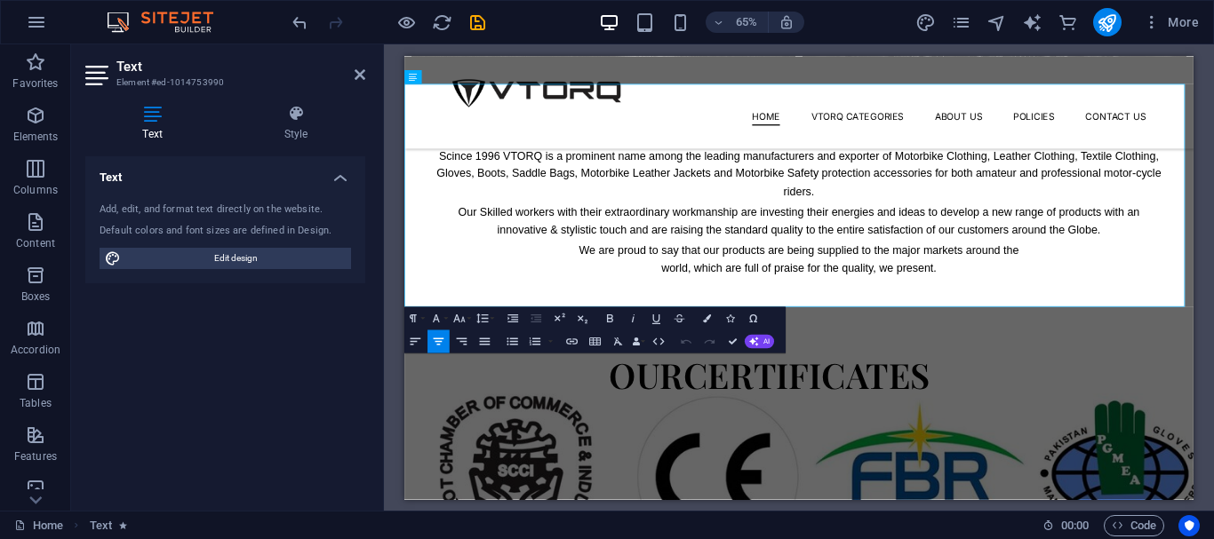
scroll to position [978, 0]
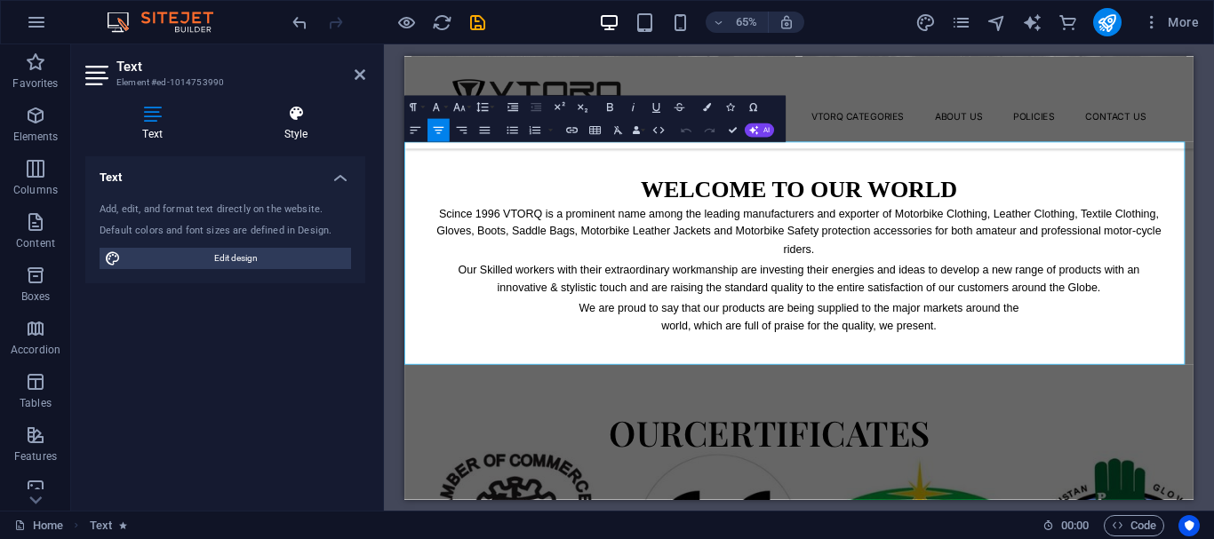
click at [288, 121] on icon at bounding box center [296, 114] width 139 height 18
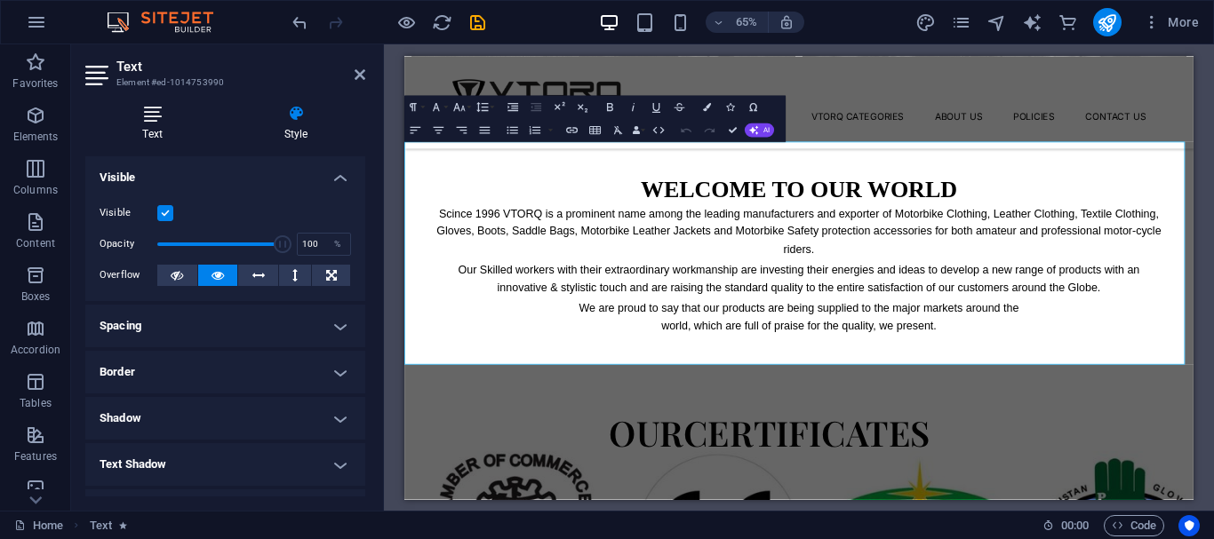
click at [187, 125] on h4 "Text" at bounding box center [155, 123] width 141 height 37
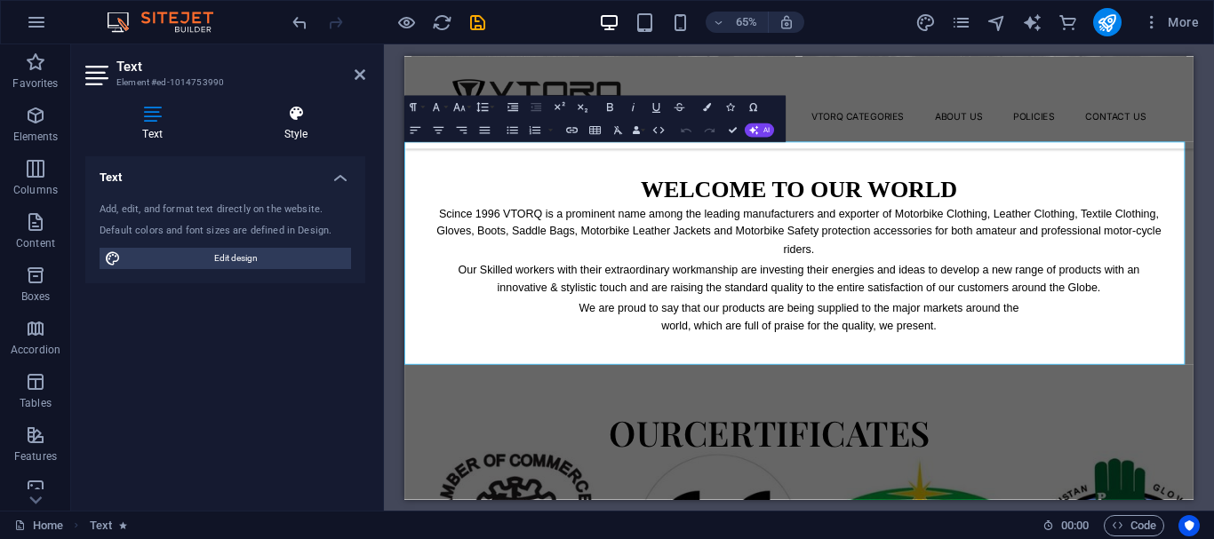
click at [291, 123] on h4 "Style" at bounding box center [296, 123] width 139 height 37
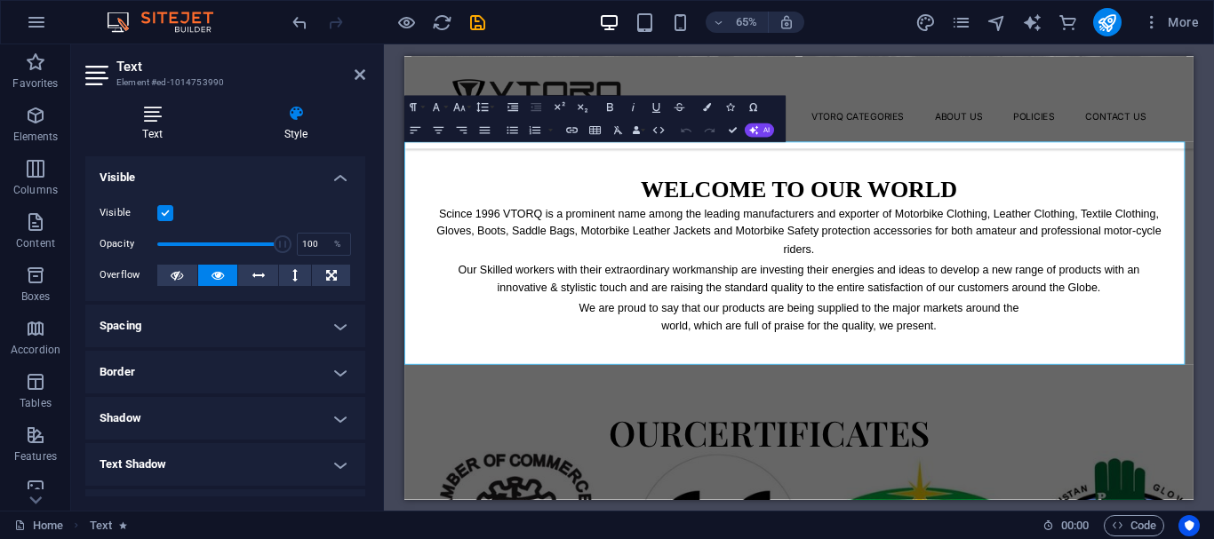
click at [185, 130] on h4 "Text" at bounding box center [155, 123] width 141 height 37
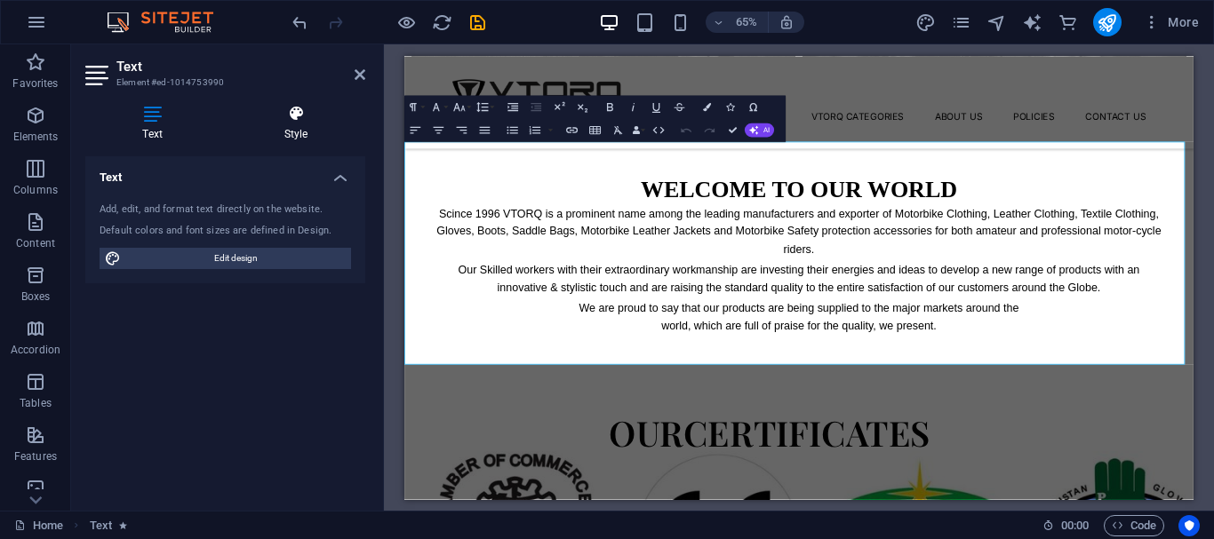
click at [305, 128] on h4 "Style" at bounding box center [296, 123] width 139 height 37
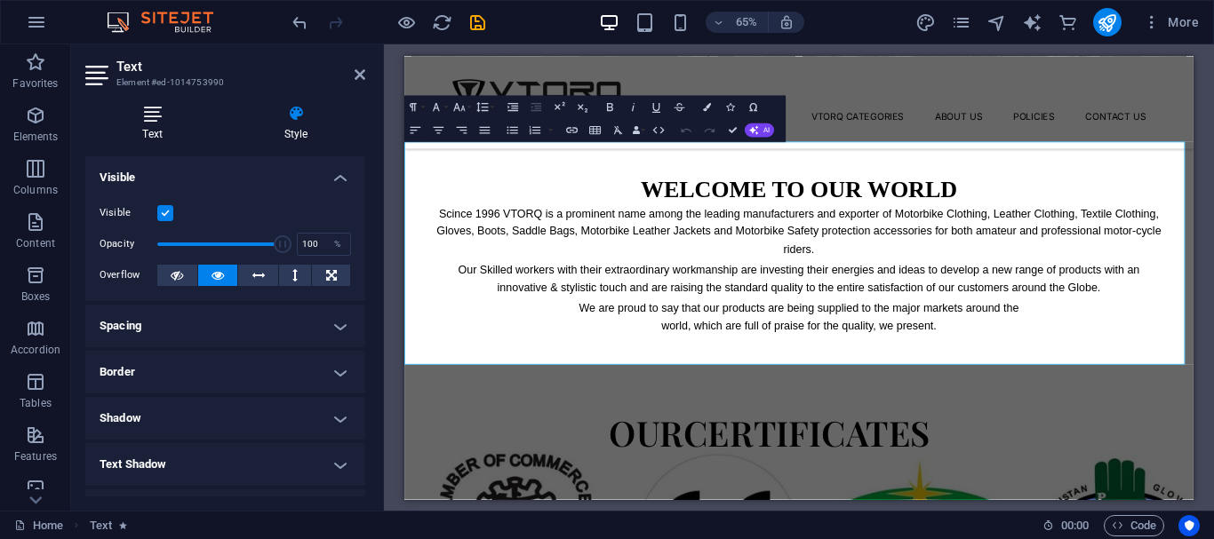
click at [152, 118] on icon at bounding box center [152, 114] width 134 height 18
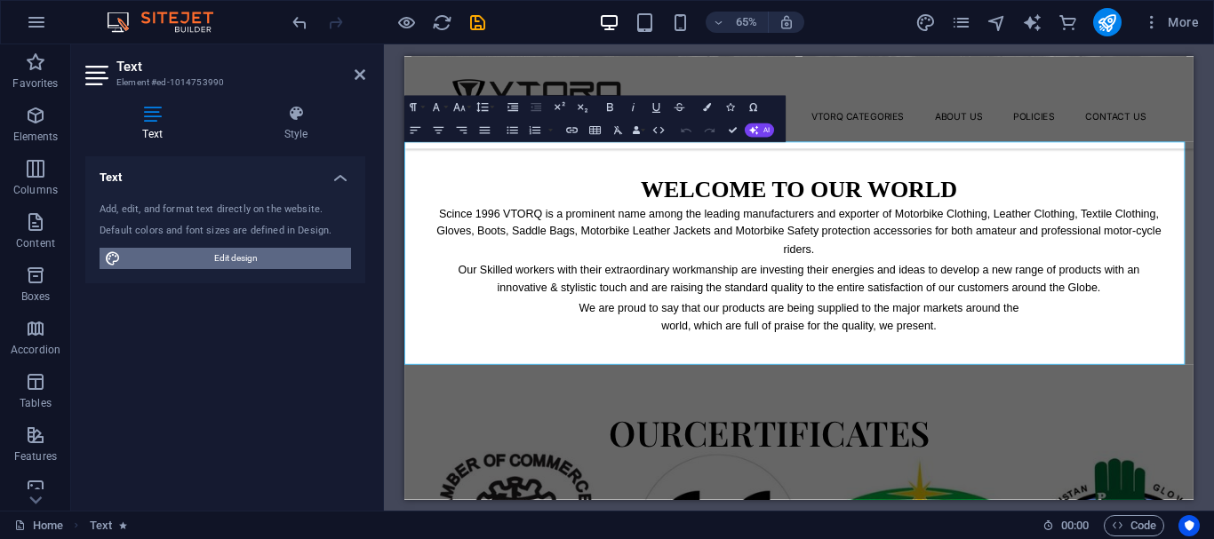
click at [245, 250] on span "Edit design" at bounding box center [236, 258] width 220 height 21
select select "px"
select select "300"
select select "px"
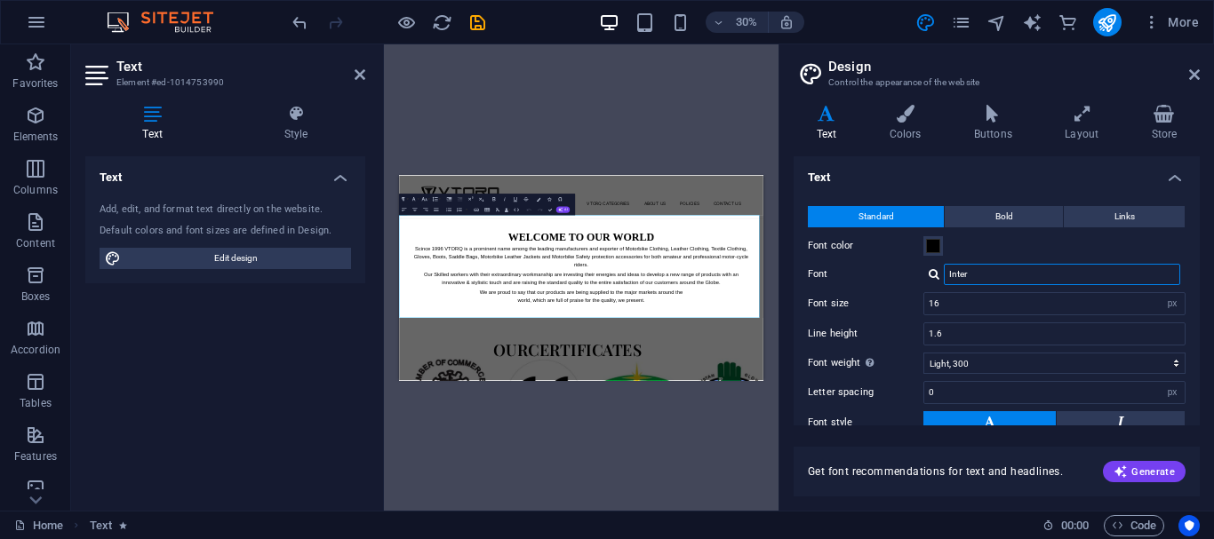
click at [972, 275] on input "Inter" at bounding box center [1062, 274] width 236 height 21
click at [935, 279] on div at bounding box center [934, 274] width 11 height 12
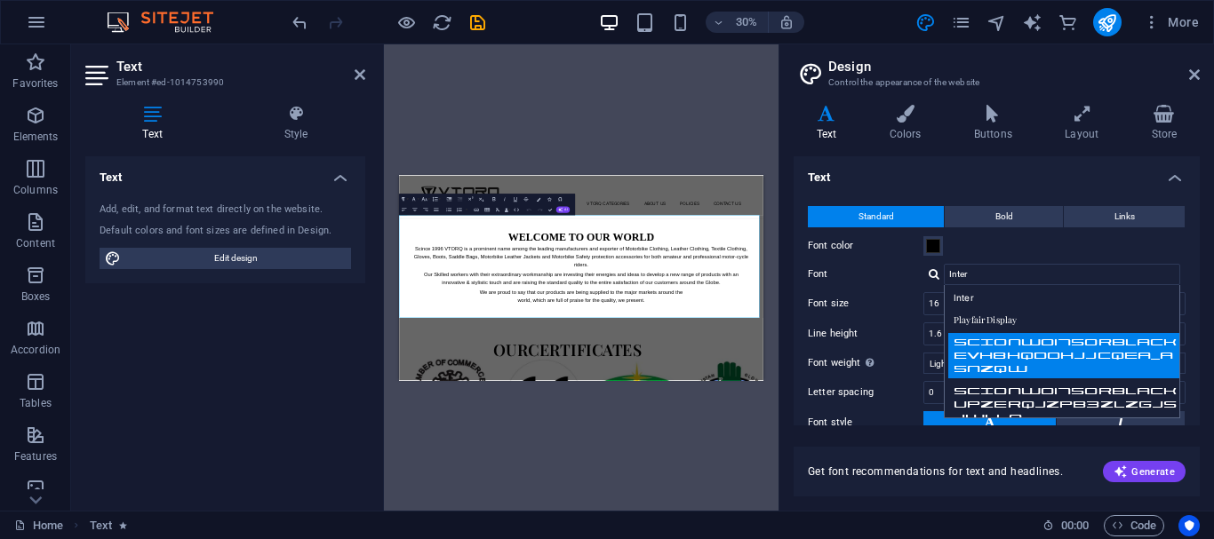
scroll to position [89, 0]
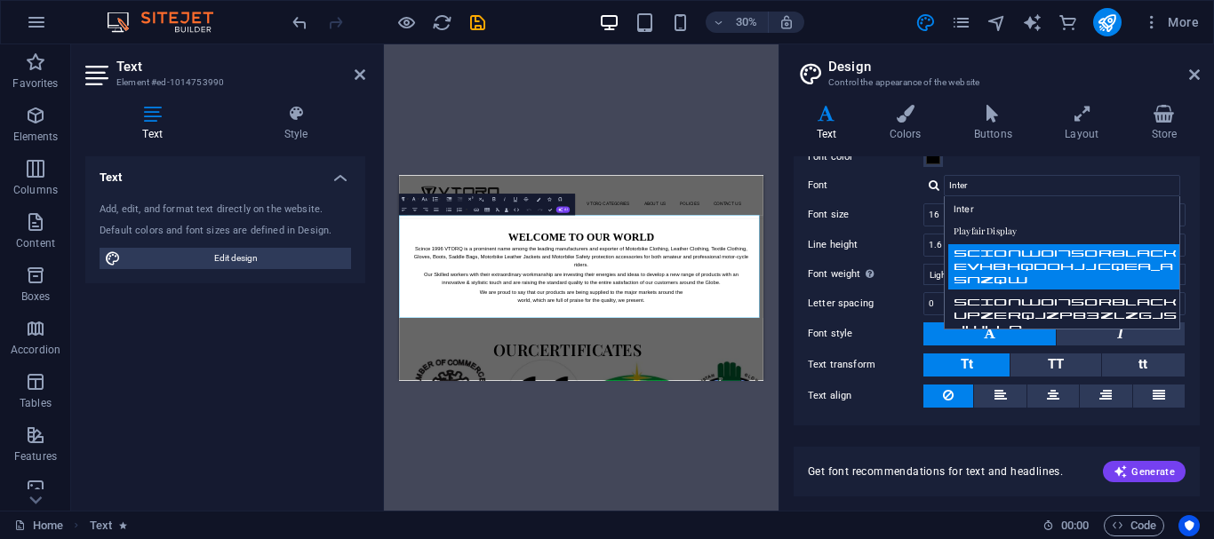
click at [1002, 259] on div "ScionW01750RBlack evH8hQdoHJJCqEa_A5NzQw" at bounding box center [1065, 266] width 235 height 45
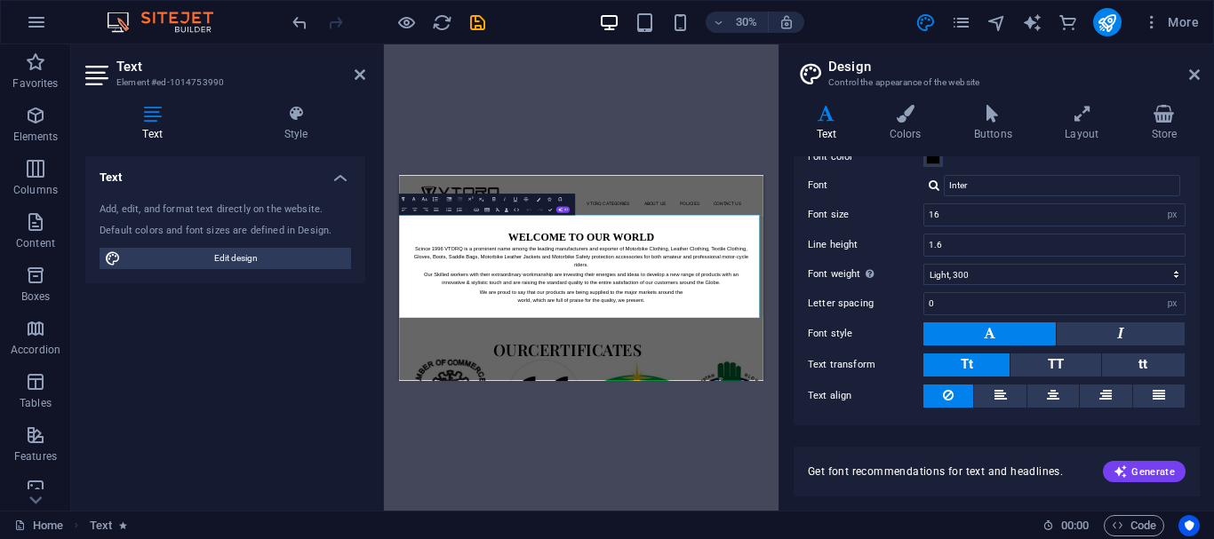
type input "ScionW01750RBlack evH8hQdoHJJCqEa_A5NzQw"
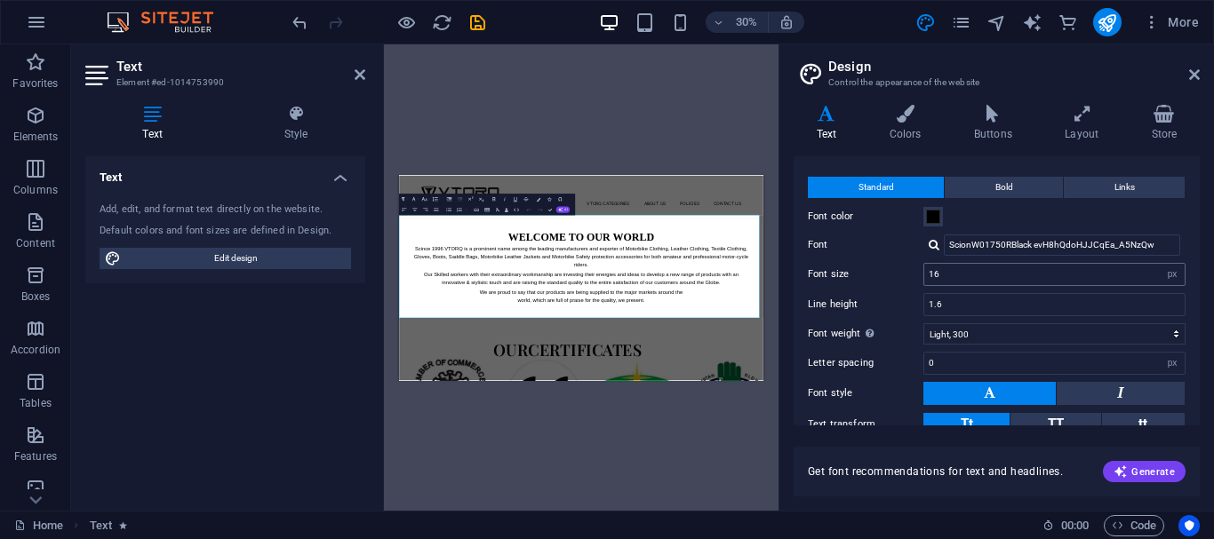
scroll to position [0, 0]
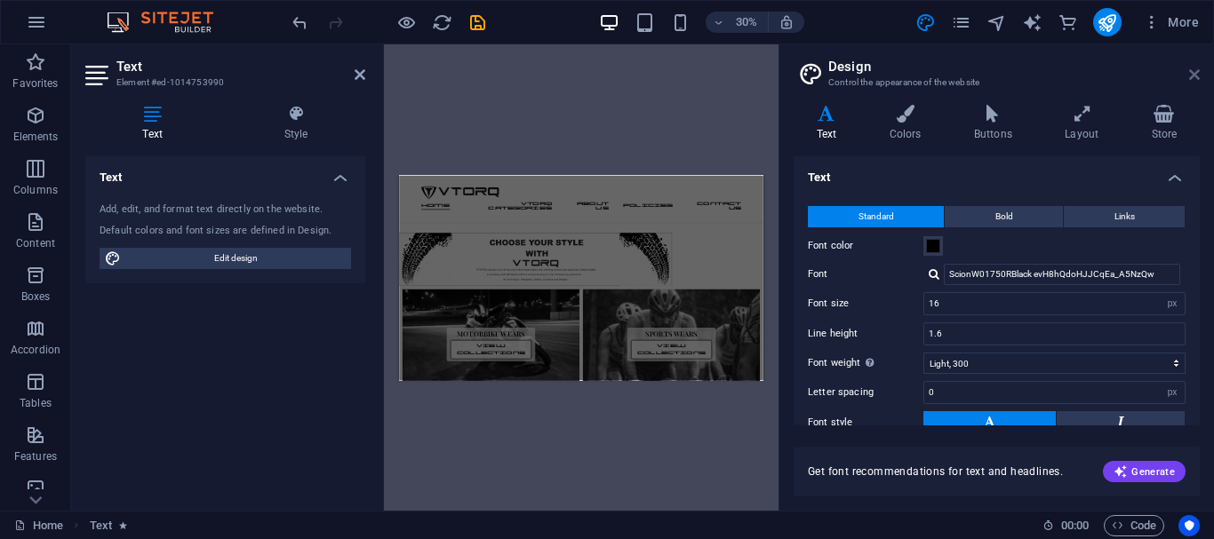
click at [1192, 75] on icon at bounding box center [1194, 75] width 11 height 14
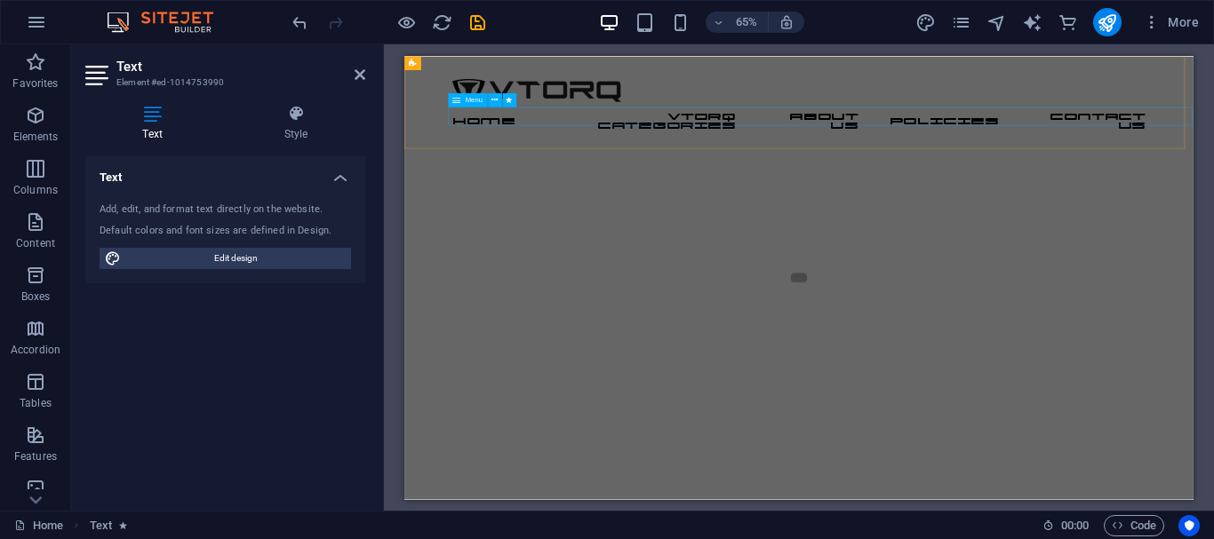
click at [652, 145] on nav "Home Vtorq Categories About Us Policies Contact Us" at bounding box center [1011, 154] width 1066 height 43
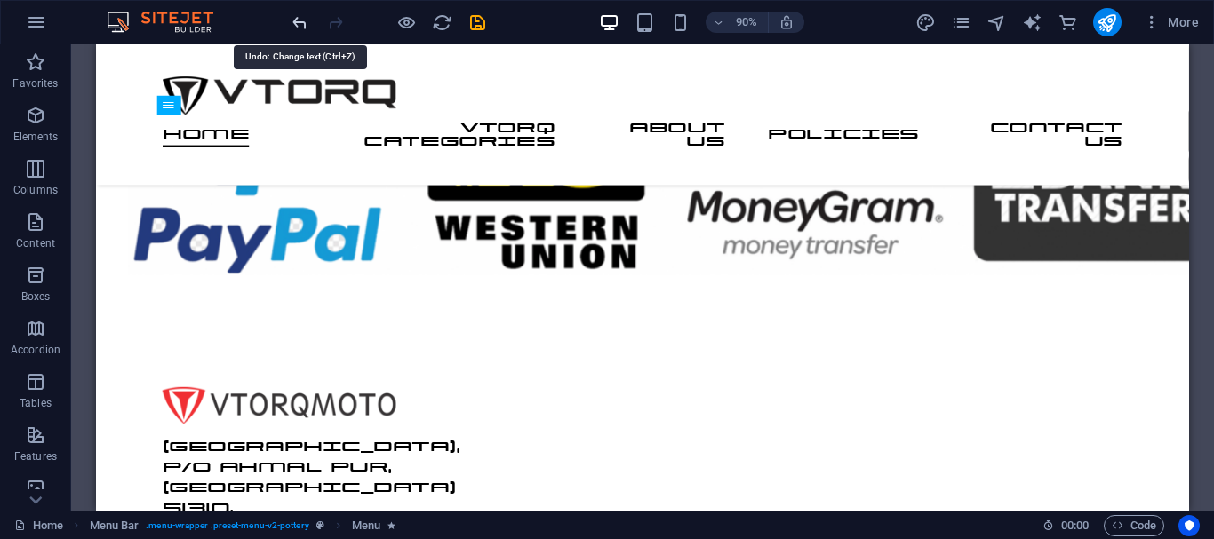
click at [299, 27] on icon "undo" at bounding box center [300, 22] width 20 height 20
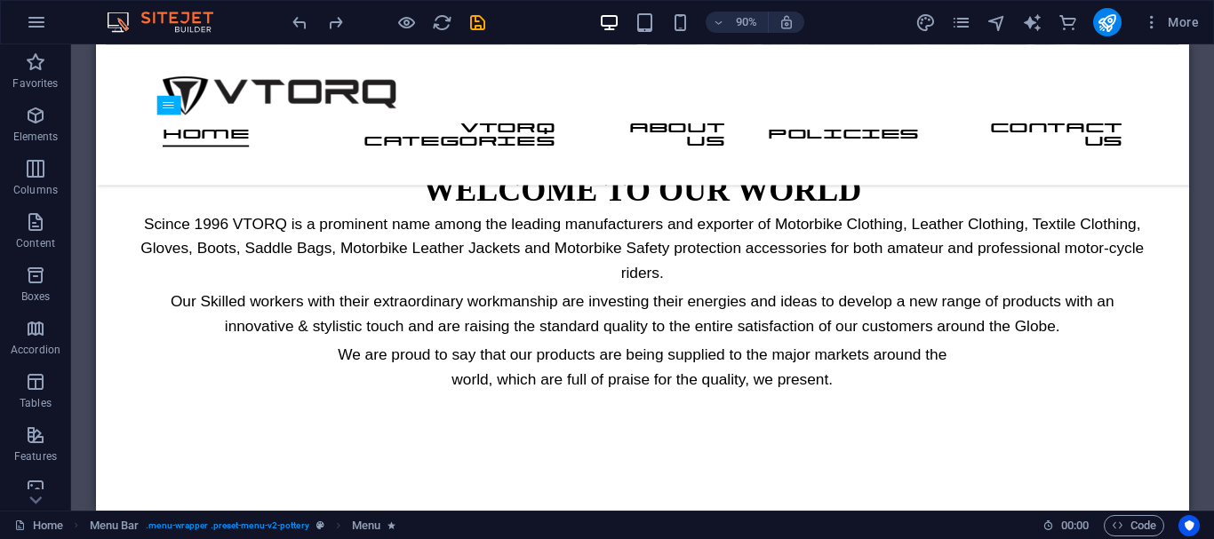
click at [311, 28] on div at bounding box center [388, 22] width 199 height 28
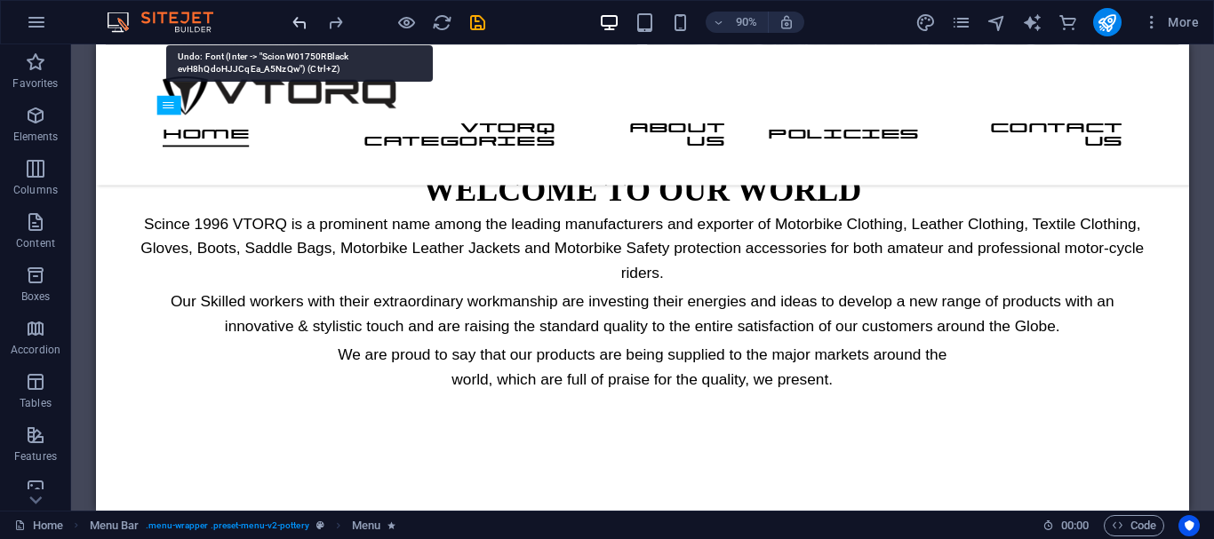
click at [306, 28] on icon "undo" at bounding box center [300, 22] width 20 height 20
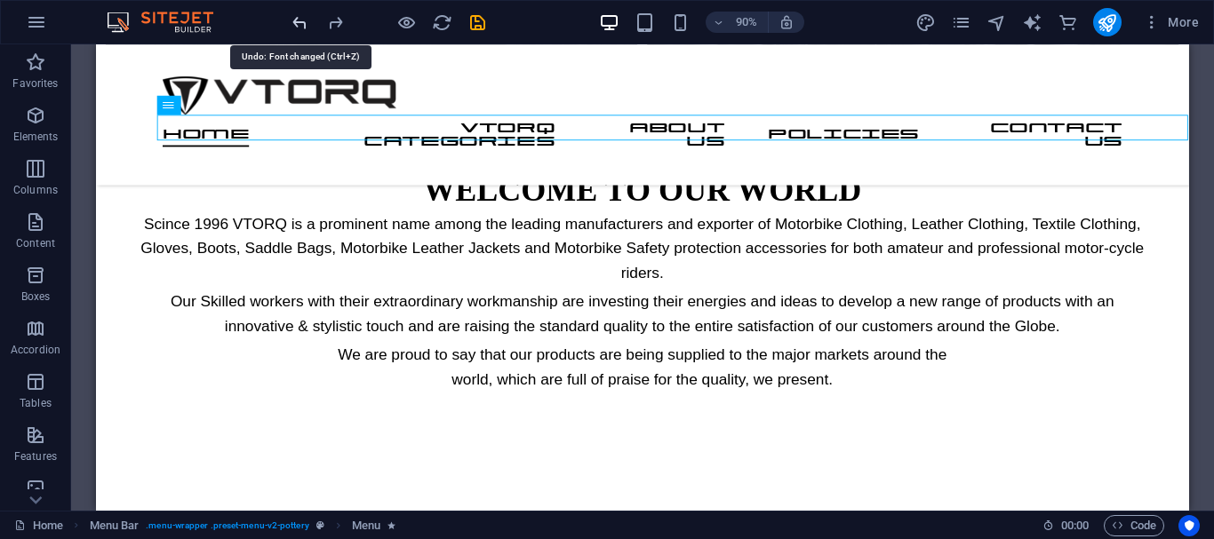
click at [302, 28] on icon "undo" at bounding box center [300, 22] width 20 height 20
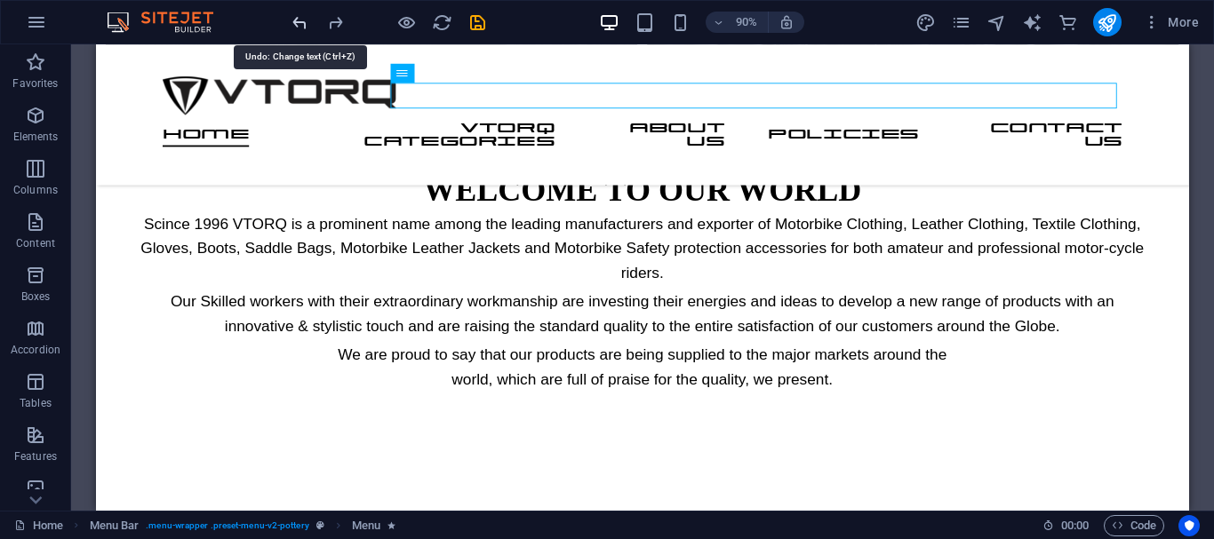
click at [296, 19] on icon "undo" at bounding box center [300, 22] width 20 height 20
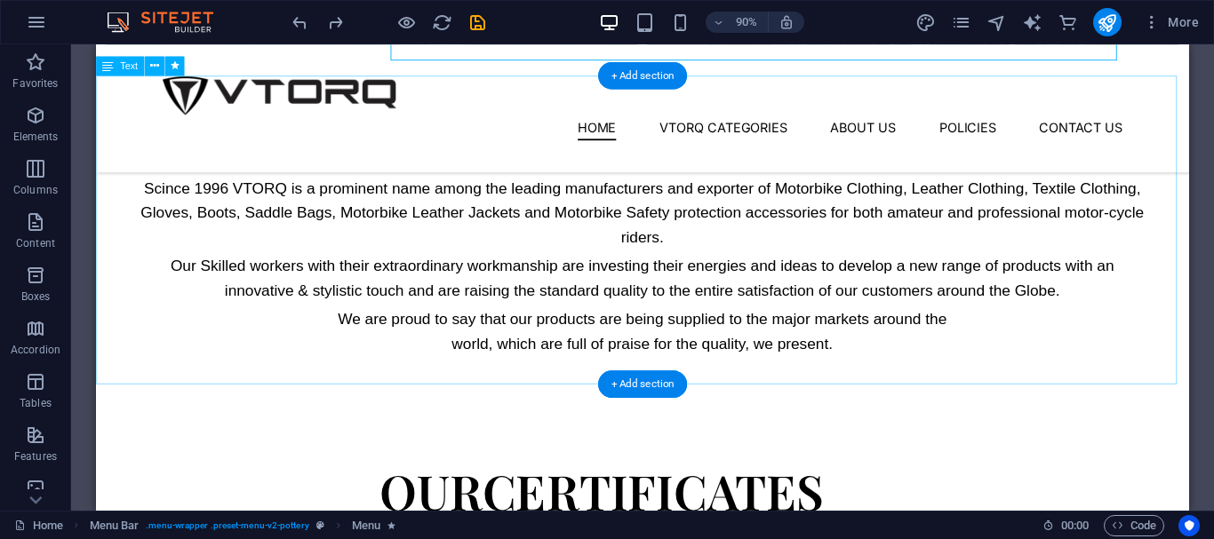
scroll to position [1021, 0]
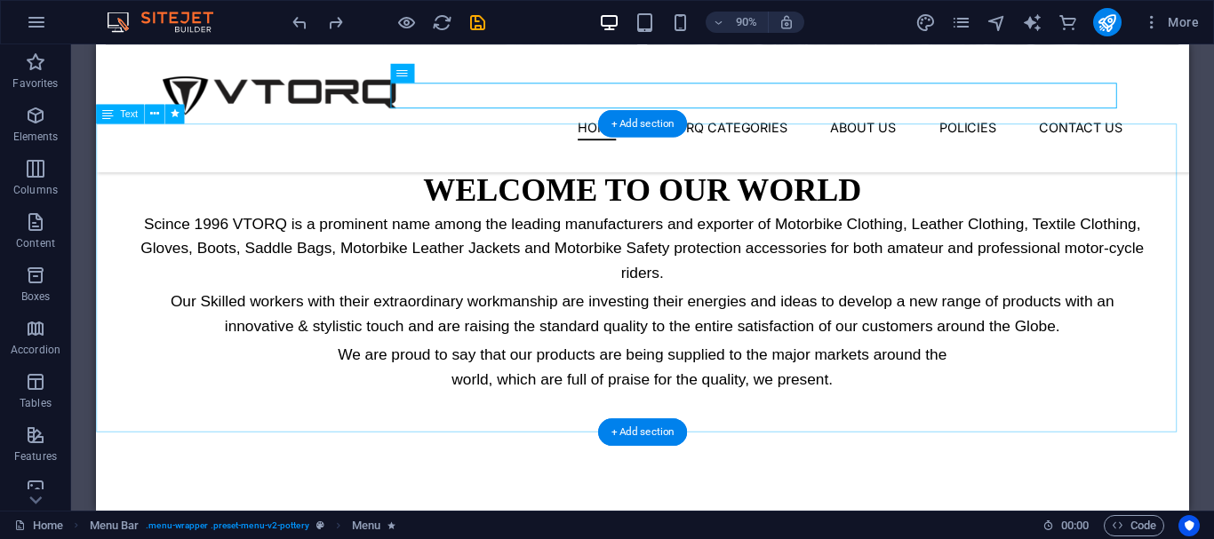
click at [615, 287] on div "WELCOME TO OUR WORLD Scince 1996 VTORQ is a prominent name among the leading ma…" at bounding box center [703, 308] width 1214 height 343
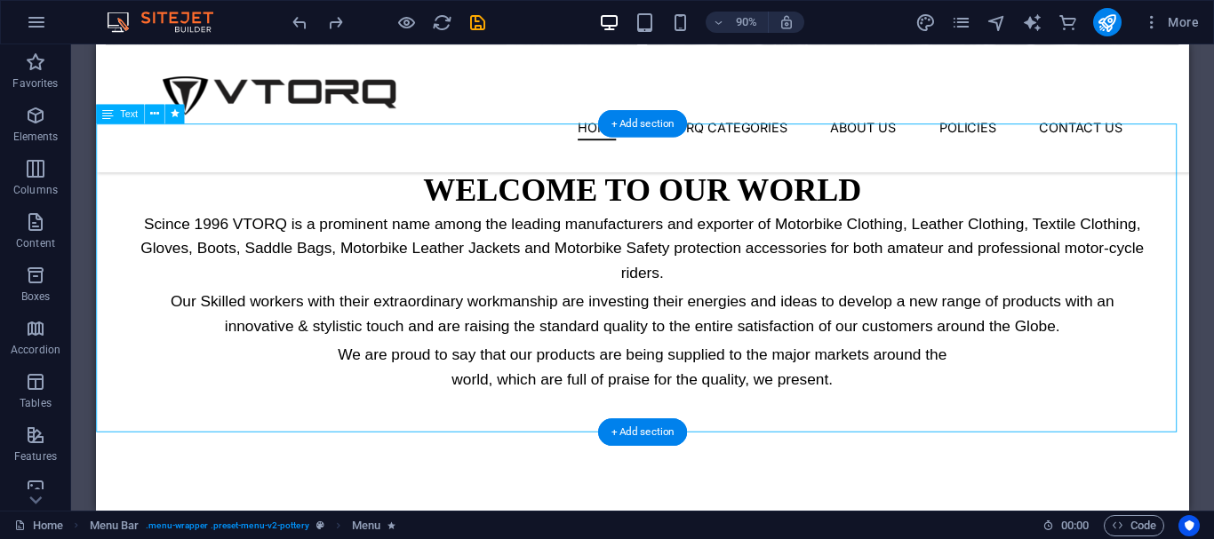
click at [615, 287] on div "WELCOME TO OUR WORLD Scince 1996 VTORQ is a prominent name among the leading ma…" at bounding box center [703, 308] width 1214 height 343
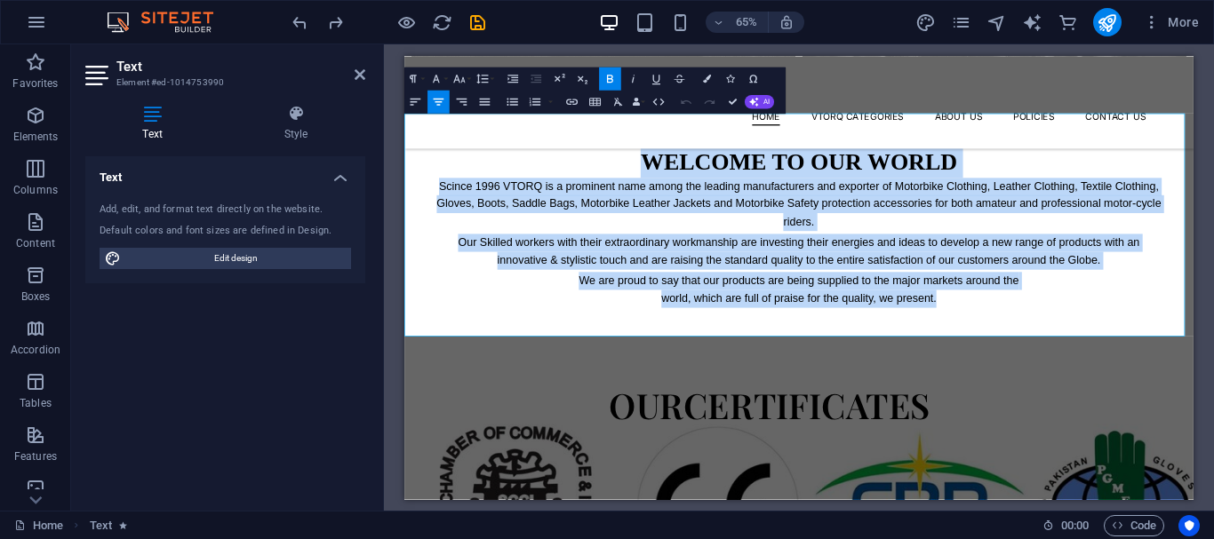
drag, startPoint x: 765, startPoint y: 206, endPoint x: 1250, endPoint y: 442, distance: 539.4
click at [1213, 455] on div "WELCOME TO OUR WORLD Scince 1996 VTORQ is a prominent name among the leading ma…" at bounding box center [1011, 319] width 1214 height 343
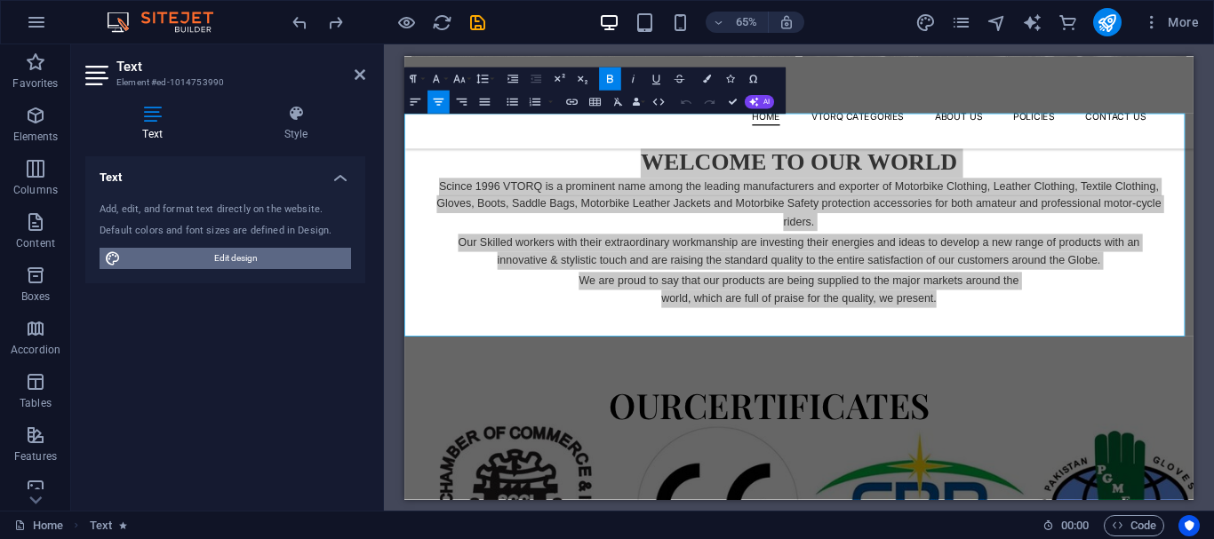
click at [225, 261] on span "Edit design" at bounding box center [236, 258] width 220 height 21
select select "px"
select select "300"
select select "px"
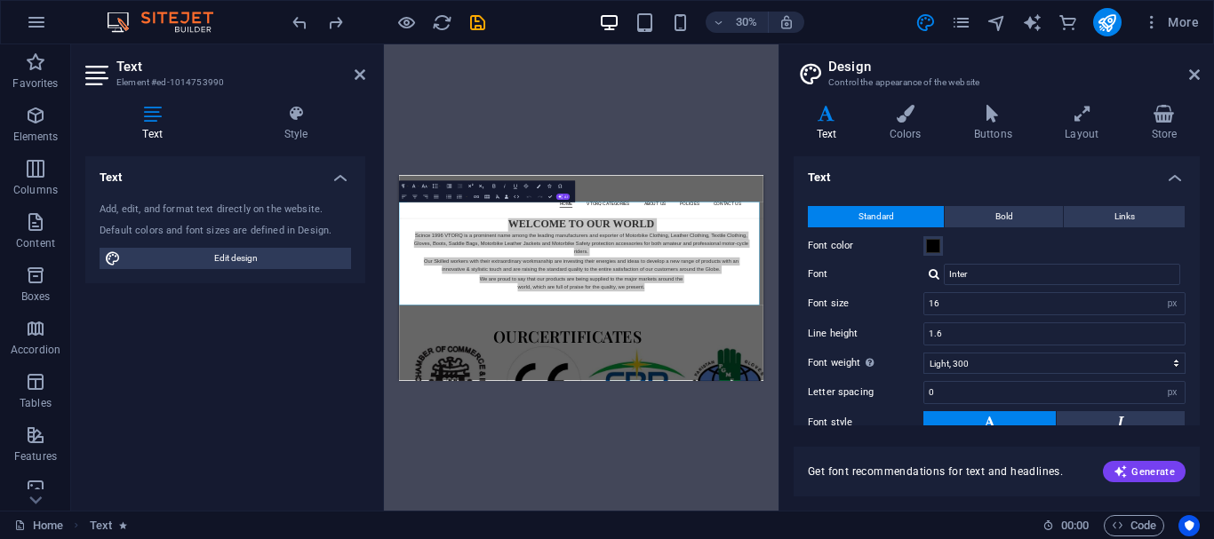
click at [936, 275] on div at bounding box center [934, 274] width 11 height 12
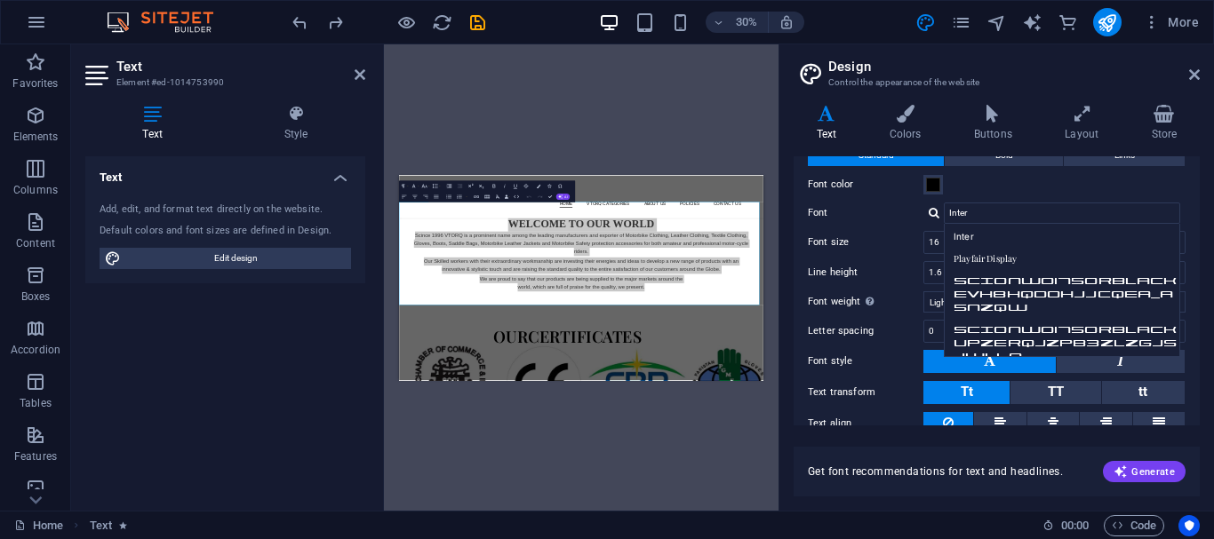
scroll to position [89, 0]
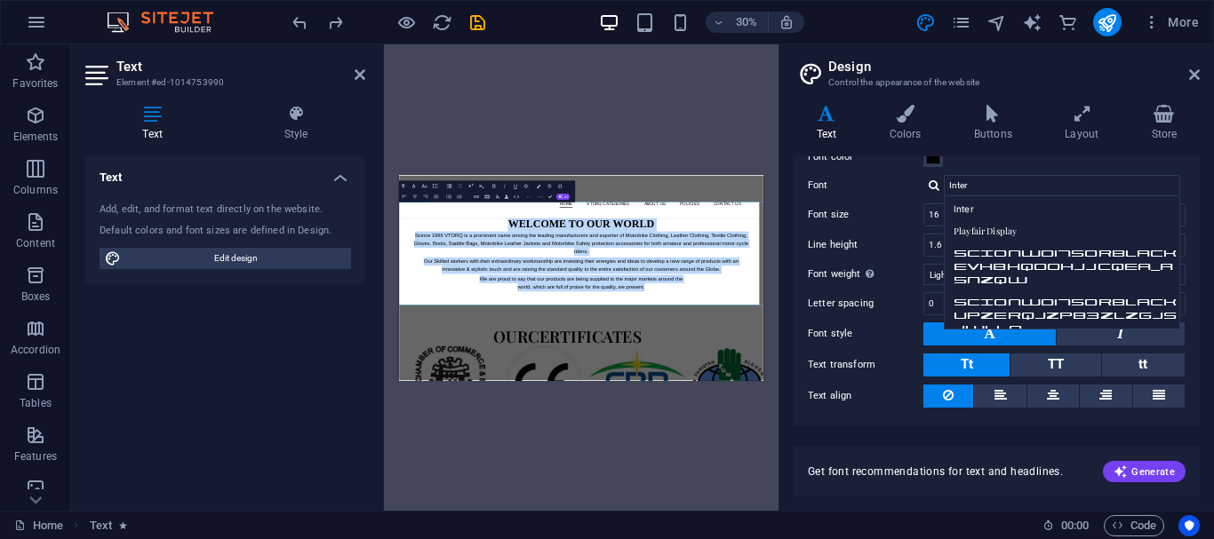
click at [748, 396] on p "Scince 1996 VTORQ is a prominent name among the leading manufacturers and expor…" at bounding box center [1005, 403] width 1125 height 82
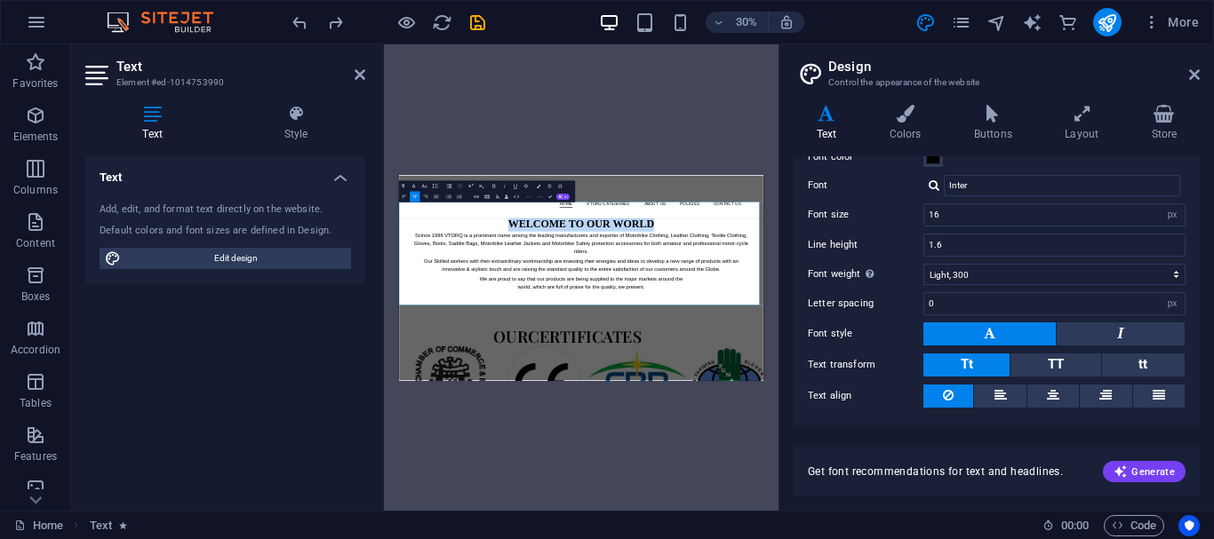
drag, startPoint x: 757, startPoint y: 328, endPoint x: 1273, endPoint y: 334, distance: 515.5
click at [1213, 334] on h1 "WELCOME TO OUR WORLD" at bounding box center [1005, 337] width 1125 height 50
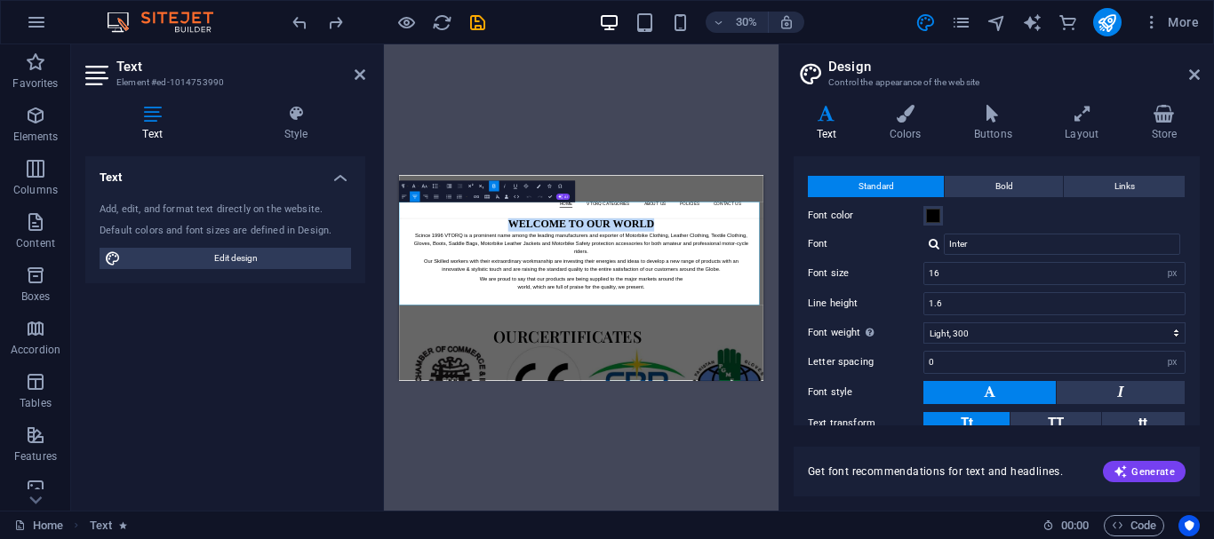
scroll to position [0, 0]
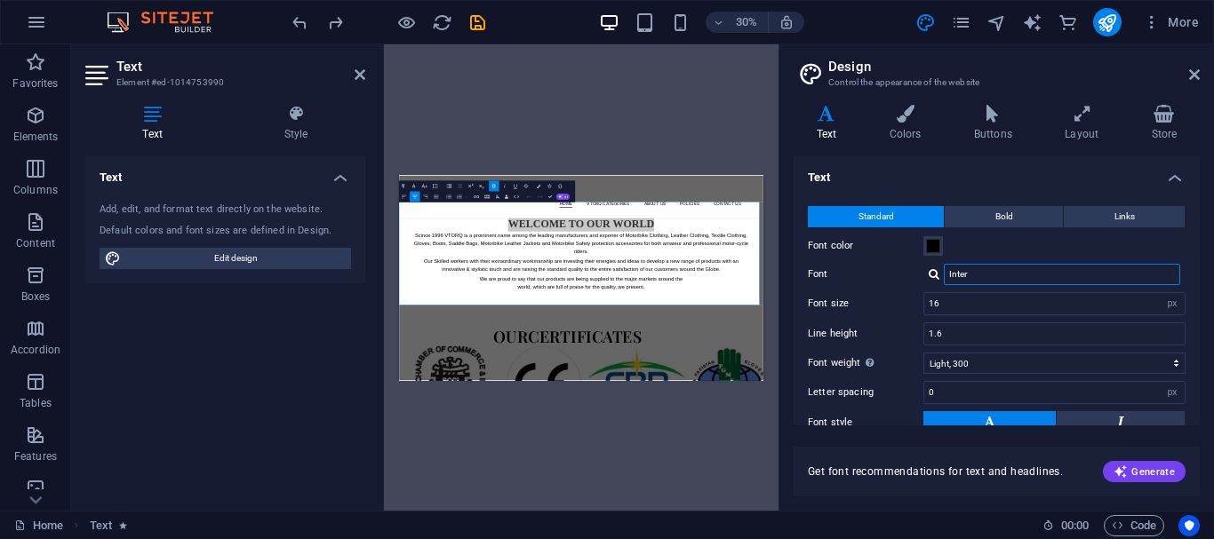
click at [967, 275] on input "Inter" at bounding box center [1062, 274] width 236 height 21
click at [981, 268] on input "Inter" at bounding box center [1062, 274] width 236 height 21
click at [935, 275] on div at bounding box center [934, 274] width 11 height 12
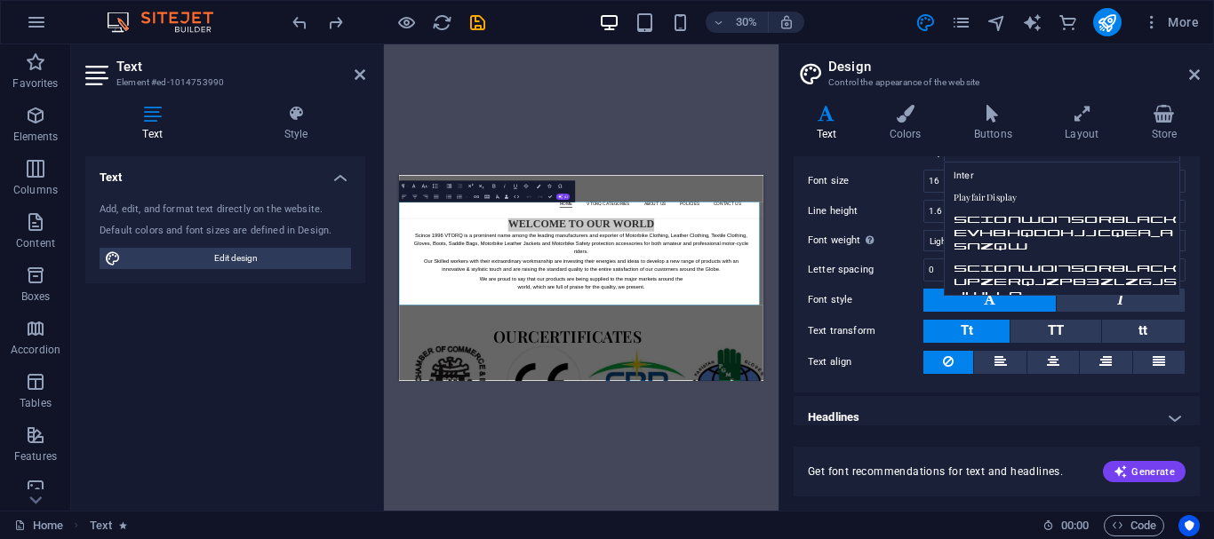
scroll to position [136, 0]
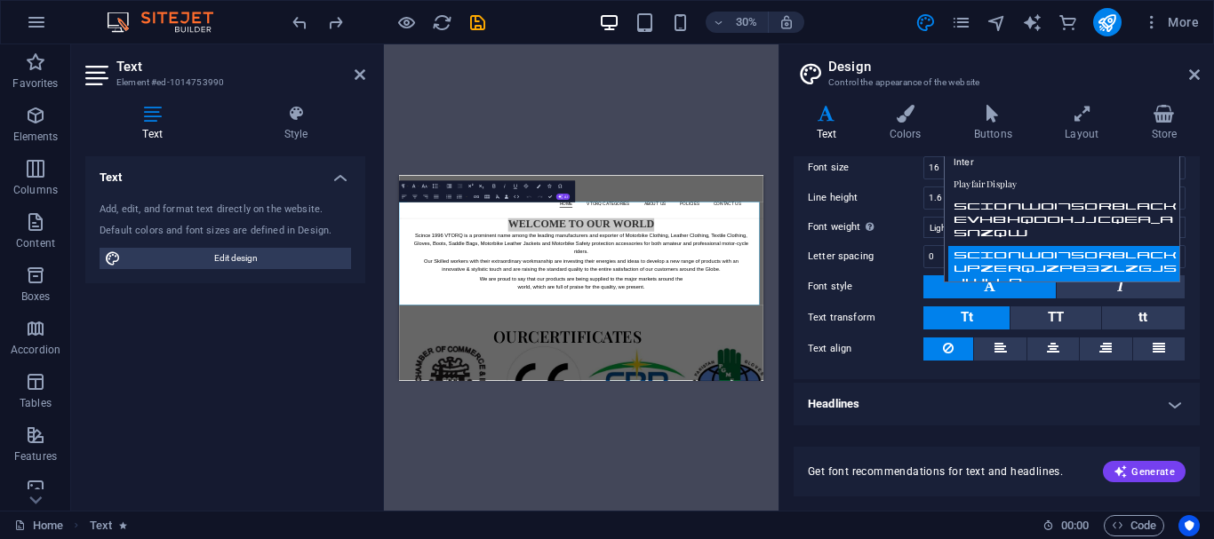
click at [1000, 270] on div "ScionW01750RBlack UPzerqJzpB3zlzgJsjwLlQ" at bounding box center [1065, 268] width 235 height 45
type input "ScionW01750RBlack UPzerqJzpB3zlzgJsjwLlQ"
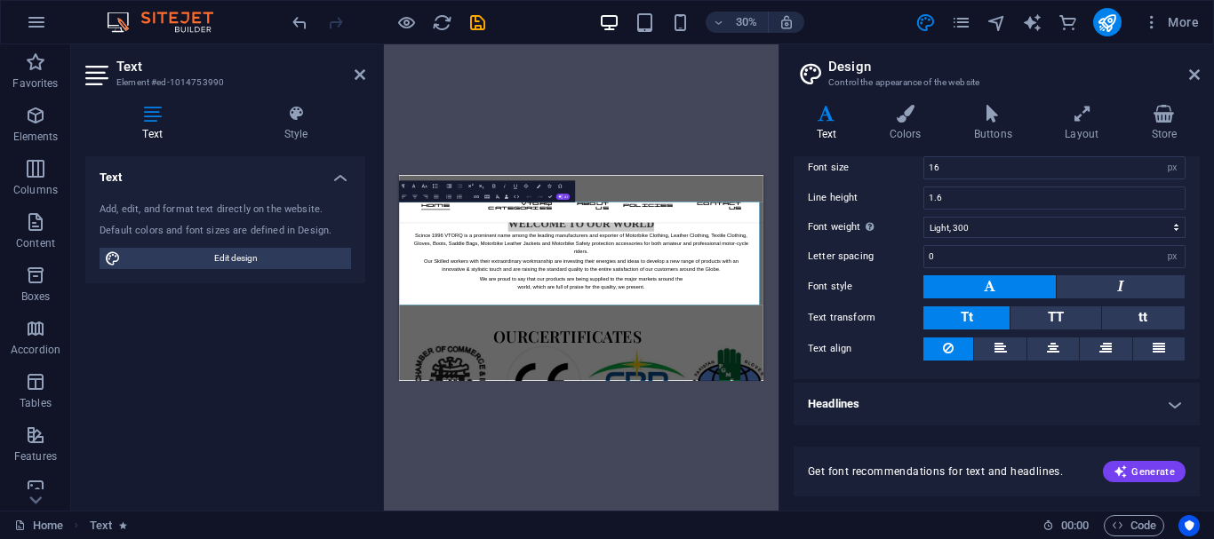
click at [1189, 67] on h2 "Design" at bounding box center [1013, 67] width 371 height 16
click at [1191, 73] on icon at bounding box center [1194, 75] width 11 height 14
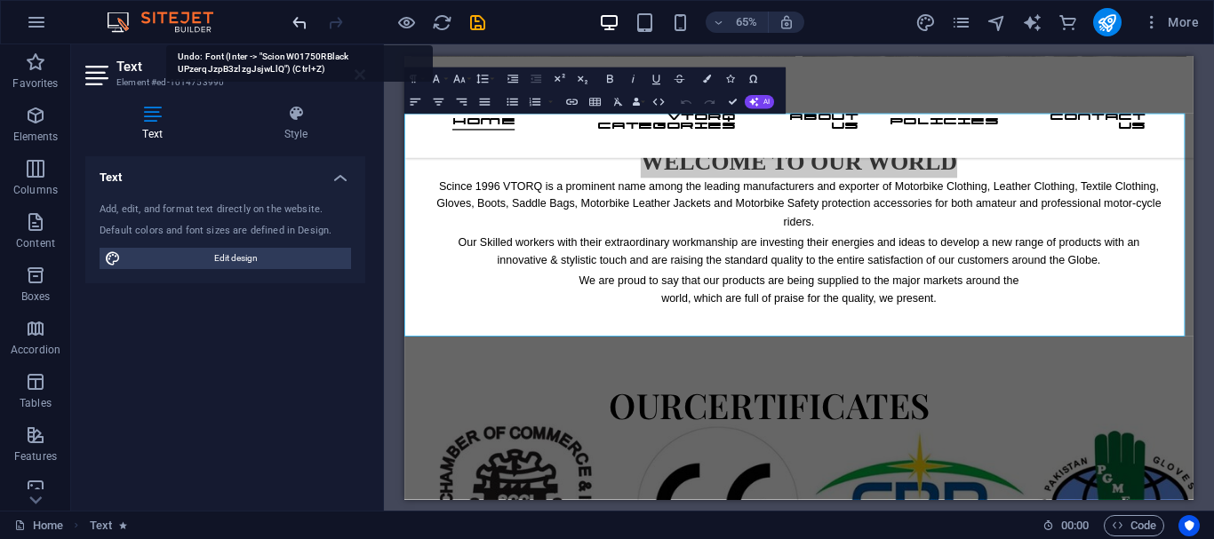
click at [293, 20] on icon "undo" at bounding box center [300, 22] width 20 height 20
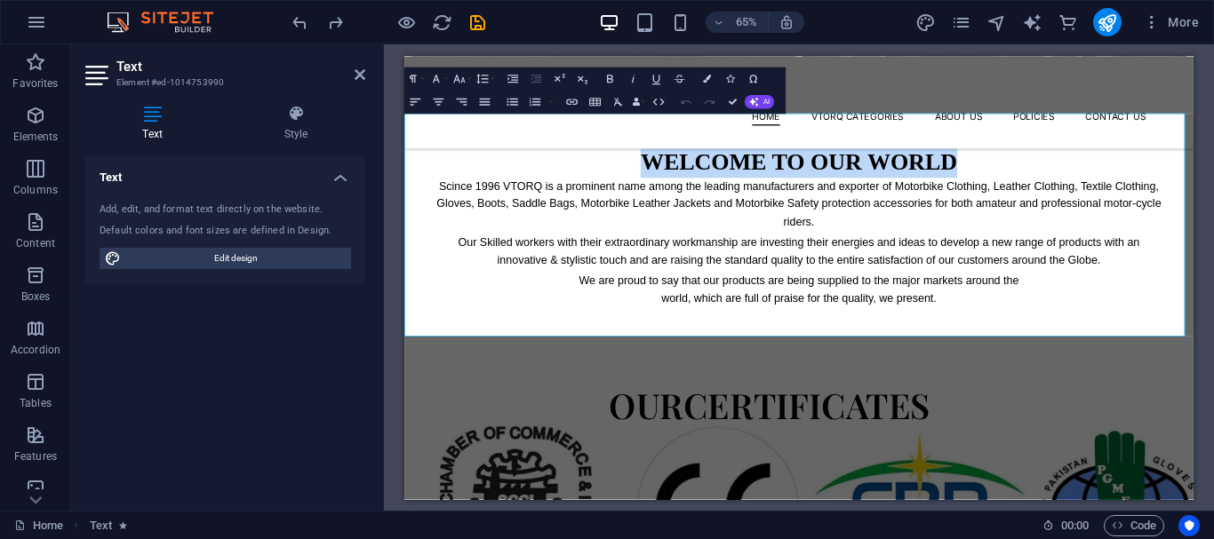
click at [741, 226] on h1 "WELCOME TO OUR WORLD" at bounding box center [1011, 217] width 1125 height 50
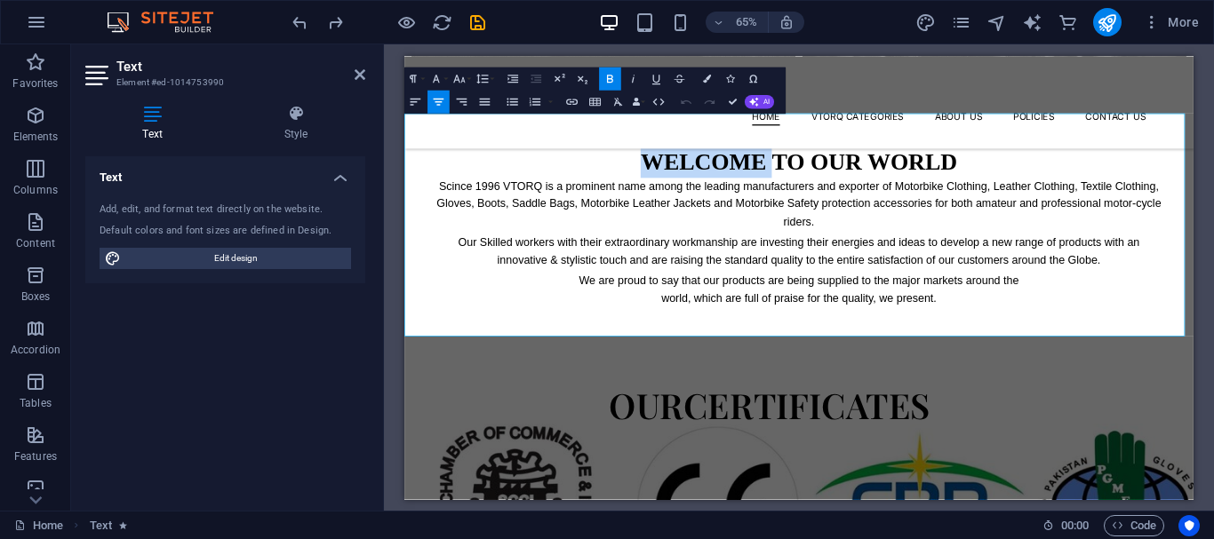
click at [741, 226] on h1 "WELCOME TO OUR WORLD" at bounding box center [1011, 217] width 1125 height 50
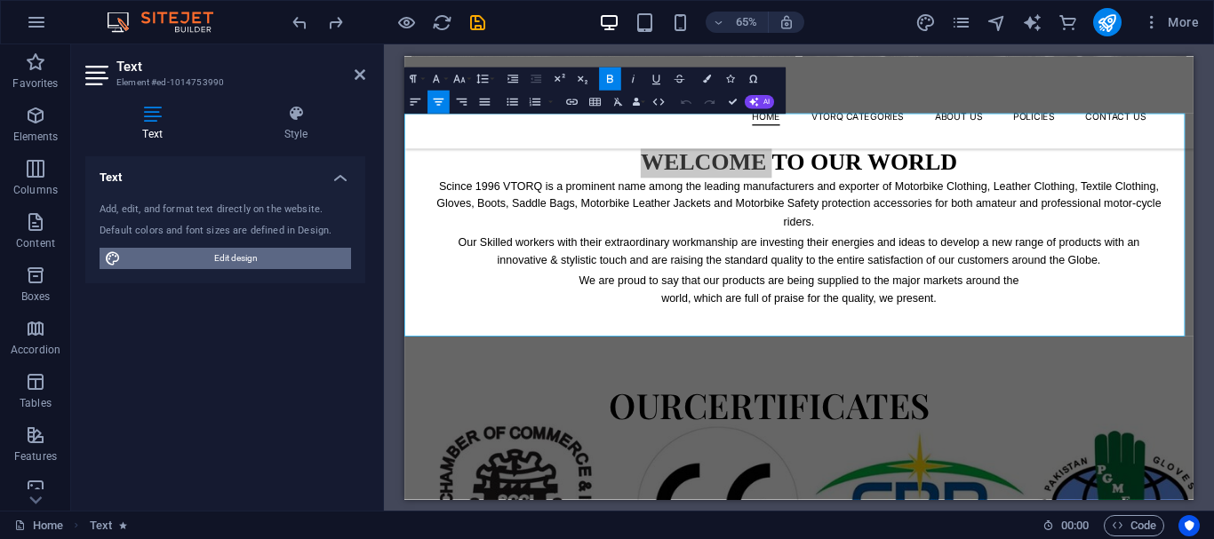
click at [185, 264] on span "Edit design" at bounding box center [236, 258] width 220 height 21
select select "px"
select select "300"
select select "px"
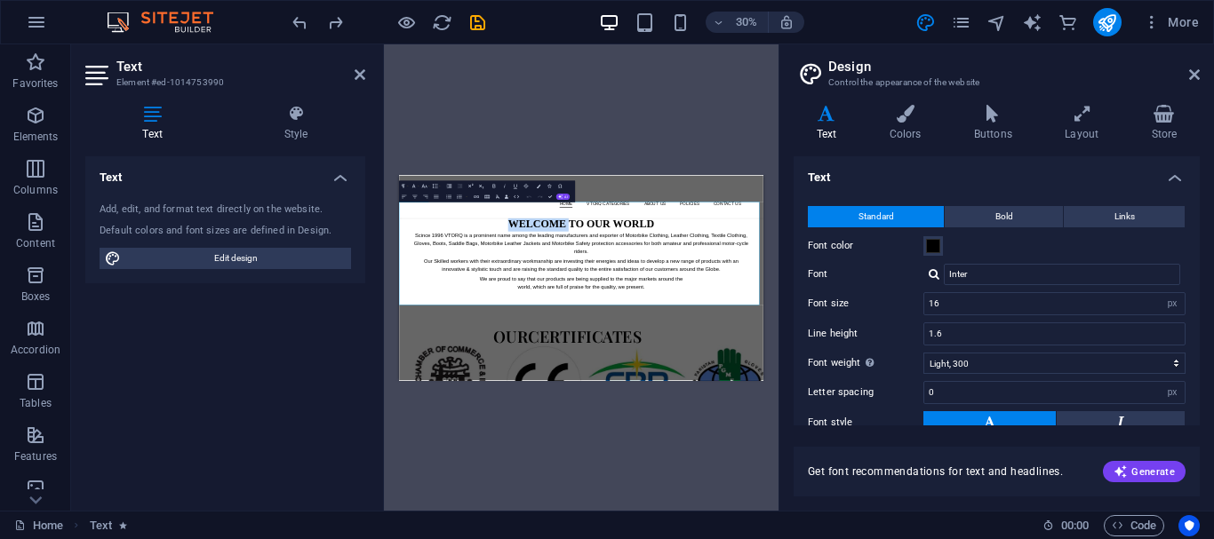
click at [793, 331] on strong "WELCOME TO OUR WORLD" at bounding box center [1005, 336] width 487 height 40
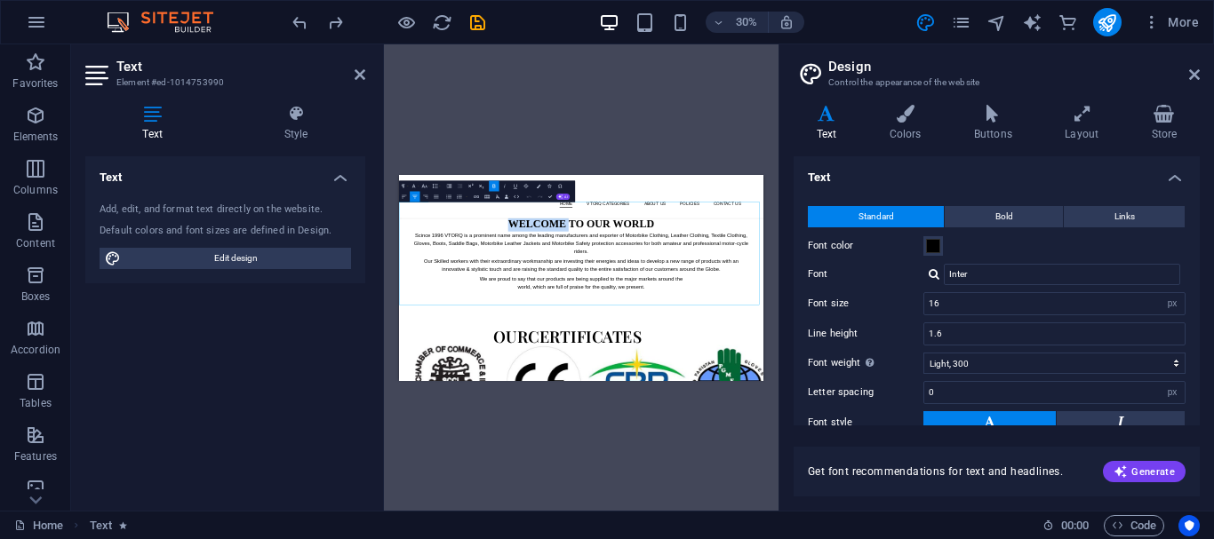
click at [1044, 479] on p "Our Skilled workers with their extraordinary workmanship are investing their en…" at bounding box center [1005, 475] width 1125 height 54
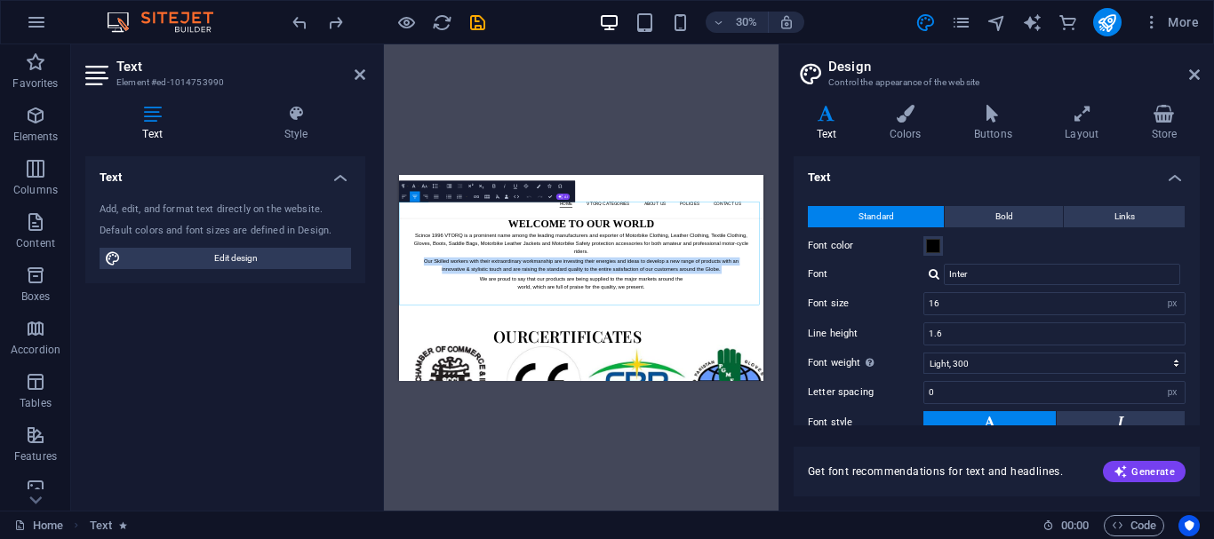
click at [1044, 479] on p "Our Skilled workers with their extraordinary workmanship are investing their en…" at bounding box center [1005, 475] width 1125 height 54
click at [1018, 362] on p "Scince 1996 VTORQ is a prominent name among the leading manufacturers and expor…" at bounding box center [1005, 403] width 1125 height 82
click at [762, 339] on strong "WELCOME TO OUR WORLD" at bounding box center [1005, 336] width 487 height 40
drag, startPoint x: 535, startPoint y: 370, endPoint x: 606, endPoint y: 370, distance: 71.1
click at [606, 370] on p "Scince 1996 VTORQ is a prominent name among the leading manufacturers and expor…" at bounding box center [1005, 403] width 1125 height 82
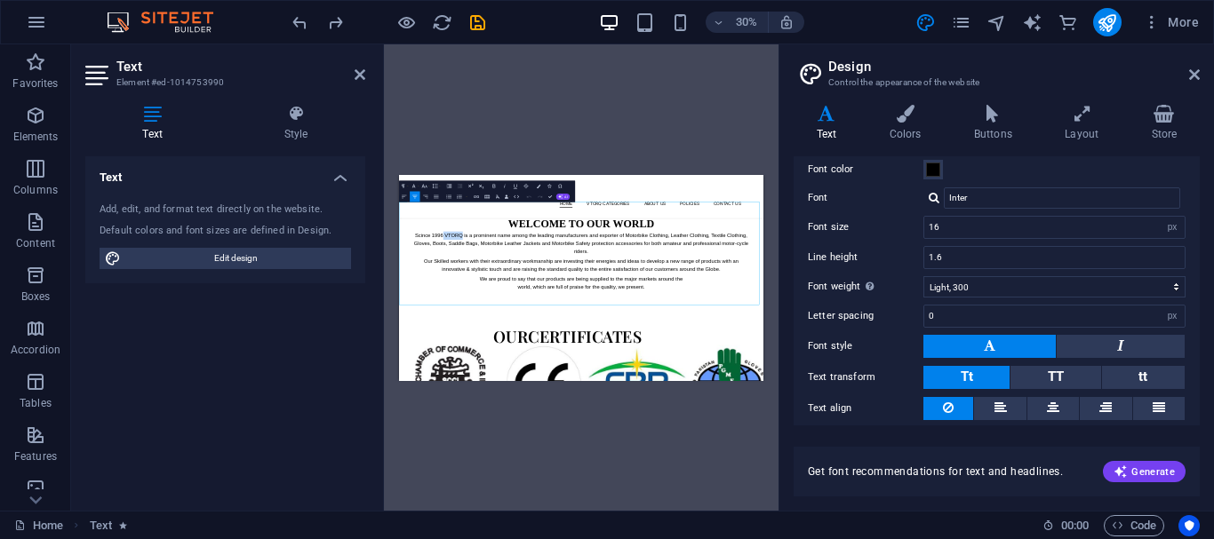
scroll to position [0, 0]
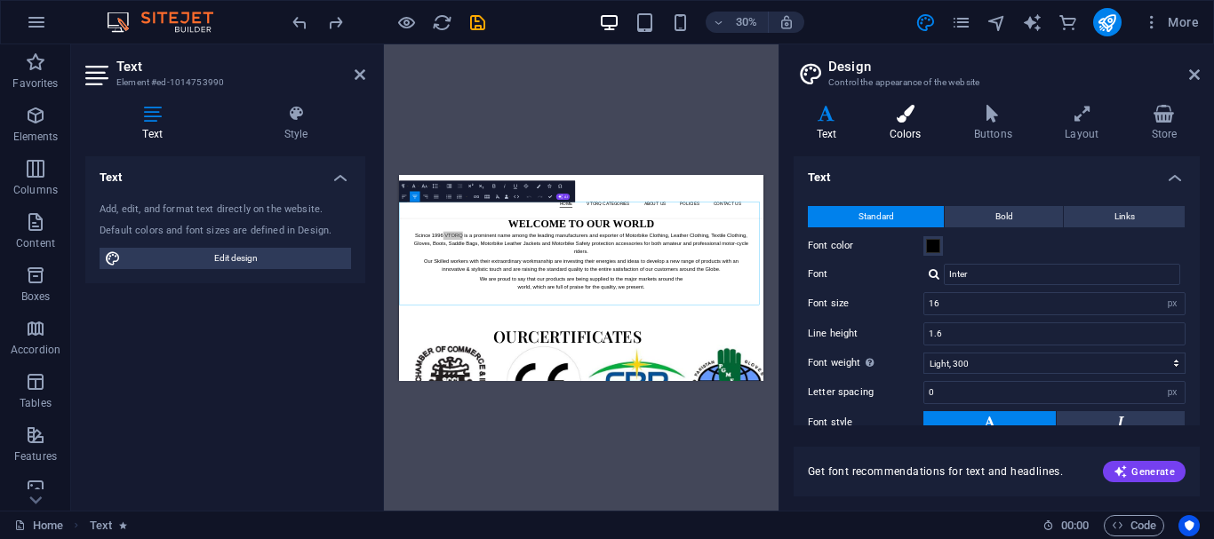
click at [898, 113] on icon at bounding box center [904, 114] width 77 height 18
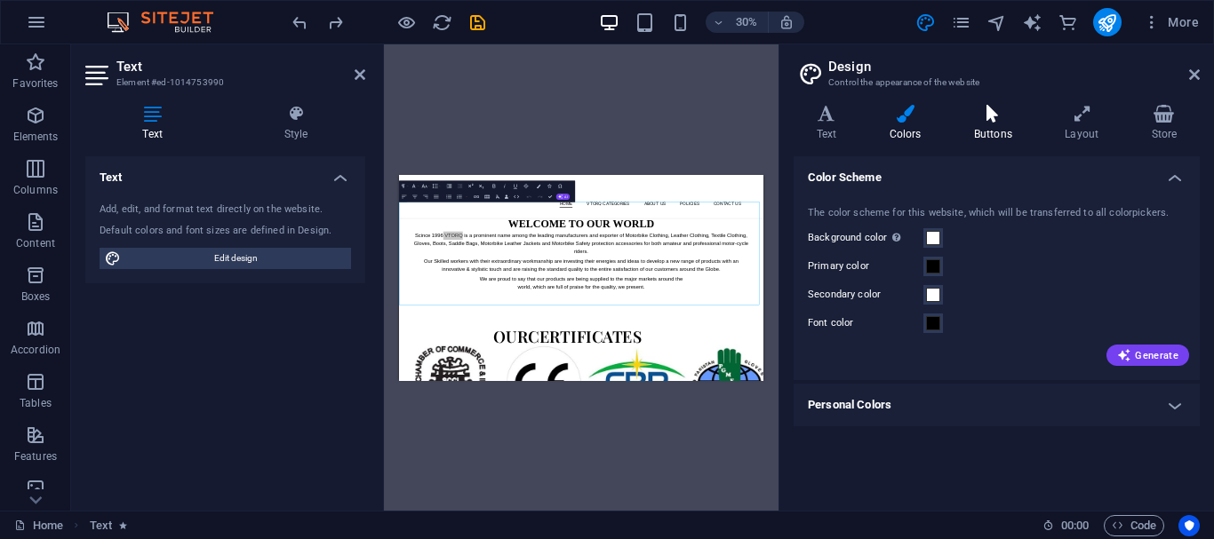
click at [1010, 131] on h4 "Buttons" at bounding box center [996, 123] width 91 height 37
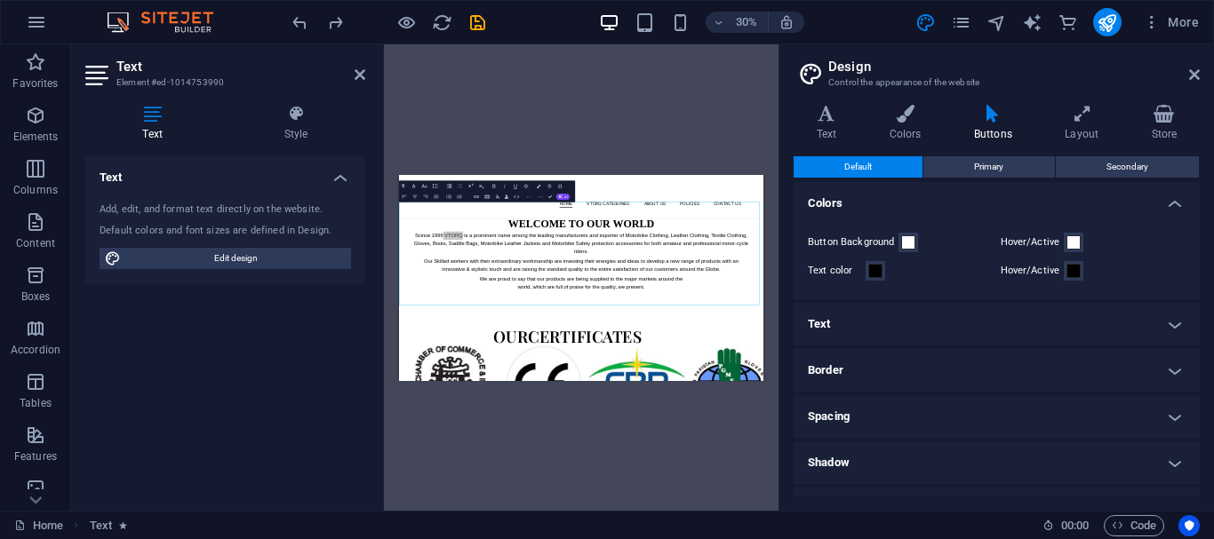
click at [1032, 316] on h4 "Text" at bounding box center [997, 324] width 406 height 43
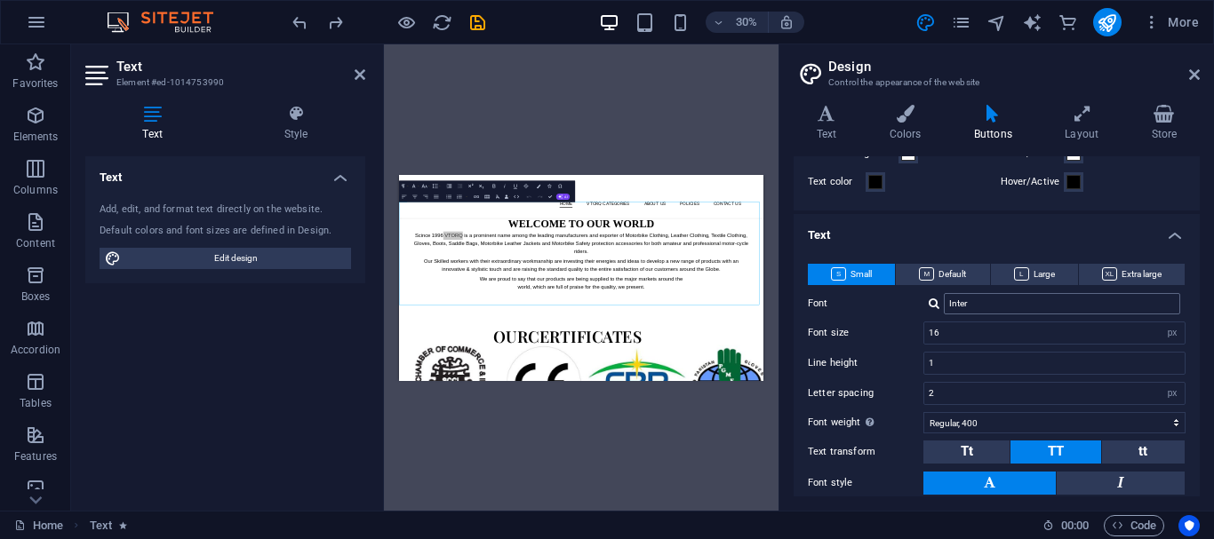
scroll to position [178, 0]
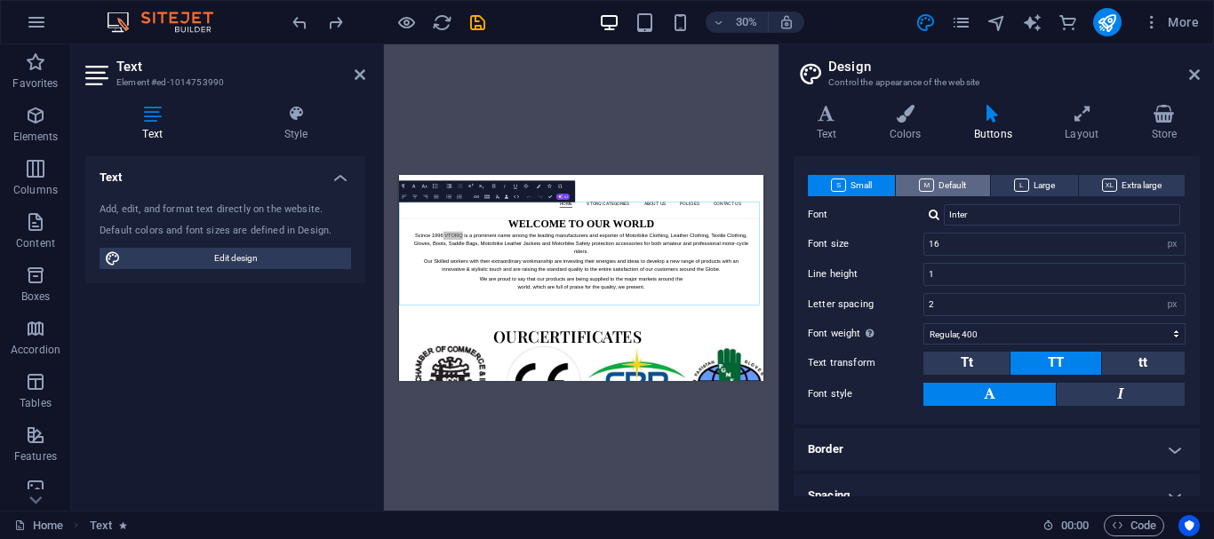
click at [947, 188] on span "Default" at bounding box center [942, 185] width 47 height 21
click at [884, 187] on button "Small" at bounding box center [851, 185] width 87 height 21
click at [1026, 172] on div "Small Default Large Extra large Font Inter Font size 16 rem px em % Line height…" at bounding box center [996, 290] width 413 height 267
click at [1027, 175] on span "Large" at bounding box center [1034, 185] width 41 height 21
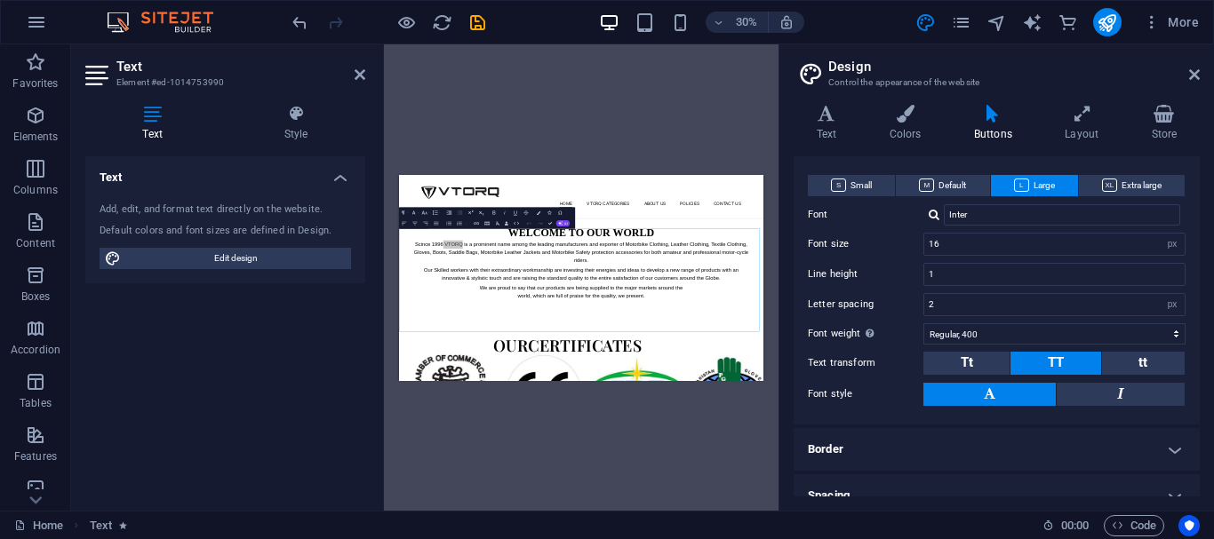
scroll to position [1021, 0]
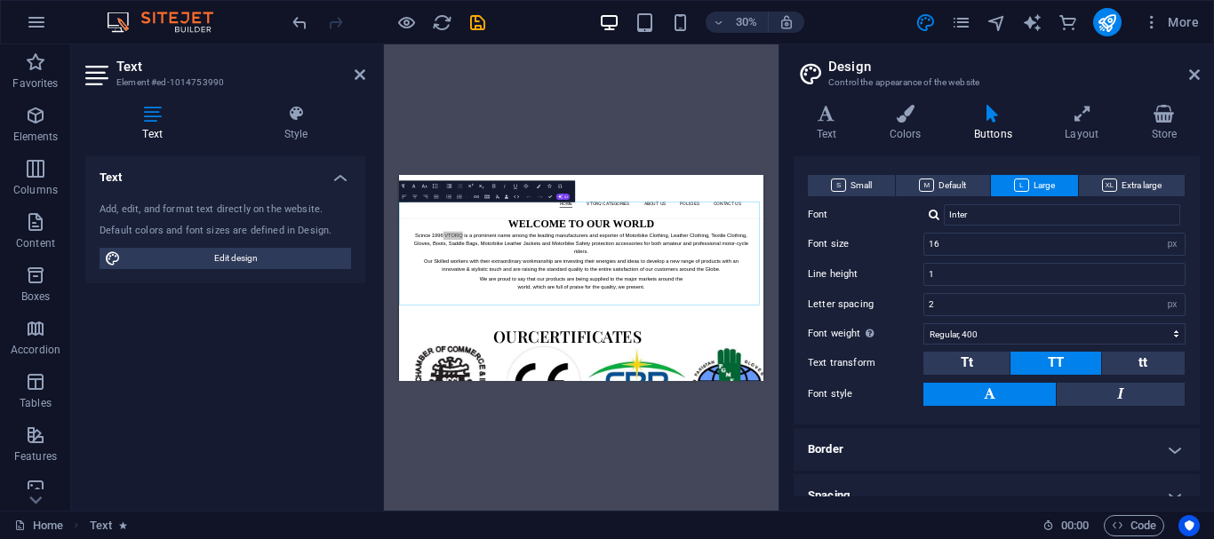
click at [371, 72] on aside "Text Element #ed-1014753990 Text Style Text Add, edit, and format text directly…" at bounding box center [227, 277] width 313 height 467
click at [366, 72] on aside "Text Element #ed-1014753990 Text Style Text Add, edit, and format text directly…" at bounding box center [227, 277] width 313 height 467
click at [358, 72] on icon at bounding box center [360, 75] width 11 height 14
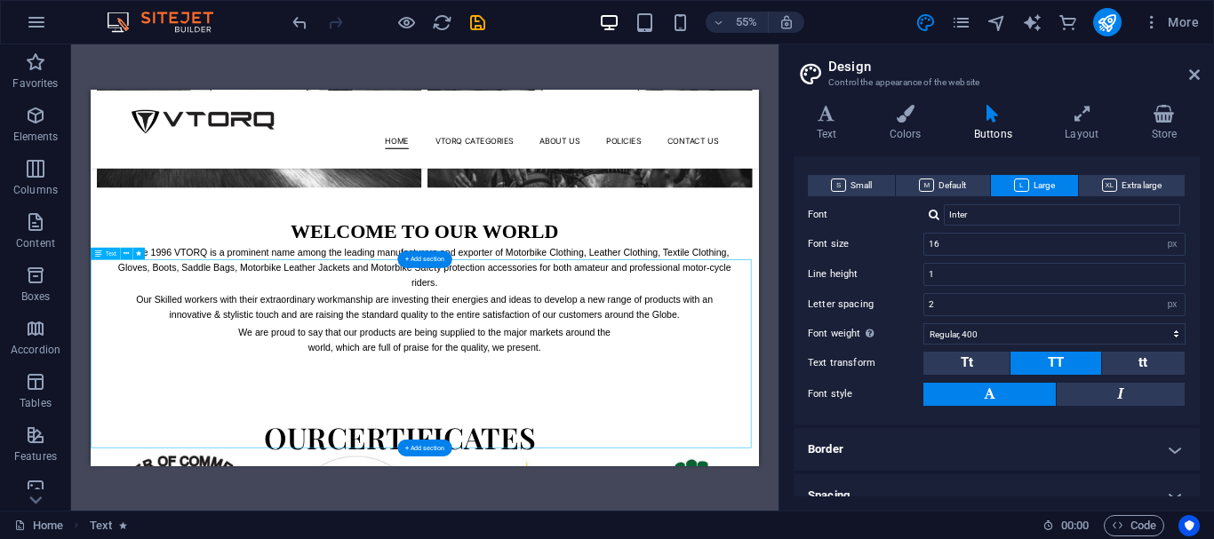
scroll to position [932, 0]
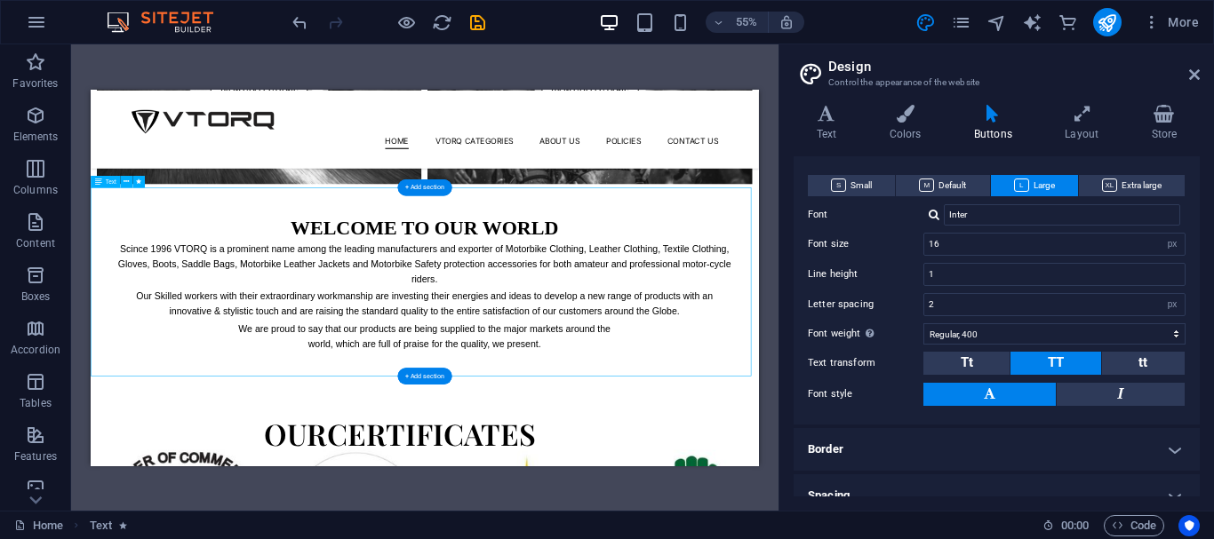
click at [475, 363] on div "WELCOME TO OUR WORLD Scince 1996 VTORQ is a prominent name among the leading ma…" at bounding box center [698, 442] width 1214 height 343
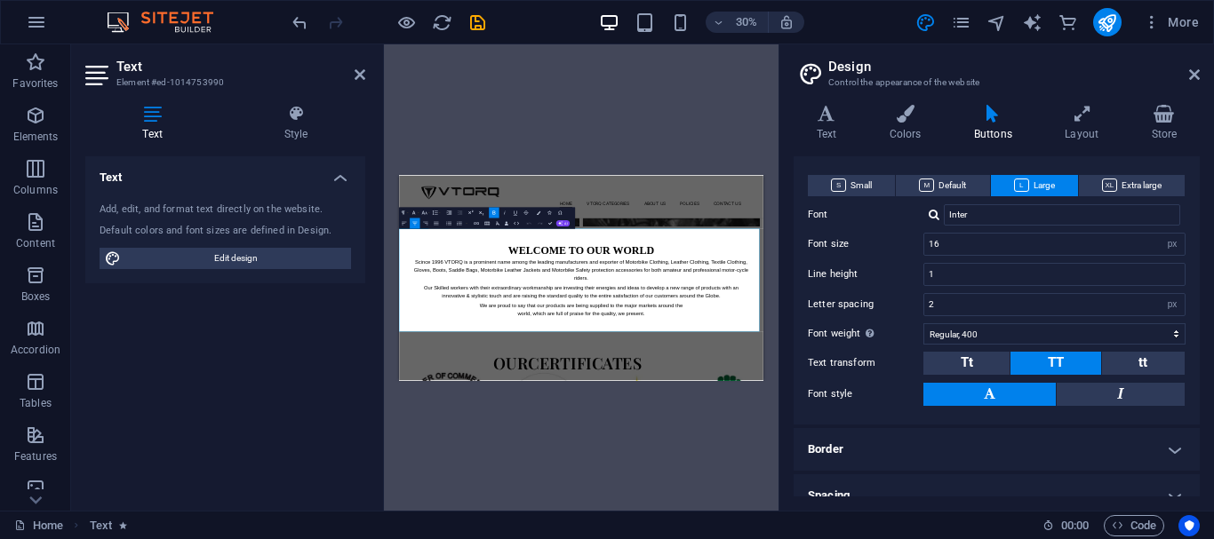
click at [689, 379] on div "WELCOME TO OUR WORLD Scince 1996 VTORQ is a prominent name among the leading ma…" at bounding box center [1006, 527] width 1214 height 343
click at [745, 405] on h1 "WELCOME TO OUR WORLD" at bounding box center [1005, 426] width 1125 height 50
click at [997, 470] on p "Scince 1996 VTORQ is a prominent name among the leading manufacturers and expor…" at bounding box center [1005, 492] width 1125 height 82
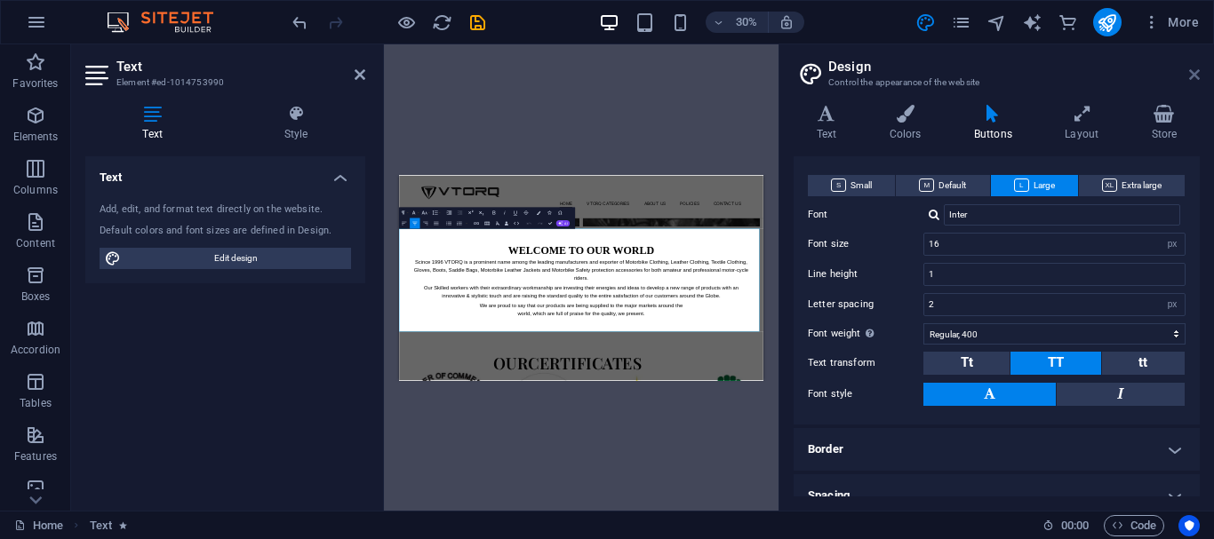
click at [1197, 71] on icon at bounding box center [1194, 75] width 11 height 14
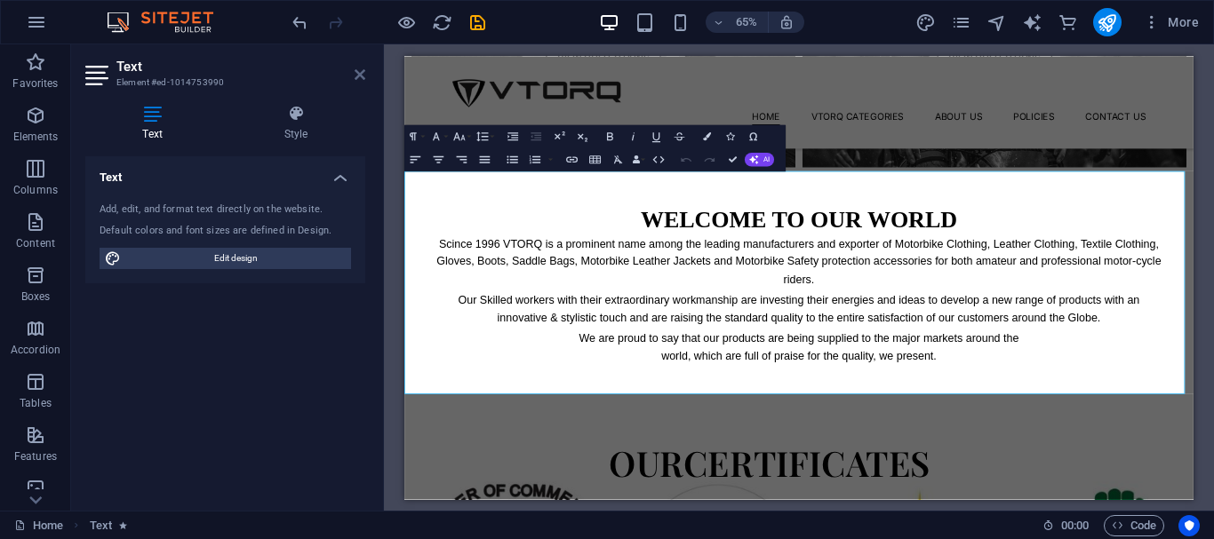
click at [362, 76] on icon at bounding box center [360, 75] width 11 height 14
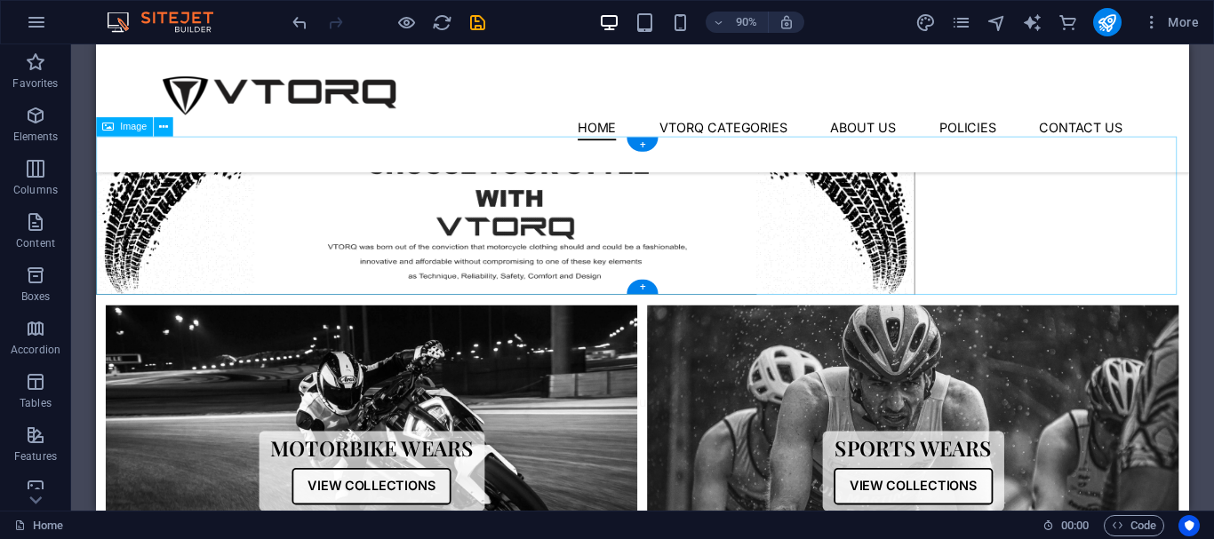
scroll to position [444, 0]
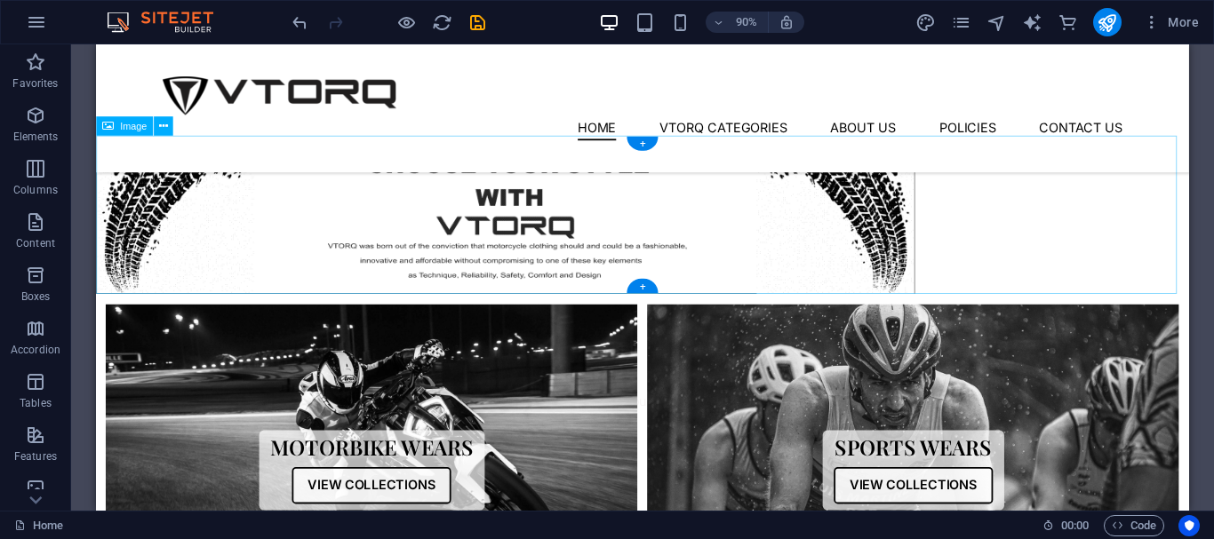
click at [799, 285] on figure at bounding box center [703, 234] width 1214 height 176
drag, startPoint x: 664, startPoint y: 261, endPoint x: 707, endPoint y: 259, distance: 42.7
click at [707, 259] on figure at bounding box center [703, 234] width 1214 height 176
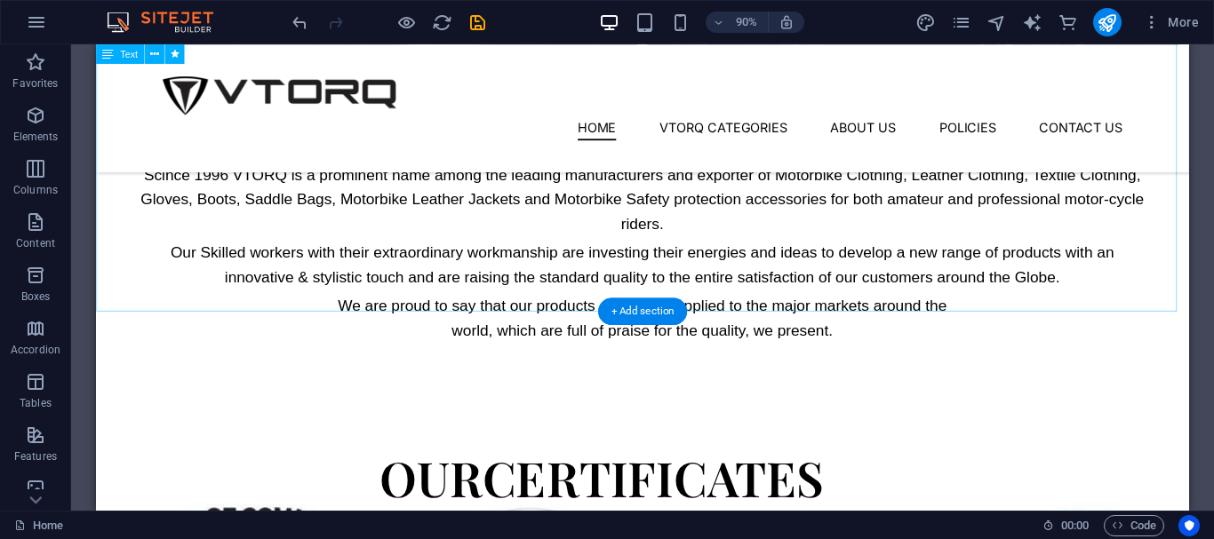
scroll to position [978, 0]
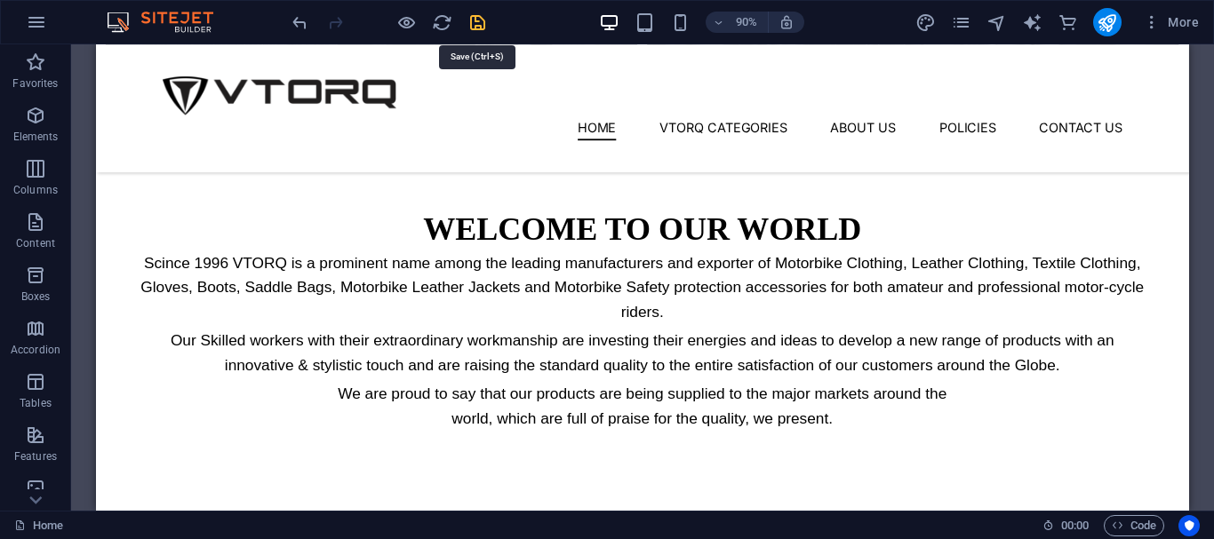
click at [481, 25] on icon "save" at bounding box center [477, 22] width 20 height 20
click at [1110, 25] on icon "publish" at bounding box center [1107, 22] width 20 height 20
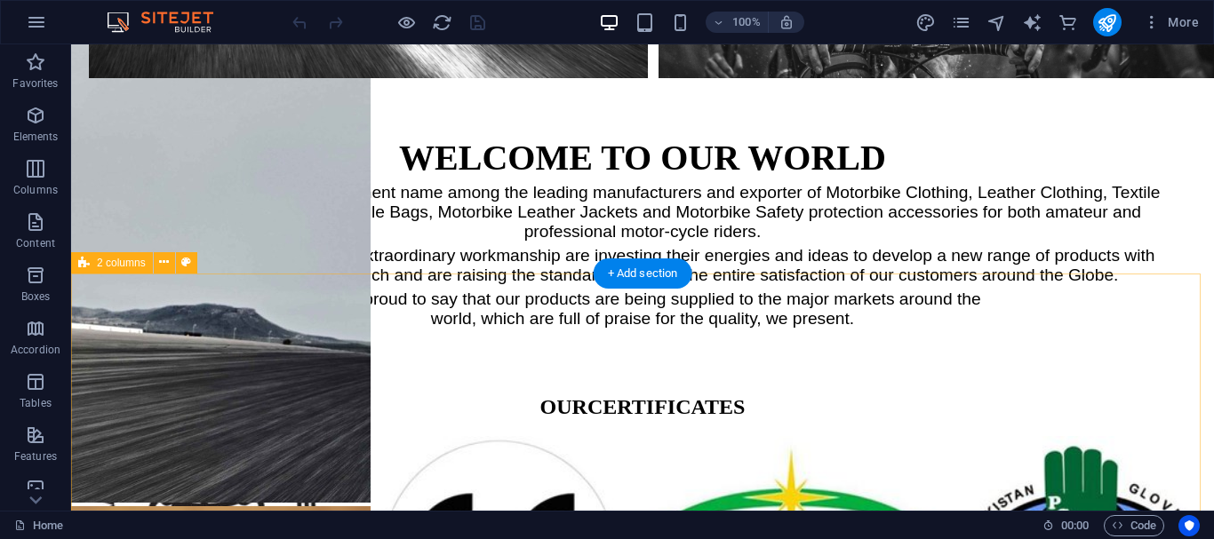
scroll to position [1422, 0]
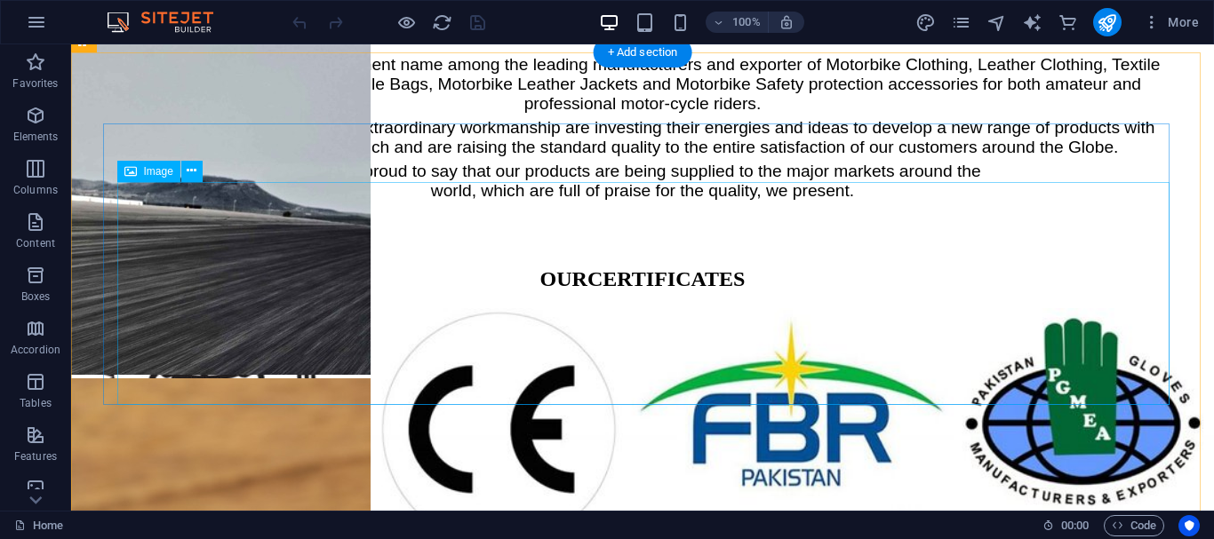
click at [451, 311] on figure at bounding box center [642, 431] width 1129 height 246
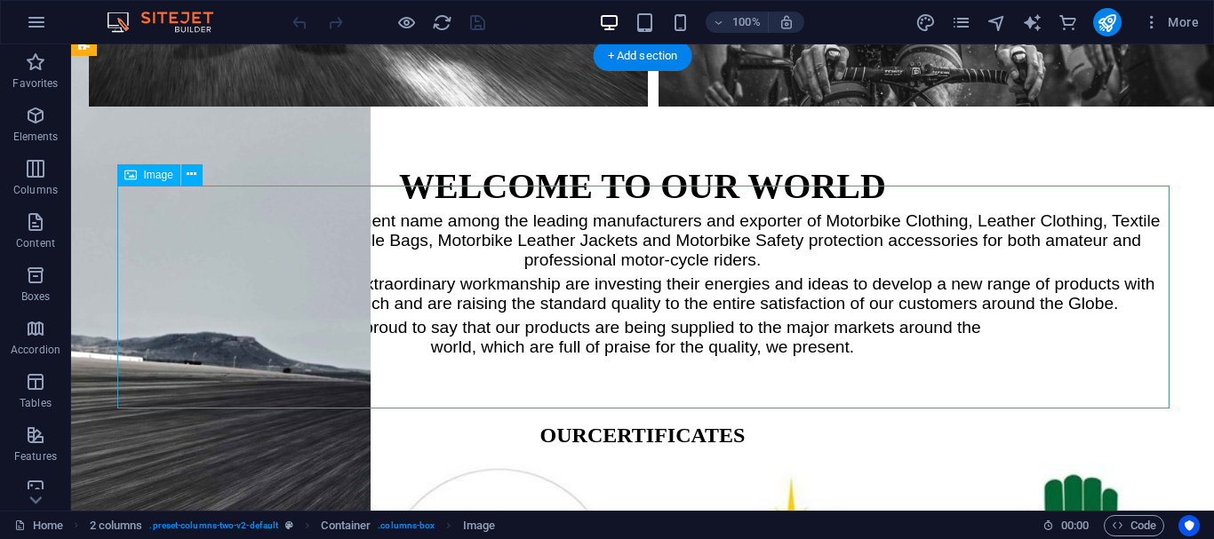
scroll to position [1244, 0]
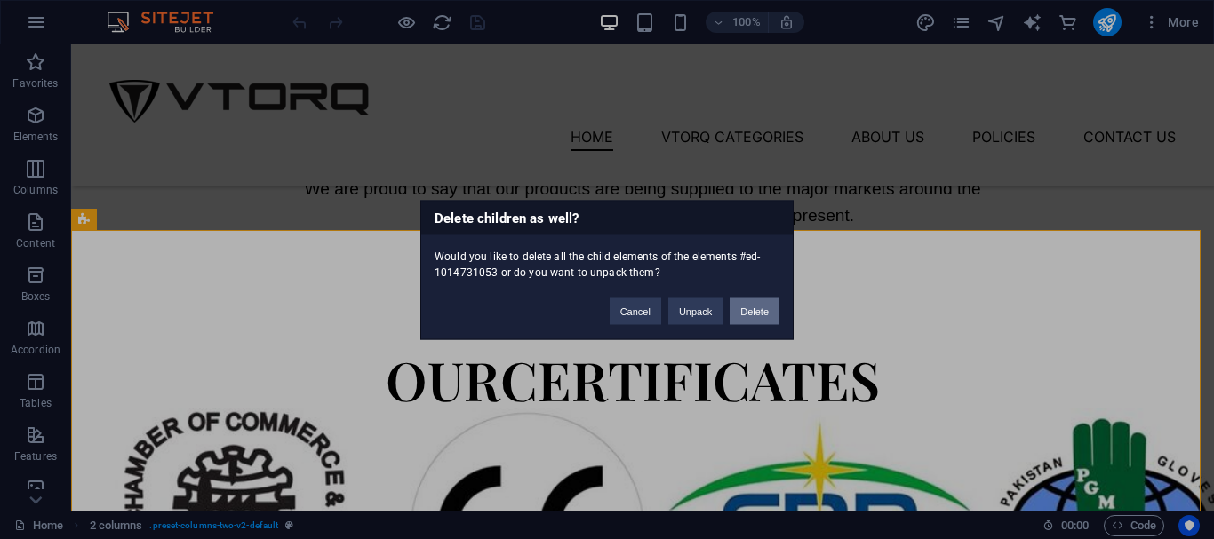
drag, startPoint x: 765, startPoint y: 317, endPoint x: 691, endPoint y: 273, distance: 86.1
click at [765, 317] on button "Delete" at bounding box center [755, 311] width 50 height 27
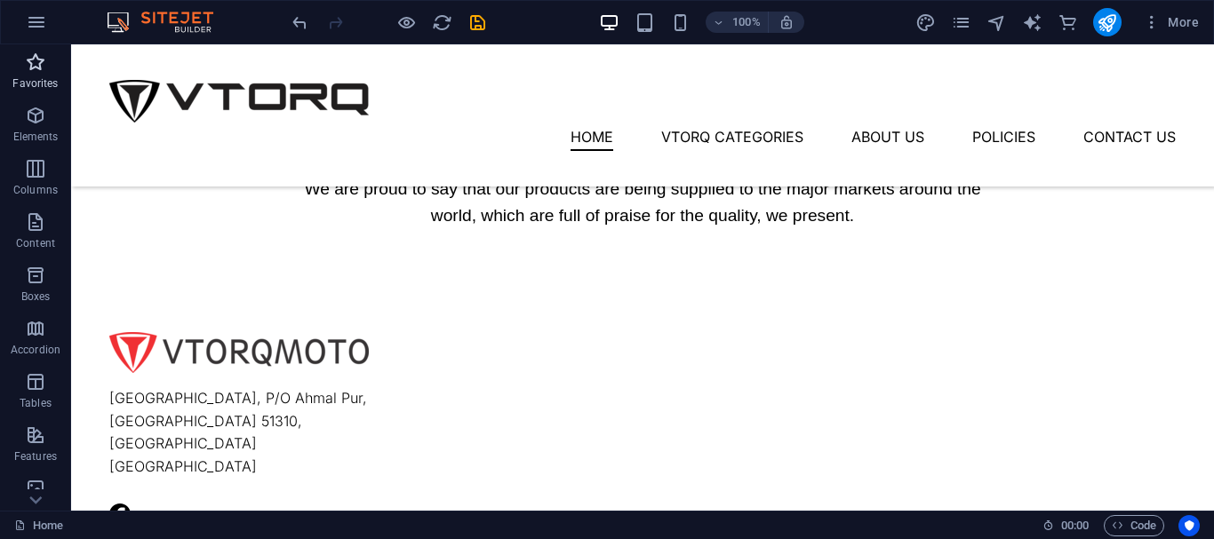
click at [37, 54] on icon "button" at bounding box center [35, 62] width 21 height 21
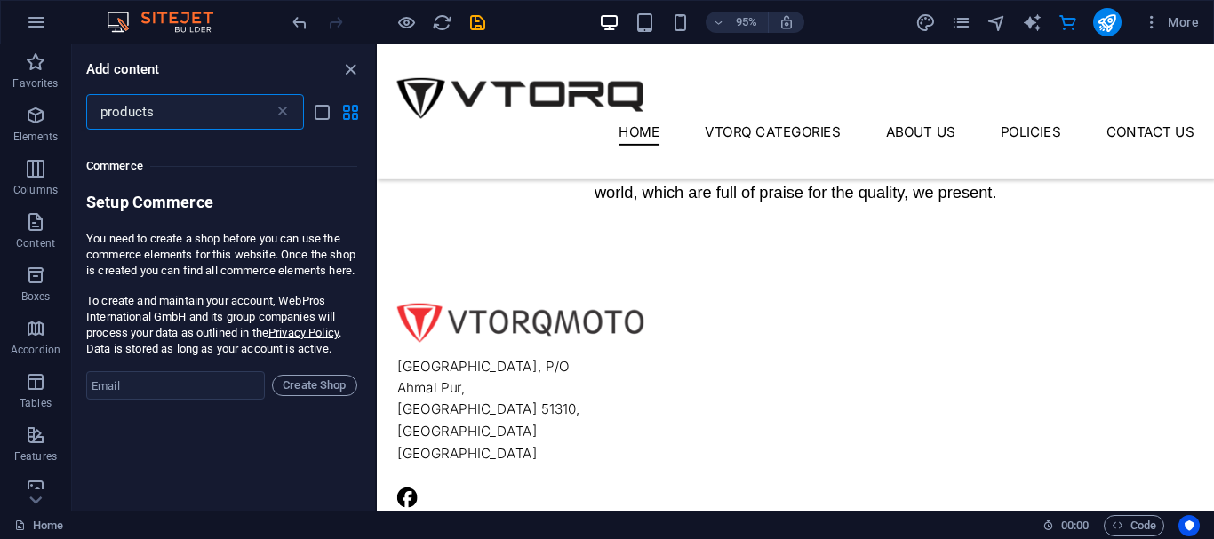
scroll to position [0, 0]
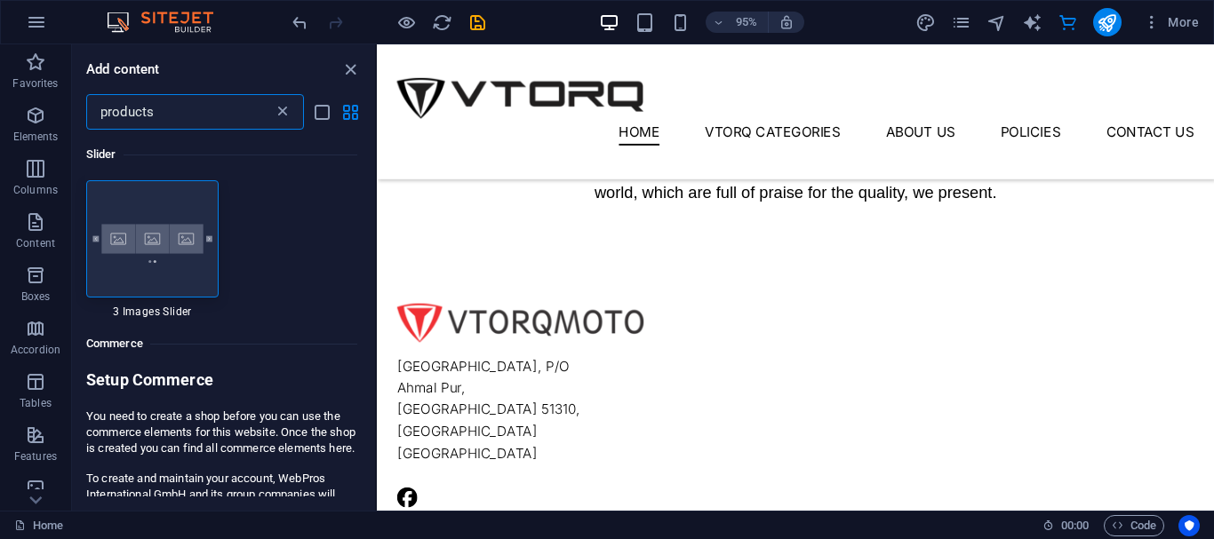
type input "products"
click at [278, 119] on icon at bounding box center [283, 112] width 18 height 18
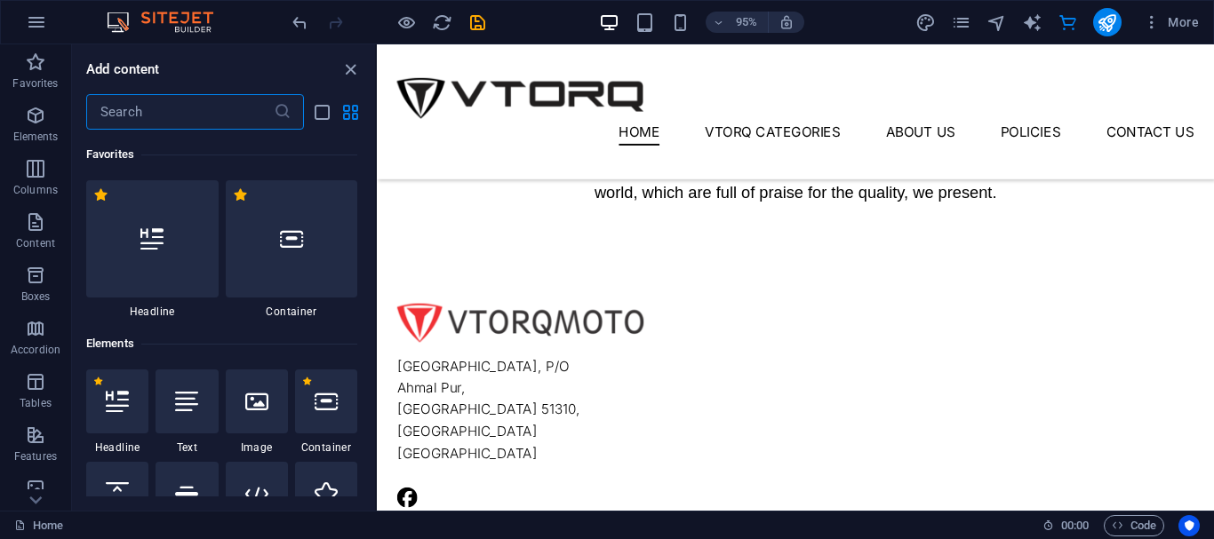
click at [225, 115] on input "text" at bounding box center [180, 112] width 188 height 36
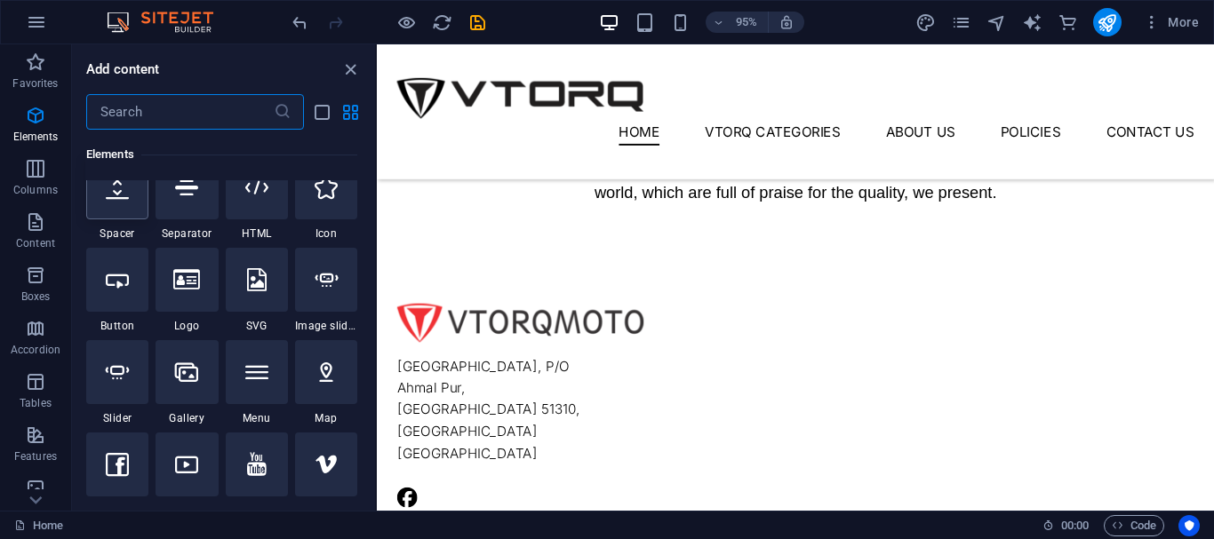
scroll to position [355, 0]
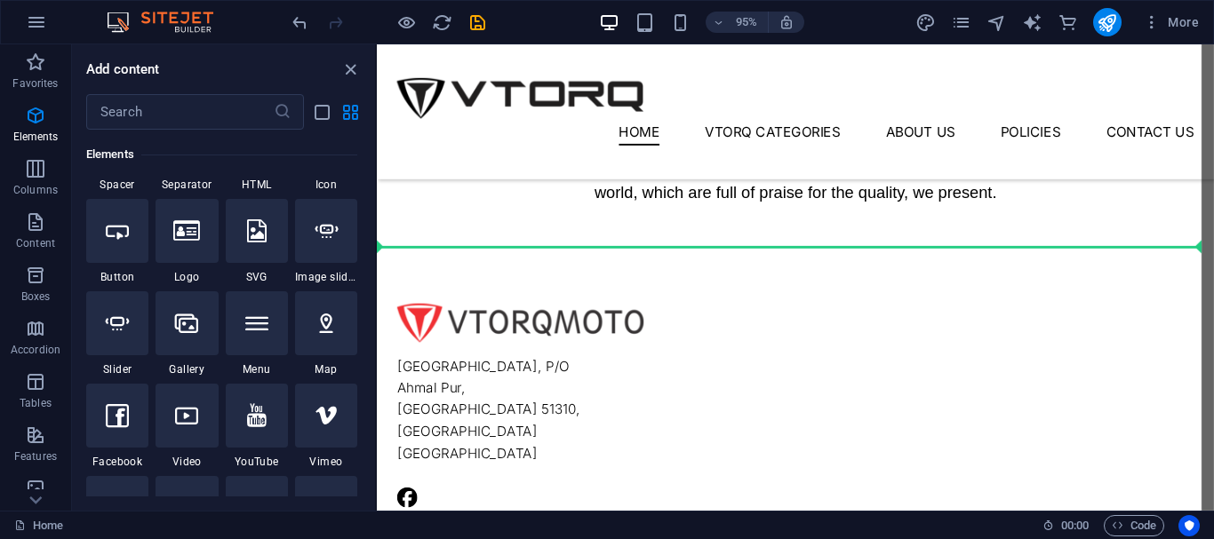
select select "ms"
select select "s"
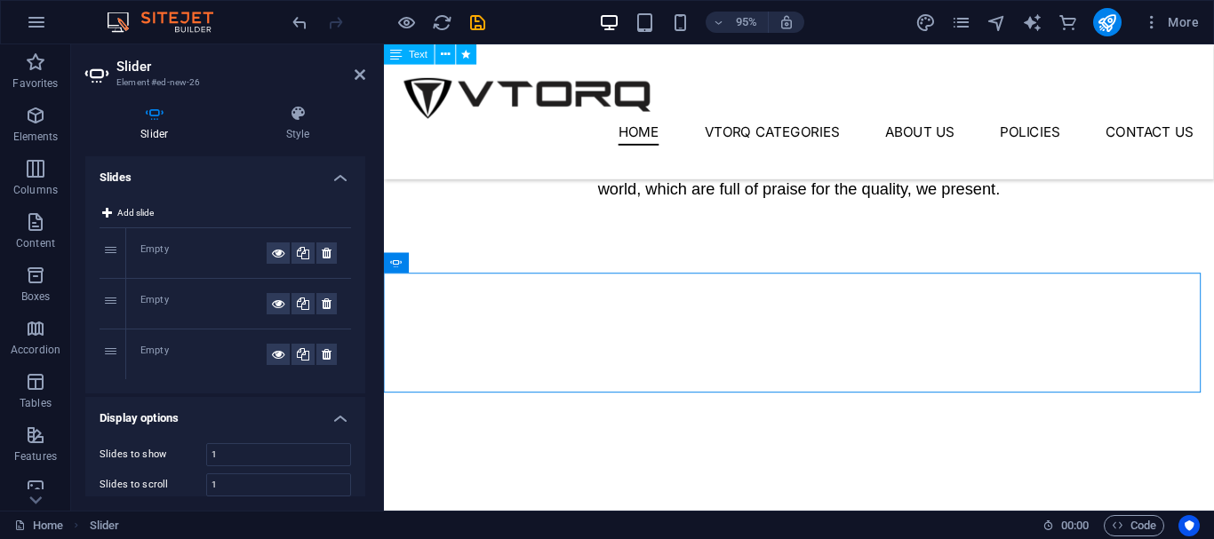
scroll to position [1150, 0]
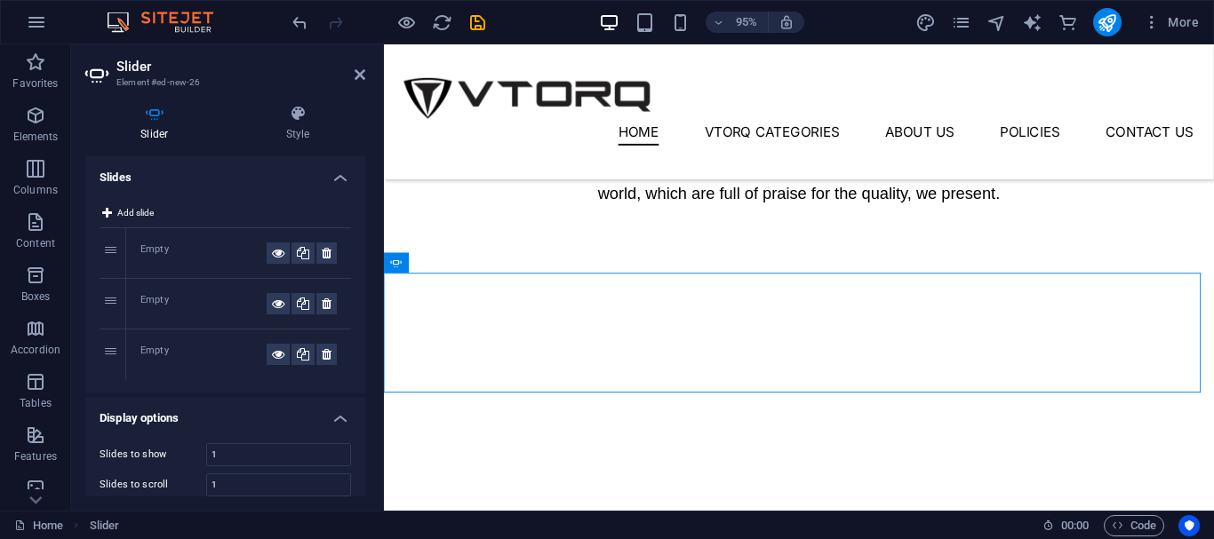
click at [165, 243] on div "Empty" at bounding box center [203, 253] width 126 height 21
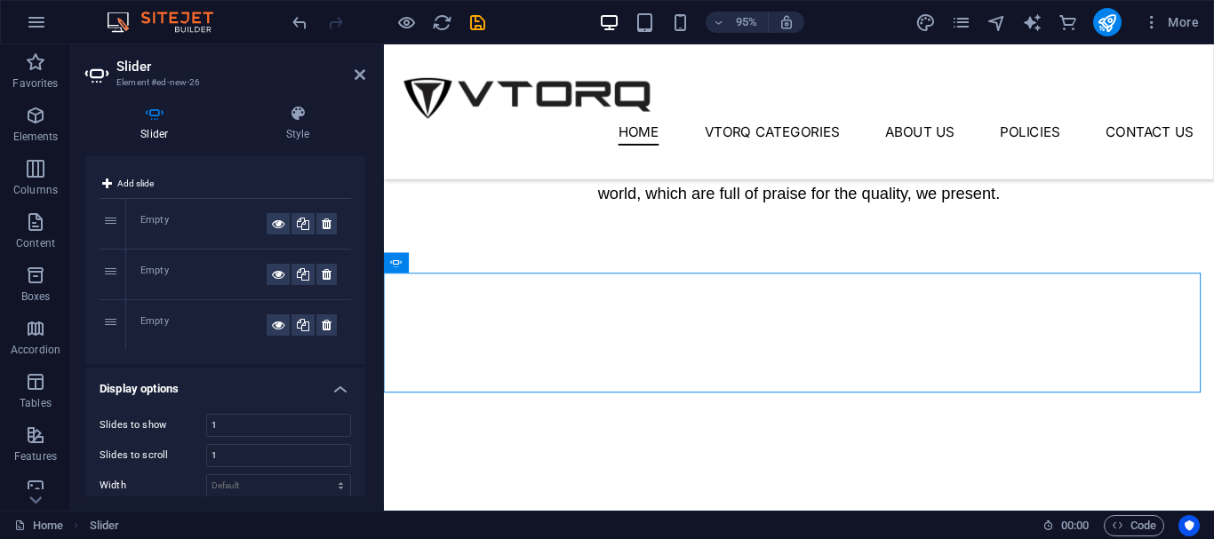
scroll to position [0, 0]
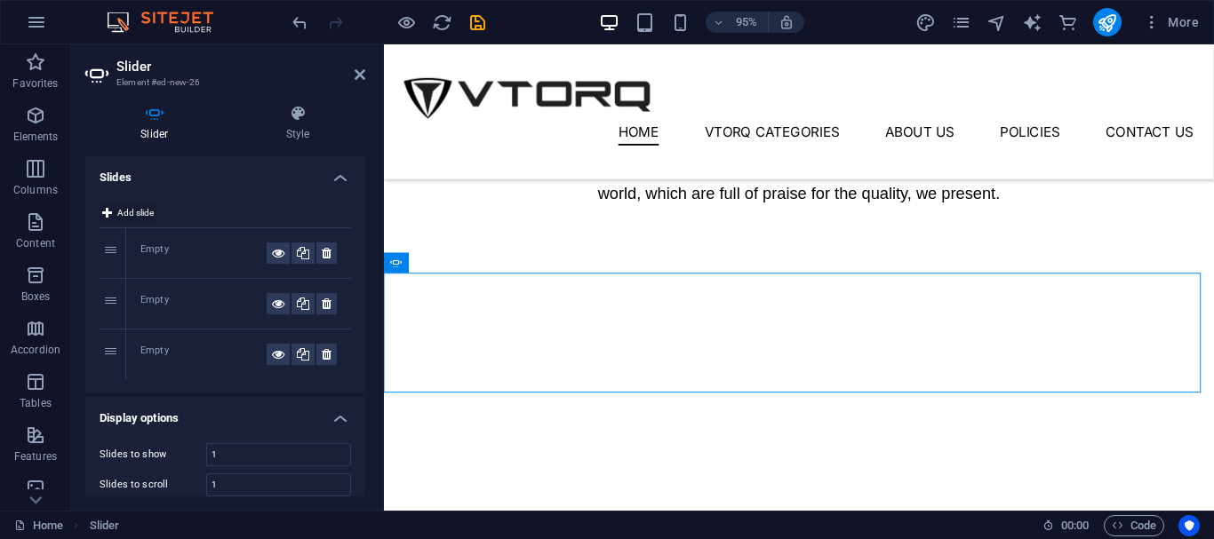
click at [134, 221] on span "Add slide" at bounding box center [135, 213] width 36 height 21
click at [147, 250] on div "Empty" at bounding box center [203, 253] width 126 height 21
click at [116, 249] on div "1" at bounding box center [113, 253] width 27 height 50
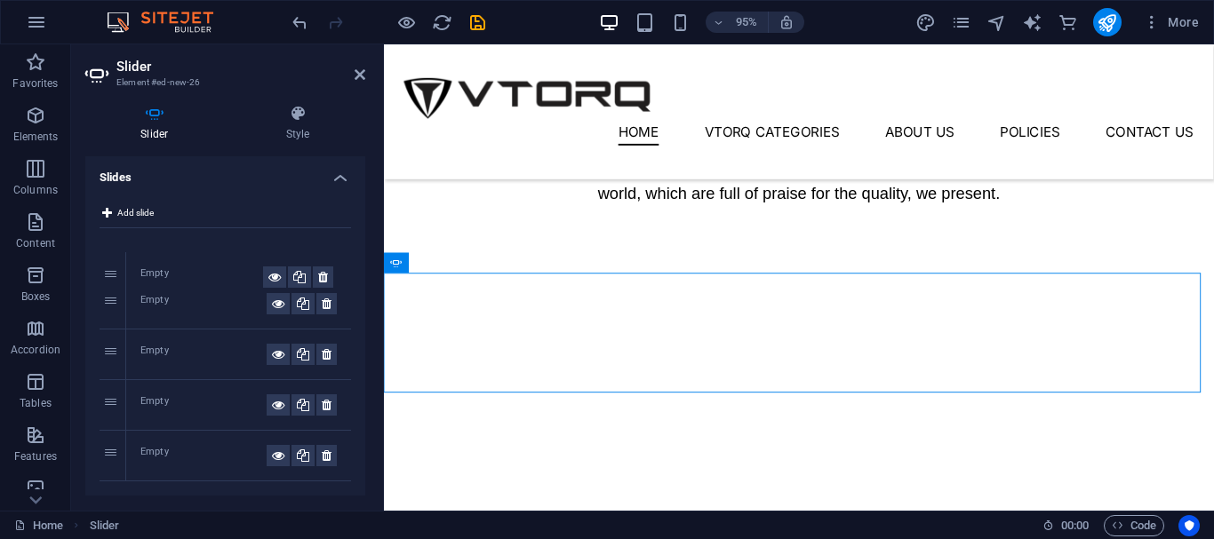
drag, startPoint x: 108, startPoint y: 250, endPoint x: 108, endPoint y: 274, distance: 24.0
click at [267, 255] on button at bounding box center [278, 253] width 23 height 21
click at [272, 254] on icon at bounding box center [278, 253] width 12 height 21
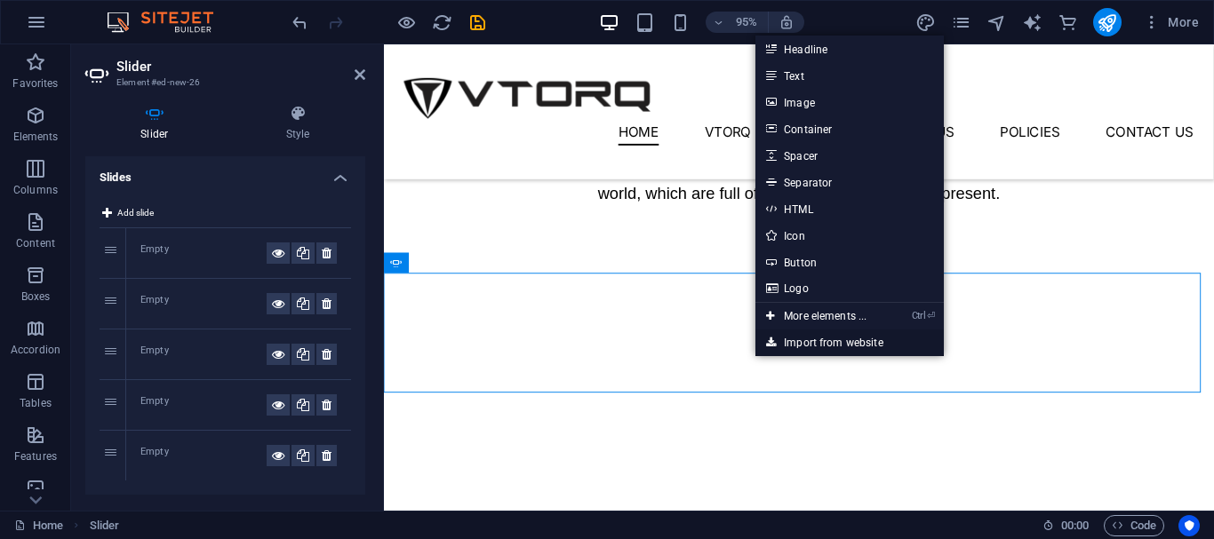
click at [789, 342] on link "Import from website" at bounding box center [849, 343] width 188 height 27
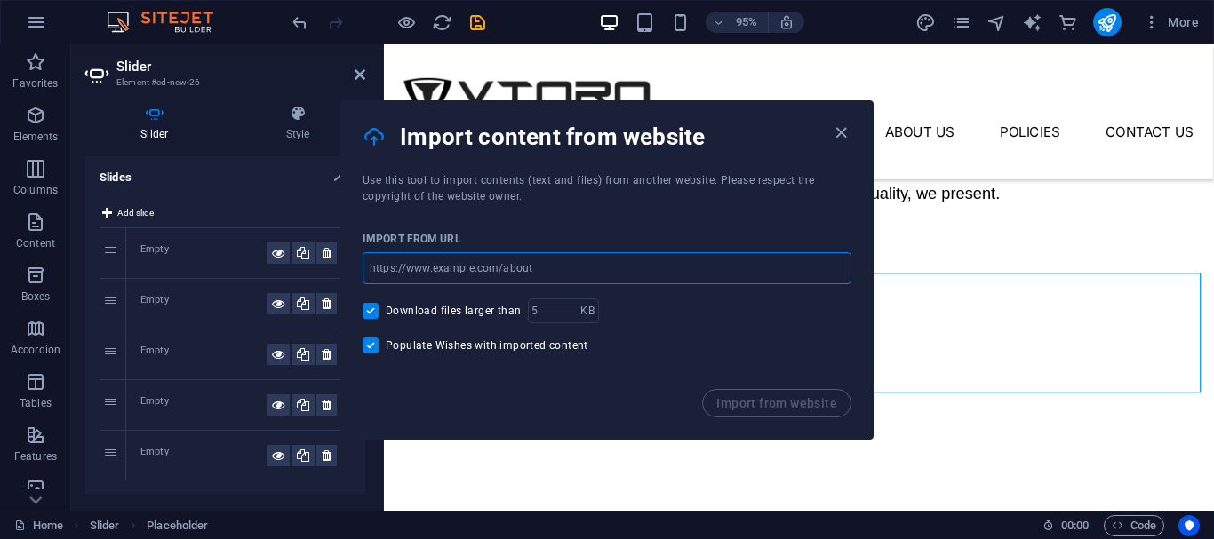
click at [507, 261] on input "url" at bounding box center [607, 268] width 489 height 32
type input "[DOMAIN_NAME]"
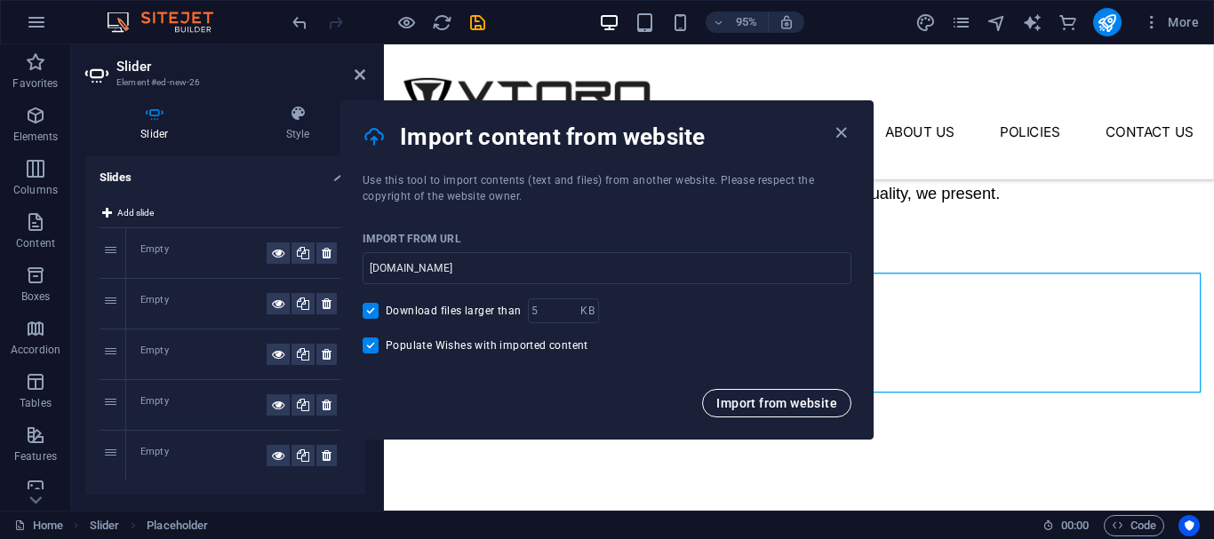
click at [765, 401] on span "Import from website" at bounding box center [776, 403] width 121 height 14
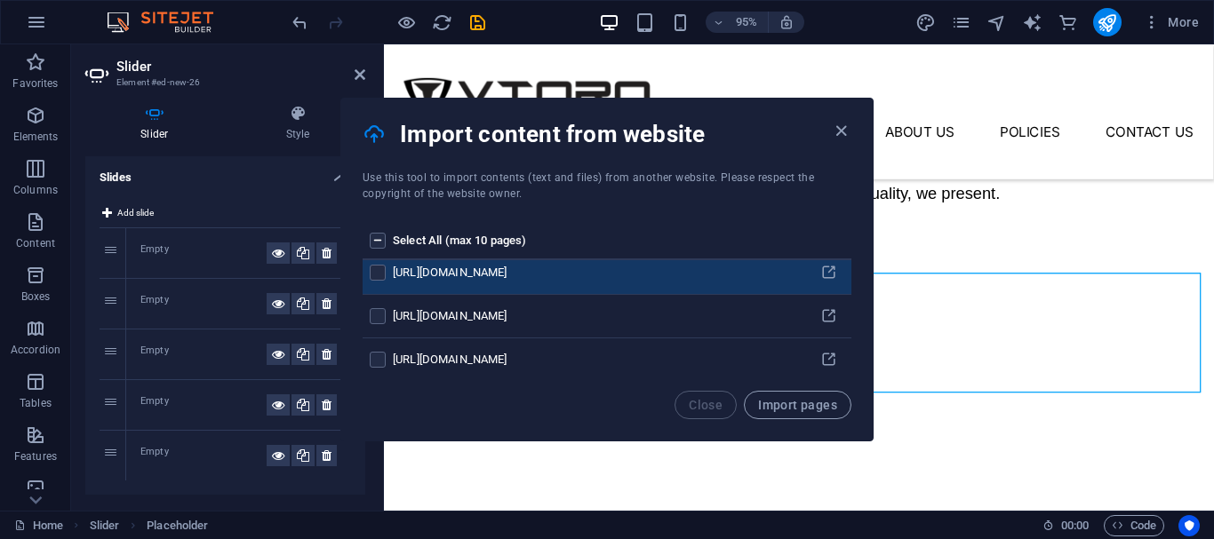
scroll to position [89, 0]
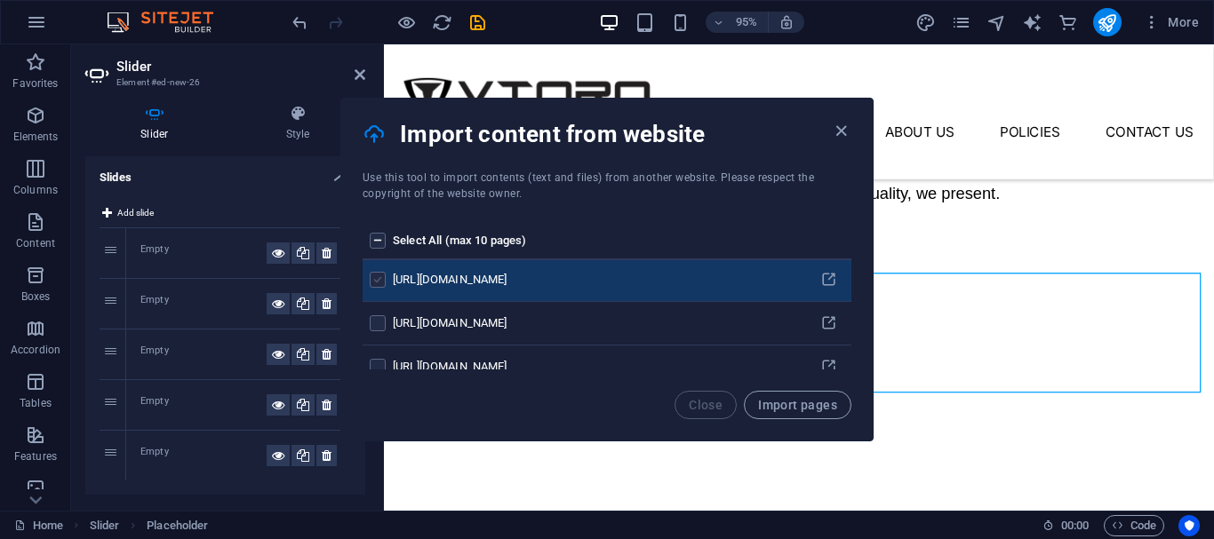
click at [378, 275] on label "pages list" at bounding box center [378, 280] width 16 height 16
click at [0, 0] on input "pages list" at bounding box center [0, 0] width 0 height 0
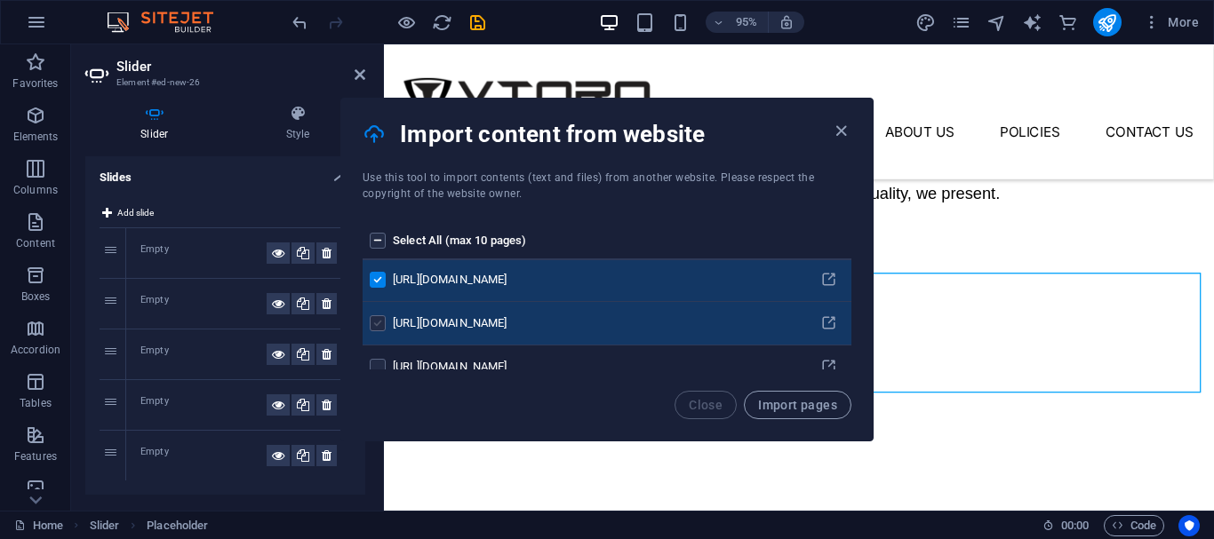
click at [376, 326] on label "pages list" at bounding box center [378, 323] width 16 height 16
click at [0, 0] on input "pages list" at bounding box center [0, 0] width 0 height 0
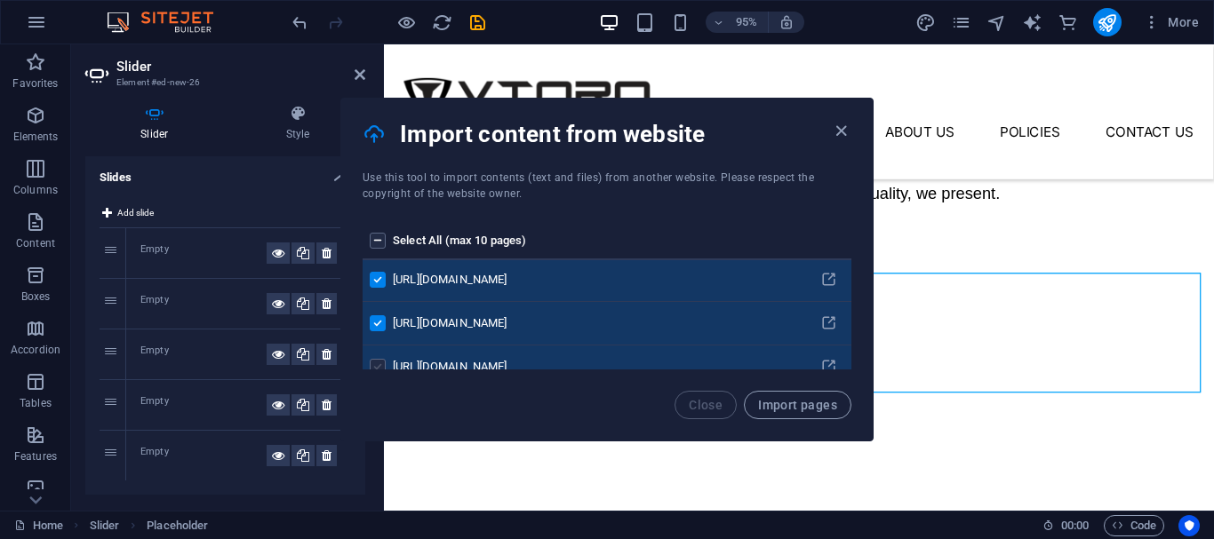
click at [384, 359] on label "pages list" at bounding box center [378, 367] width 16 height 16
click at [0, 0] on input "pages list" at bounding box center [0, 0] width 0 height 0
click at [378, 236] on label "pages list" at bounding box center [378, 241] width 16 height 16
click at [0, 0] on input "pages list" at bounding box center [0, 0] width 0 height 0
click at [377, 236] on label "pages list" at bounding box center [378, 241] width 16 height 16
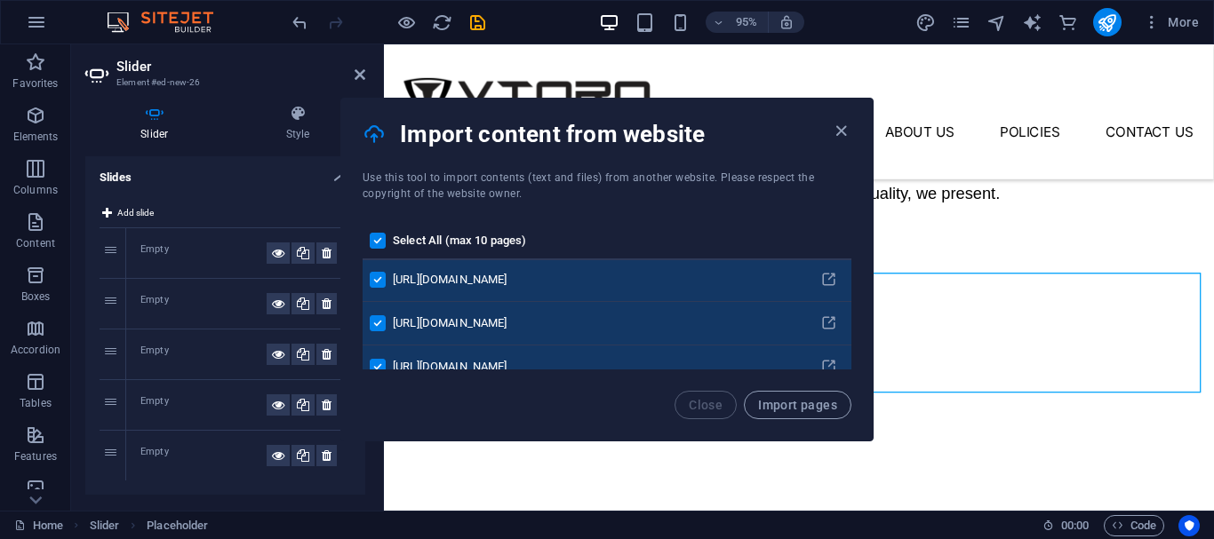
click at [0, 0] on input "pages list" at bounding box center [0, 0] width 0 height 0
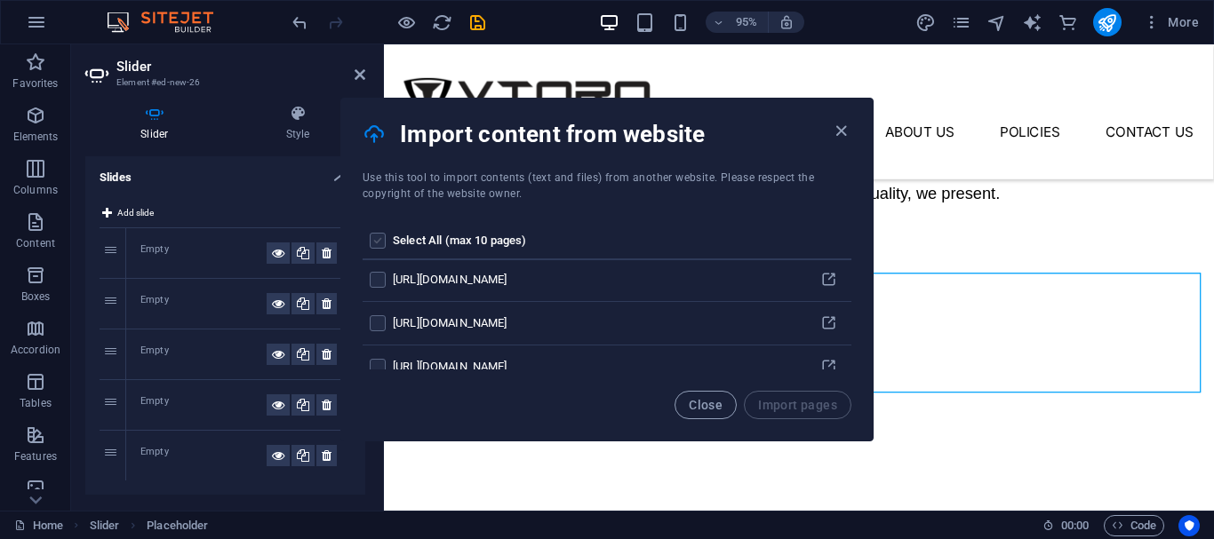
click at [377, 238] on label "pages list" at bounding box center [378, 241] width 16 height 16
click at [0, 0] on input "pages list" at bounding box center [0, 0] width 0 height 0
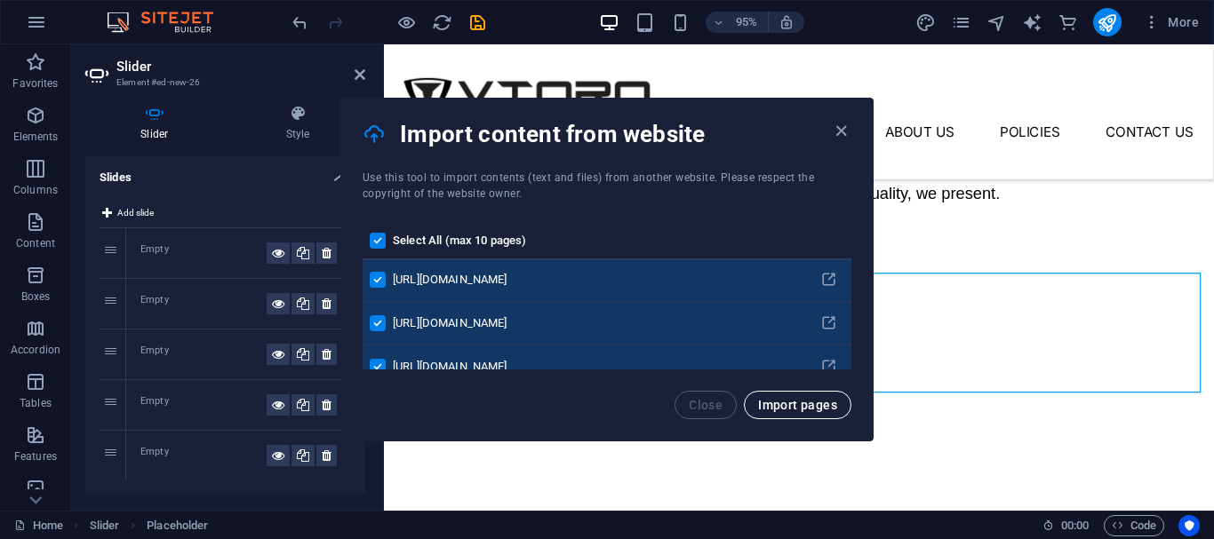
click at [777, 407] on span "Import pages" at bounding box center [797, 405] width 79 height 14
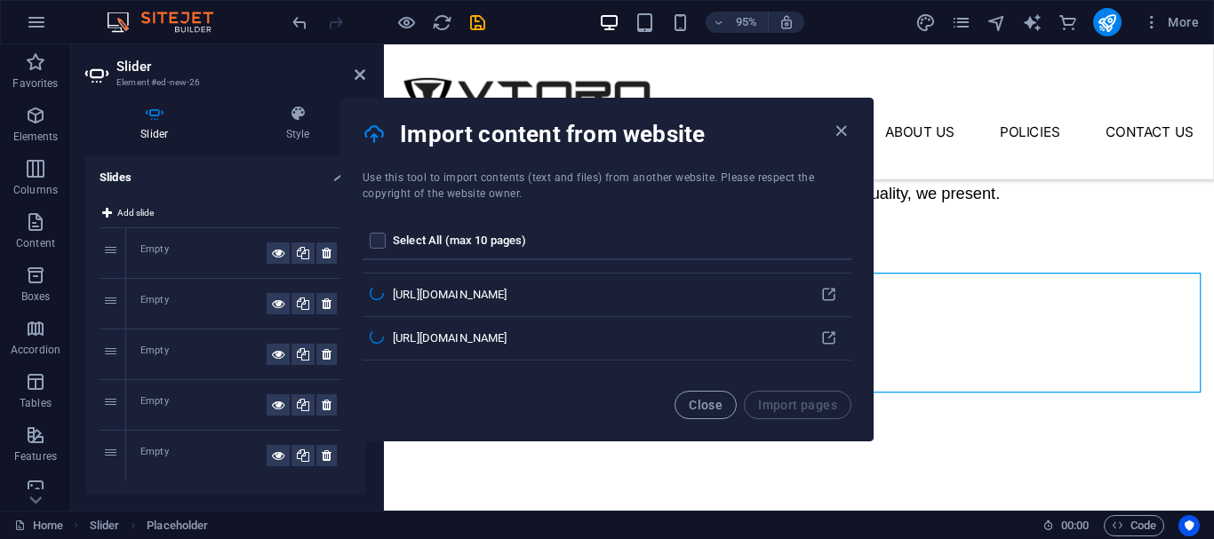
scroll to position [0, 0]
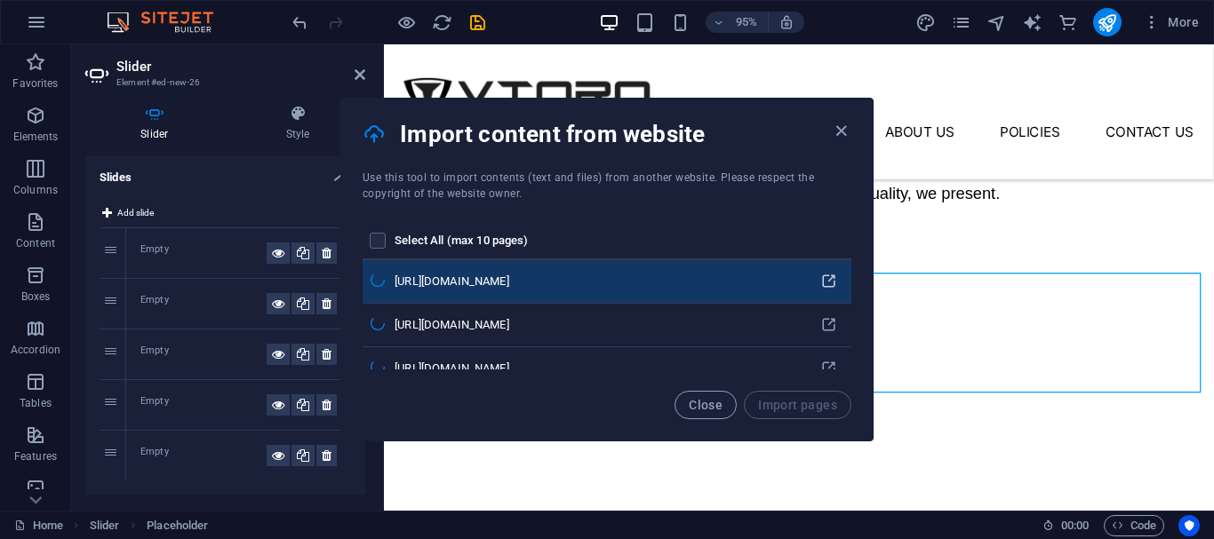
click at [827, 283] on icon "pages list" at bounding box center [828, 282] width 17 height 17
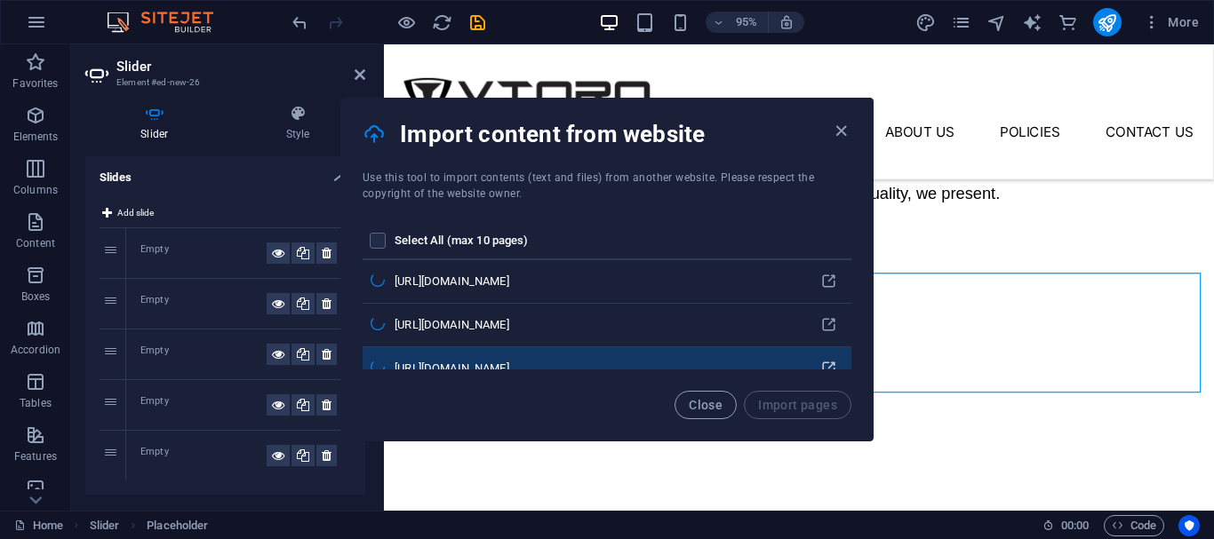
click at [822, 363] on icon "pages list" at bounding box center [828, 369] width 17 height 17
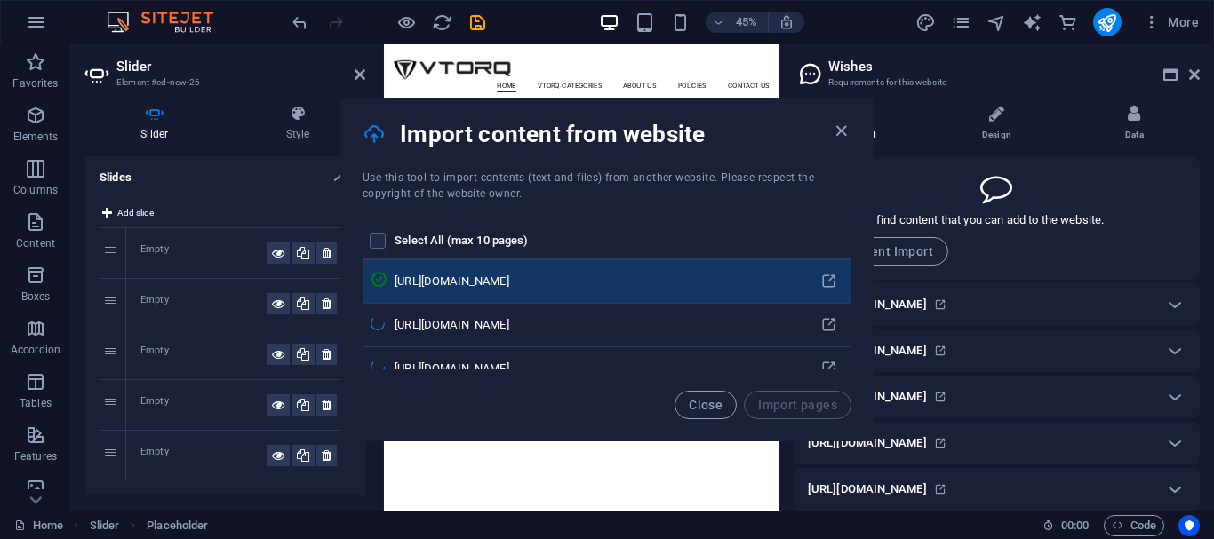
scroll to position [840, 0]
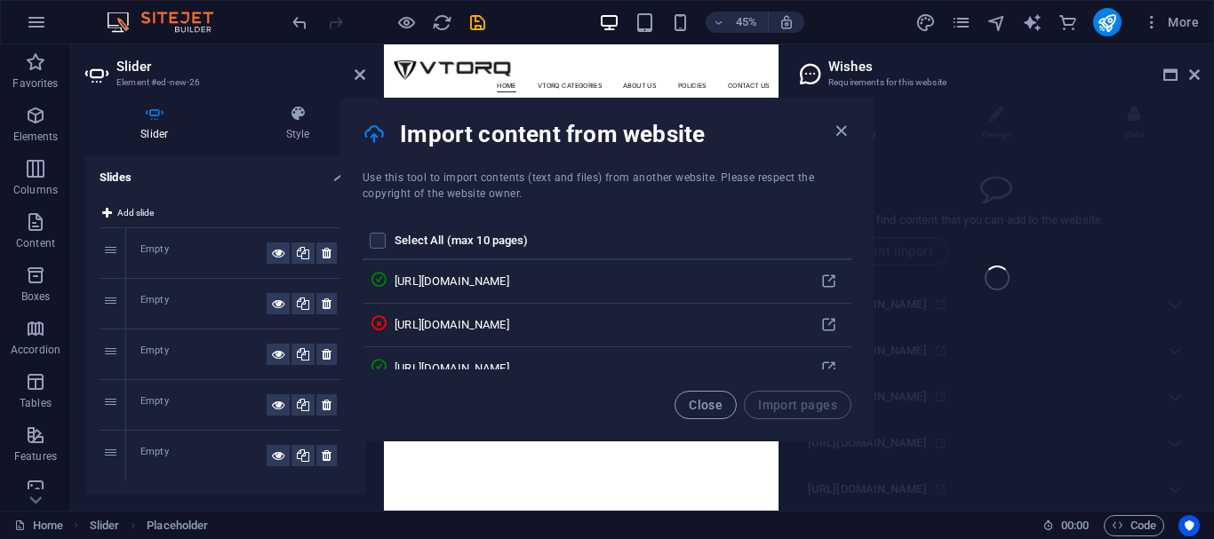
click at [714, 401] on span "Close" at bounding box center [706, 405] width 34 height 14
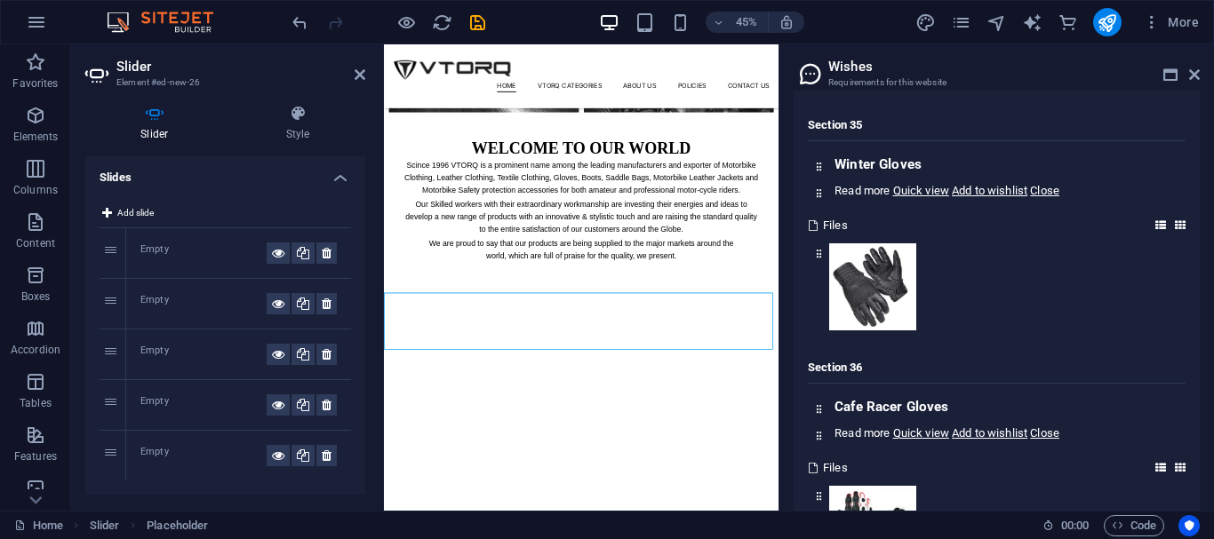
scroll to position [12764, 0]
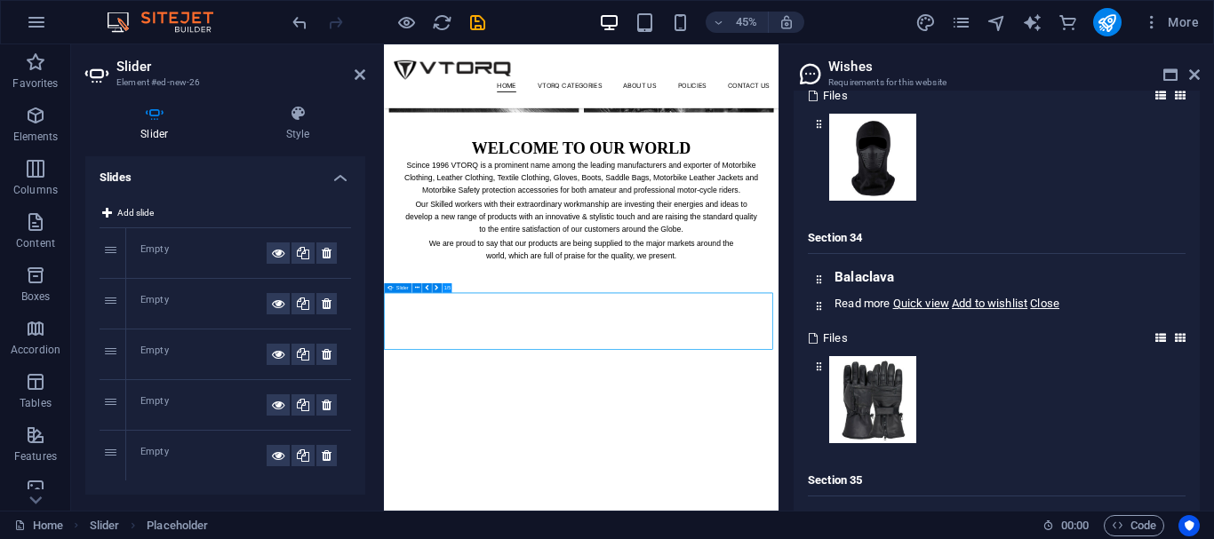
click at [448, 289] on button "1/5" at bounding box center [447, 288] width 10 height 10
click at [360, 79] on icon at bounding box center [360, 75] width 11 height 14
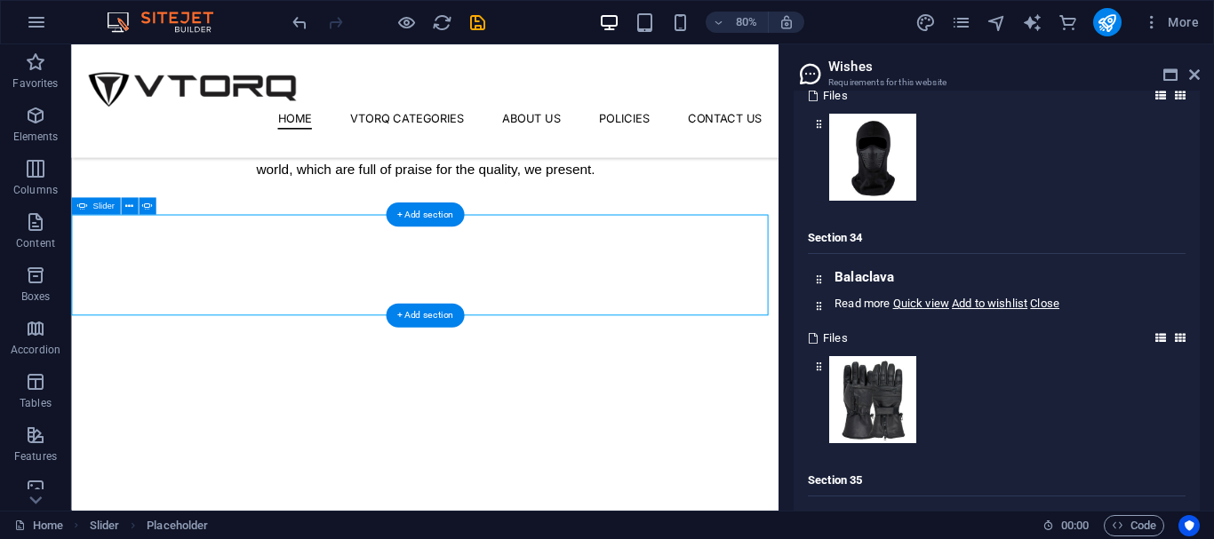
click at [876, 265] on div "WELCOME TO OUR WORLD Scince 1996 VTORQ is a prominent name among the leading ma…" at bounding box center [513, 79] width 884 height 371
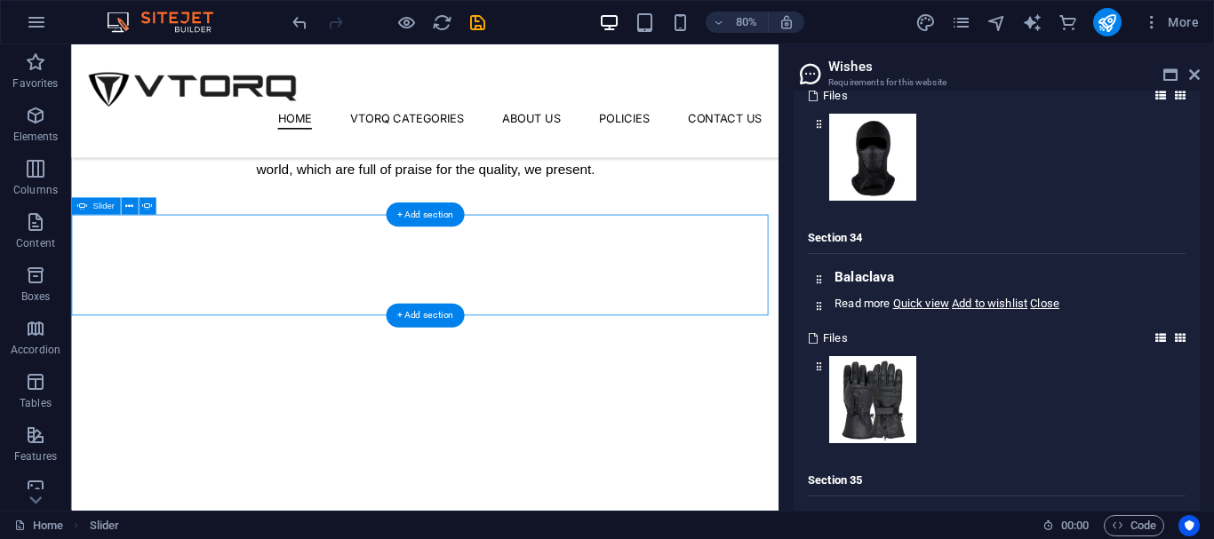
click at [886, 265] on div "WELCOME TO OUR WORLD Scince 1996 VTORQ is a prominent name among the leading ma…" at bounding box center [513, 79] width 884 height 371
select select "ms"
select select "s"
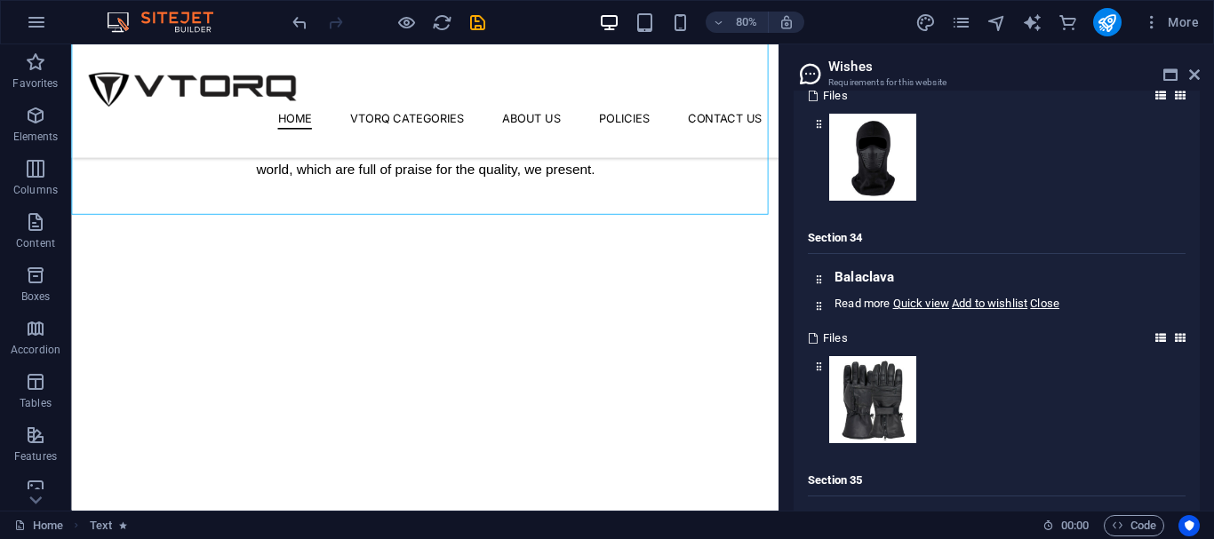
scroll to position [12675, 0]
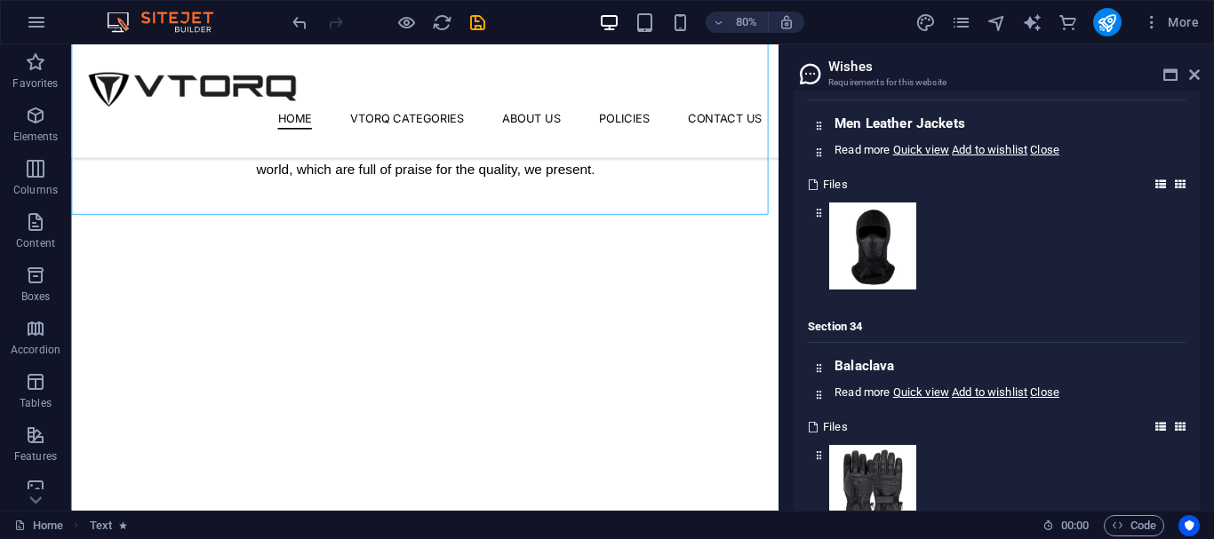
click at [857, 47] on img at bounding box center [872, 3] width 87 height 87
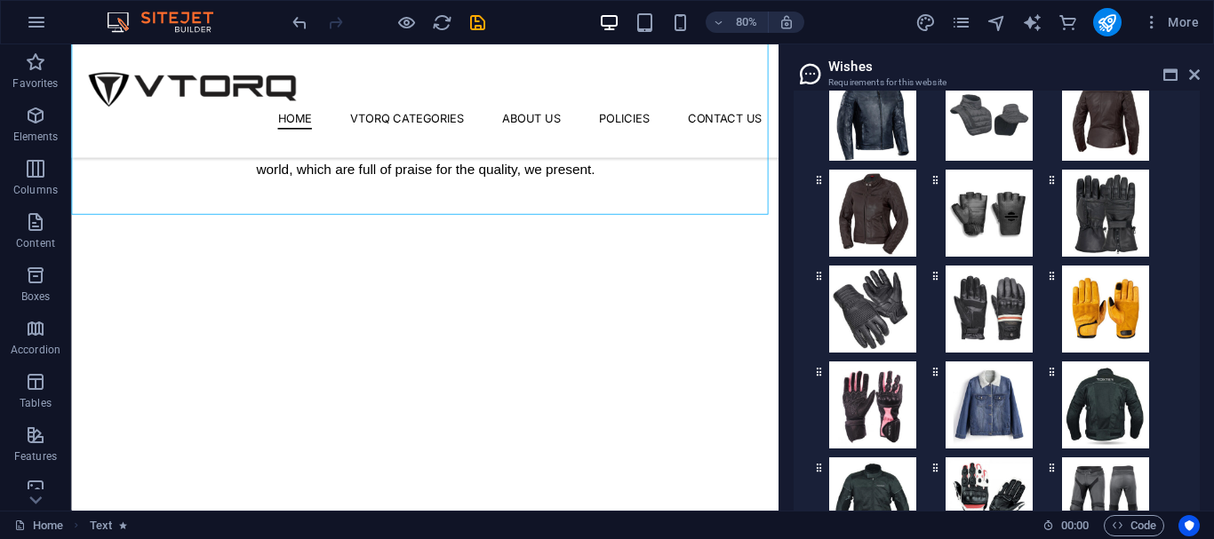
scroll to position [4411, 0]
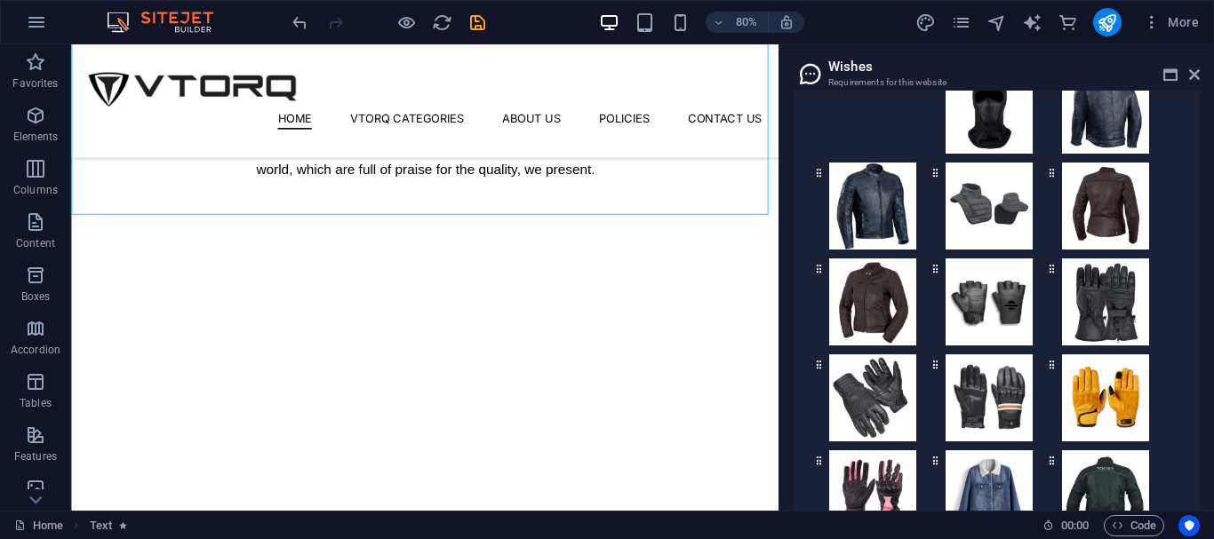
drag, startPoint x: 912, startPoint y: 179, endPoint x: 973, endPoint y: 191, distance: 62.6
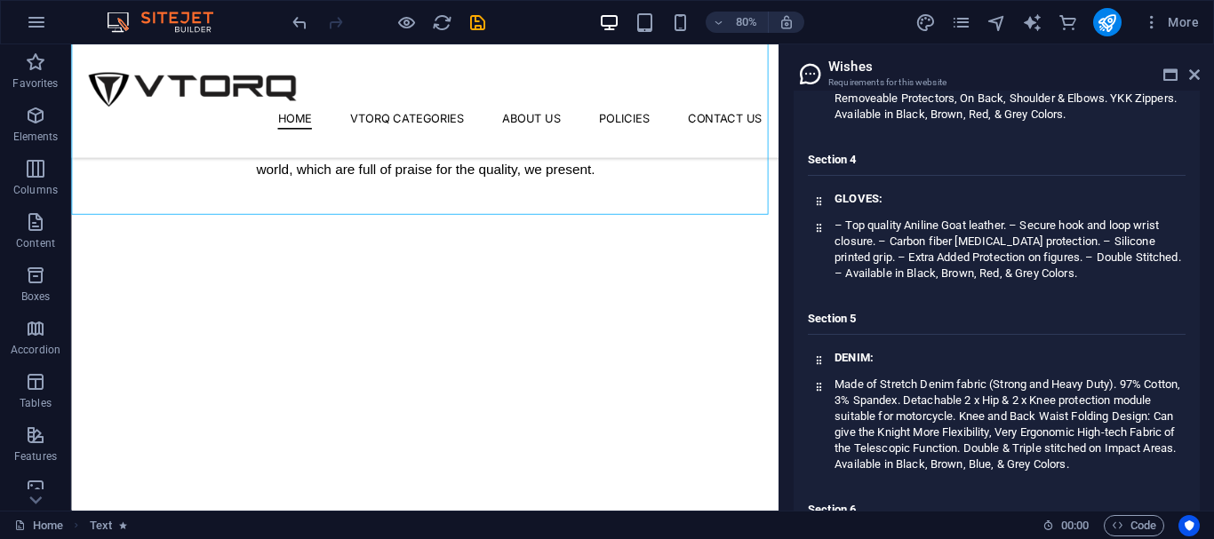
scroll to position [5921, 0]
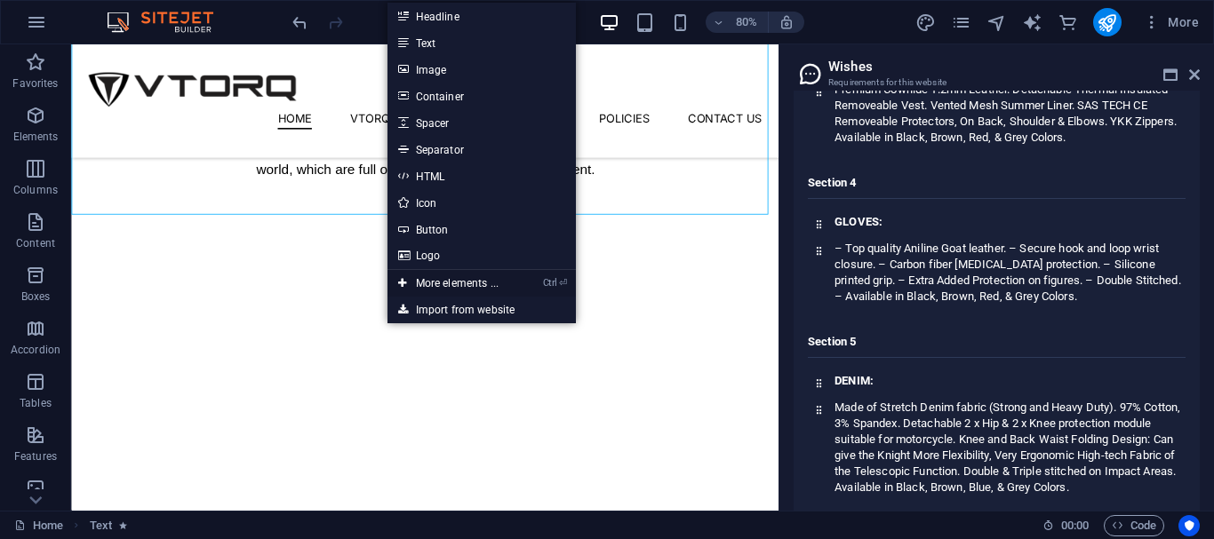
click at [467, 281] on link "Ctrl ⏎ More elements ..." at bounding box center [448, 283] width 122 height 27
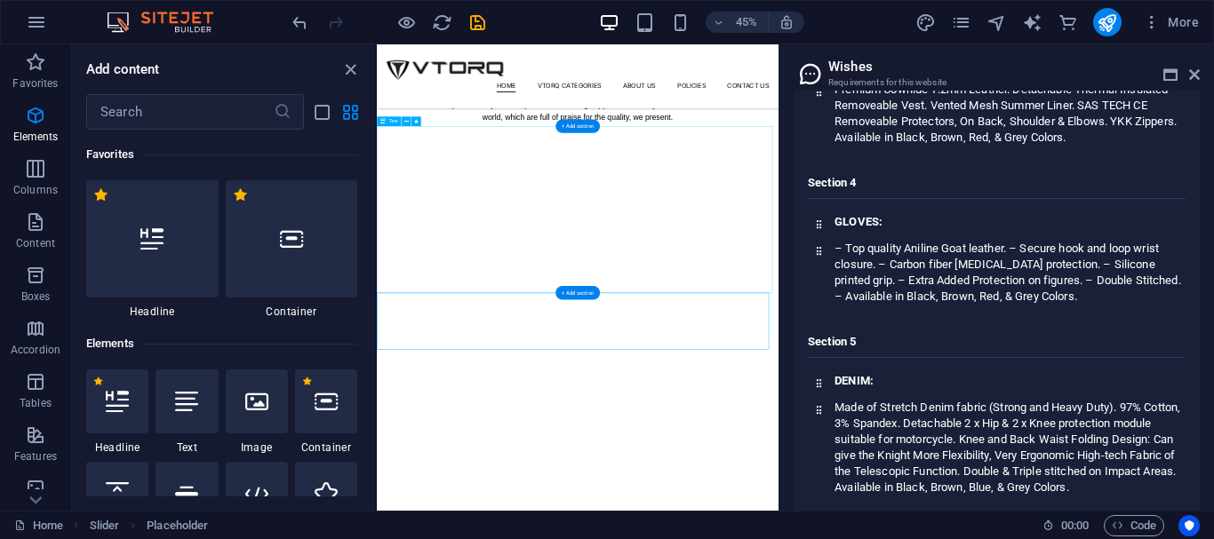
click at [665, 269] on div "WELCOME TO OUR WORLD Scince 1996 VTORQ is a prominent name among the leading ma…" at bounding box center [823, 84] width 892 height 371
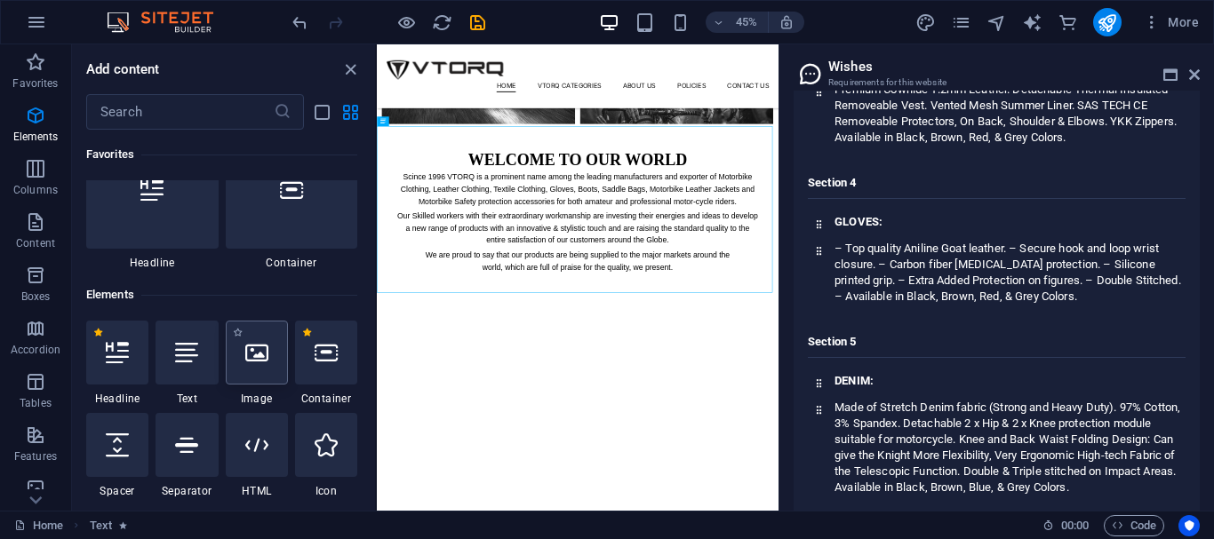
scroll to position [0, 0]
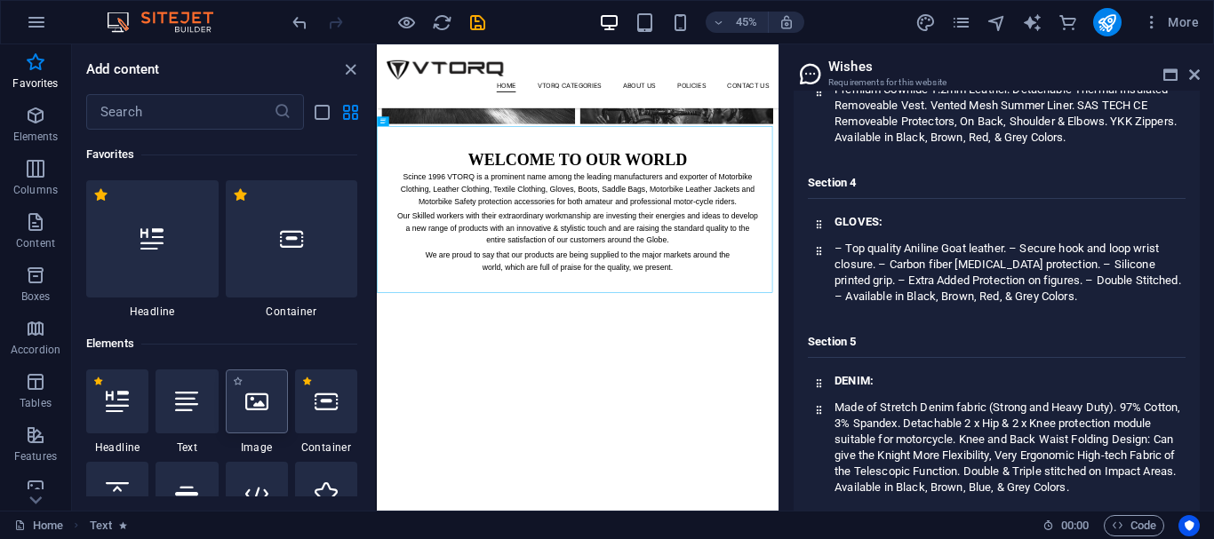
click at [272, 408] on div at bounding box center [257, 402] width 62 height 64
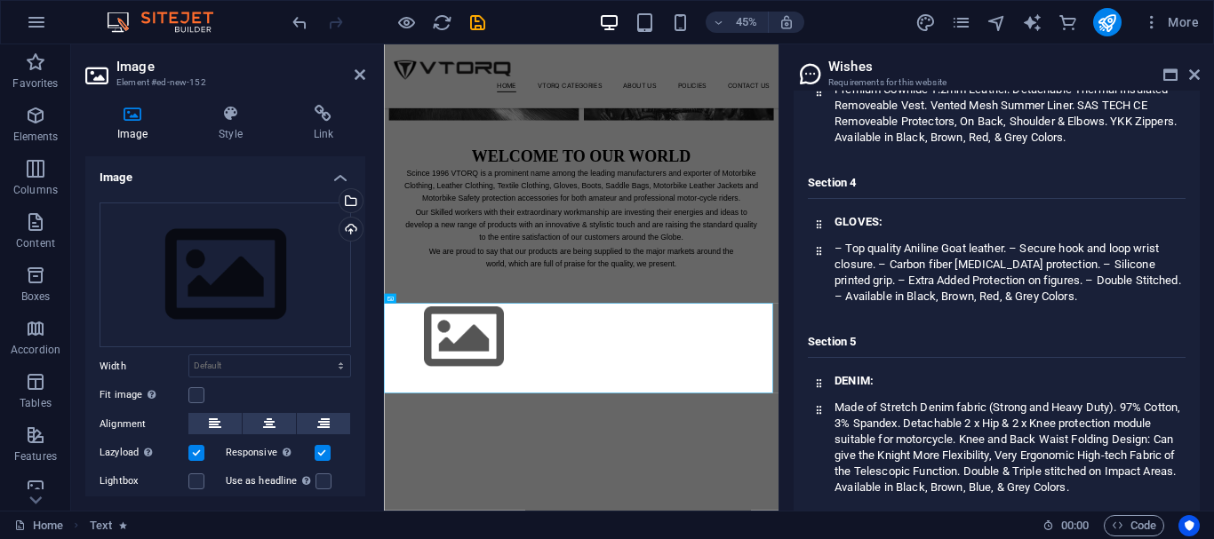
scroll to position [817, 0]
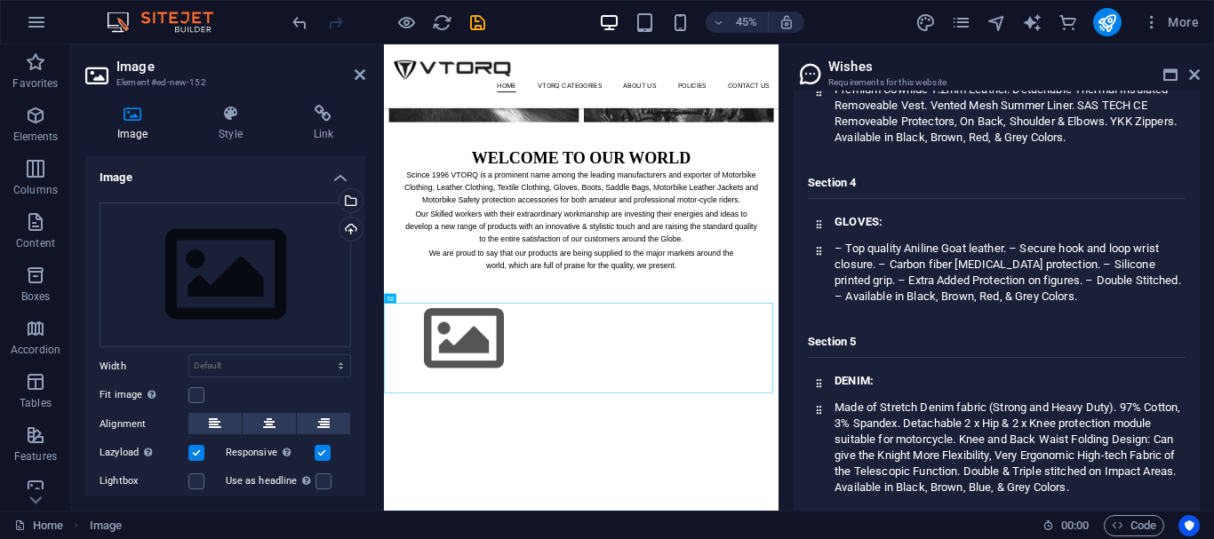
drag, startPoint x: 847, startPoint y: 310, endPoint x: 850, endPoint y: 339, distance: 29.5
click at [352, 225] on div "Upload" at bounding box center [349, 231] width 27 height 27
click at [347, 193] on div "Select files from the file manager, stock photos, or upload file(s)" at bounding box center [349, 202] width 27 height 27
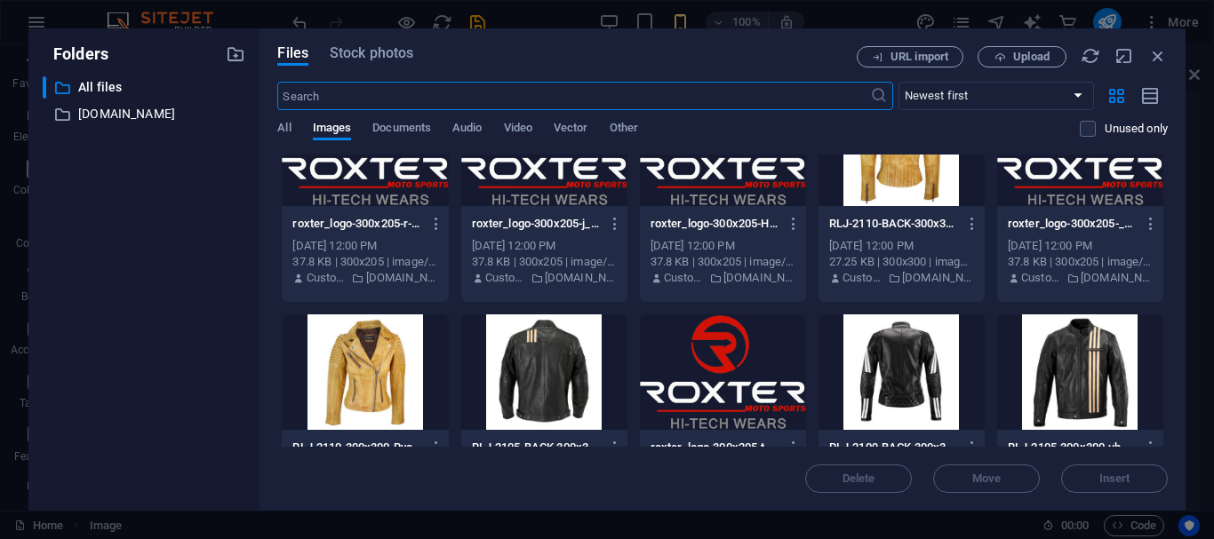
scroll to position [355, 0]
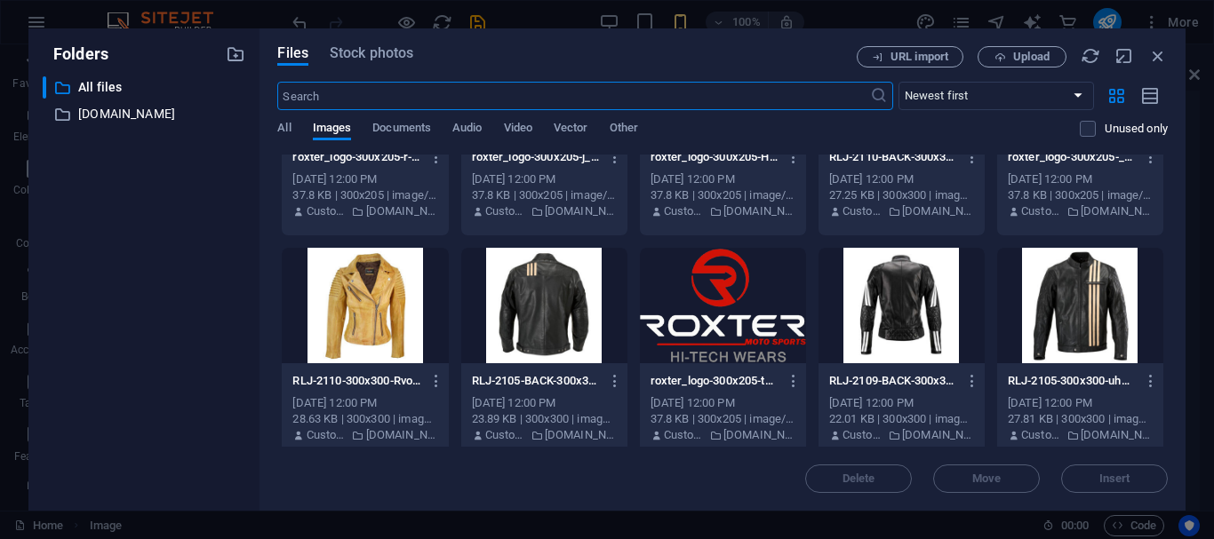
click at [518, 292] on div at bounding box center [544, 306] width 166 height 116
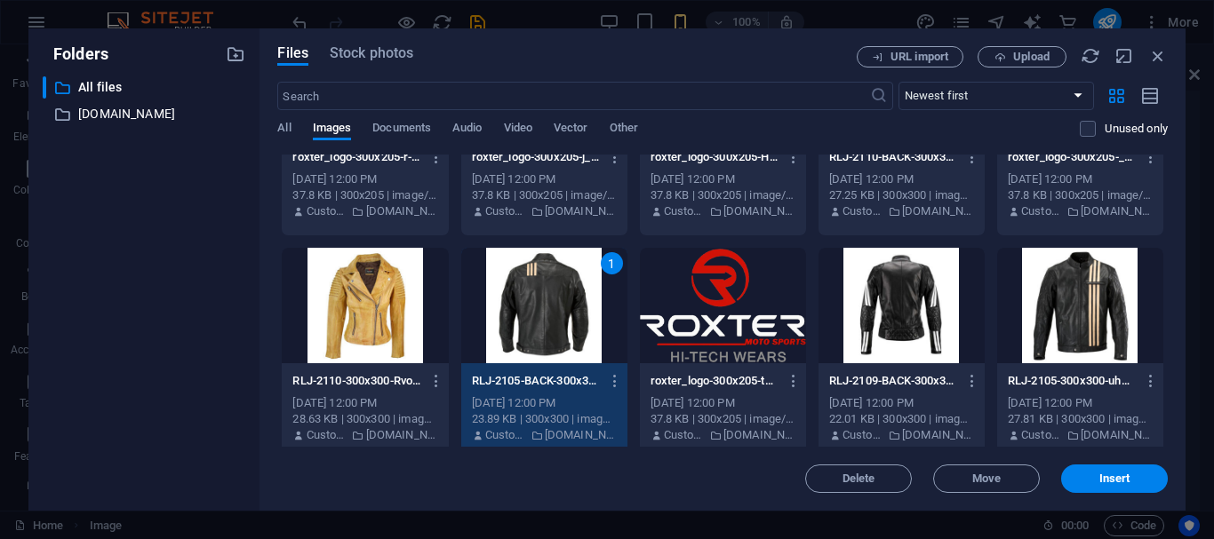
click at [515, 292] on div "1" at bounding box center [544, 306] width 166 height 116
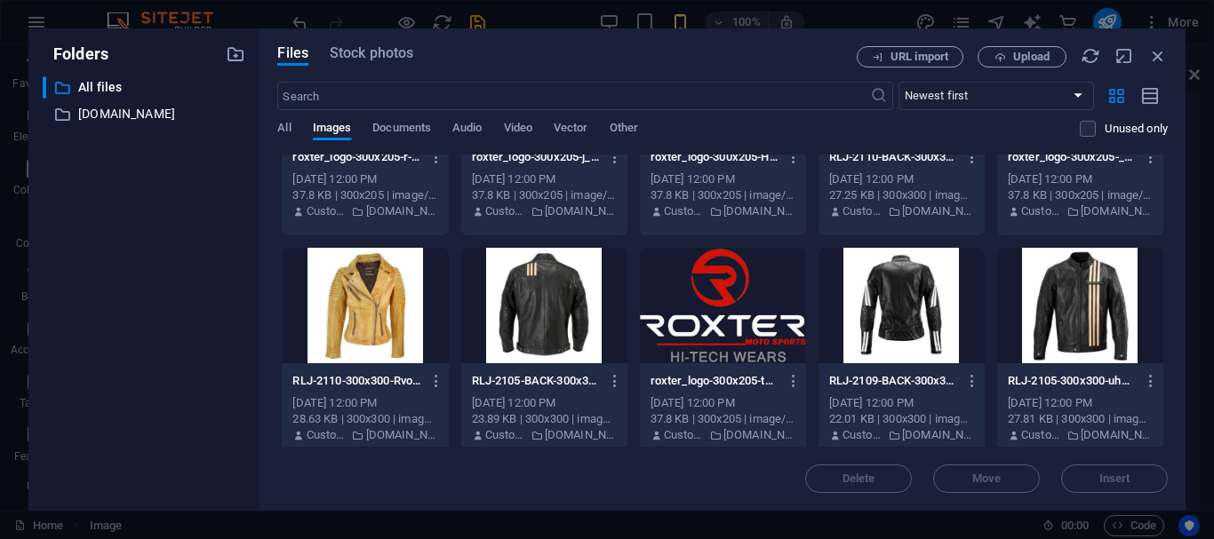
click at [541, 330] on div at bounding box center [544, 306] width 166 height 116
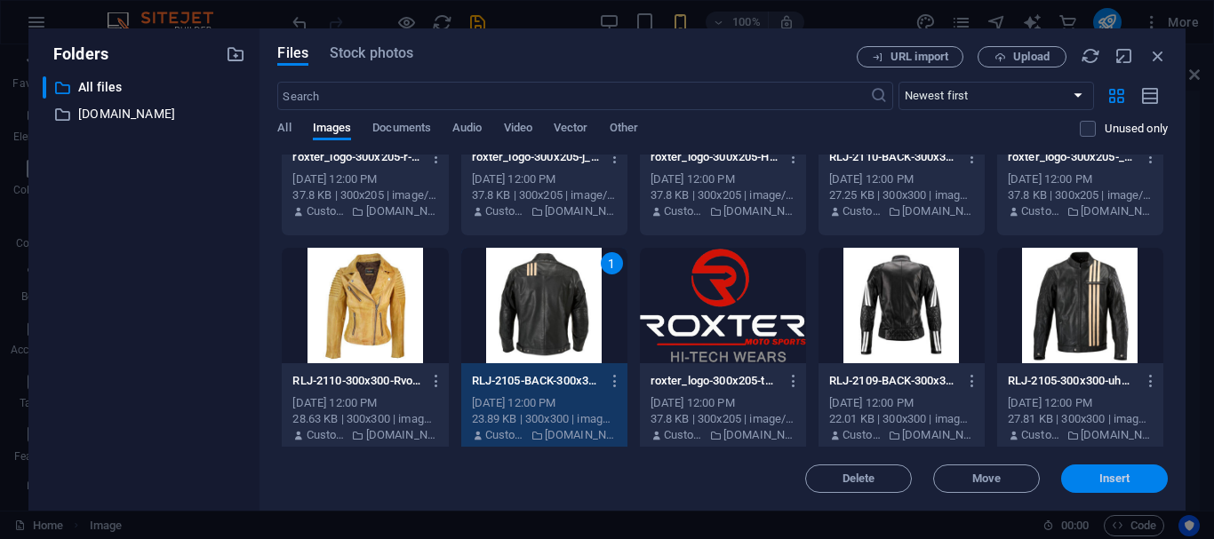
click at [1081, 465] on button "Insert" at bounding box center [1114, 479] width 107 height 28
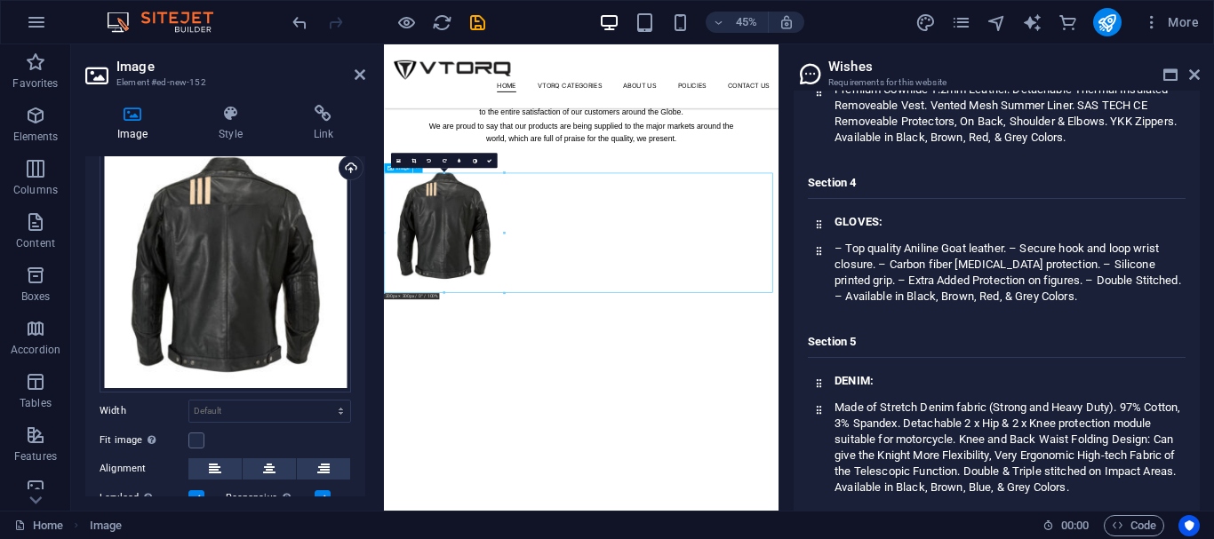
scroll to position [89, 0]
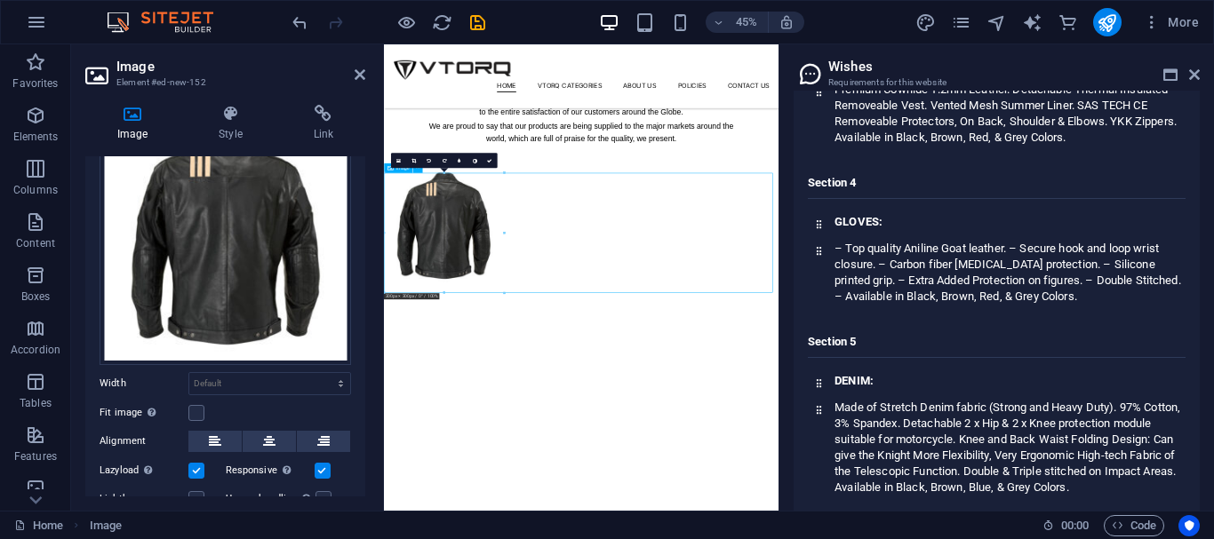
click at [628, 496] on figure at bounding box center [822, 449] width 877 height 267
drag, startPoint x: 494, startPoint y: 455, endPoint x: 549, endPoint y: 463, distance: 55.7
click at [549, 463] on figure at bounding box center [822, 449] width 877 height 267
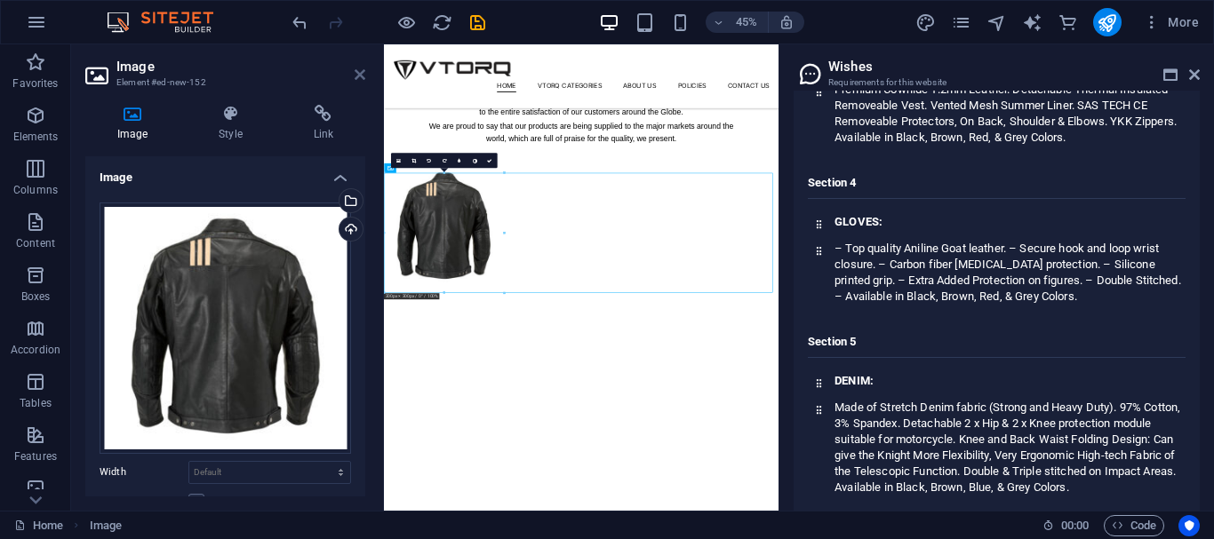
click at [355, 73] on icon at bounding box center [360, 75] width 11 height 14
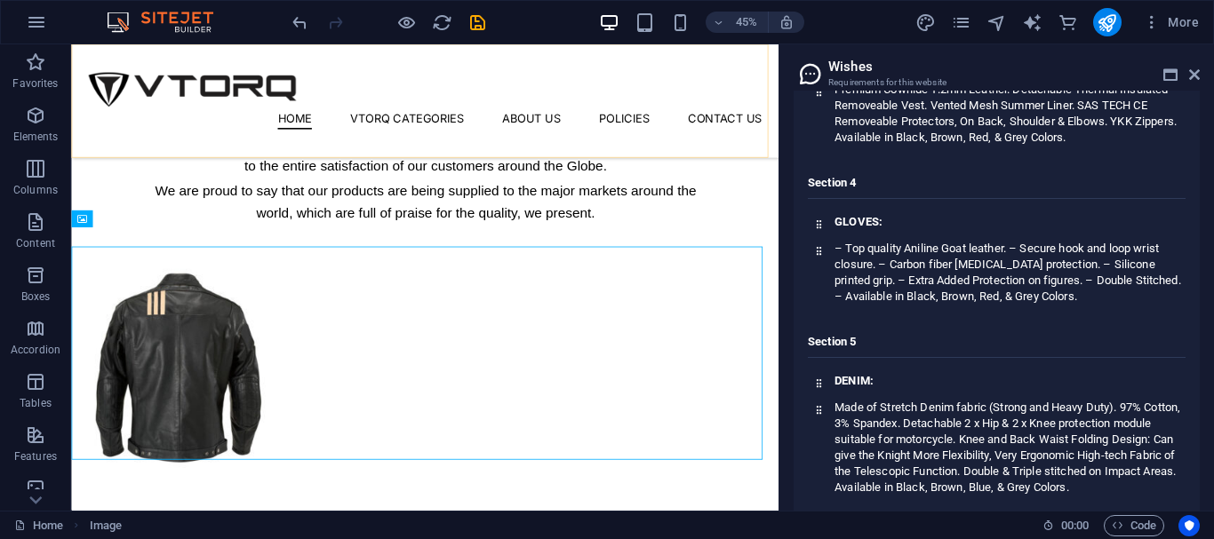
scroll to position [1139, 0]
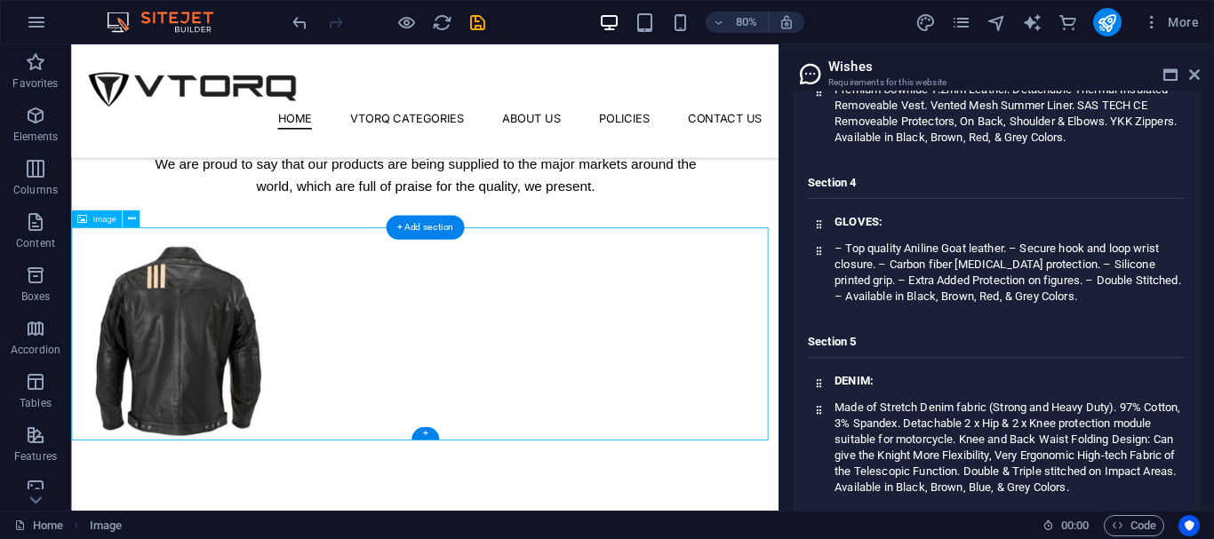
click at [347, 411] on figure at bounding box center [513, 418] width 884 height 267
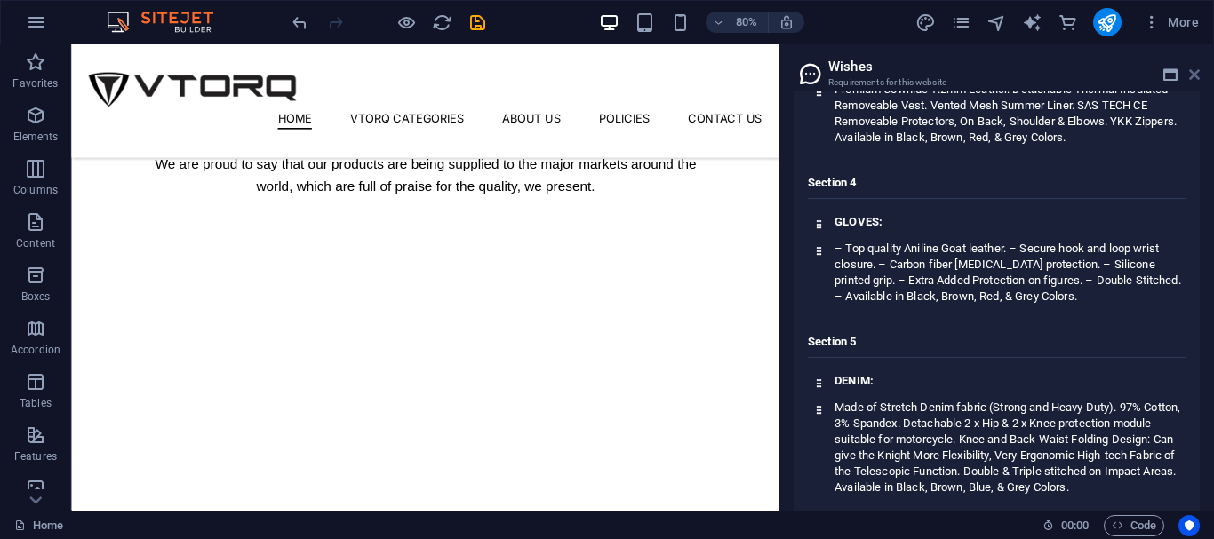
click at [1191, 68] on icon at bounding box center [1194, 75] width 11 height 14
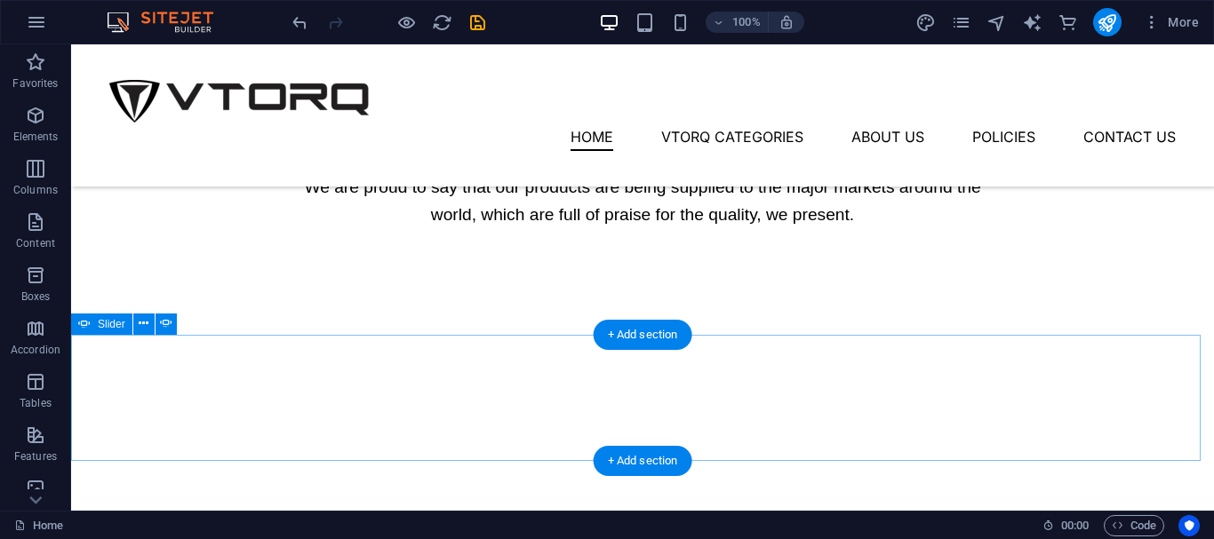
scroll to position [1228, 0]
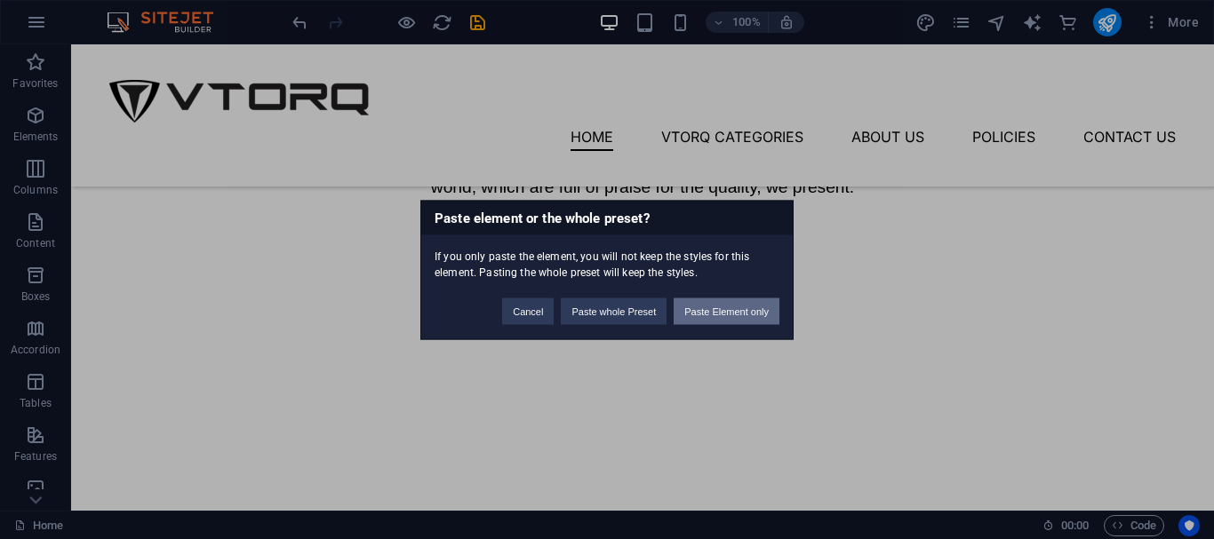
click at [674, 309] on button "Paste Element only" at bounding box center [727, 311] width 106 height 27
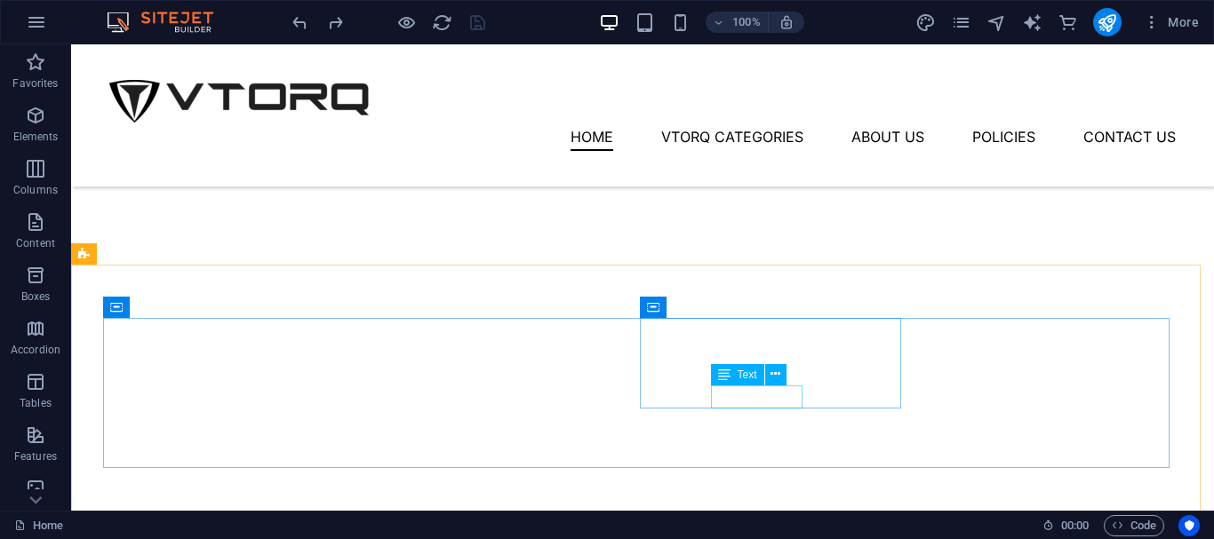
scroll to position [1425, 0]
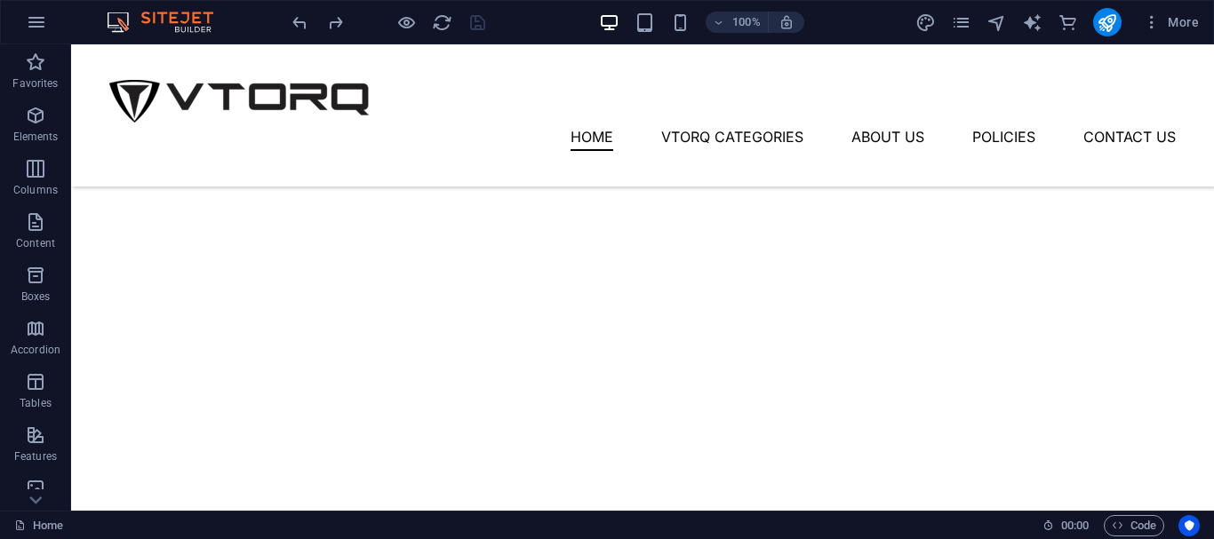
click at [1116, 529] on icon "button" at bounding box center [1118, 526] width 12 height 12
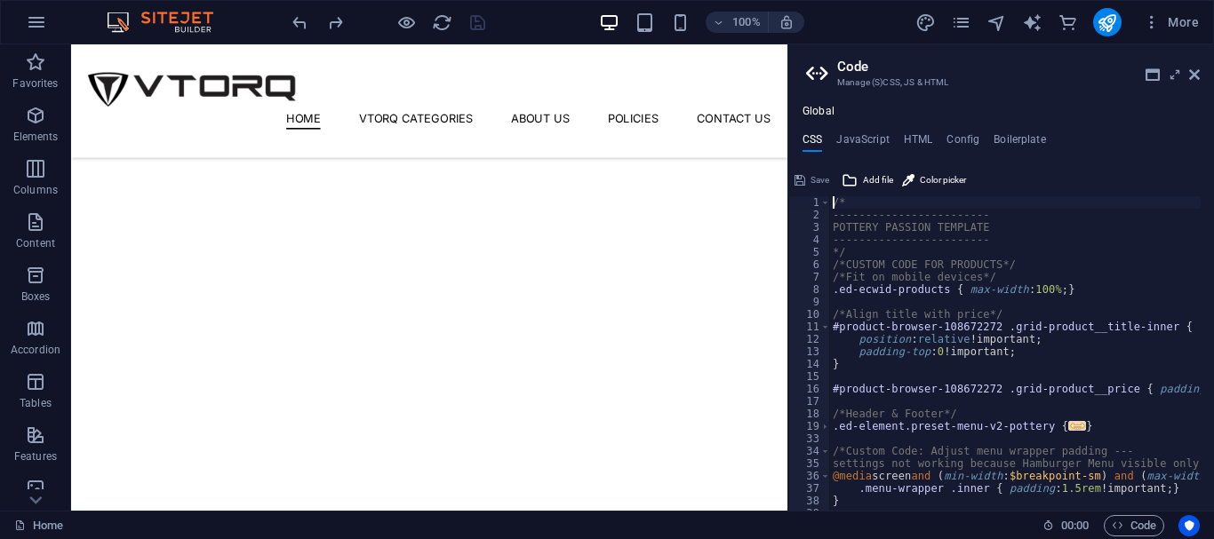
scroll to position [1276, 0]
click at [912, 134] on h4 "HTML" at bounding box center [918, 143] width 29 height 20
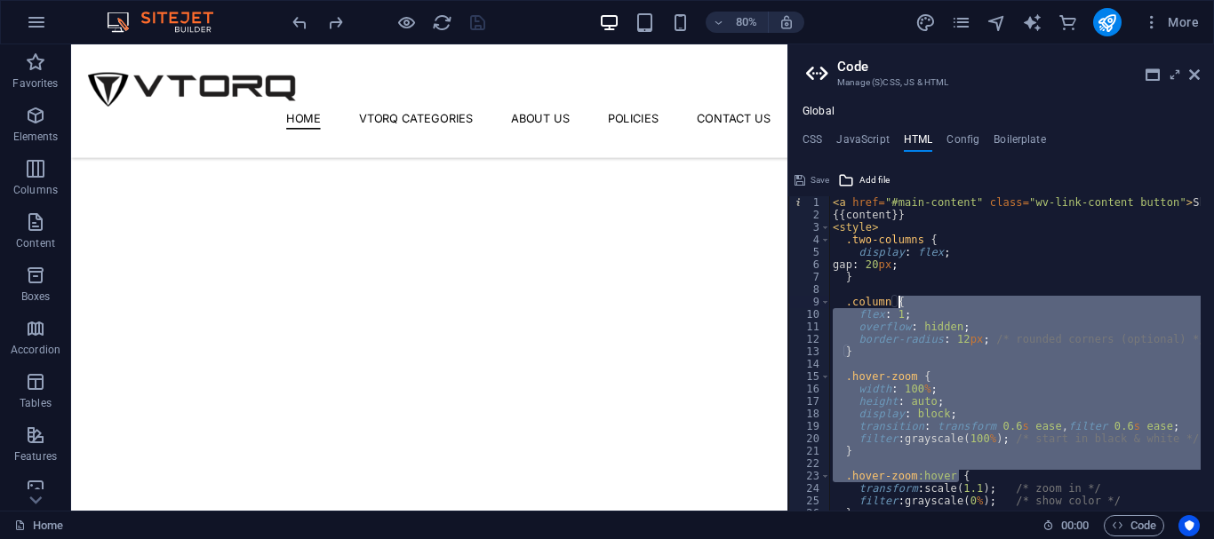
drag, startPoint x: 1024, startPoint y: 480, endPoint x: 907, endPoint y: 305, distance: 210.2
click at [907, 305] on div "< a href = "#main-content" class = "wv-link-content button" > Skip to main cont…" at bounding box center [1084, 359] width 510 height 326
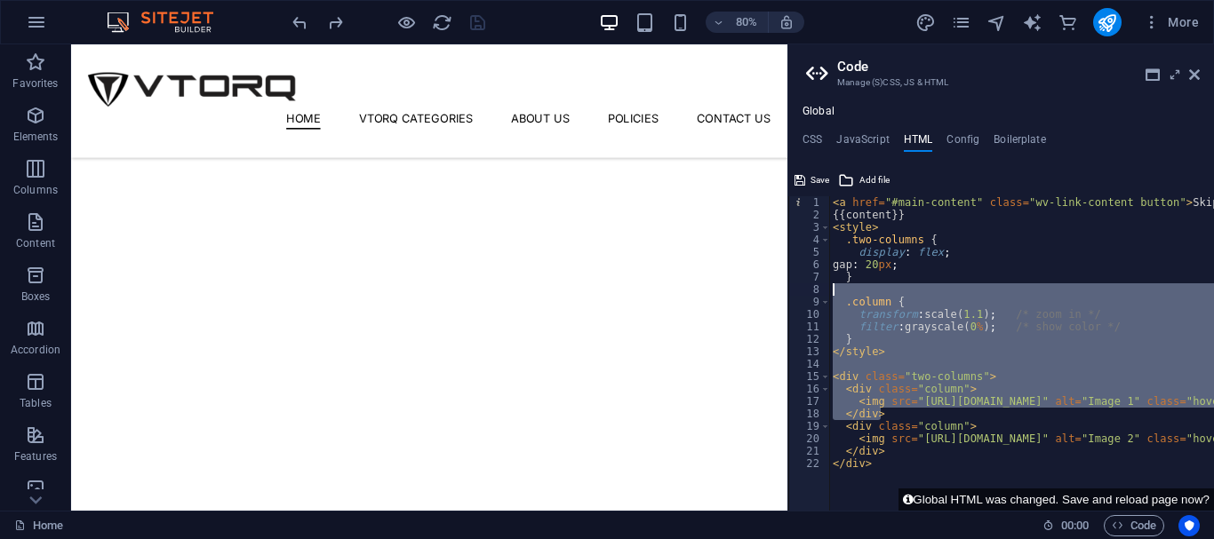
drag, startPoint x: 1004, startPoint y: 411, endPoint x: 914, endPoint y: 286, distance: 154.7
click at [914, 286] on div "< a href = "#main-content" class = "wv-link-content button" > Skip to main cont…" at bounding box center [1084, 359] width 510 height 326
type textarea ".column {"
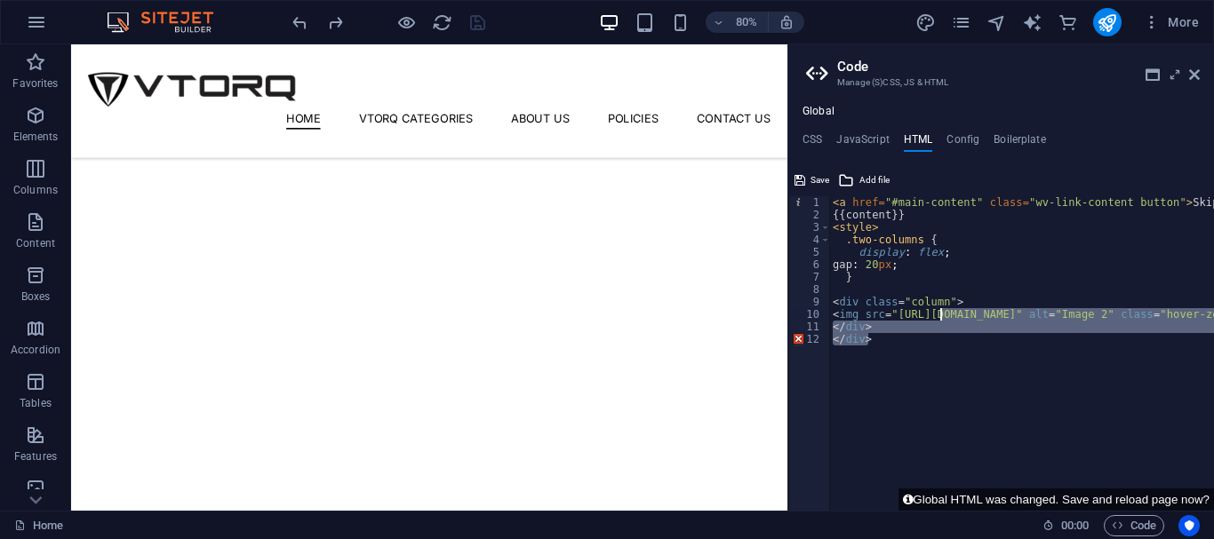
drag, startPoint x: 1012, startPoint y: 384, endPoint x: 895, endPoint y: 267, distance: 165.3
click at [895, 267] on div "< a href = "#main-content" class = "wv-link-content button" > Skip to main cont…" at bounding box center [1084, 359] width 510 height 326
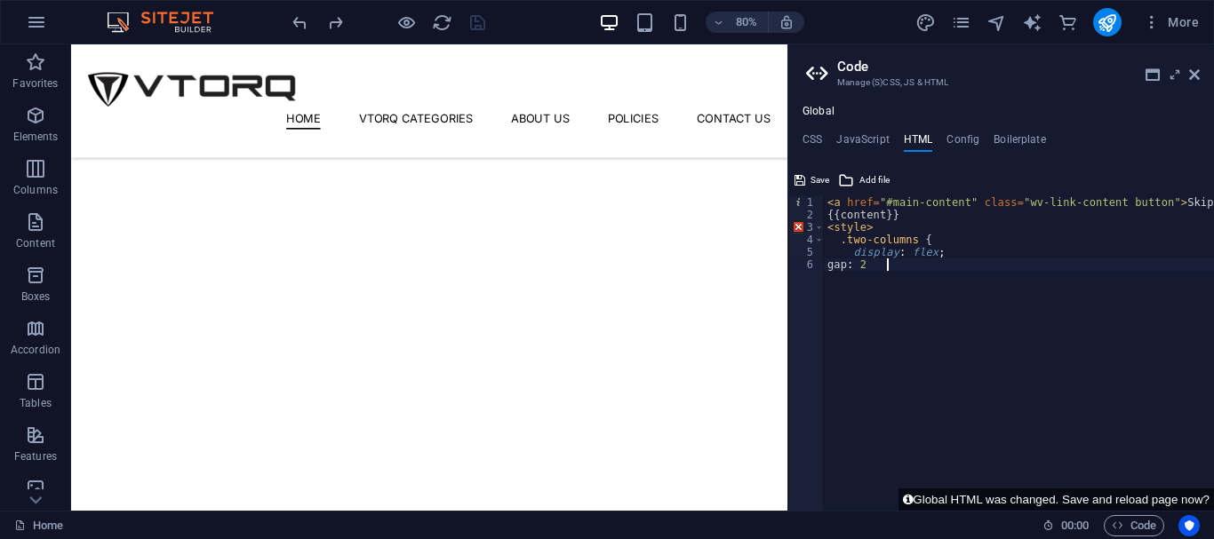
click at [866, 234] on div "< a href = "#main-content" class = "wv-link-content button" > Skip to main cont…" at bounding box center [1064, 359] width 480 height 326
drag, startPoint x: 901, startPoint y: 243, endPoint x: 882, endPoint y: 243, distance: 19.6
click at [882, 243] on div "< a href = "#main-content" class = "wv-link-content button" > Skip to main cont…" at bounding box center [1064, 359] width 480 height 326
type textarea "gap:"
click at [1200, 69] on aside "Code Manage (S)CSS, JS & HTML Global CSS JavaScript HTML Config Boilerplate /* …" at bounding box center [1000, 277] width 427 height 467
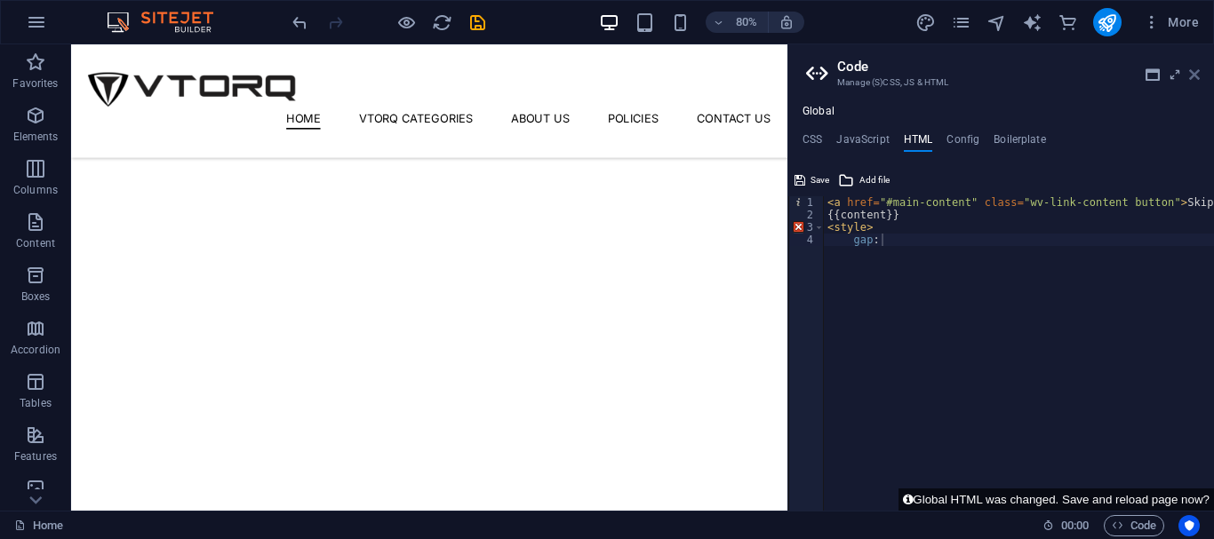
click at [1195, 69] on icon at bounding box center [1194, 75] width 11 height 14
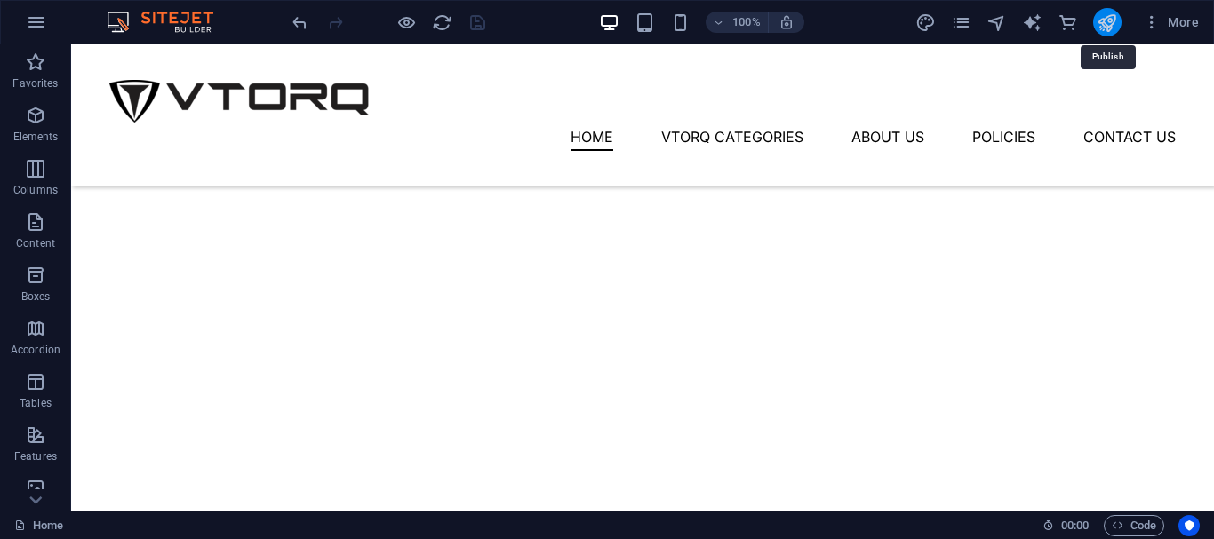
click at [1098, 17] on icon "publish" at bounding box center [1107, 22] width 20 height 20
